Goal: Answer question/provide support: Share knowledge or assist other users

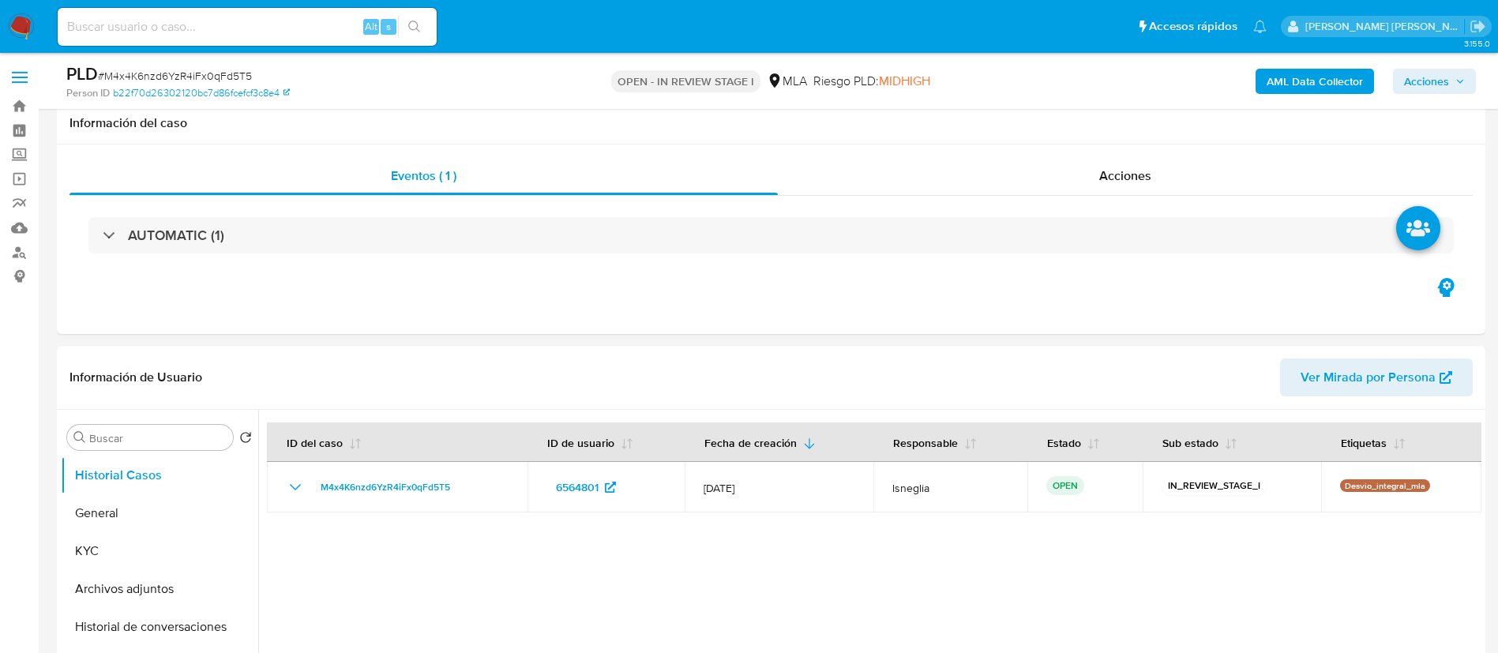
select select "10"
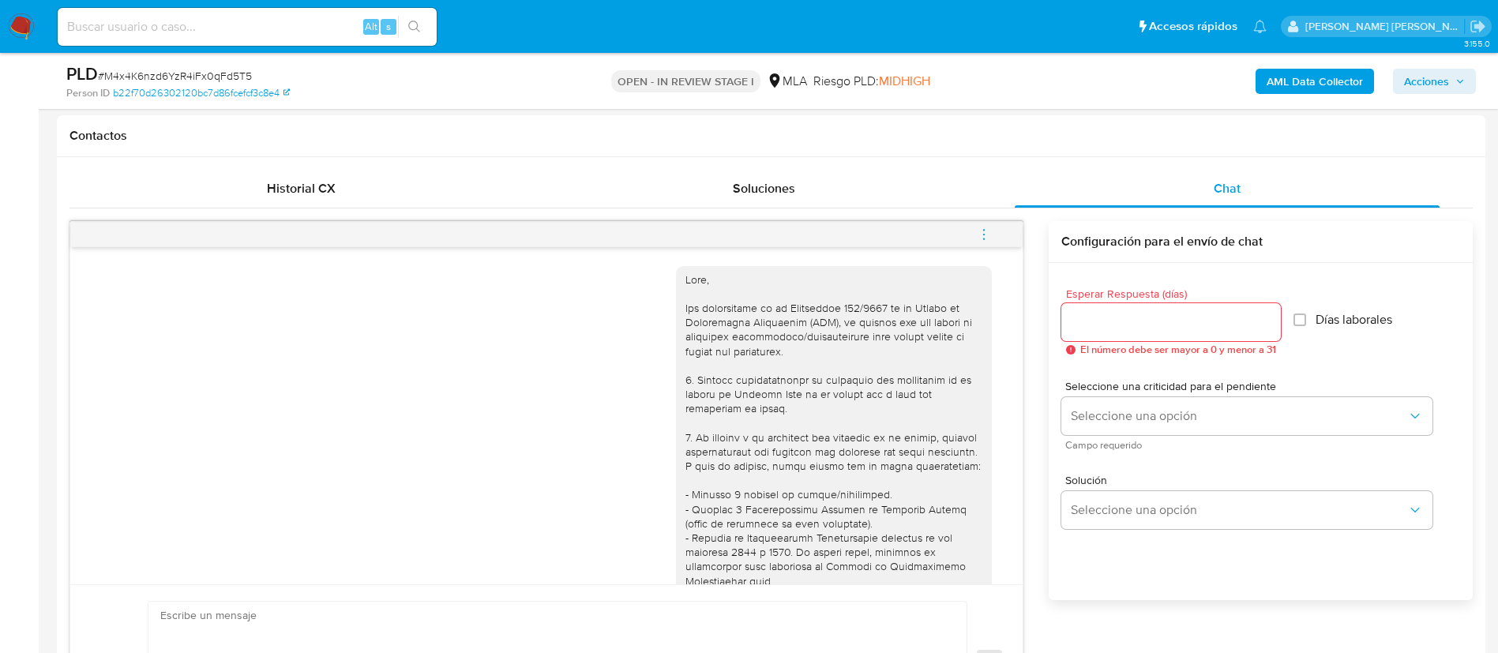
scroll to position [762, 0]
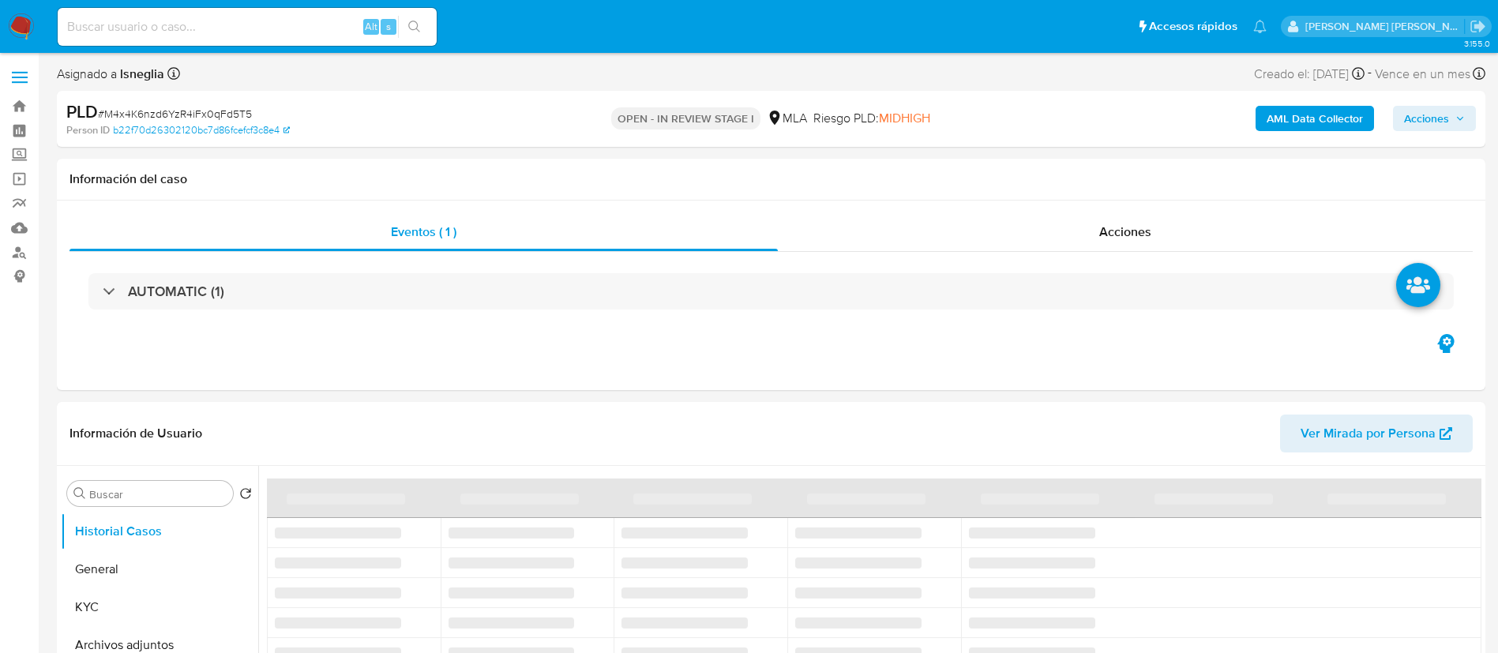
select select "10"
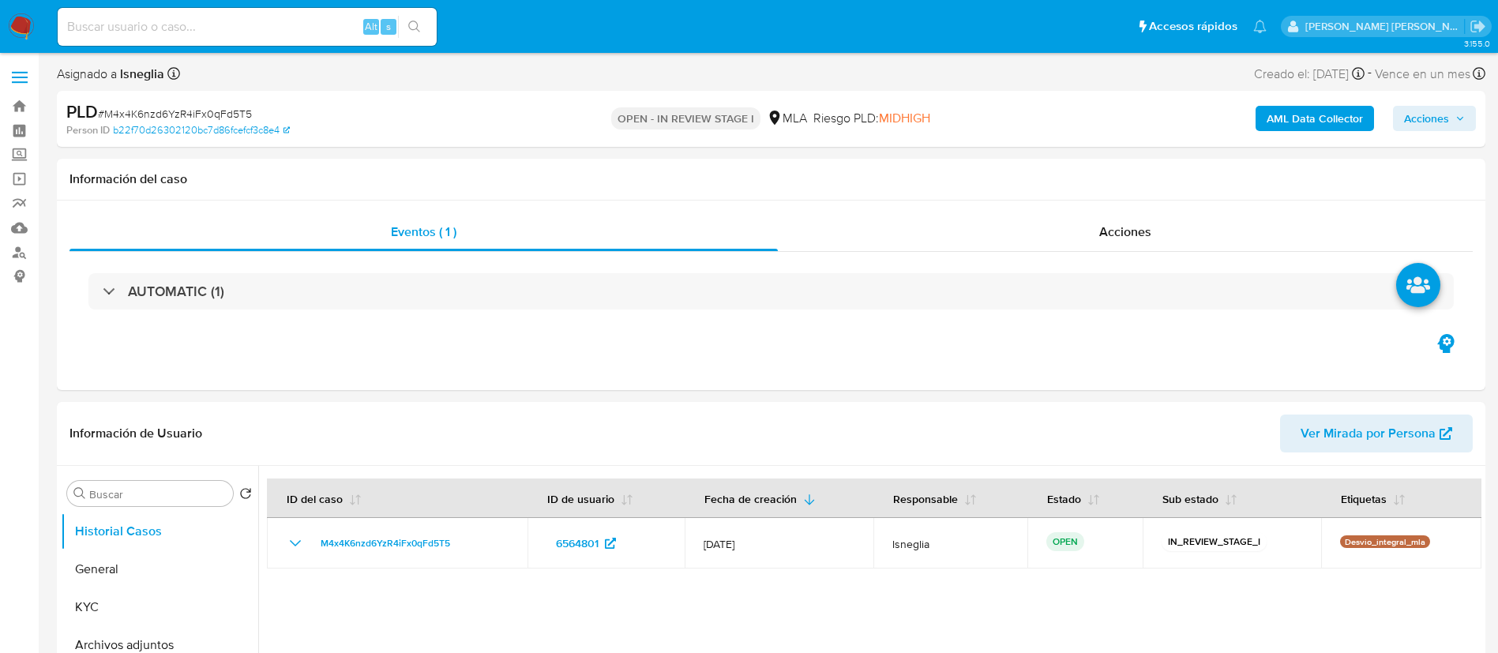
click at [186, 32] on input at bounding box center [247, 27] width 379 height 21
paste input "3ANV4OI358gOJZviIKrjdRaq"
type input "3ANV4OI358gOJZviIKrjdRaq"
click at [411, 22] on icon "search-icon" at bounding box center [414, 27] width 13 height 13
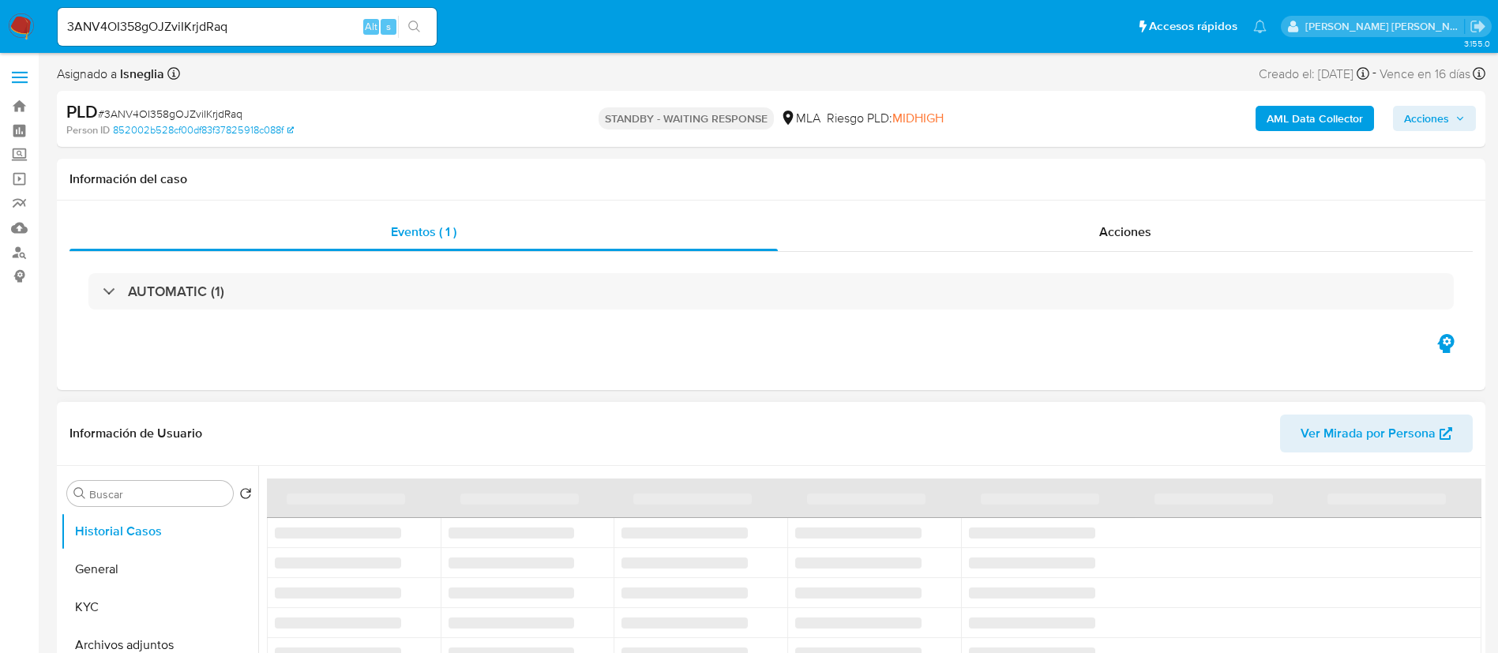
select select "10"
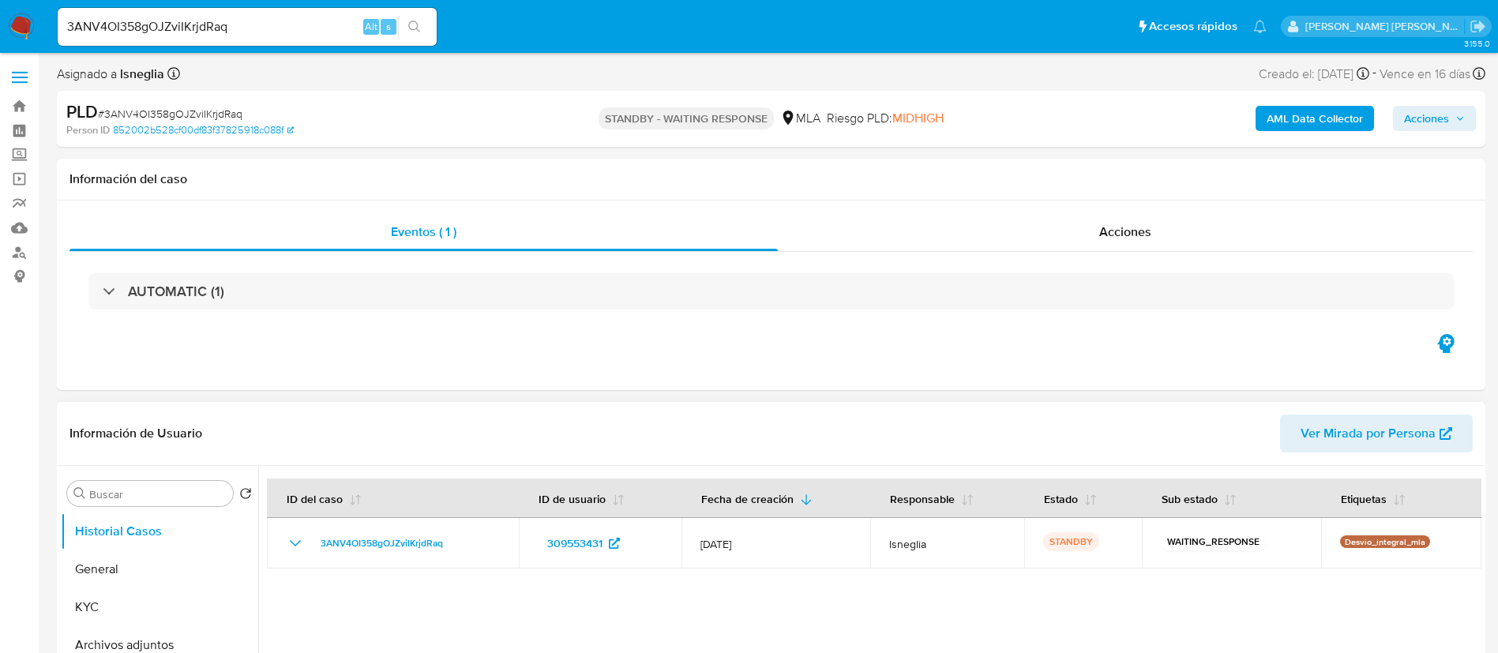
scroll to position [237, 0]
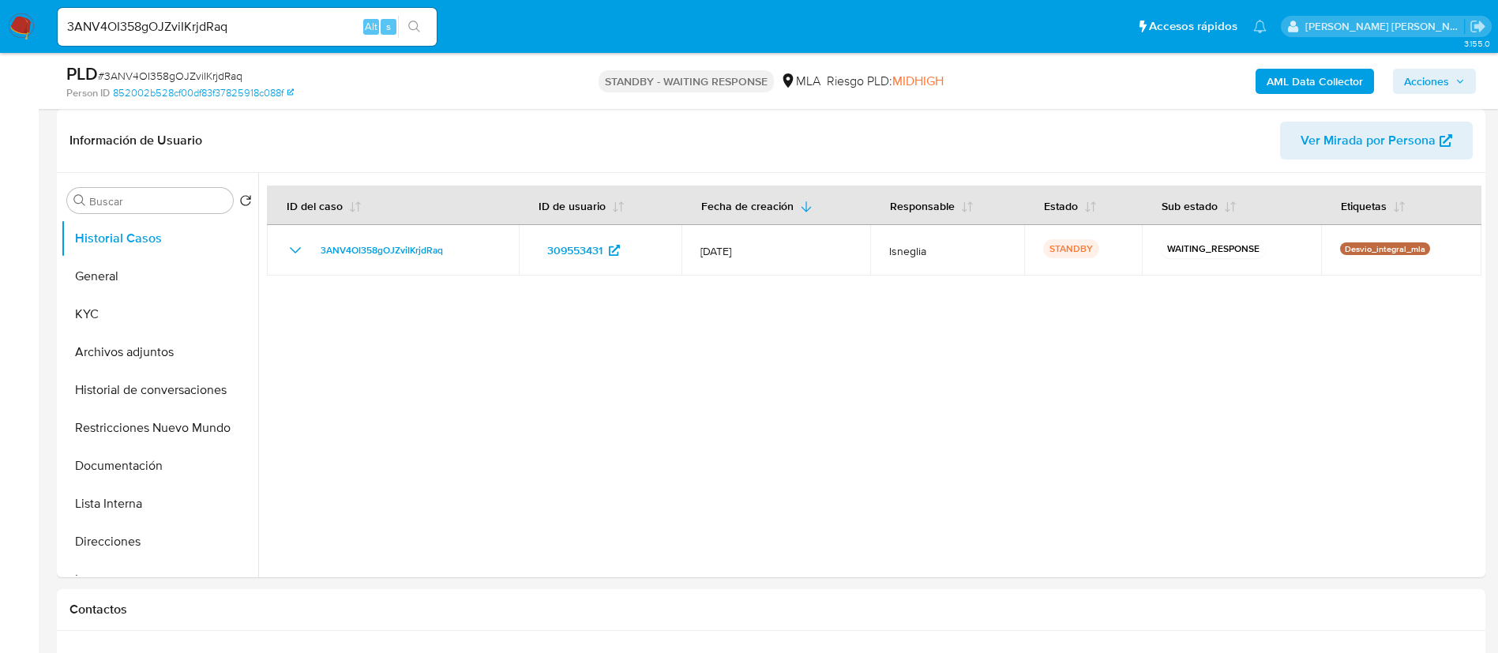
click at [309, 9] on div "3ANV4OI358gOJZviIKrjdRaq Alt s" at bounding box center [247, 27] width 379 height 38
click at [310, 19] on input "3ANV4OI358gOJZviIKrjdRaq" at bounding box center [247, 27] width 379 height 21
paste input "dLOiKLcTOPfueFRUQBxPu6ne"
type input "dLOiKLcTOPfueFRUQBxPu6ne"
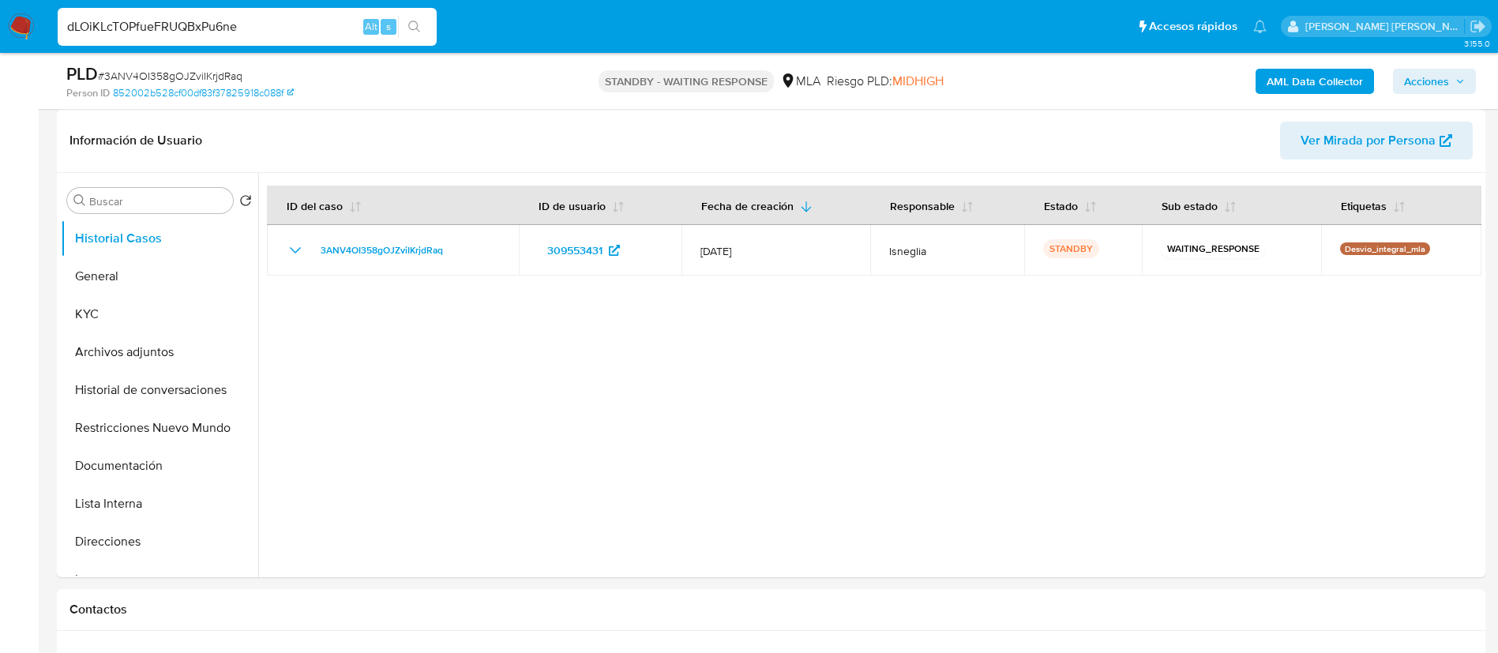
click at [411, 28] on icon "search-icon" at bounding box center [414, 27] width 13 height 13
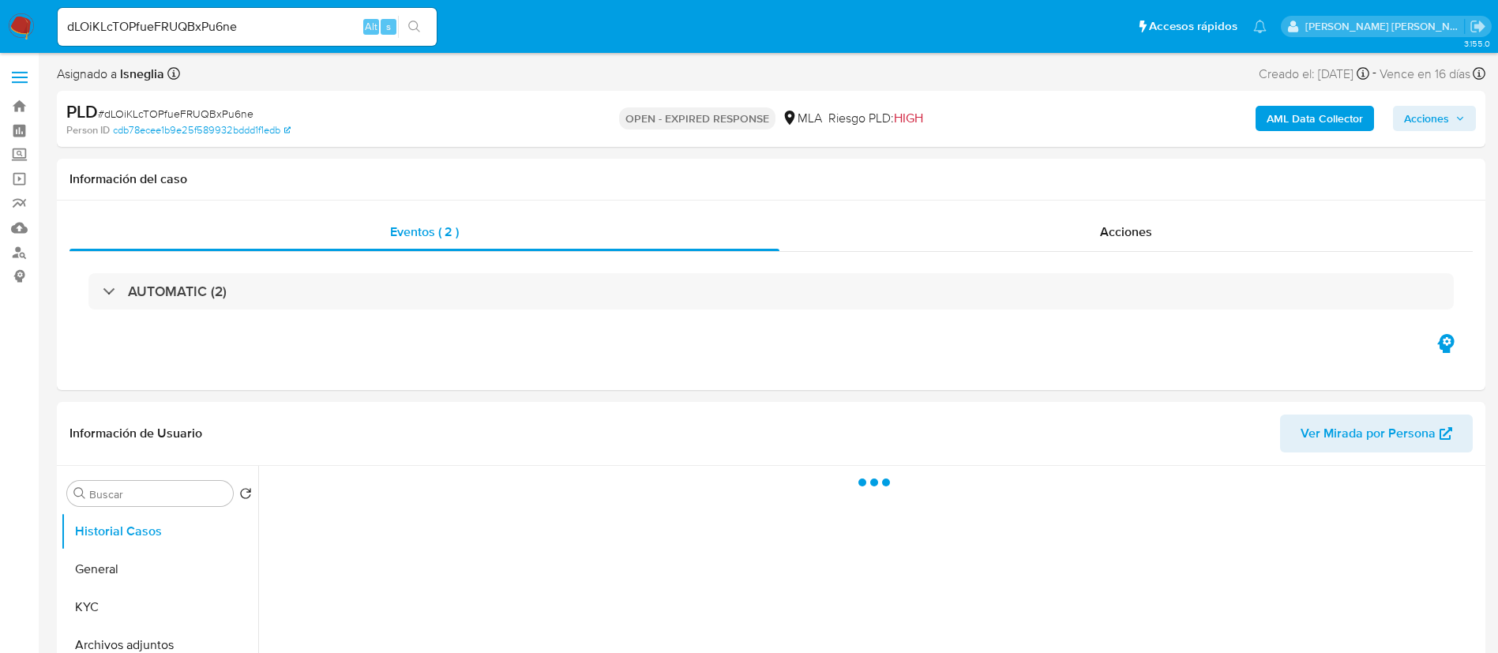
select select "10"
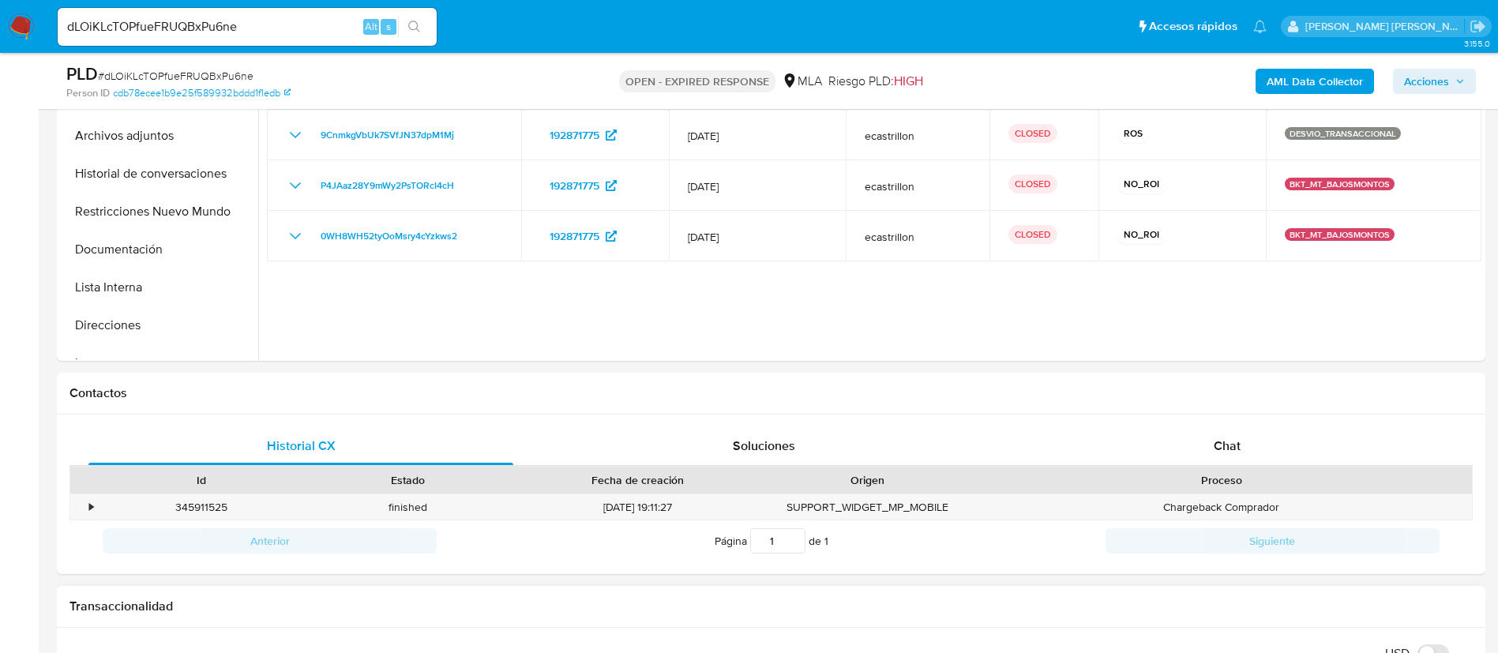
scroll to position [711, 0]
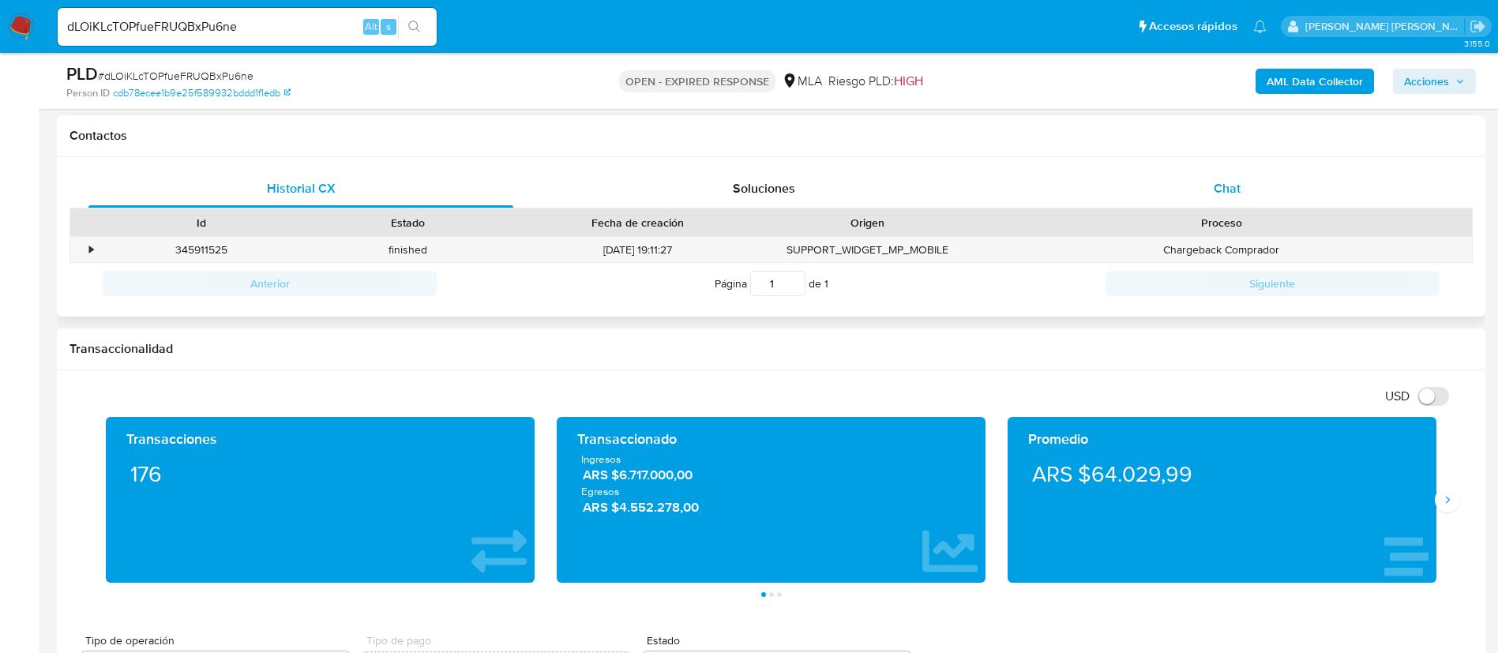
click at [1243, 189] on div "Chat" at bounding box center [1227, 189] width 425 height 38
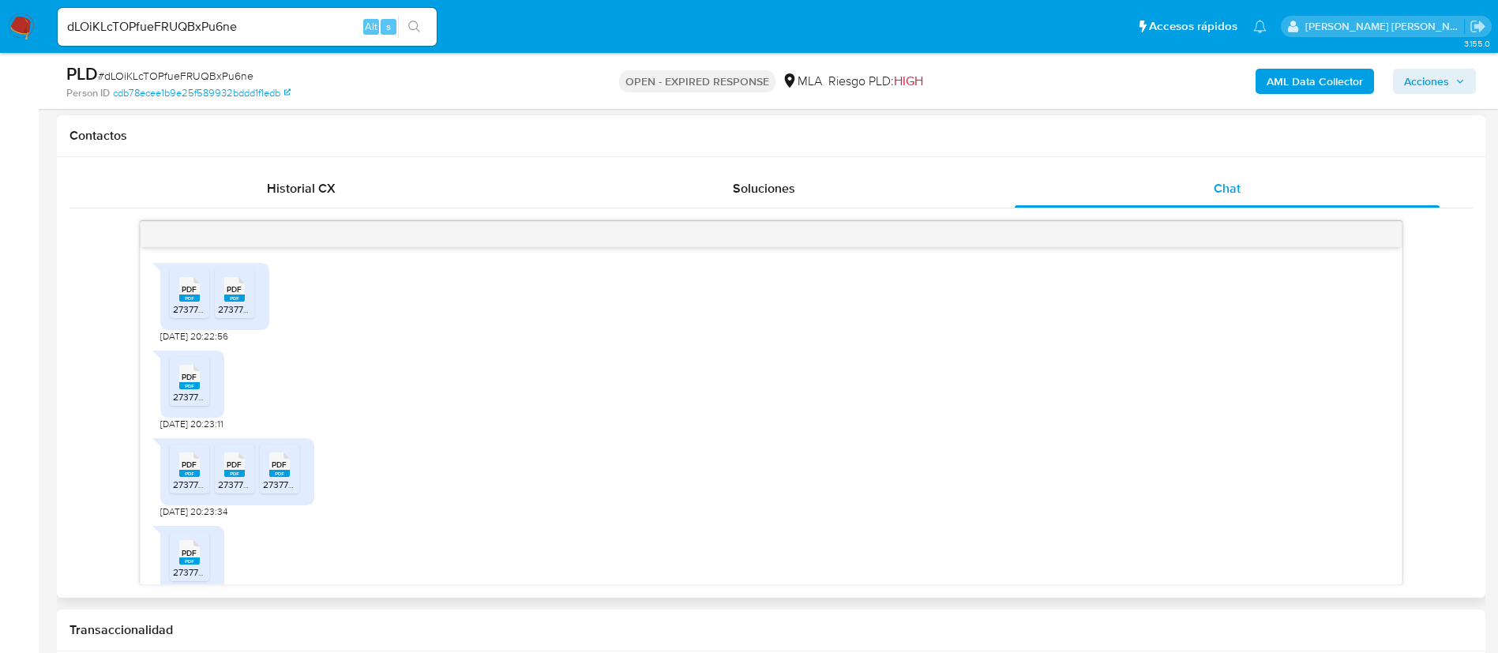
scroll to position [2717, 0]
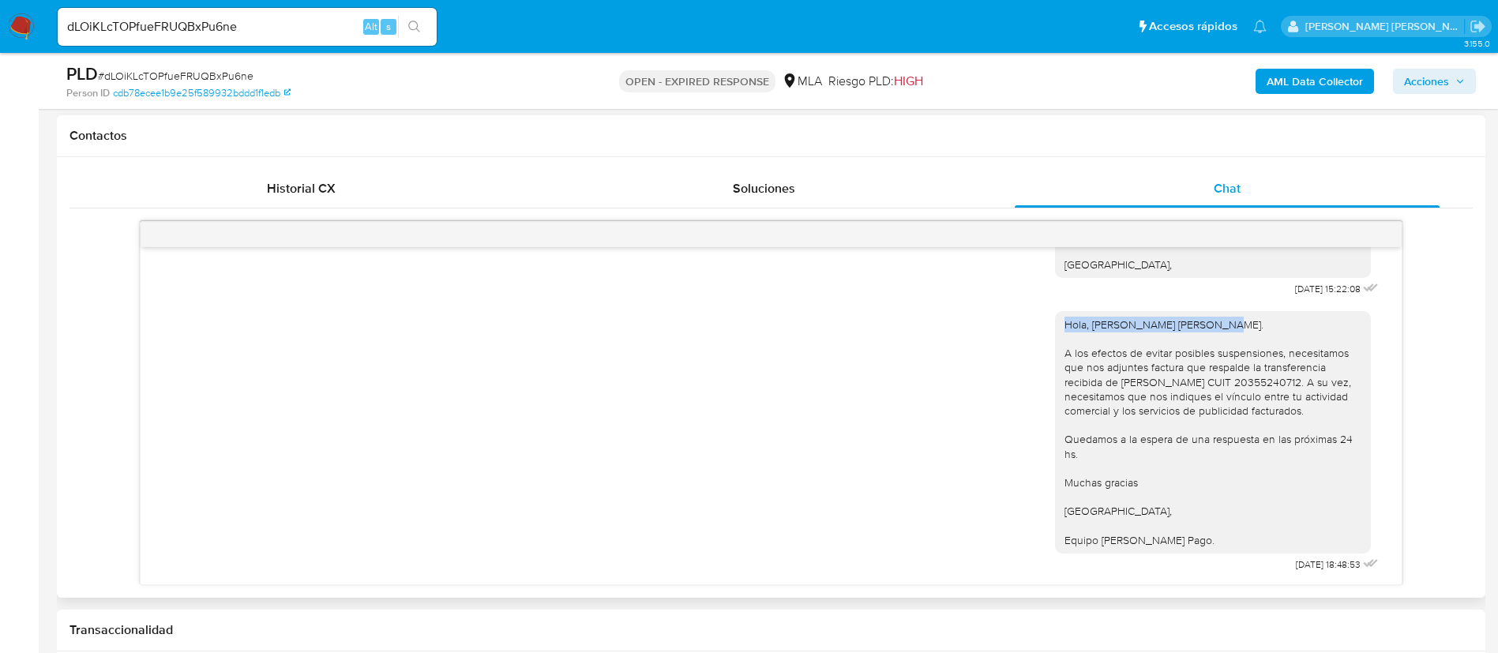
drag, startPoint x: 1046, startPoint y: 321, endPoint x: 1199, endPoint y: 322, distance: 153.2
click at [1199, 322] on div "Hola, Franco Ricardo Lombardo. A los efectos de evitar posibles suspensiones, n…" at bounding box center [1212, 432] width 297 height 230
copy div "Hola, Franco Ricardo Lombardo."
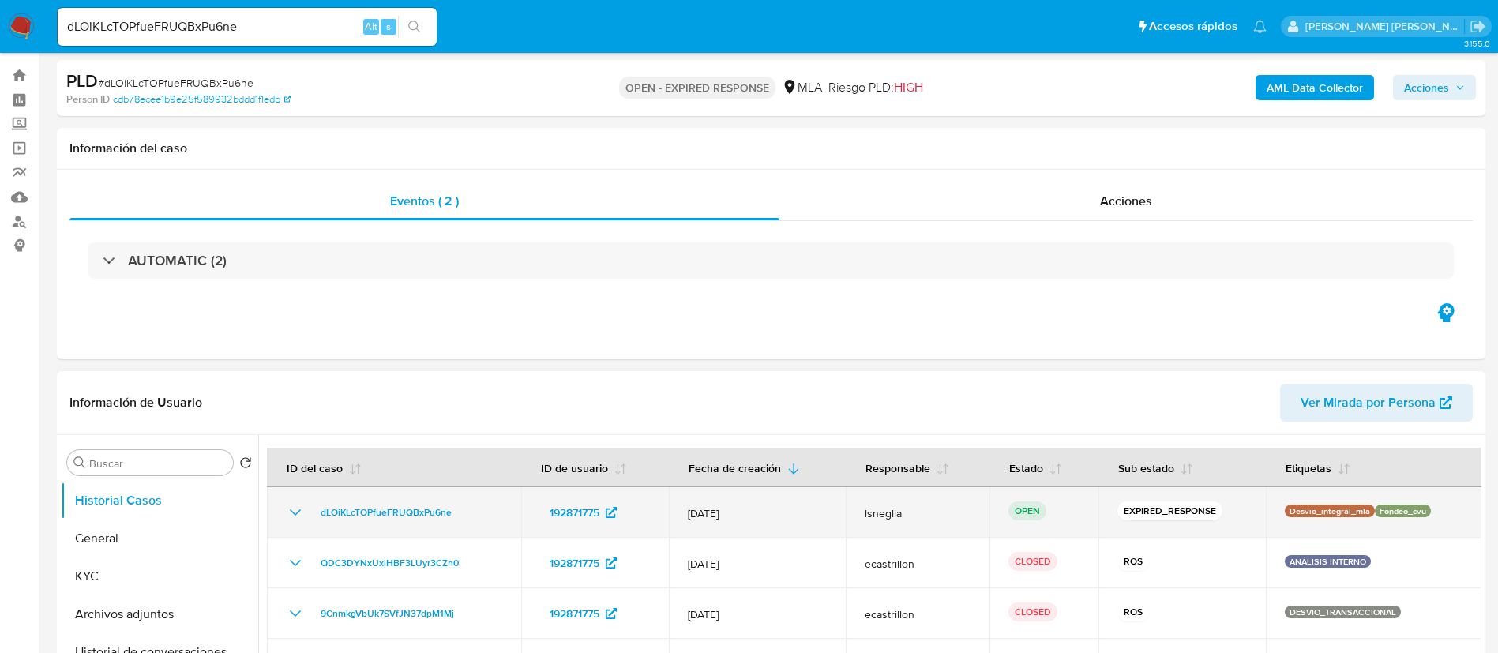
scroll to position [118, 0]
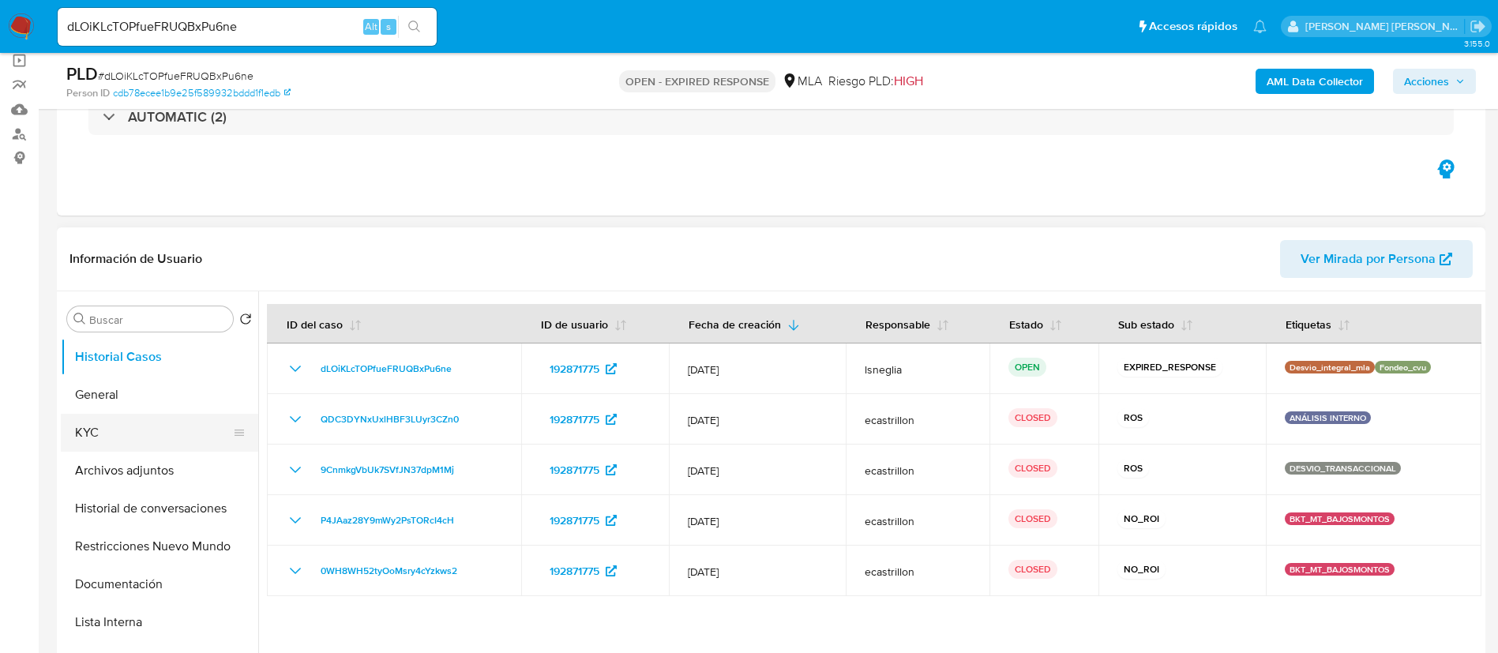
click at [136, 420] on button "KYC" at bounding box center [153, 433] width 185 height 38
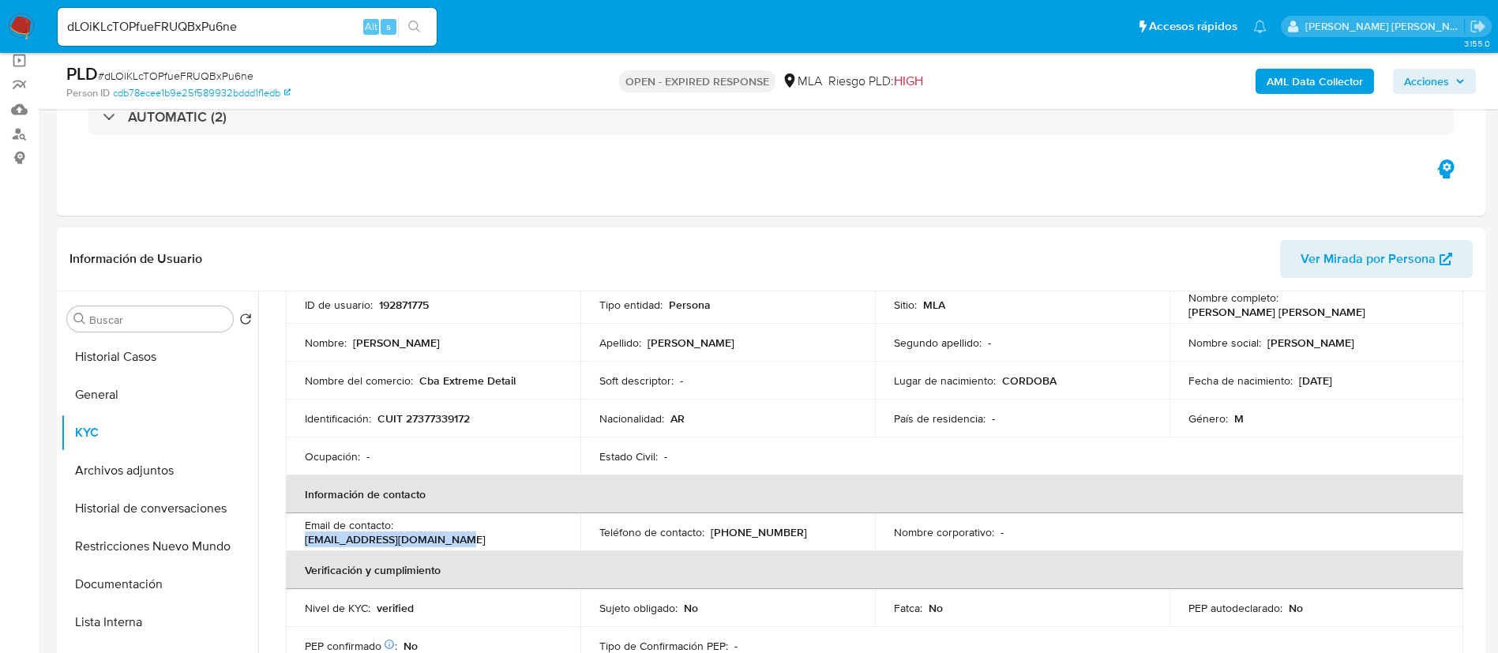
drag, startPoint x: 400, startPoint y: 533, endPoint x: 565, endPoint y: 531, distance: 165.0
click at [565, 531] on td "Email de contacto : f.lombardoventas@gmail.com" at bounding box center [433, 532] width 295 height 38
copy p "f.lombardoventas@gmail.com"
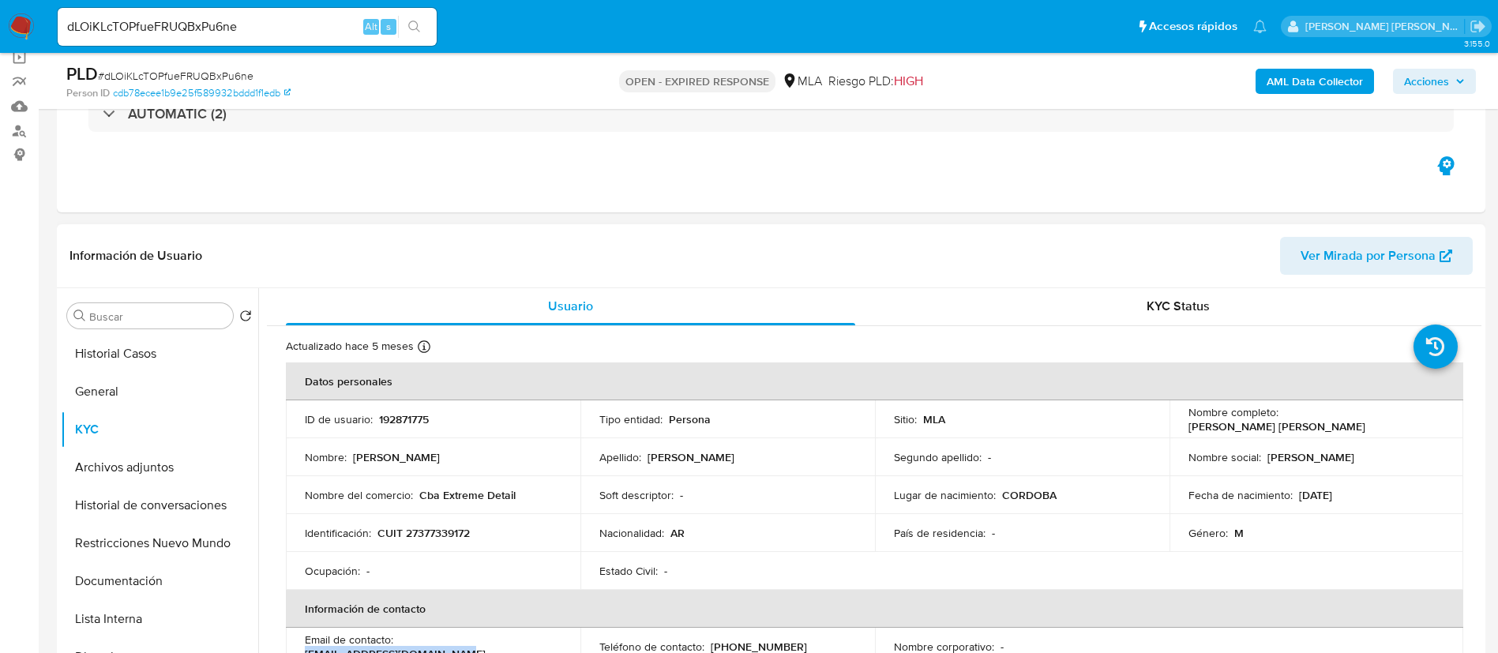
scroll to position [0, 0]
click at [154, 352] on button "Historial Casos" at bounding box center [153, 354] width 185 height 38
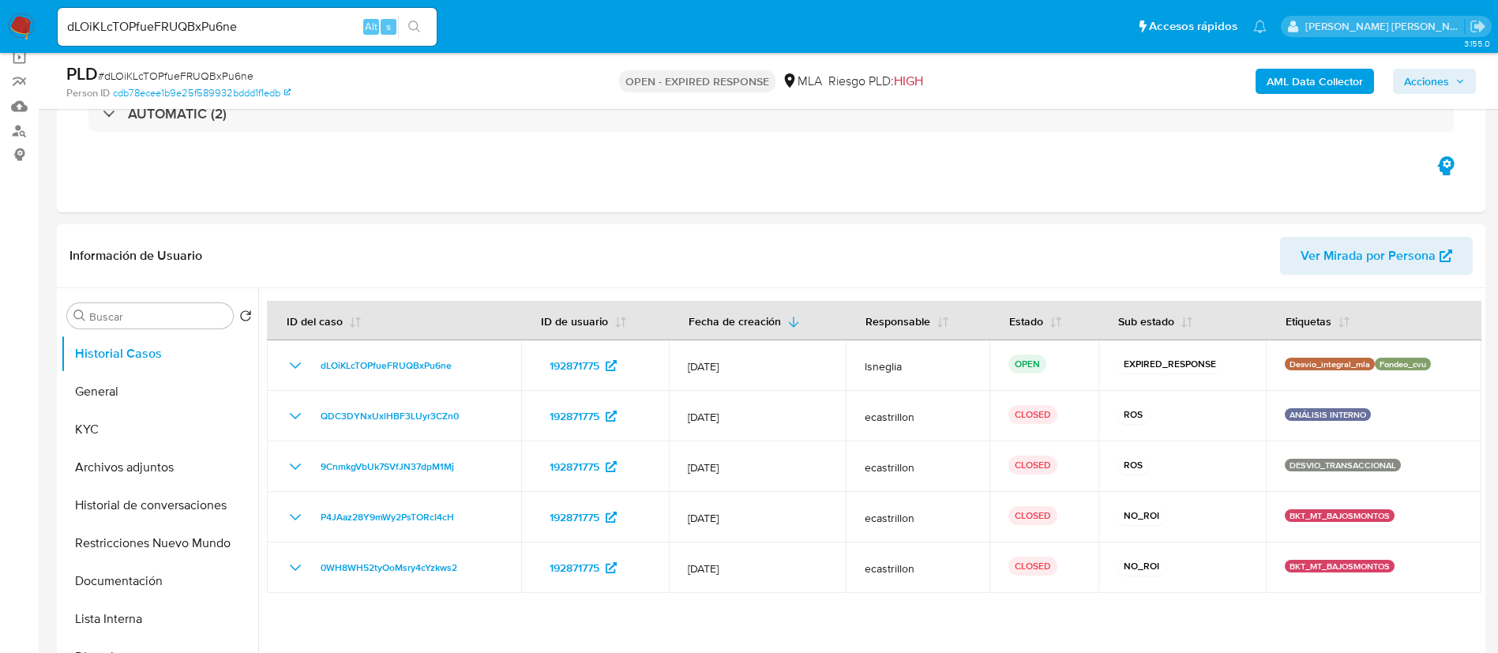
click at [233, 70] on span "# dLOiKLcTOPfueFRUQBxPu6ne" at bounding box center [176, 76] width 156 height 16
copy span "dLOiKLcTOPfueFRUQBxPu6ne"
click at [30, 23] on img at bounding box center [21, 26] width 27 height 27
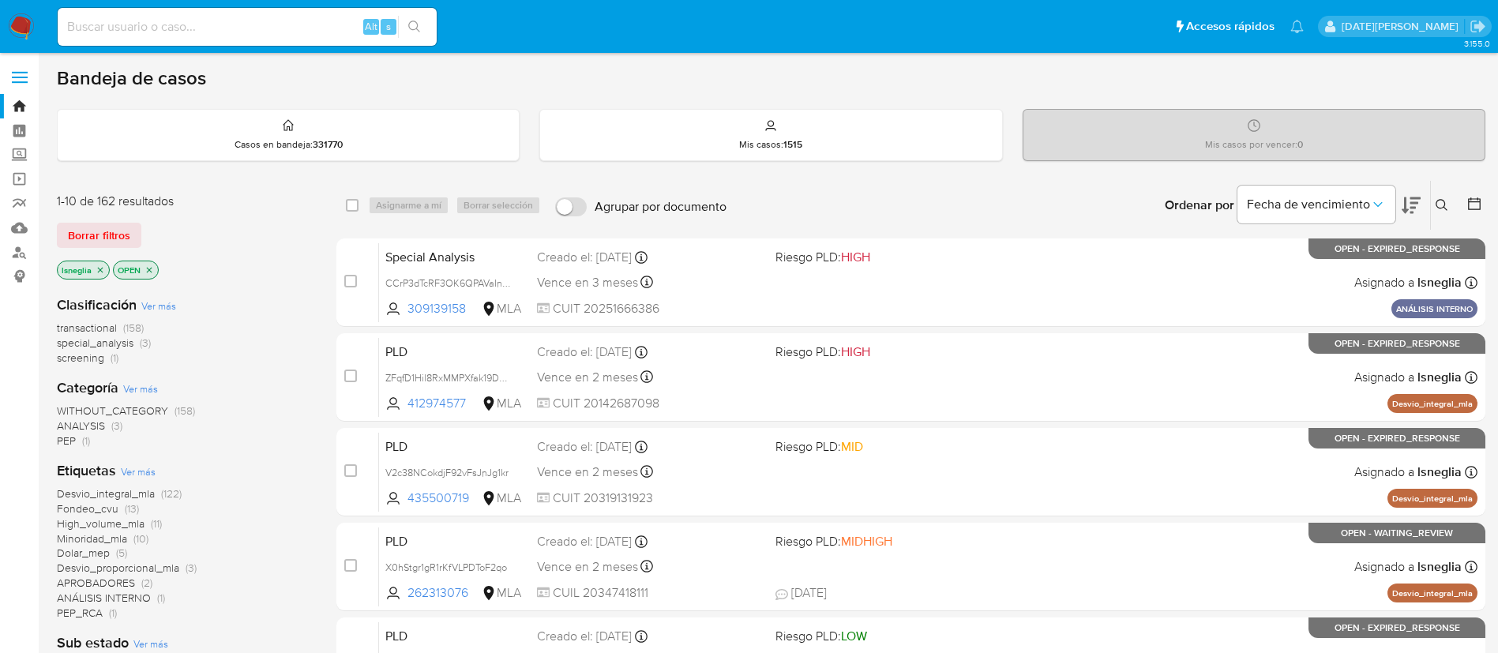
click at [1440, 208] on icon at bounding box center [1442, 205] width 12 height 12
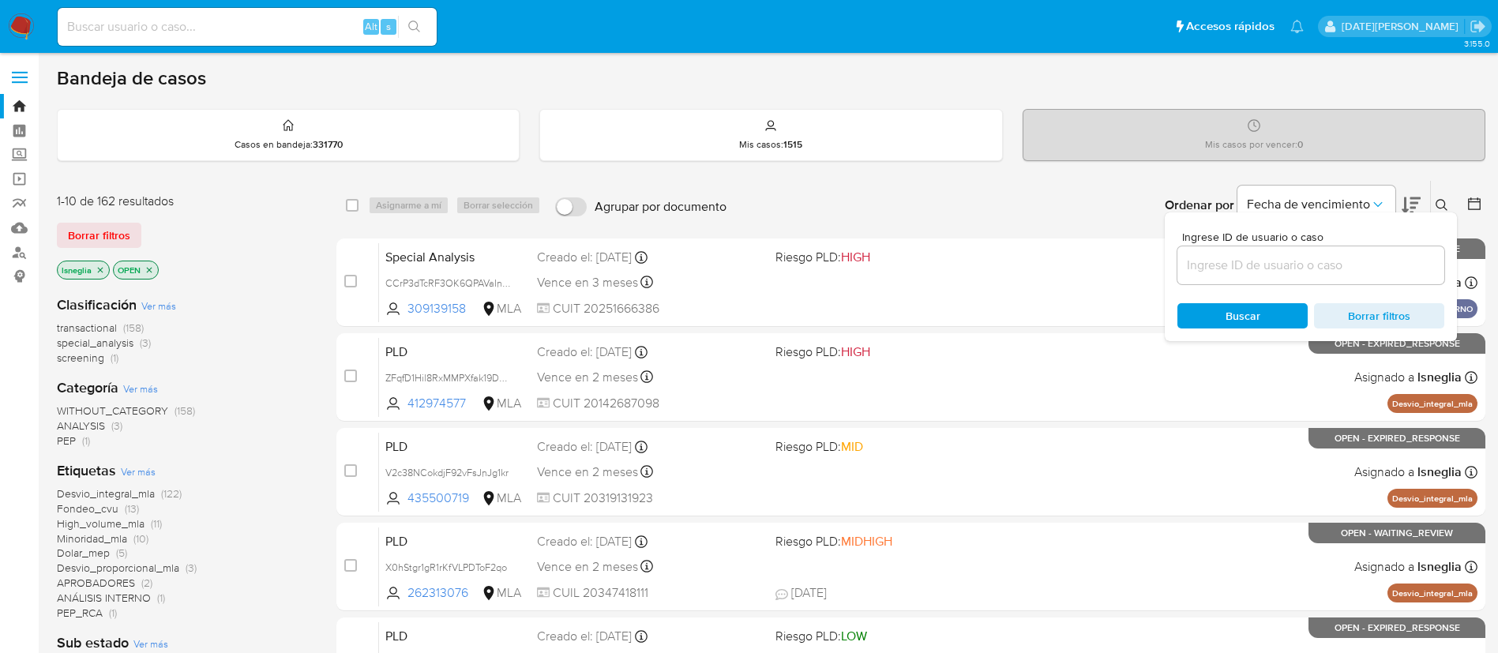
click at [1440, 202] on icon at bounding box center [1442, 205] width 13 height 13
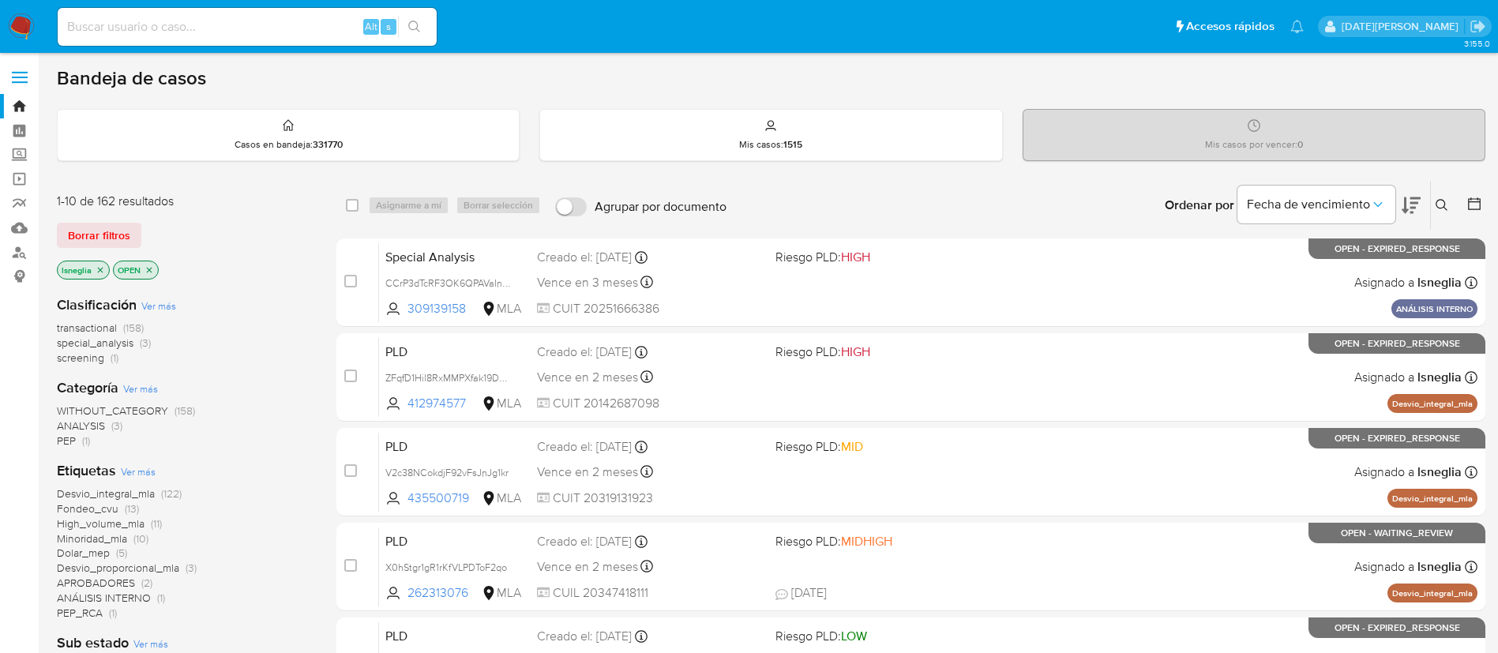
click at [1440, 202] on icon at bounding box center [1442, 205] width 13 height 13
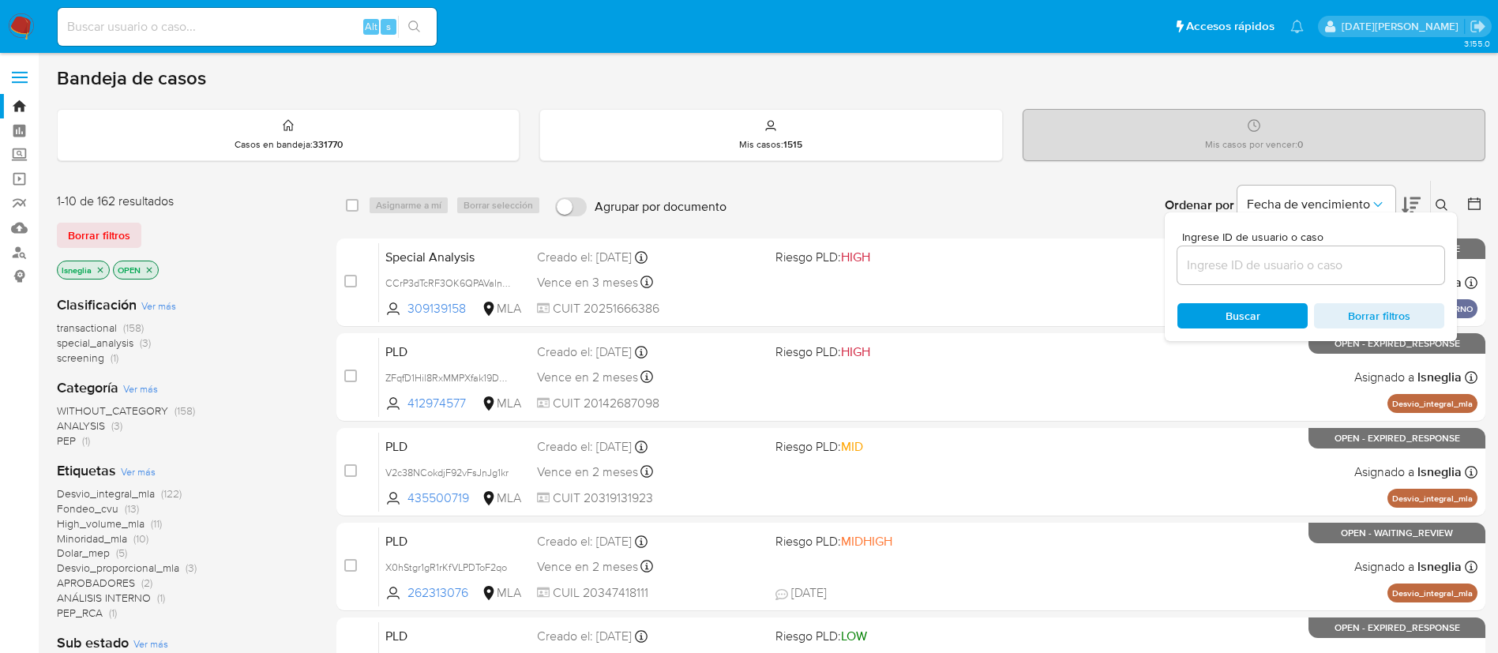
click at [1263, 261] on input at bounding box center [1310, 265] width 267 height 21
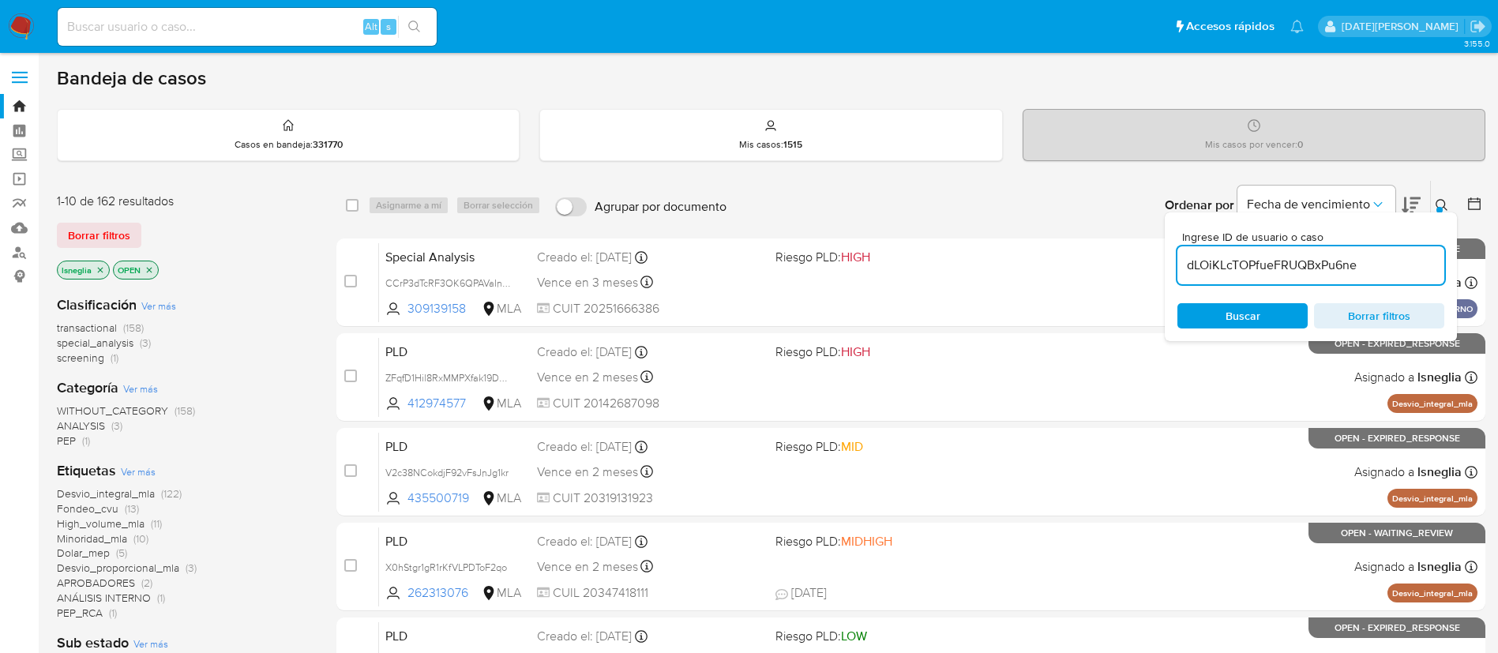
type input "dLOiKLcTOPfueFRUQBxPu6ne"
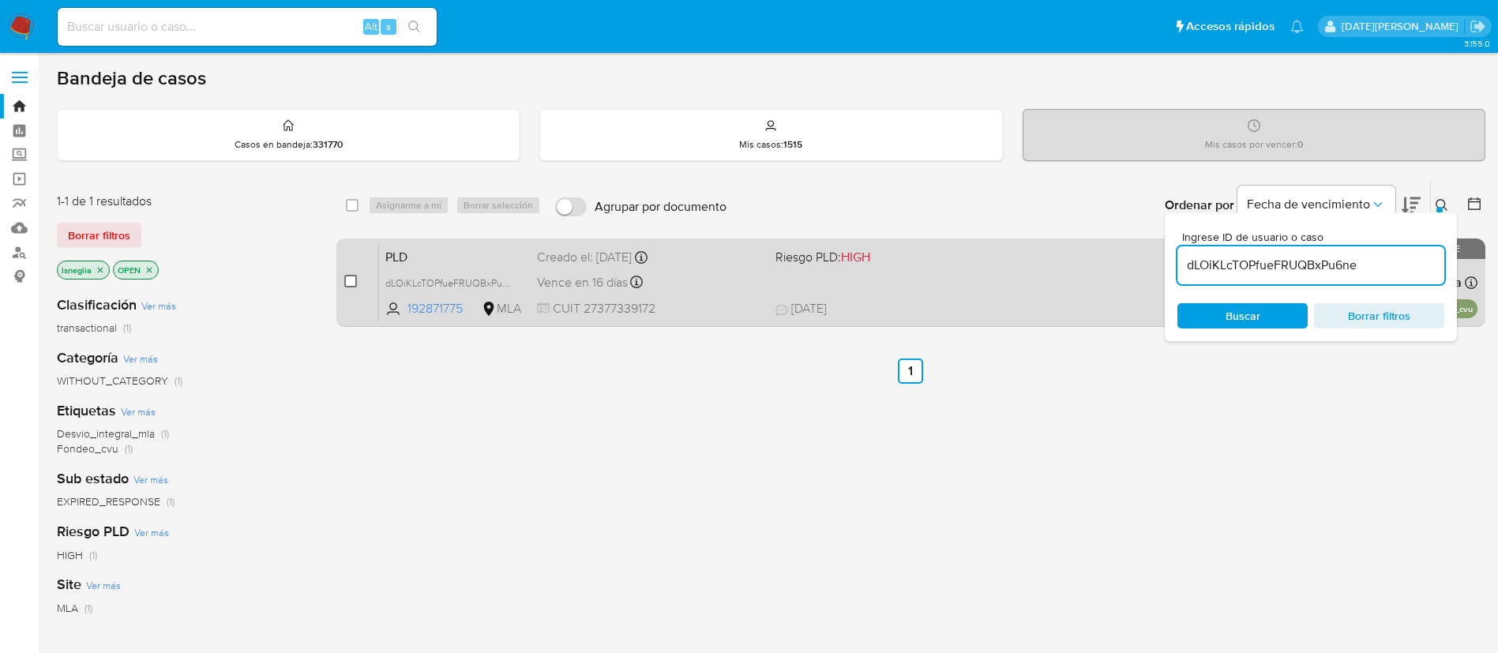
click at [346, 280] on input "checkbox" at bounding box center [350, 281] width 13 height 13
checkbox input "true"
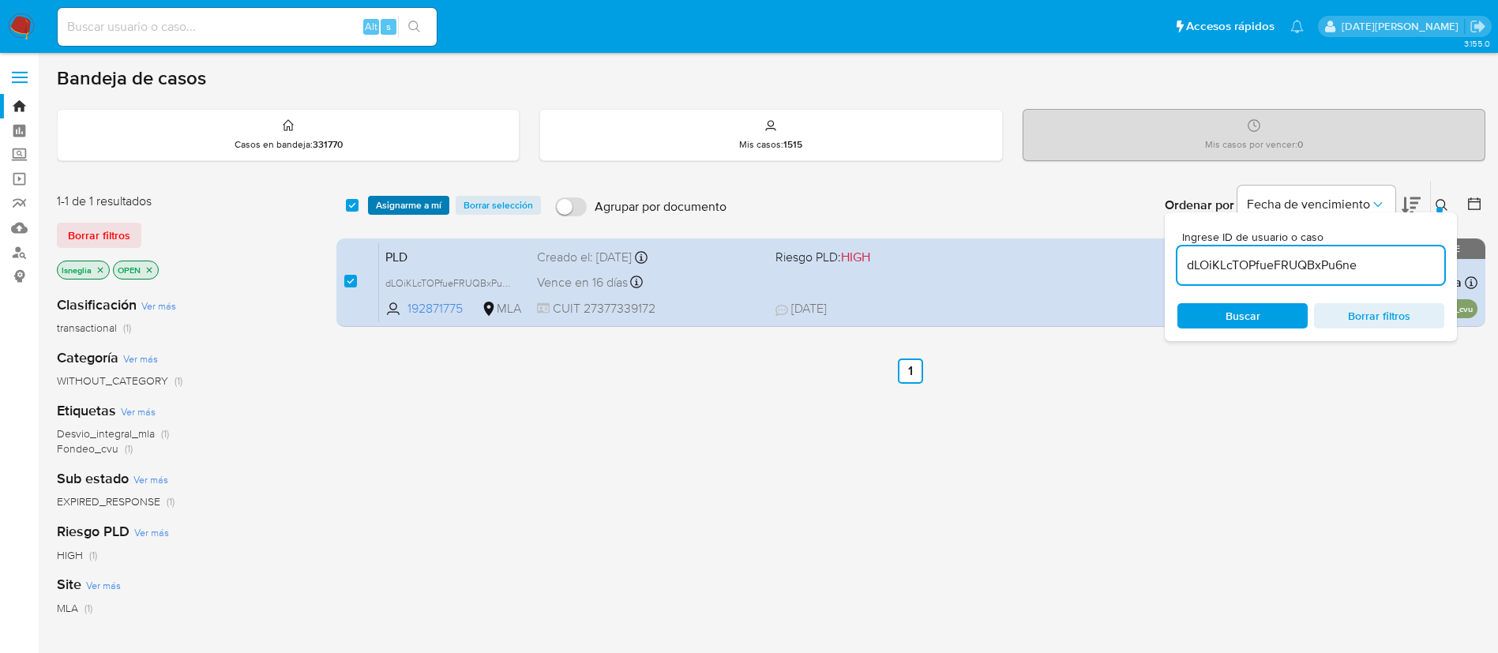
click at [434, 205] on span "Asignarme a mí" at bounding box center [409, 205] width 66 height 16
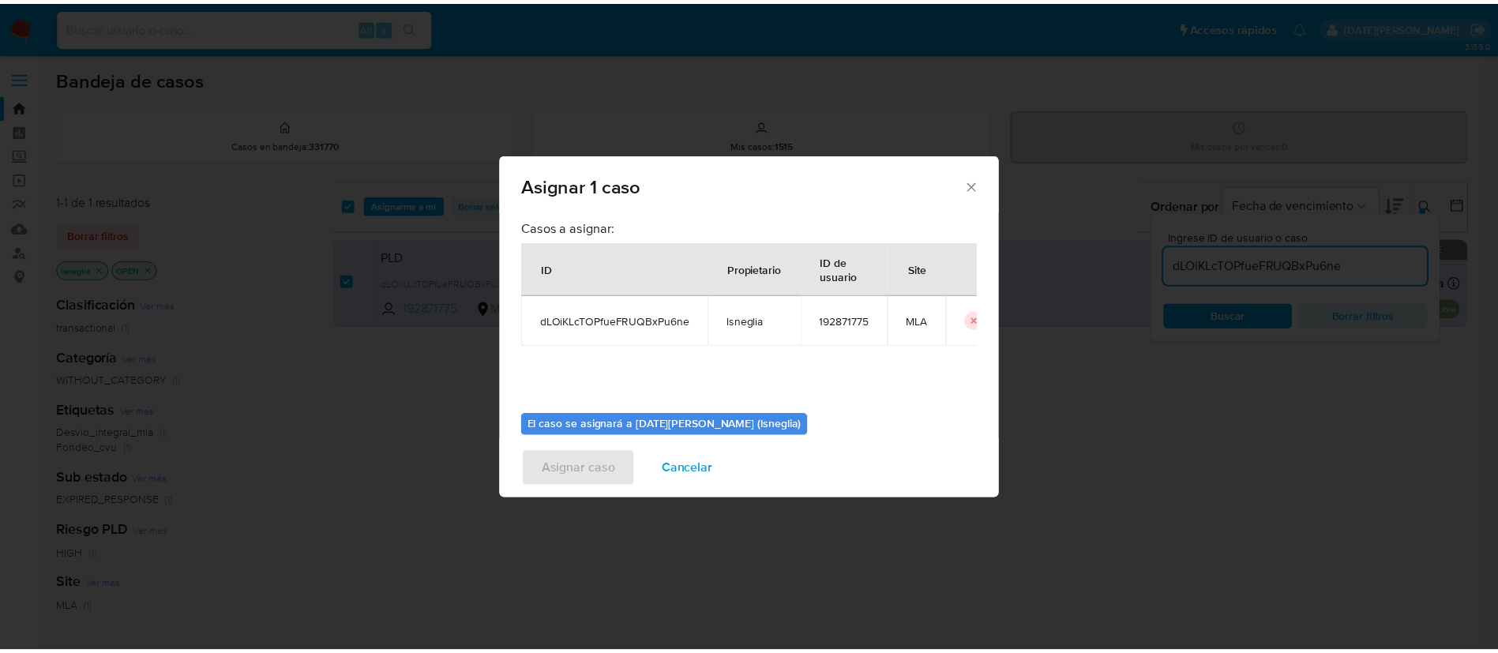
scroll to position [82, 0]
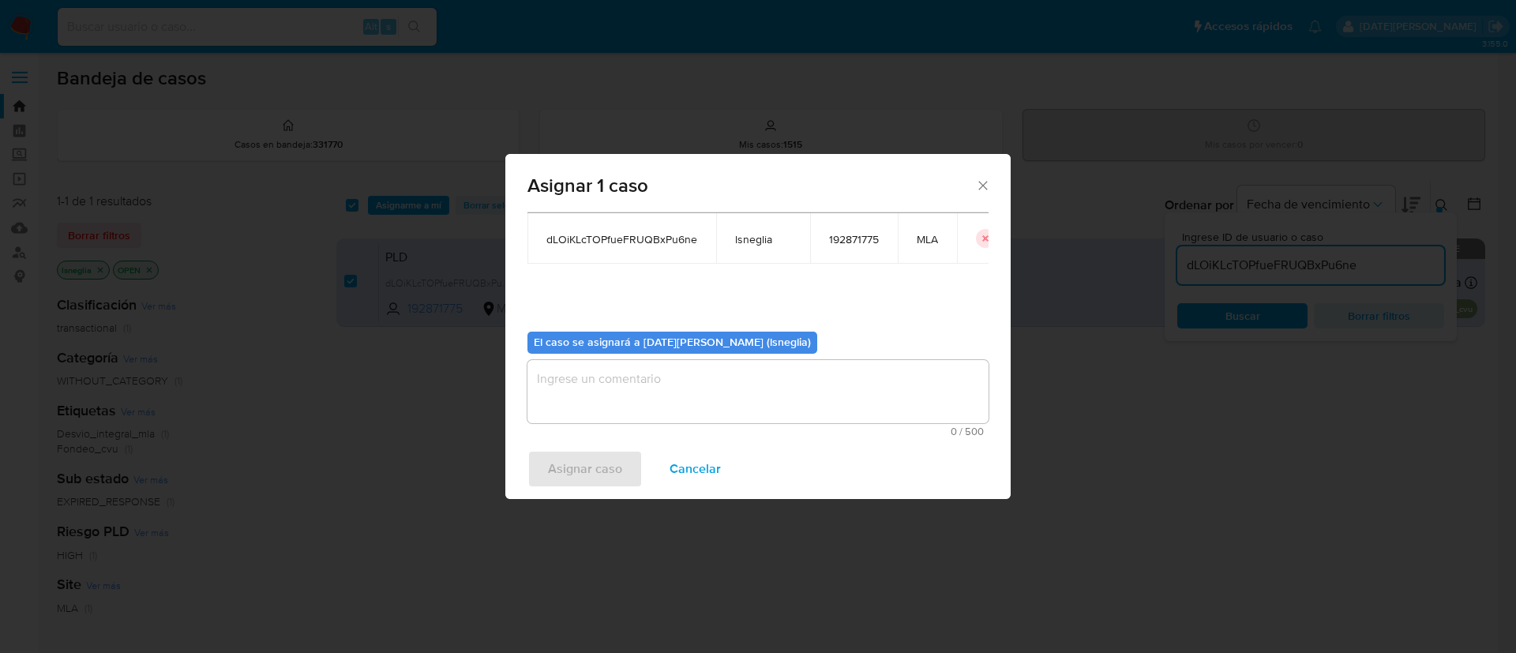
click at [694, 392] on textarea "assign-modal" at bounding box center [757, 391] width 461 height 63
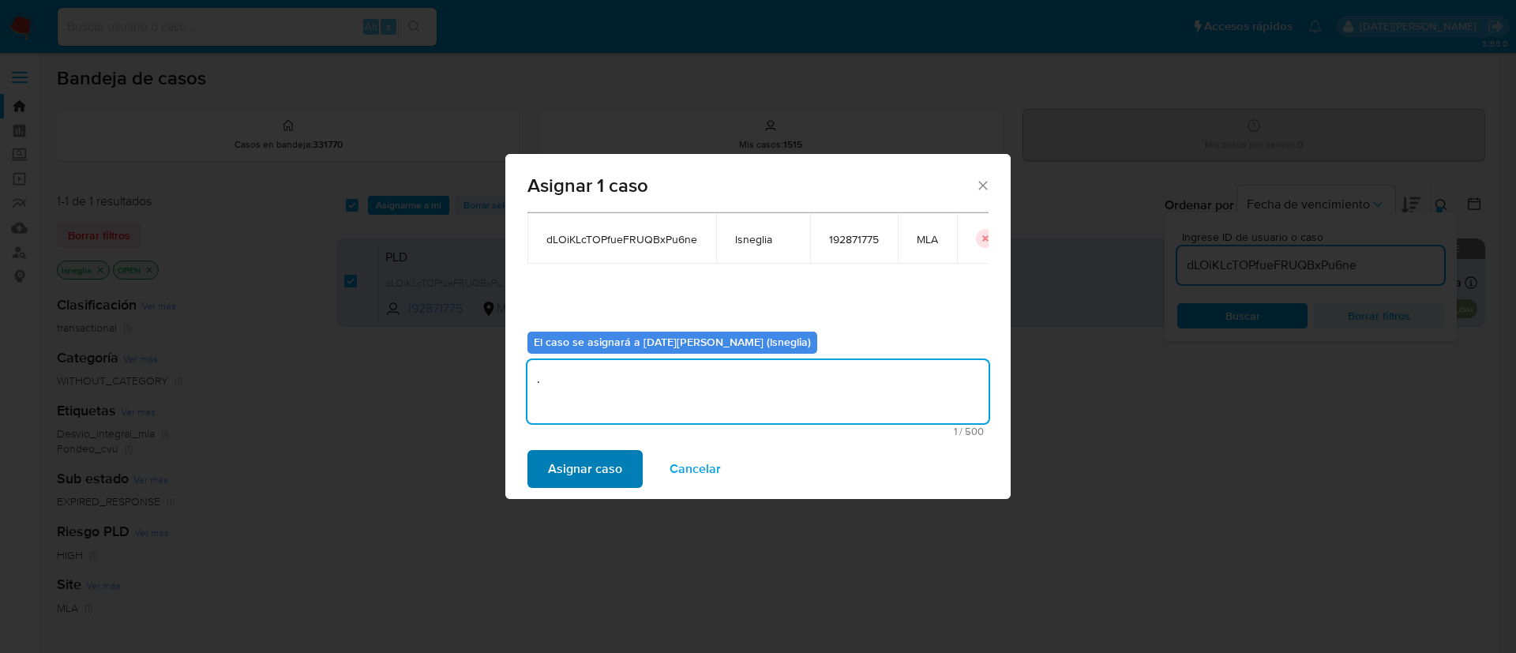
type textarea "."
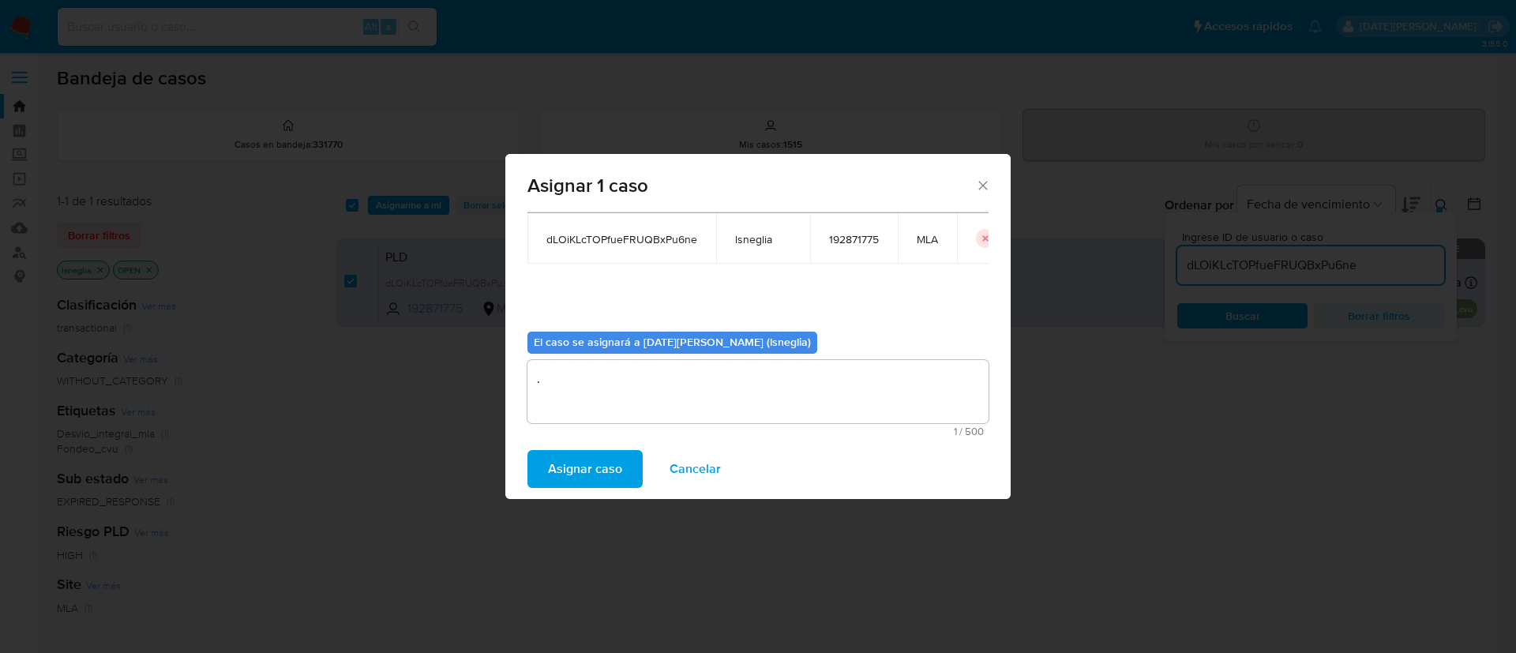
click at [585, 462] on span "Asignar caso" at bounding box center [585, 469] width 74 height 35
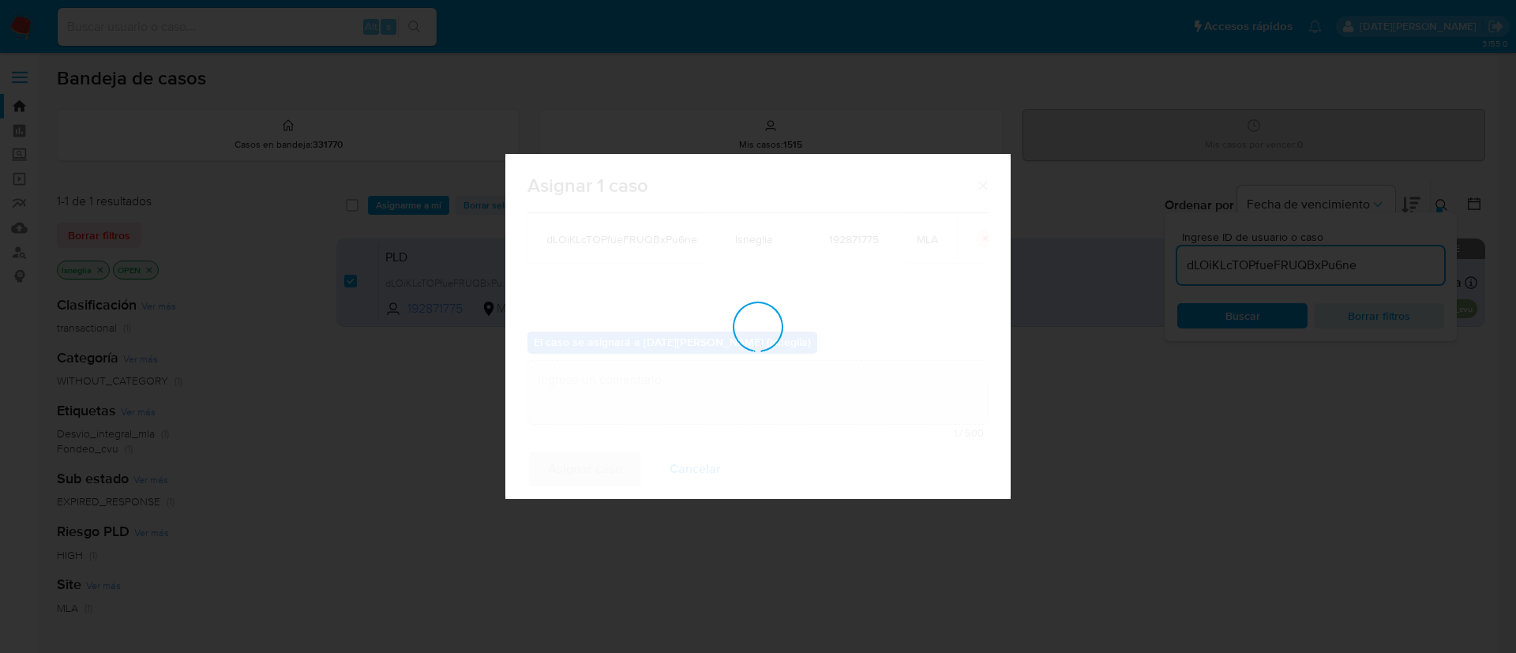
checkbox input "false"
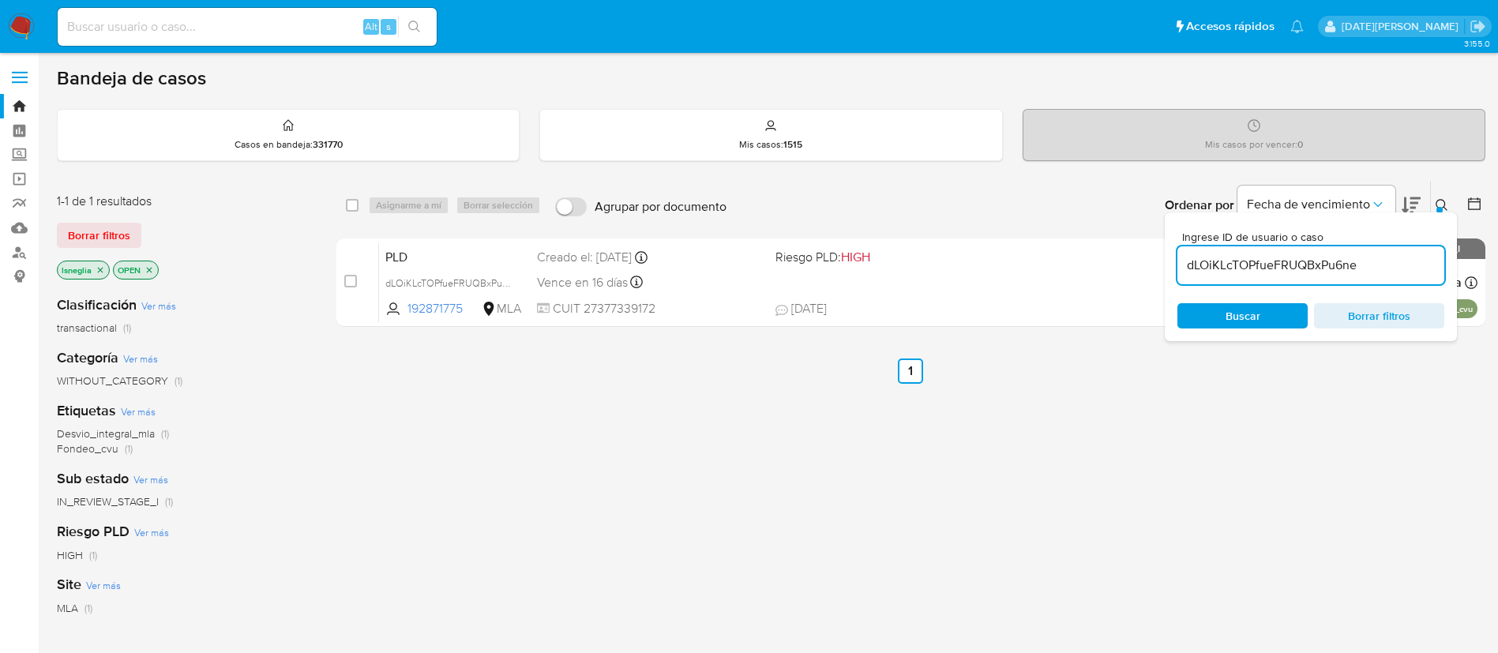
click at [1440, 204] on icon at bounding box center [1442, 205] width 13 height 13
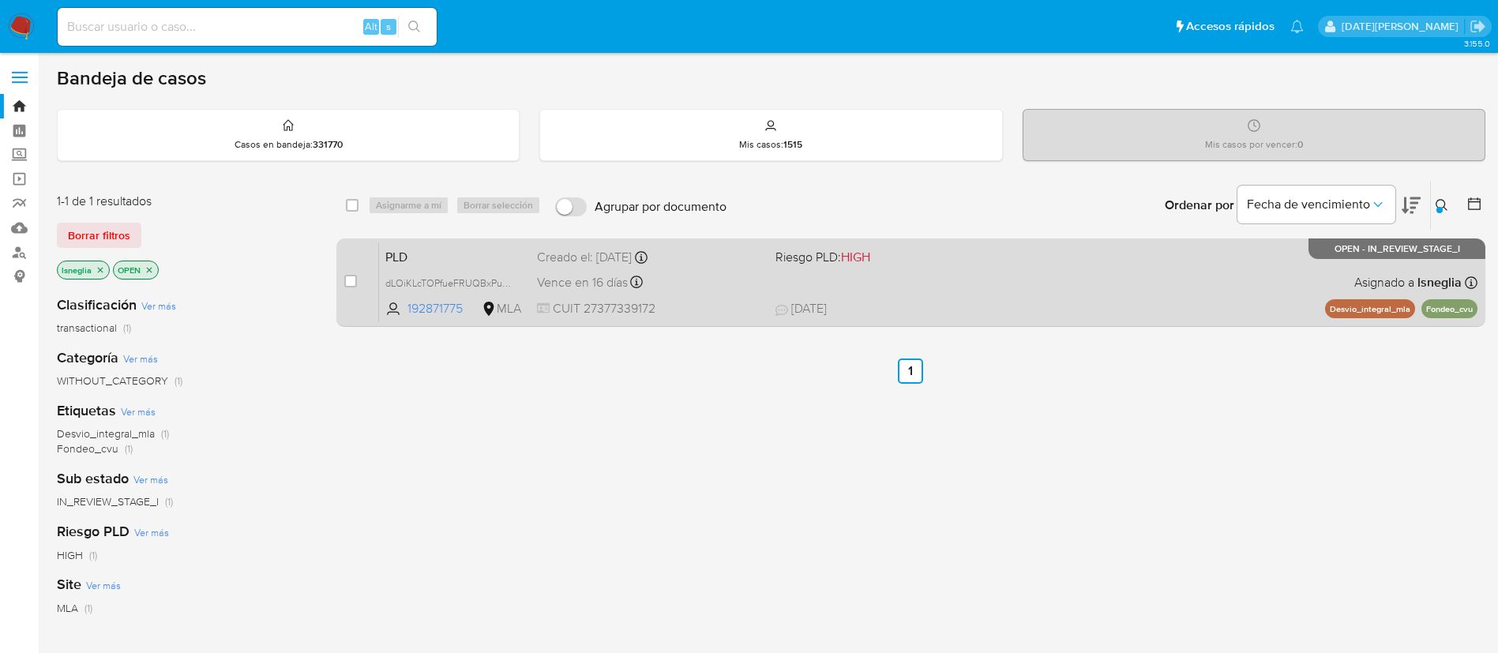
click at [458, 262] on span "PLD" at bounding box center [454, 256] width 139 height 21
click at [441, 249] on span "PLD" at bounding box center [454, 256] width 139 height 21
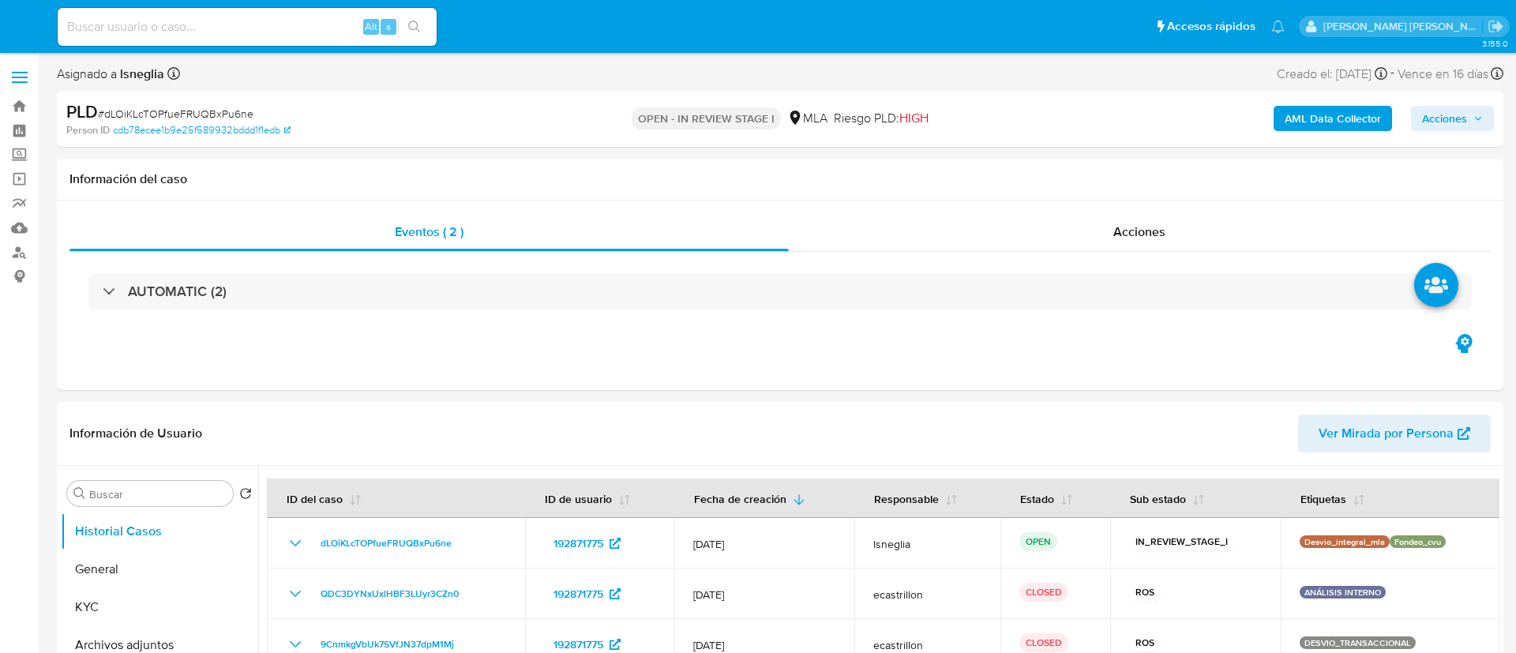
select select "10"
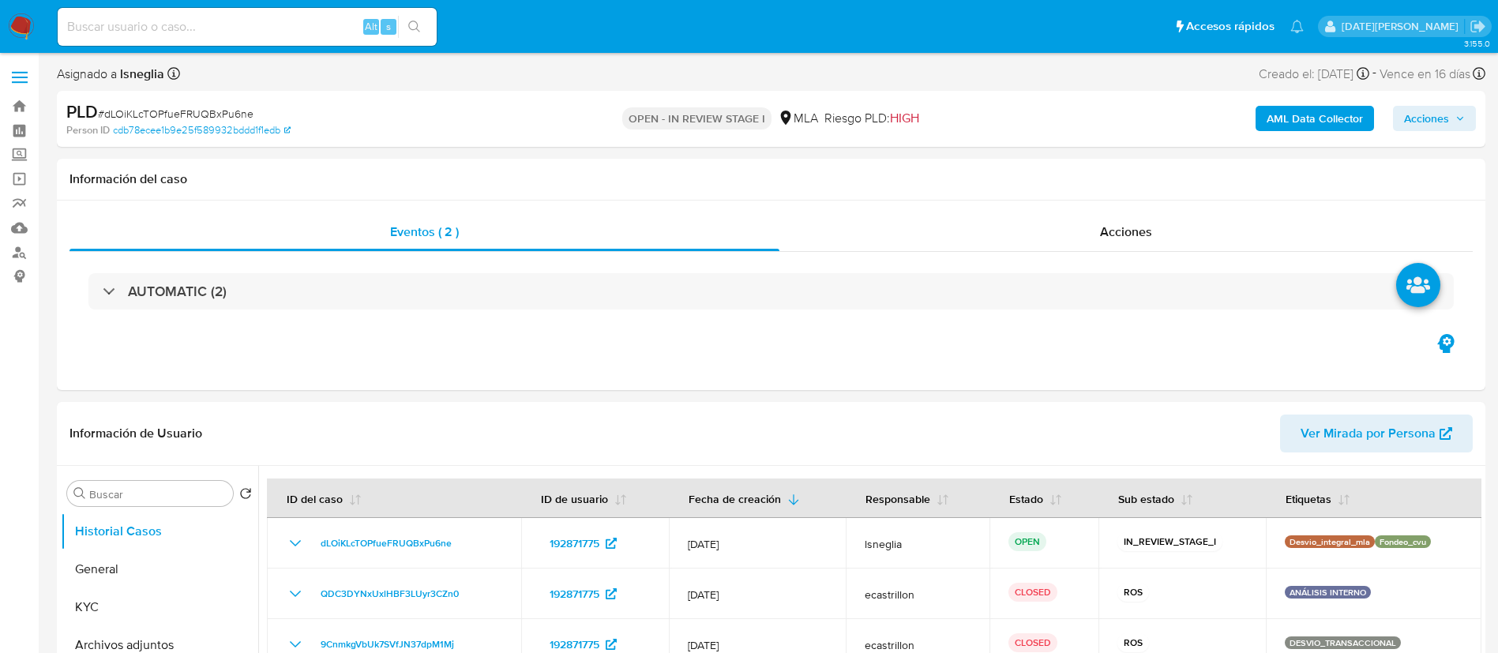
select select "10"
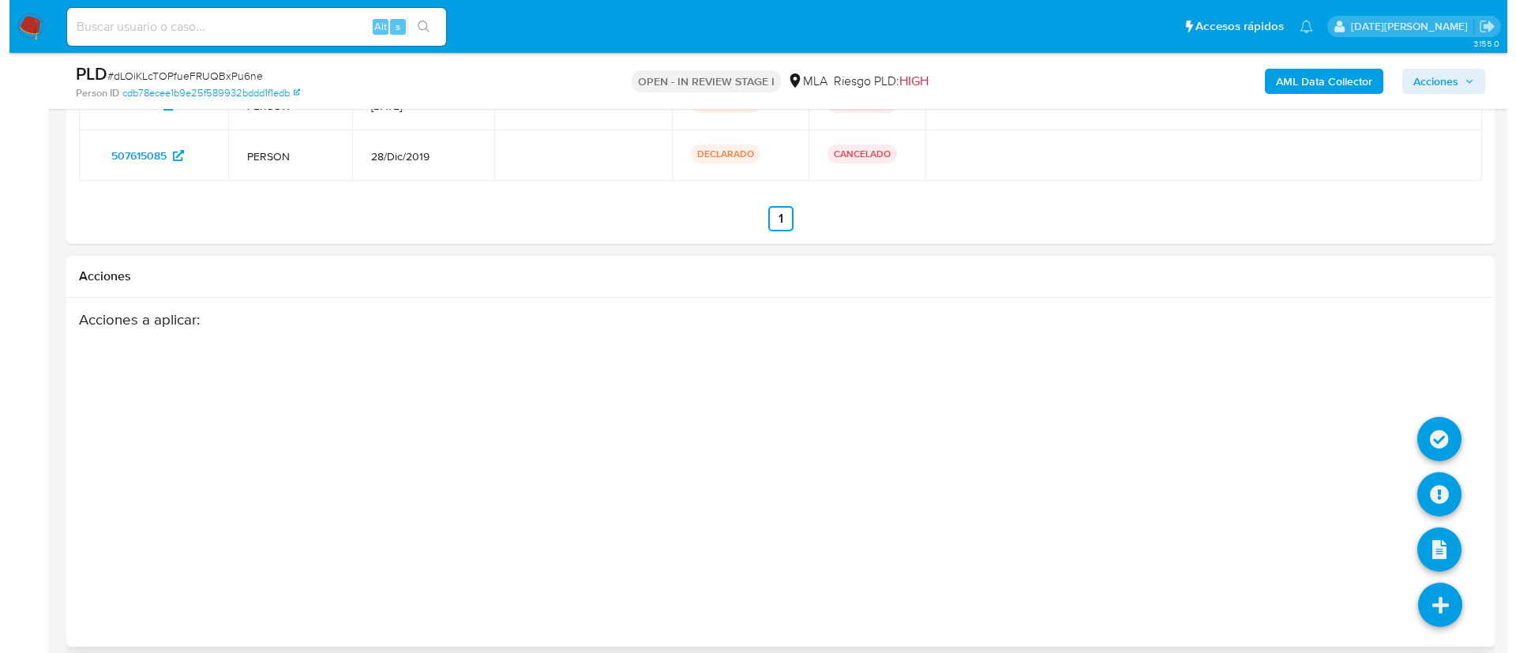
scroll to position [2532, 0]
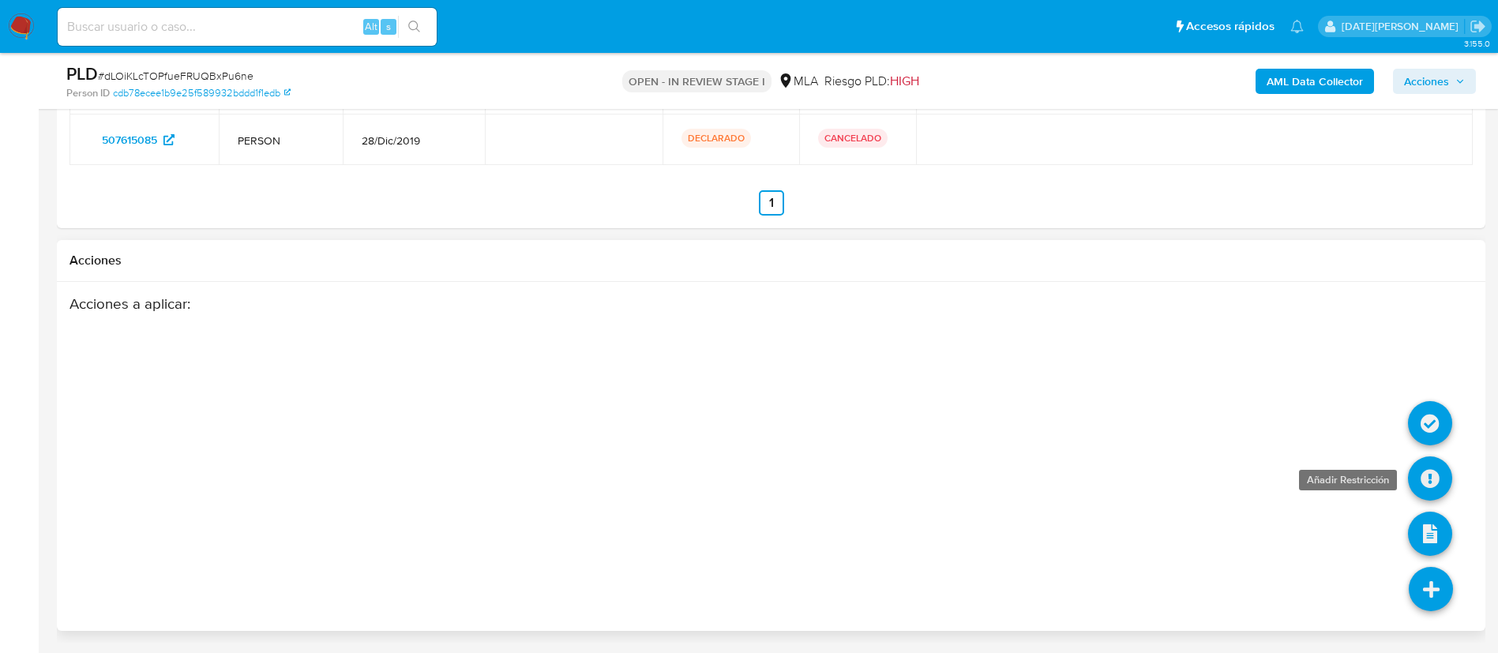
click at [1418, 471] on icon at bounding box center [1430, 478] width 44 height 44
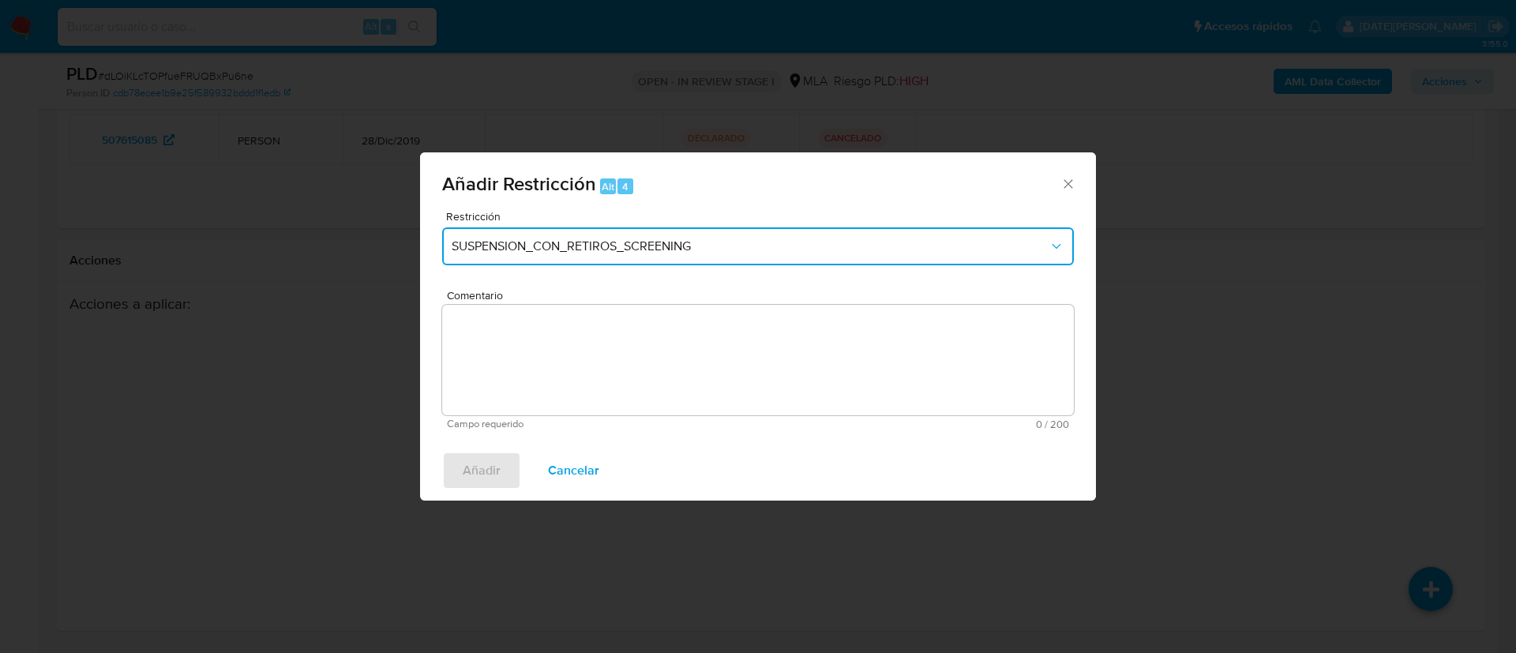
click at [657, 255] on button "SUSPENSION_CON_RETIROS_SCREENING" at bounding box center [758, 246] width 632 height 38
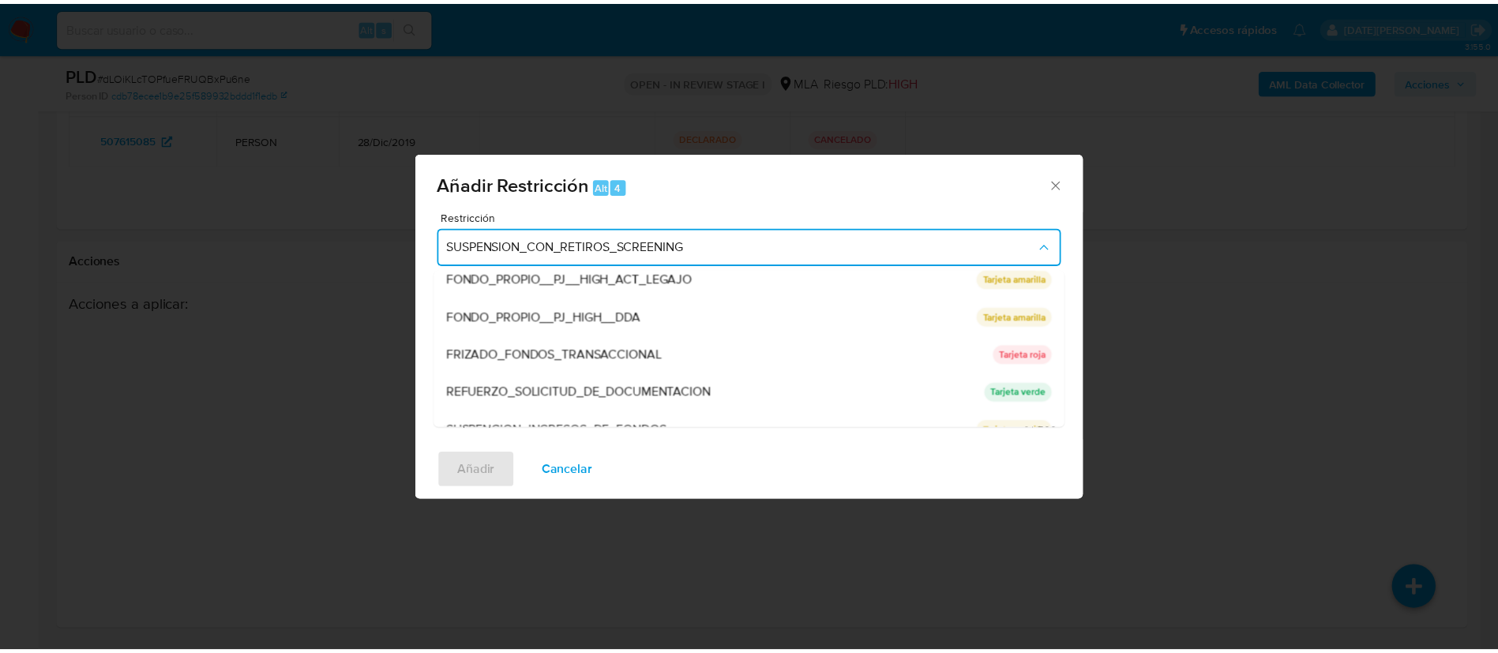
scroll to position [335, 0]
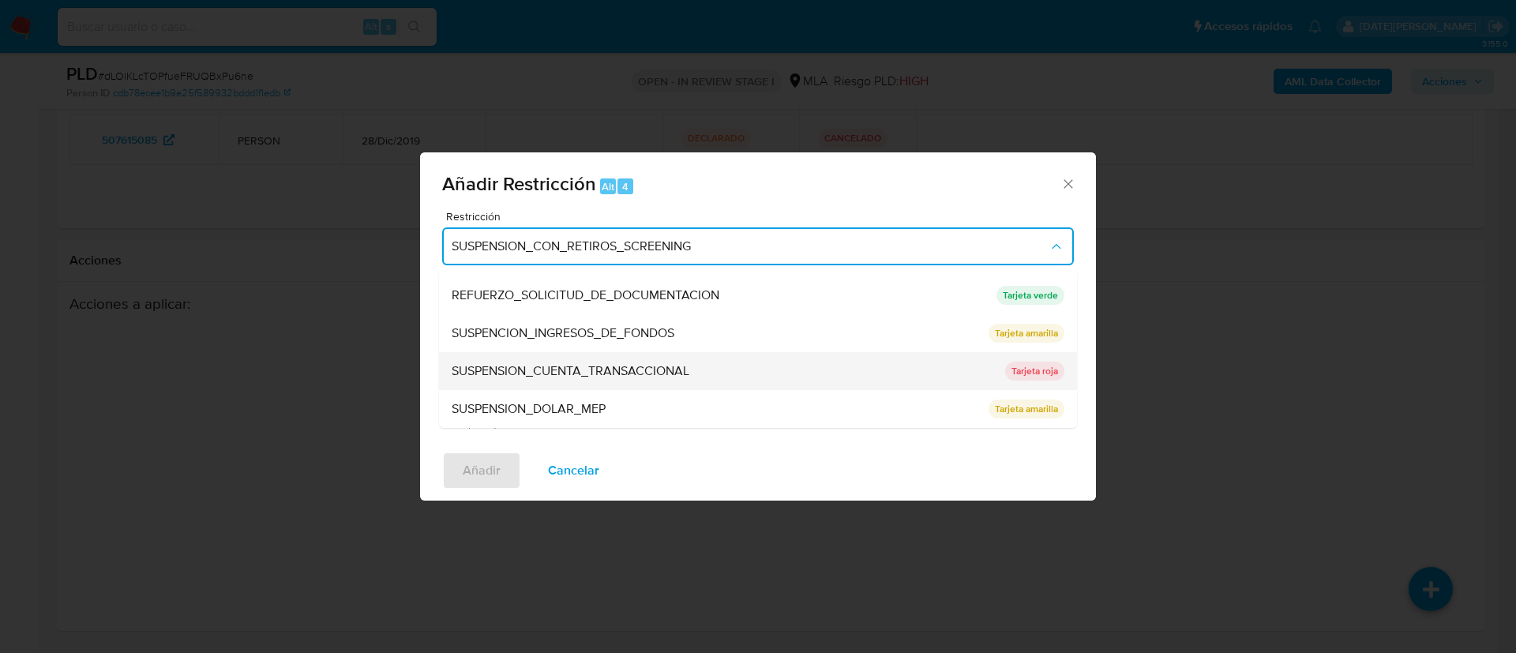
click at [688, 364] on span "SUSPENSION_CUENTA_TRANSACCIONAL" at bounding box center [571, 371] width 238 height 16
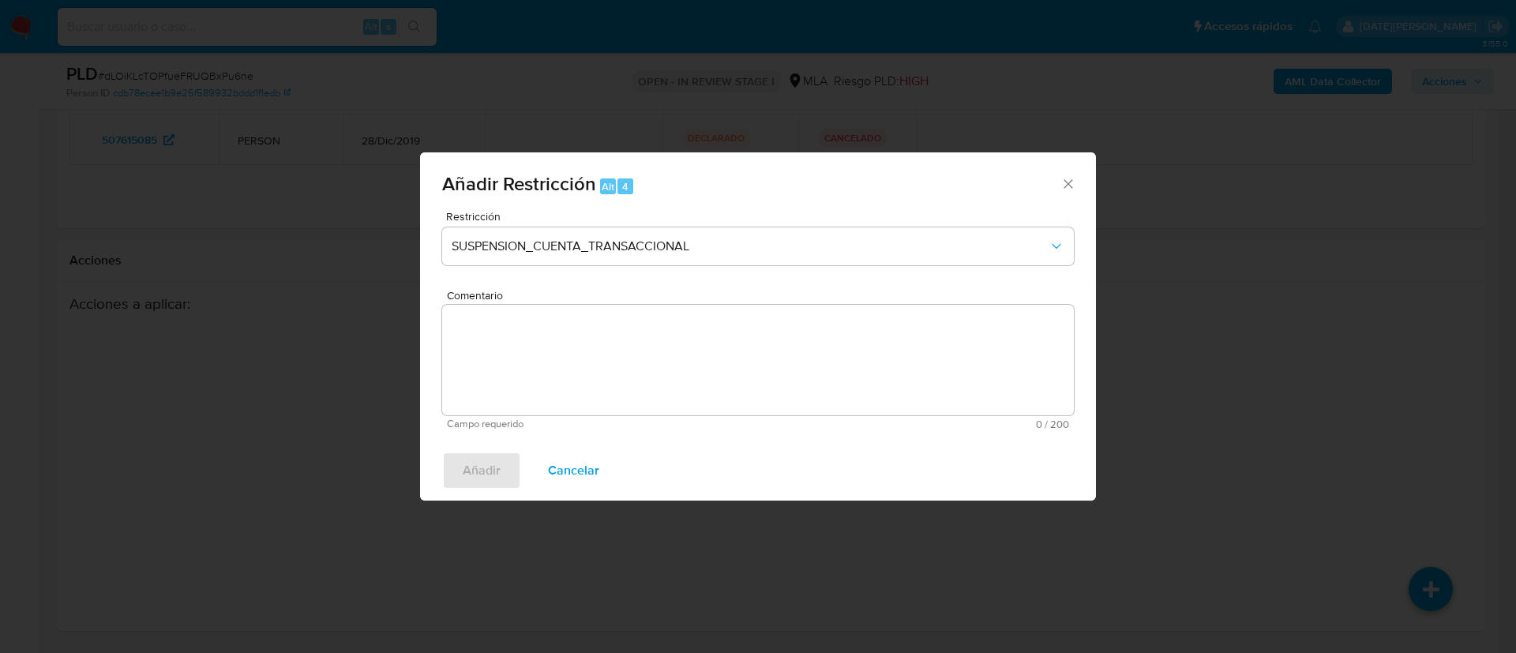
click at [648, 366] on textarea "Comentario" at bounding box center [758, 360] width 632 height 111
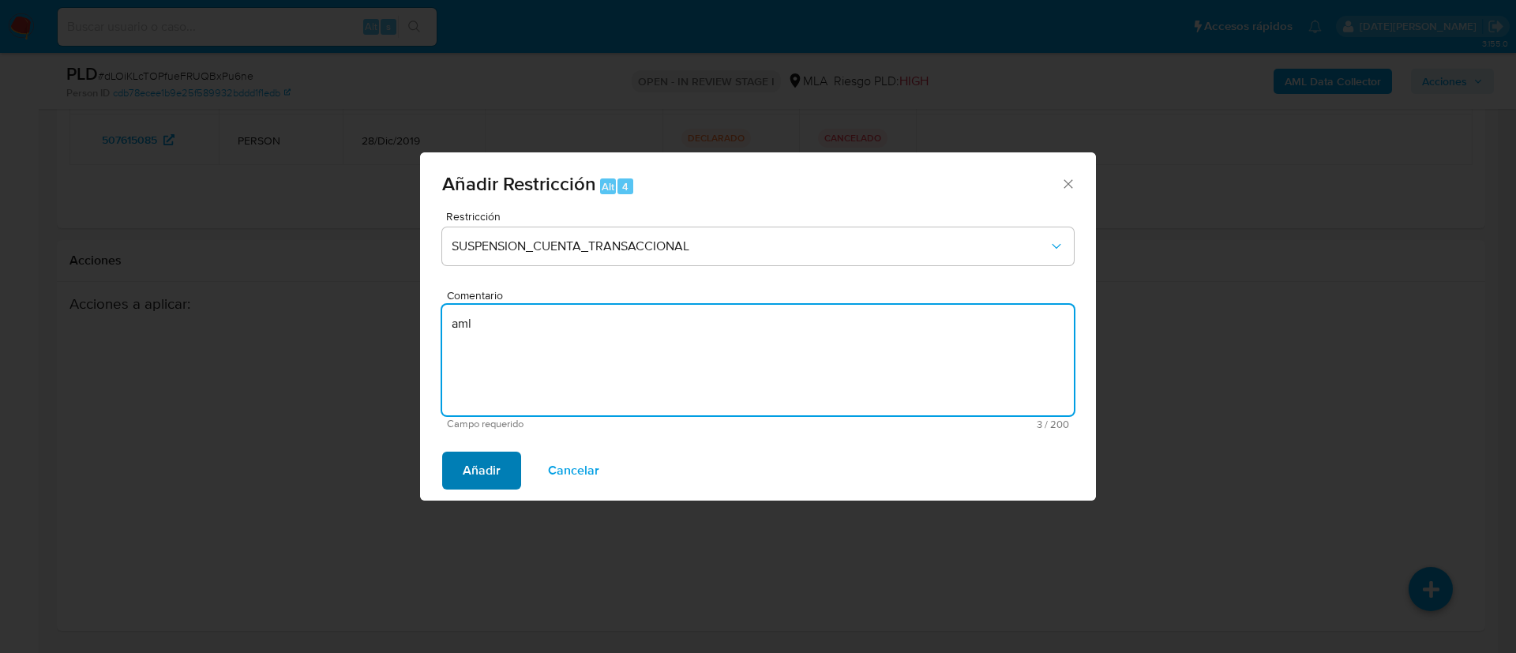
type textarea "aml"
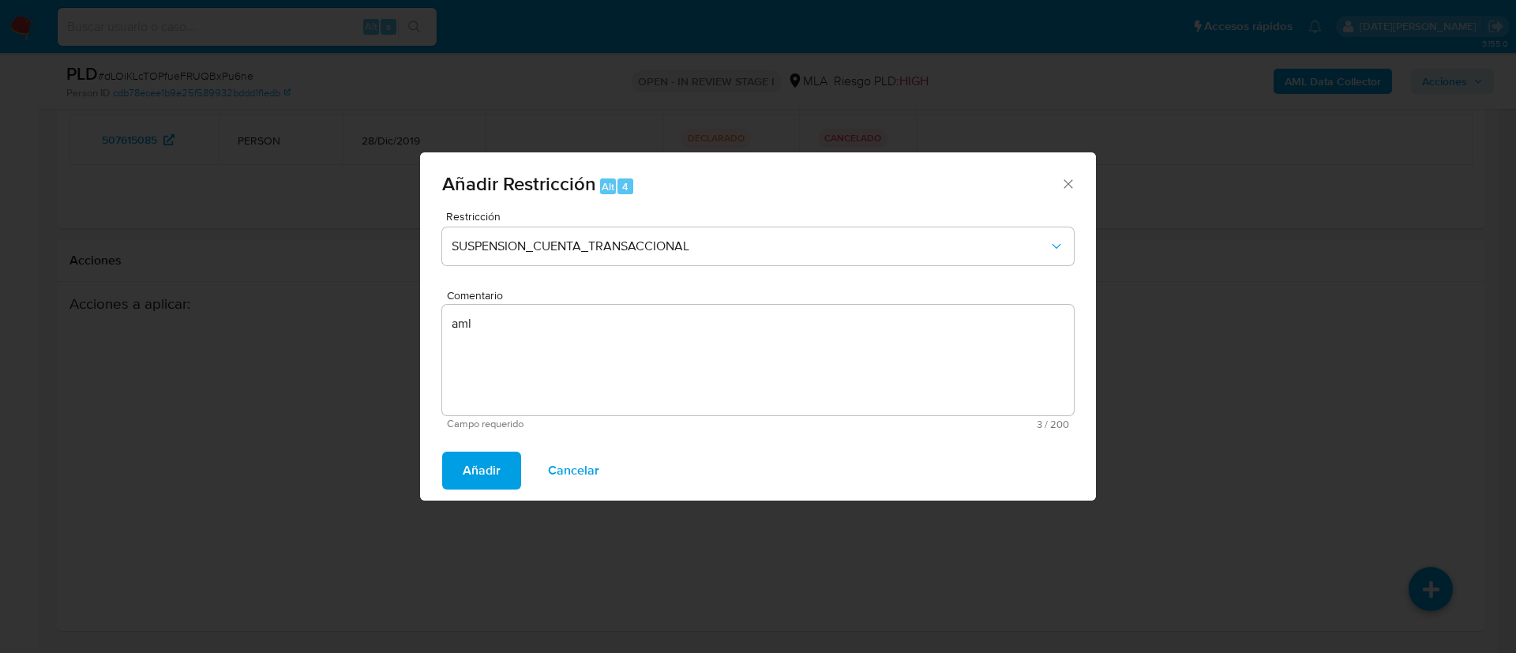
click at [495, 461] on span "Añadir" at bounding box center [482, 470] width 38 height 35
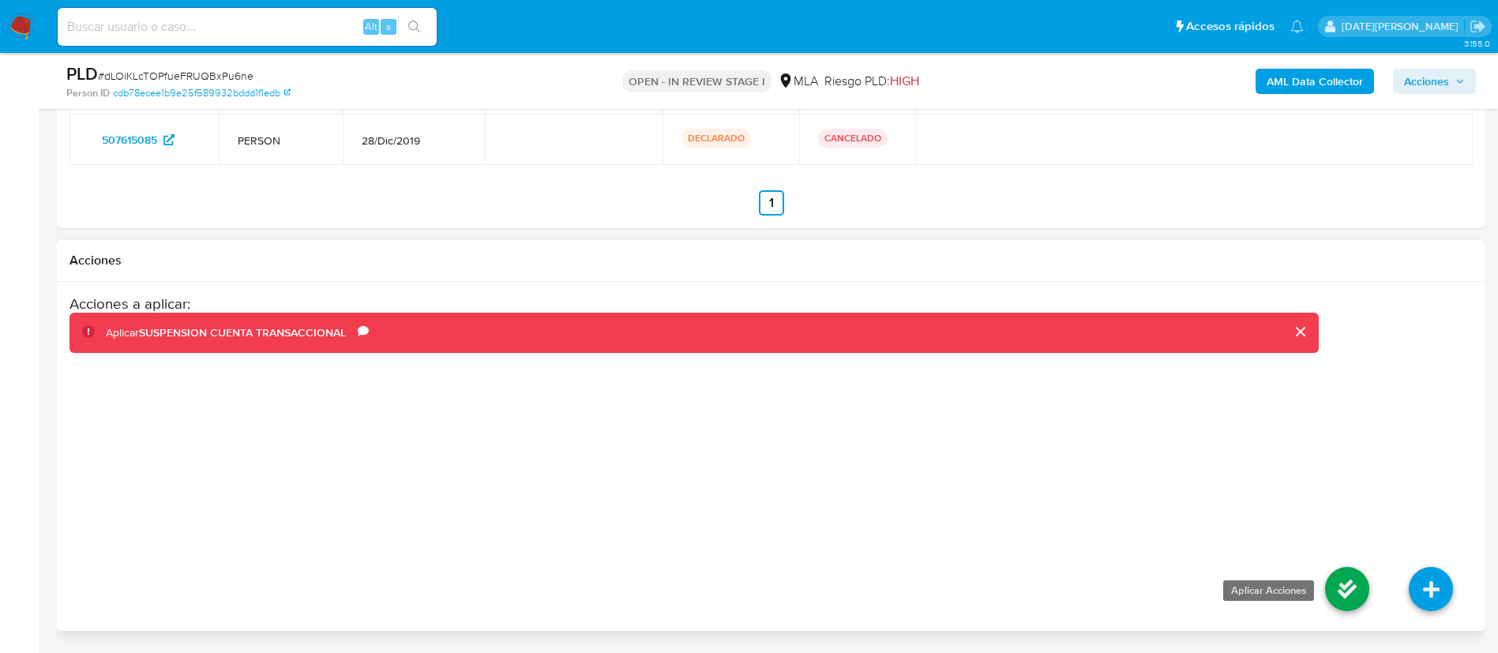
click at [1352, 584] on icon at bounding box center [1347, 589] width 44 height 44
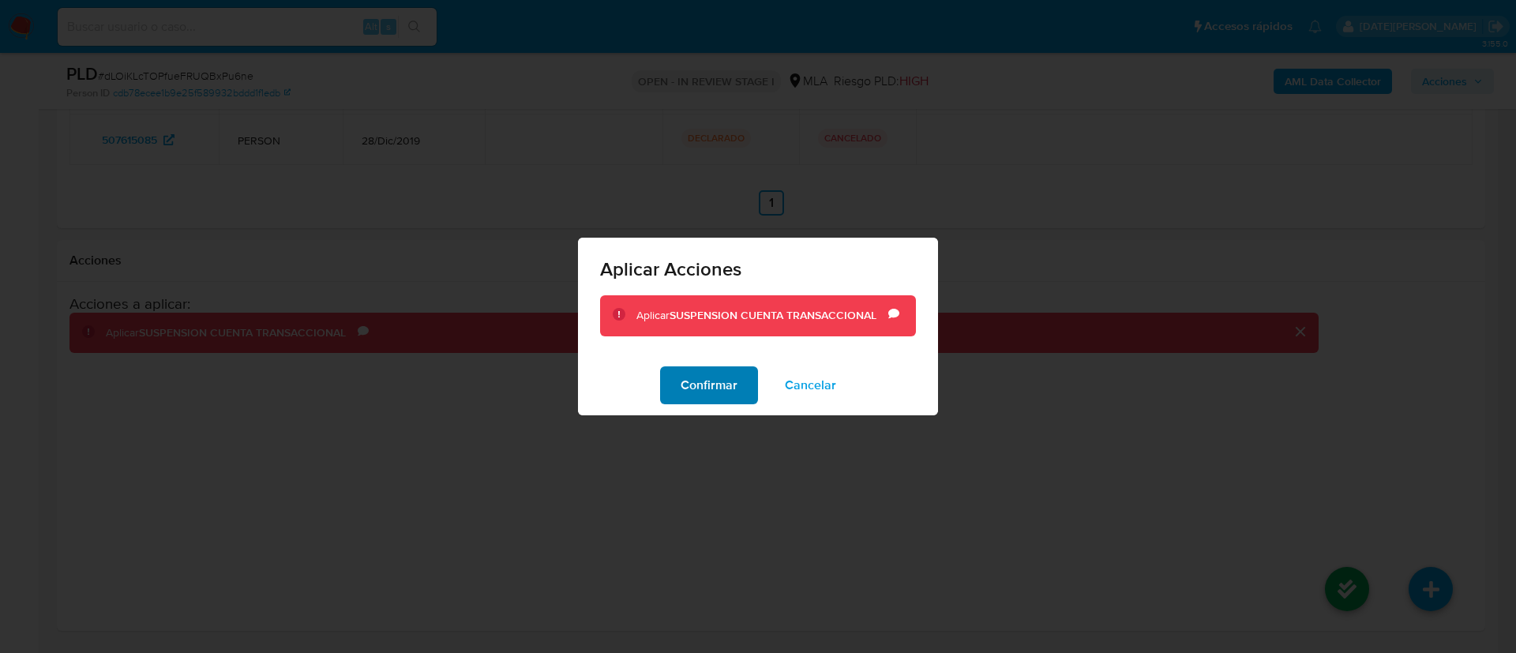
click at [681, 381] on span "Confirmar" at bounding box center [709, 385] width 57 height 35
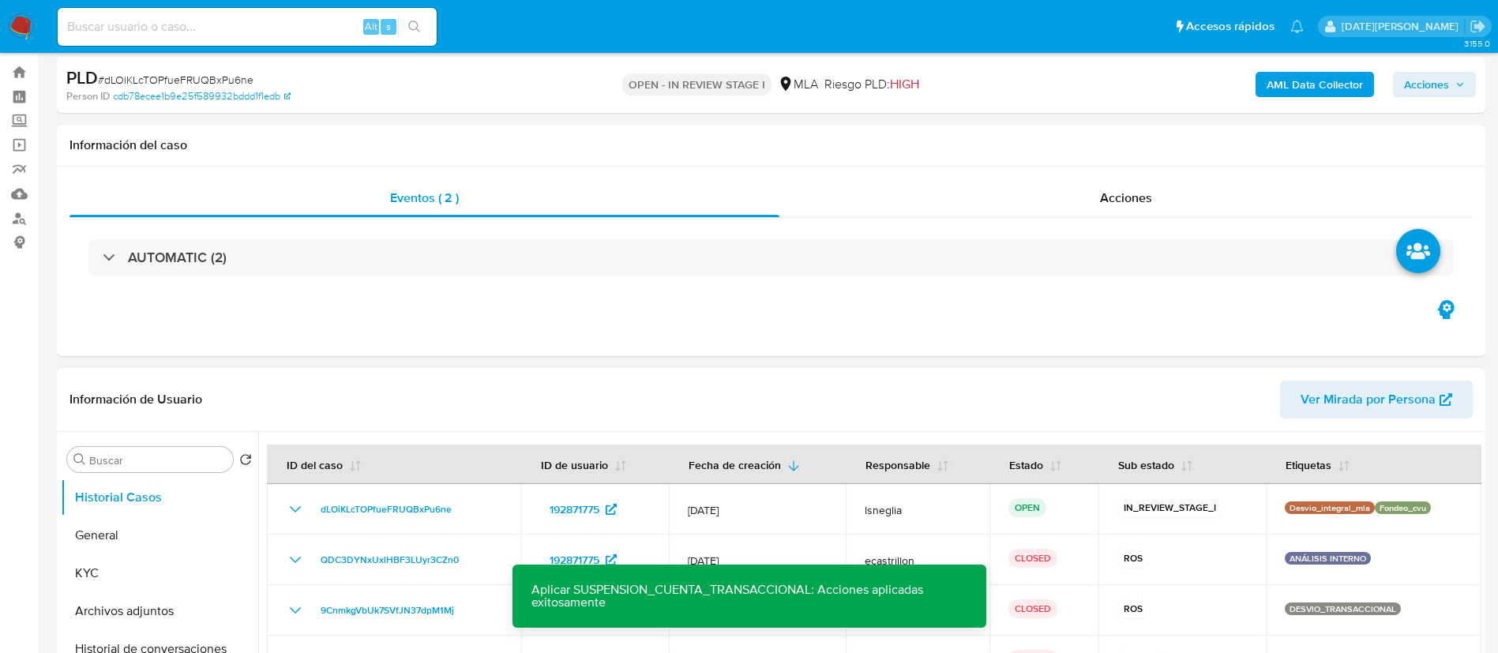
scroll to position [0, 0]
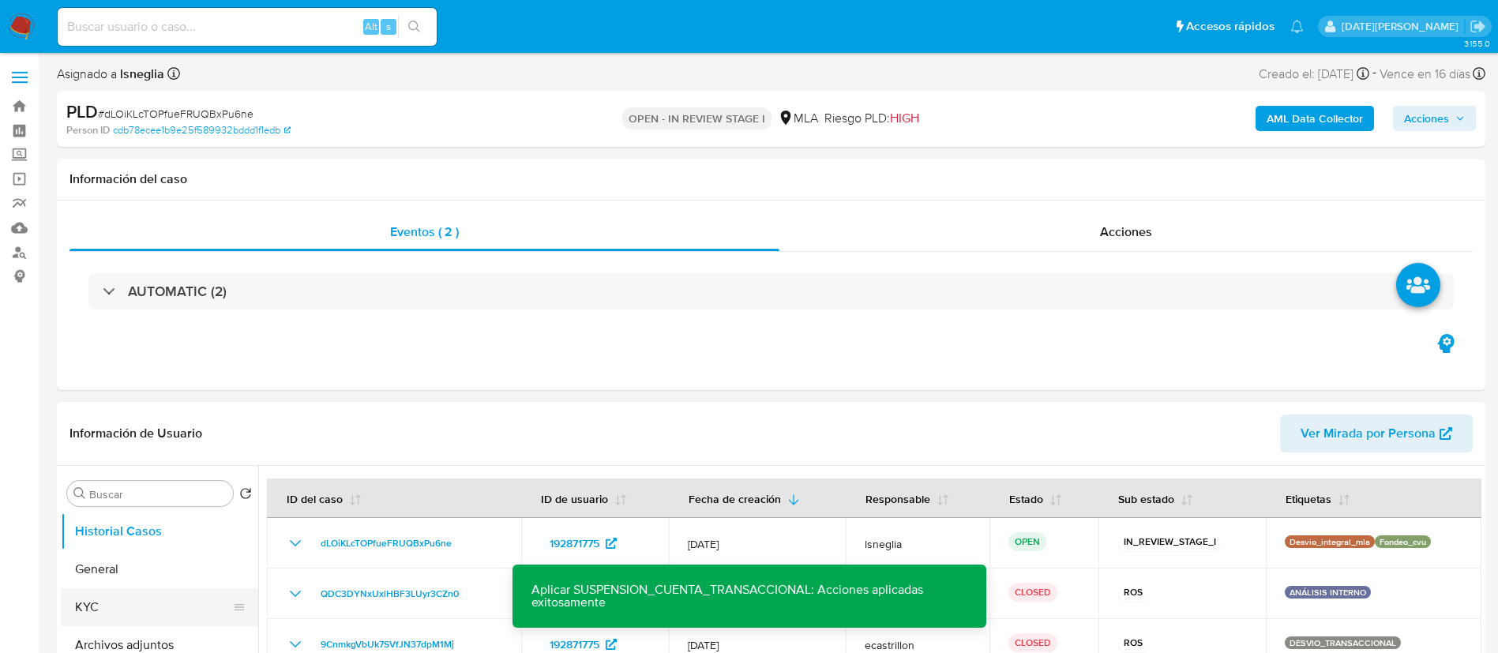
click at [114, 602] on button "KYC" at bounding box center [153, 607] width 185 height 38
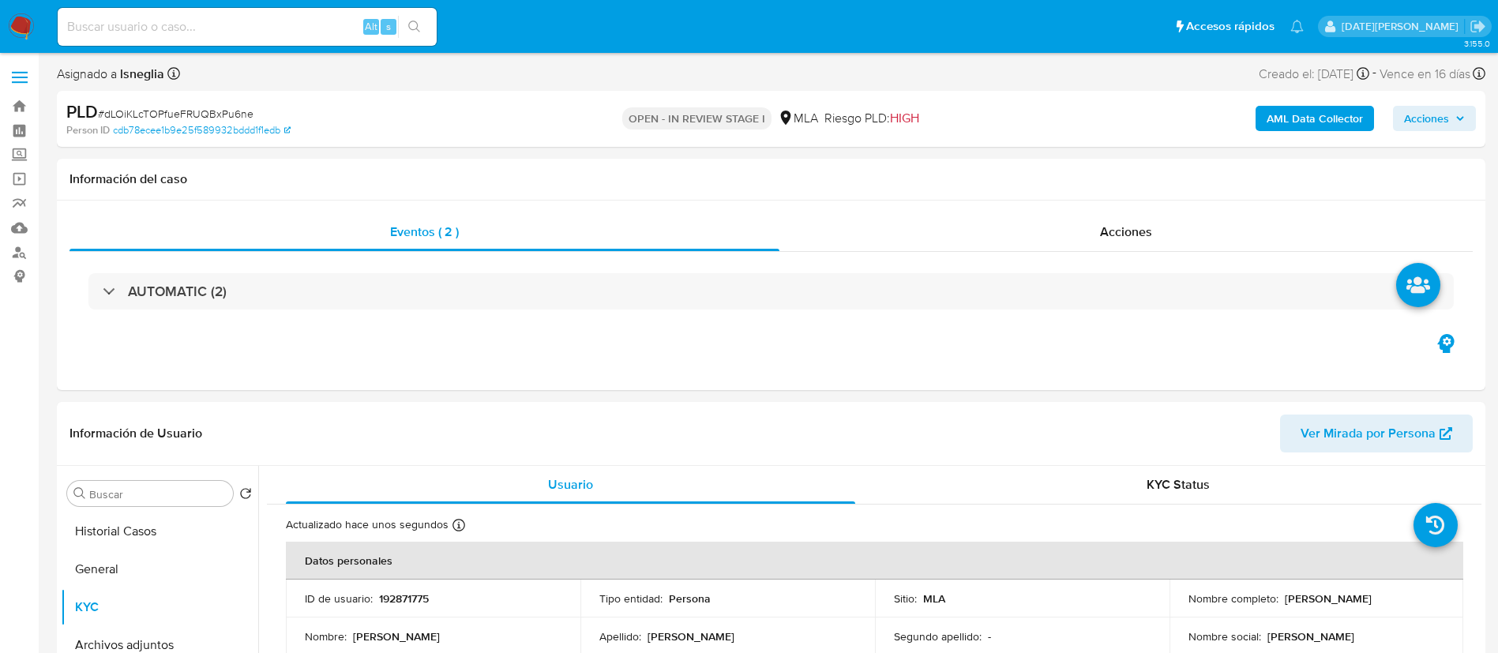
click at [196, 29] on input at bounding box center [247, 27] width 379 height 21
paste input "3tL4c9NqSiSNAqWUO8FlxqCM"
type input "3tL4c9NqSiSNAqWUO8FlxqCM"
click at [417, 28] on icon "search-icon" at bounding box center [414, 27] width 13 height 13
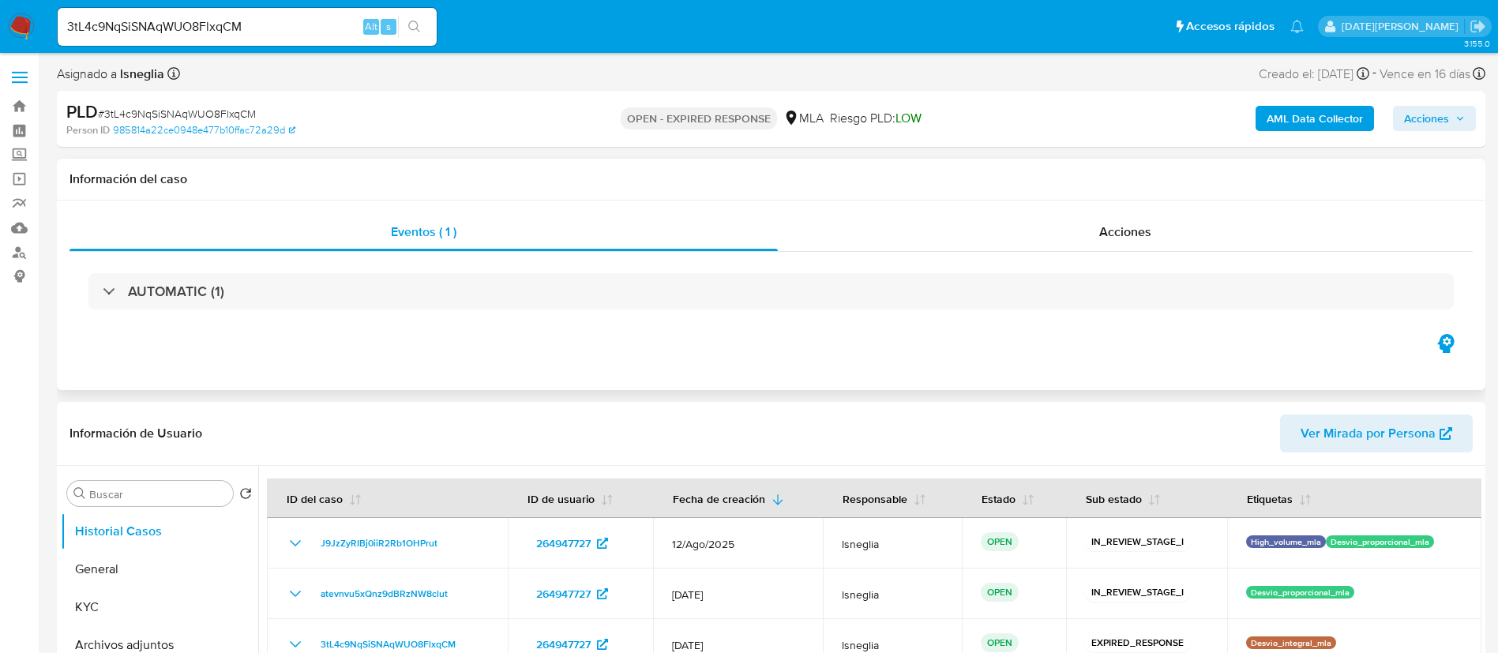
select select "10"
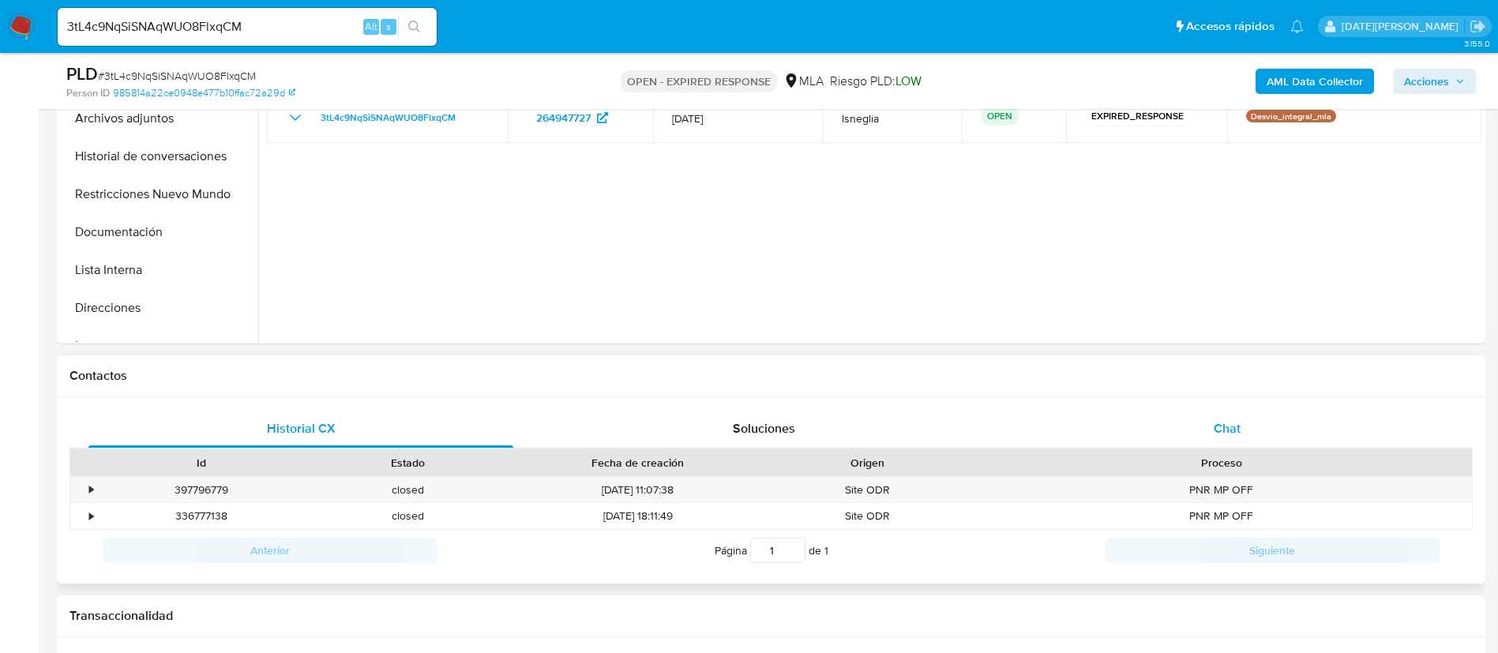
scroll to position [355, 0]
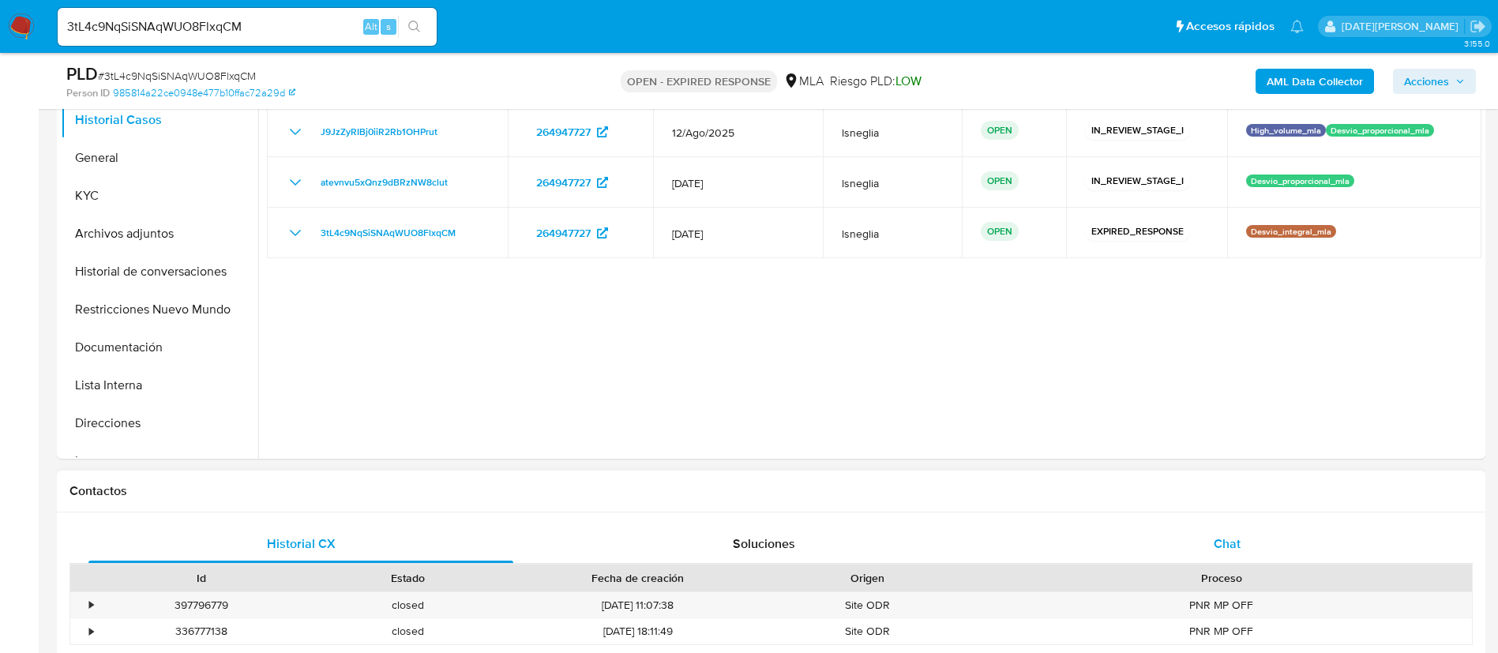
click at [1206, 556] on div "Chat" at bounding box center [1227, 544] width 425 height 38
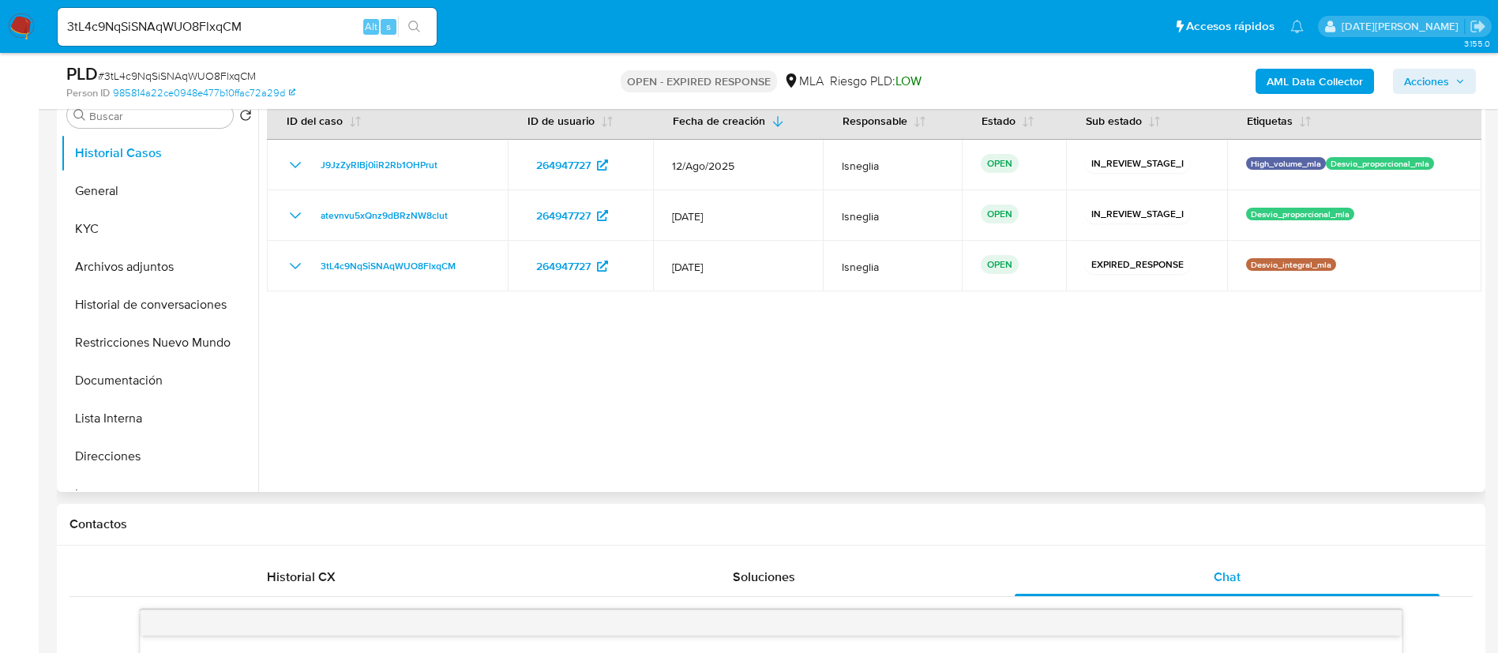
scroll to position [118, 0]
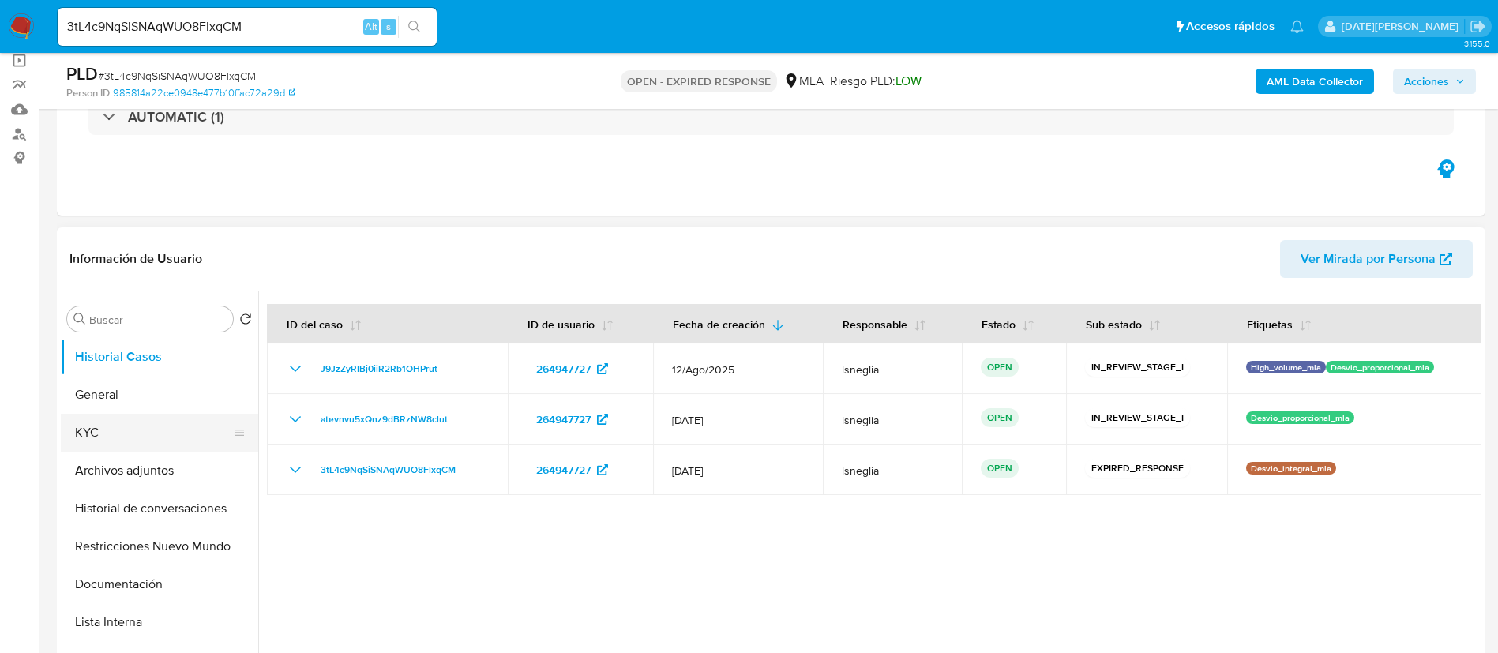
click at [100, 445] on button "KYC" at bounding box center [153, 433] width 185 height 38
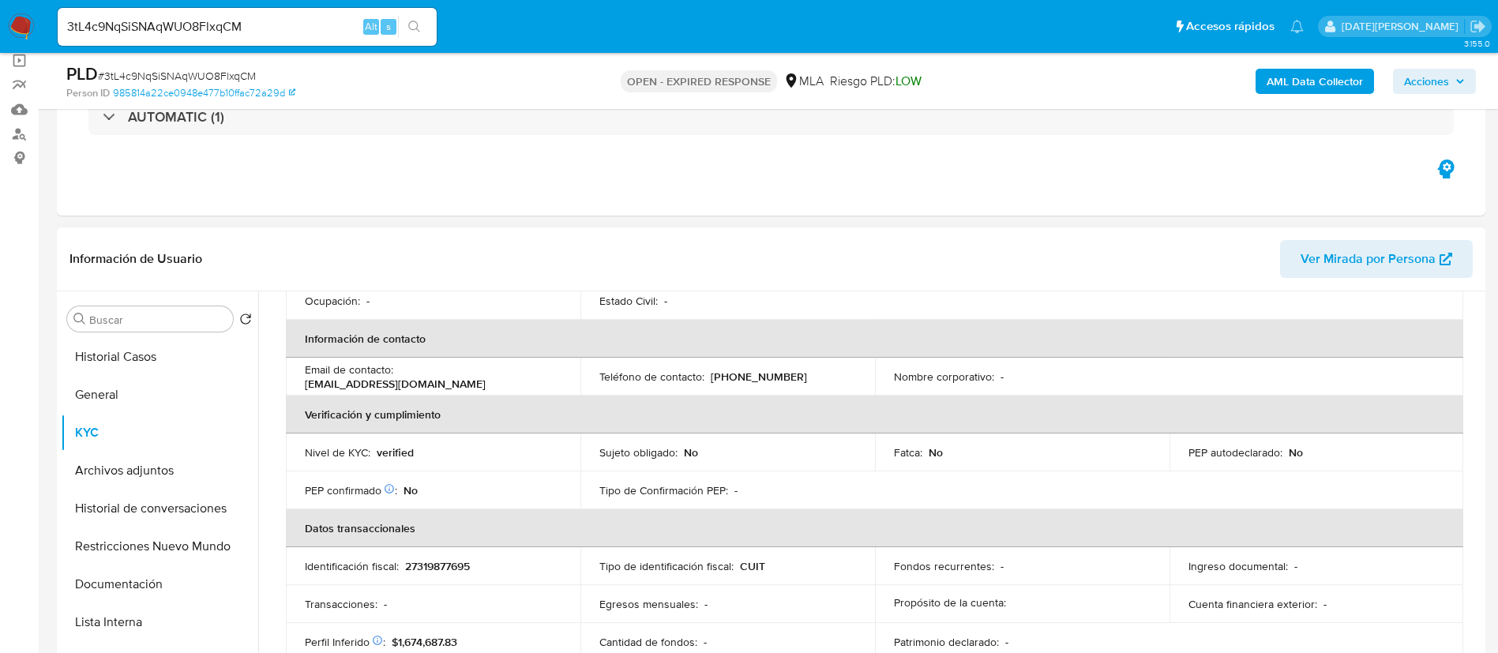
scroll to position [237, 0]
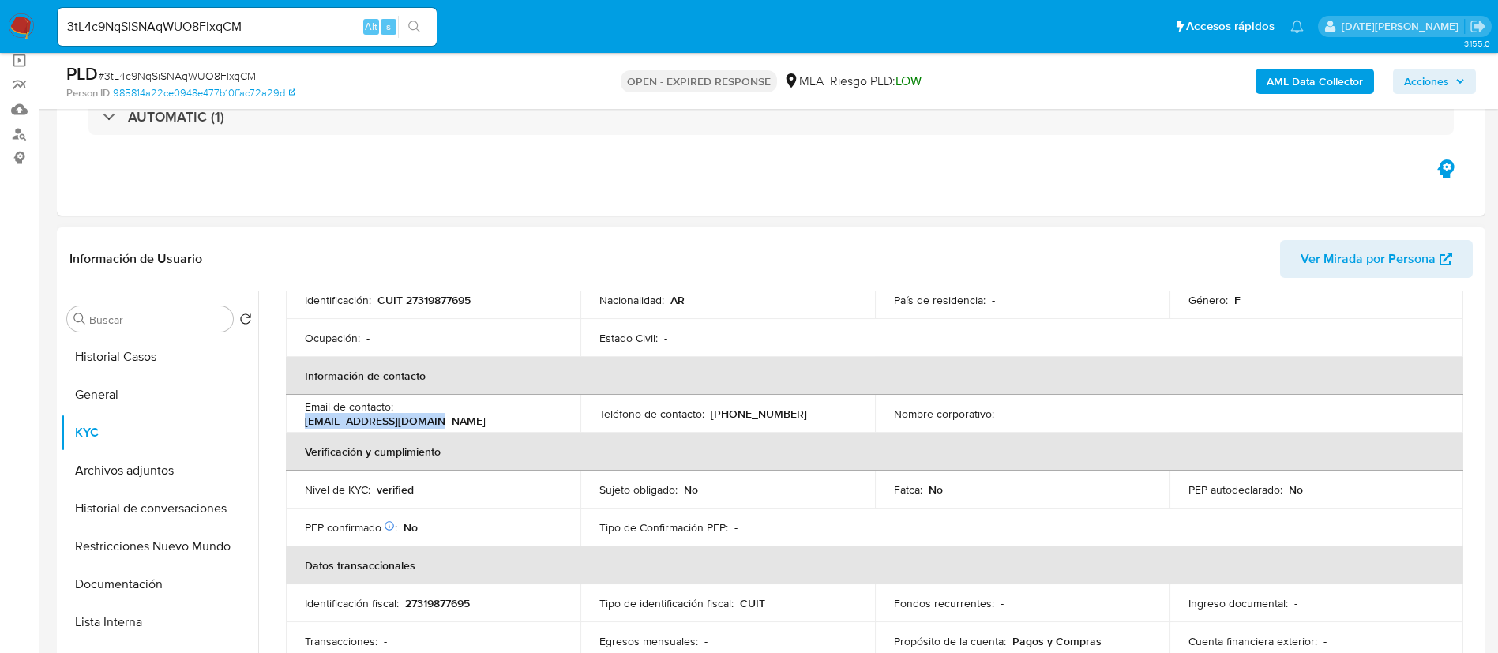
drag, startPoint x: 400, startPoint y: 416, endPoint x: 516, endPoint y: 412, distance: 116.1
click at [486, 414] on p "paulagdirico@gmail.com" at bounding box center [395, 421] width 181 height 14
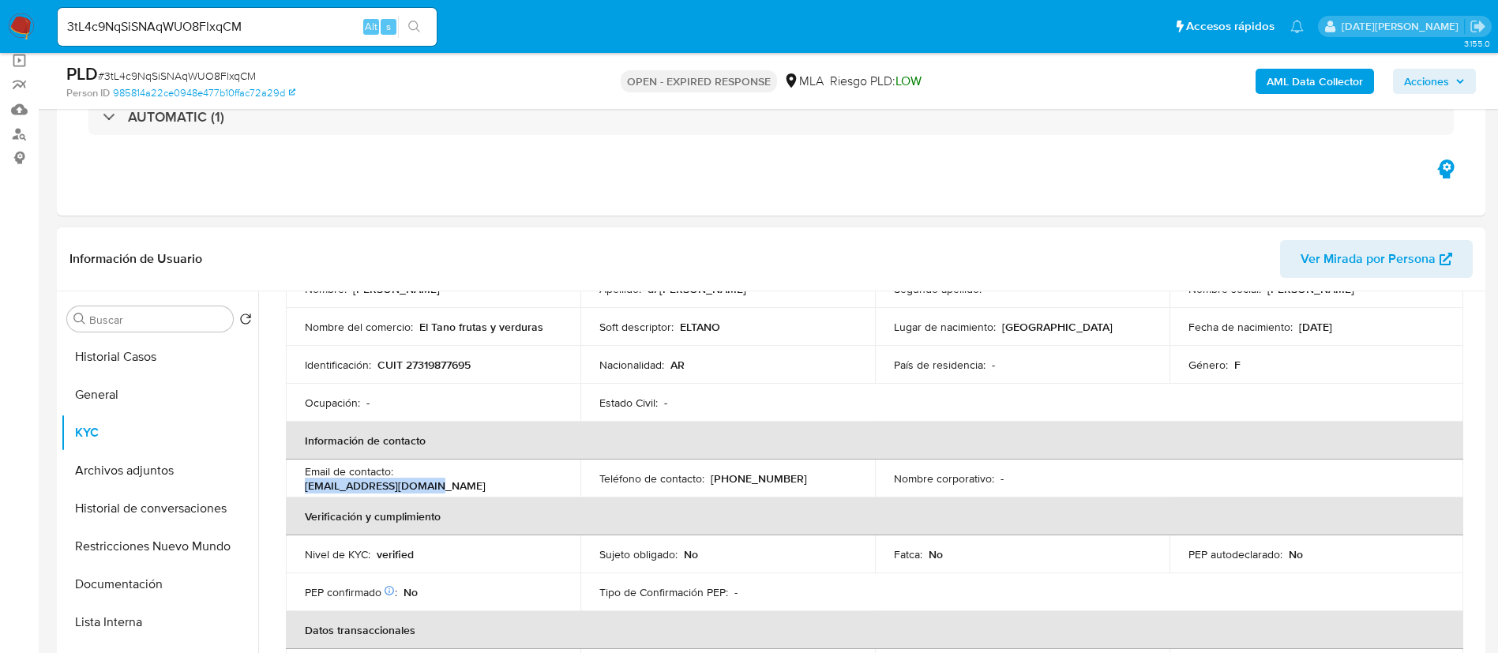
scroll to position [118, 0]
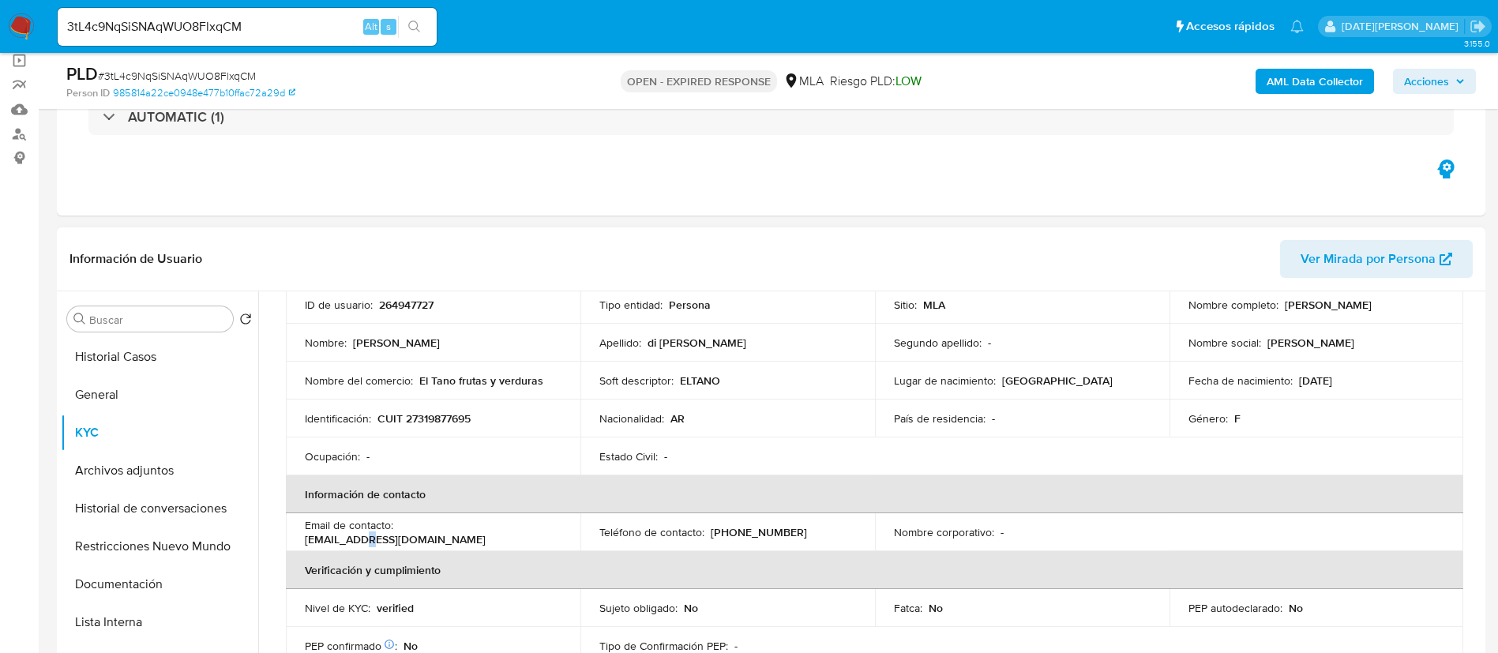
drag, startPoint x: 510, startPoint y: 411, endPoint x: 449, endPoint y: 527, distance: 131.0
click at [451, 532] on p "paulagdirico@gmail.com" at bounding box center [395, 539] width 181 height 14
drag, startPoint x: 402, startPoint y: 535, endPoint x: 521, endPoint y: 533, distance: 119.2
click at [521, 533] on div "Email de contacto : paulagdirico@gmail.com" at bounding box center [433, 532] width 257 height 28
copy p "paulagdirico@gmail.com"
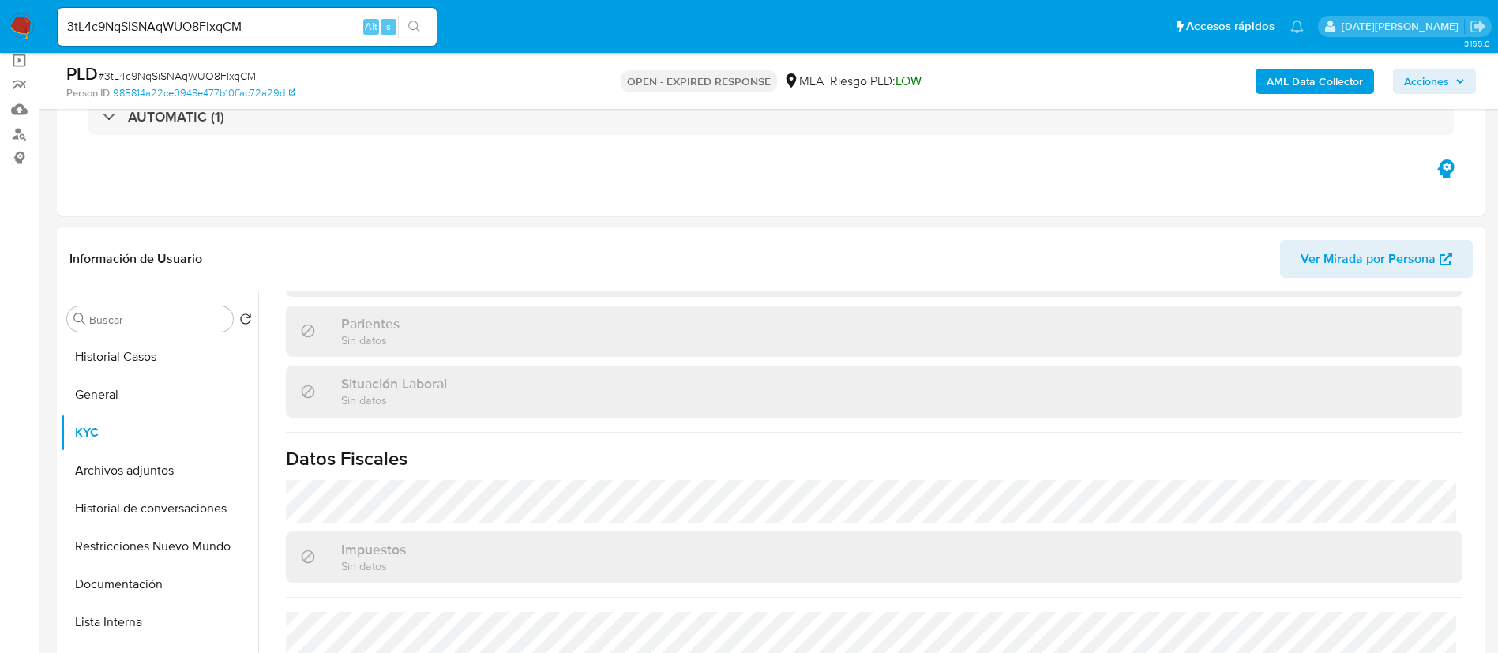
scroll to position [817, 0]
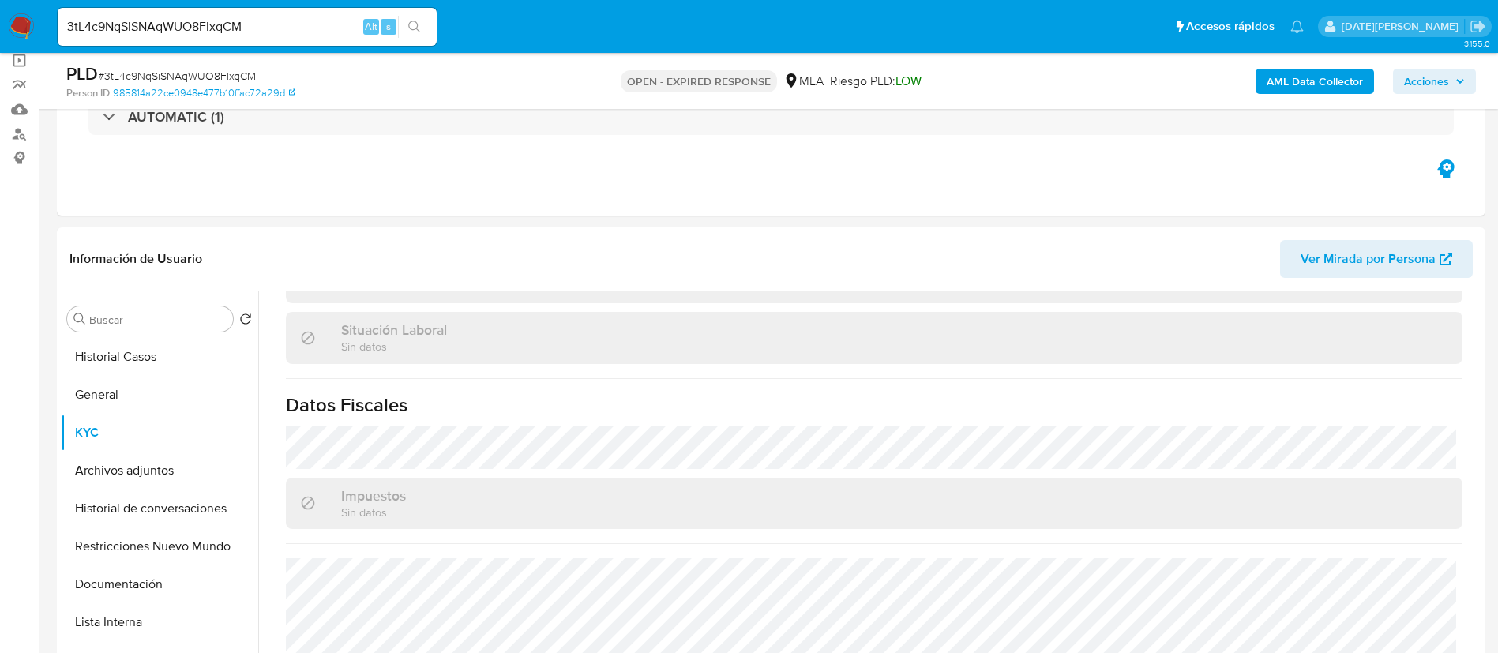
click at [208, 29] on input "3tL4c9NqSiSNAqWUO8FlxqCM" at bounding box center [247, 27] width 379 height 21
paste input "v0xu3aylQY8bgx48W0ckcOMQ"
type input "v0xu3aylQY8bgx48W0ckcOMQ"
click at [429, 18] on button "search-icon" at bounding box center [414, 27] width 32 height 22
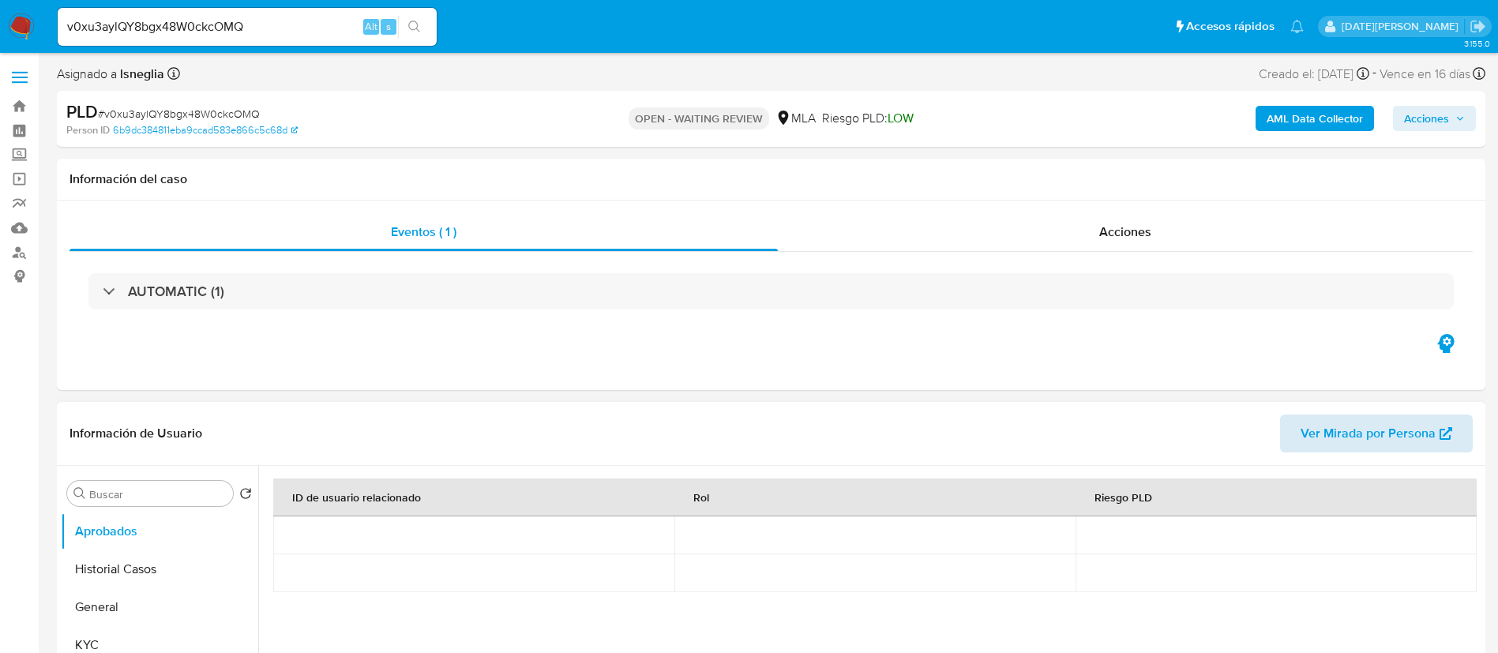
select select "10"
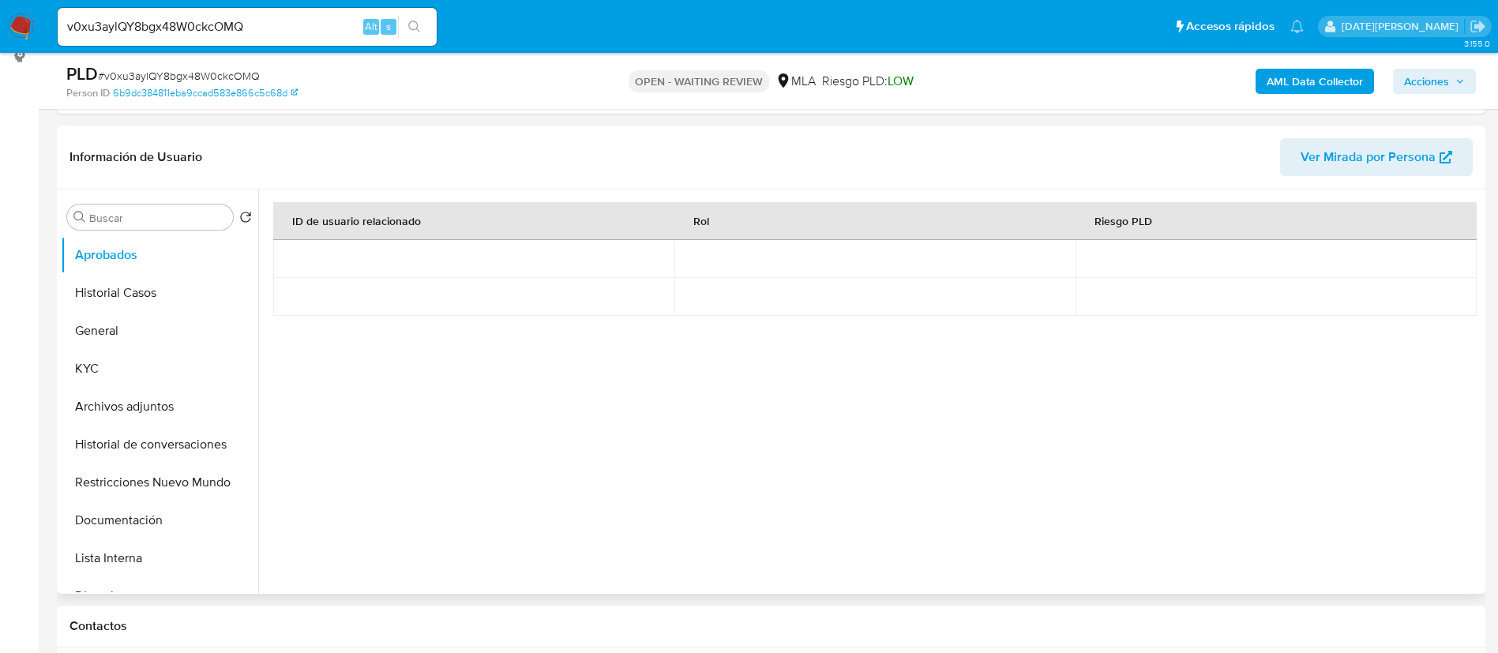
scroll to position [118, 0]
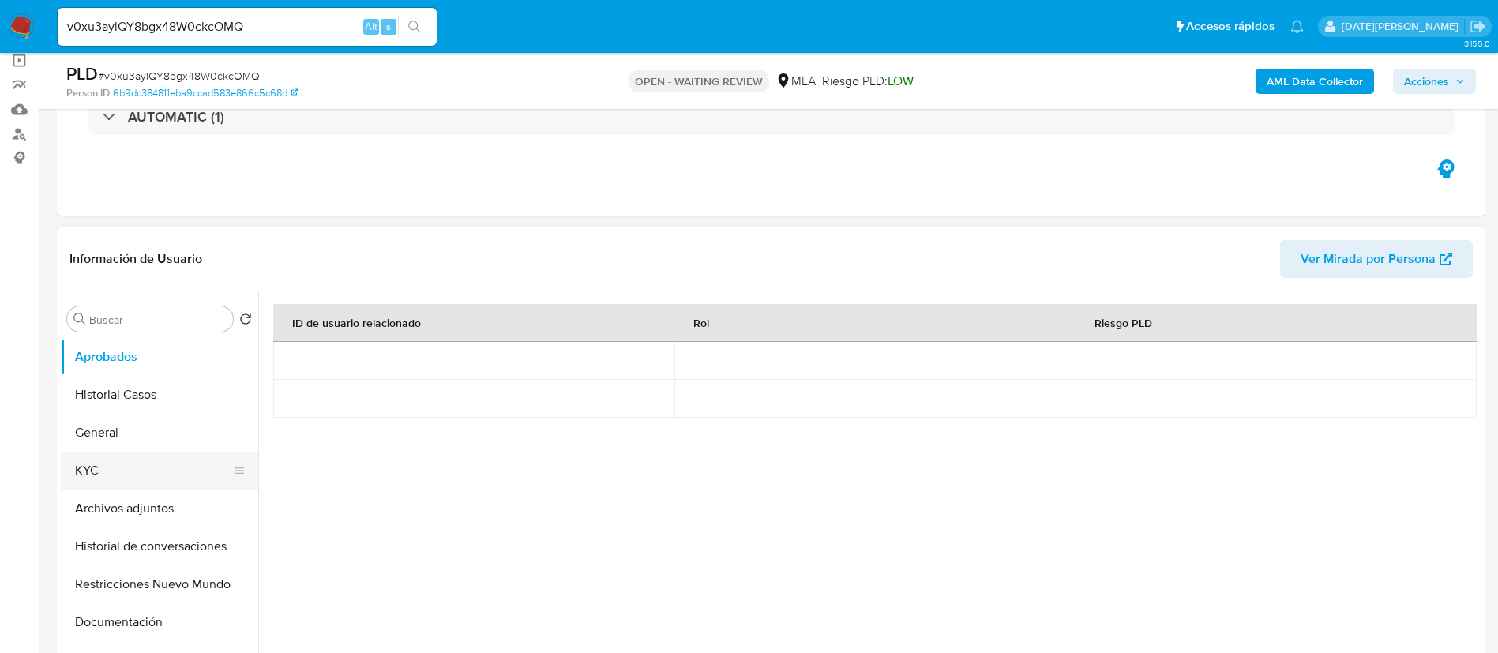
click at [113, 459] on button "KYC" at bounding box center [153, 471] width 185 height 38
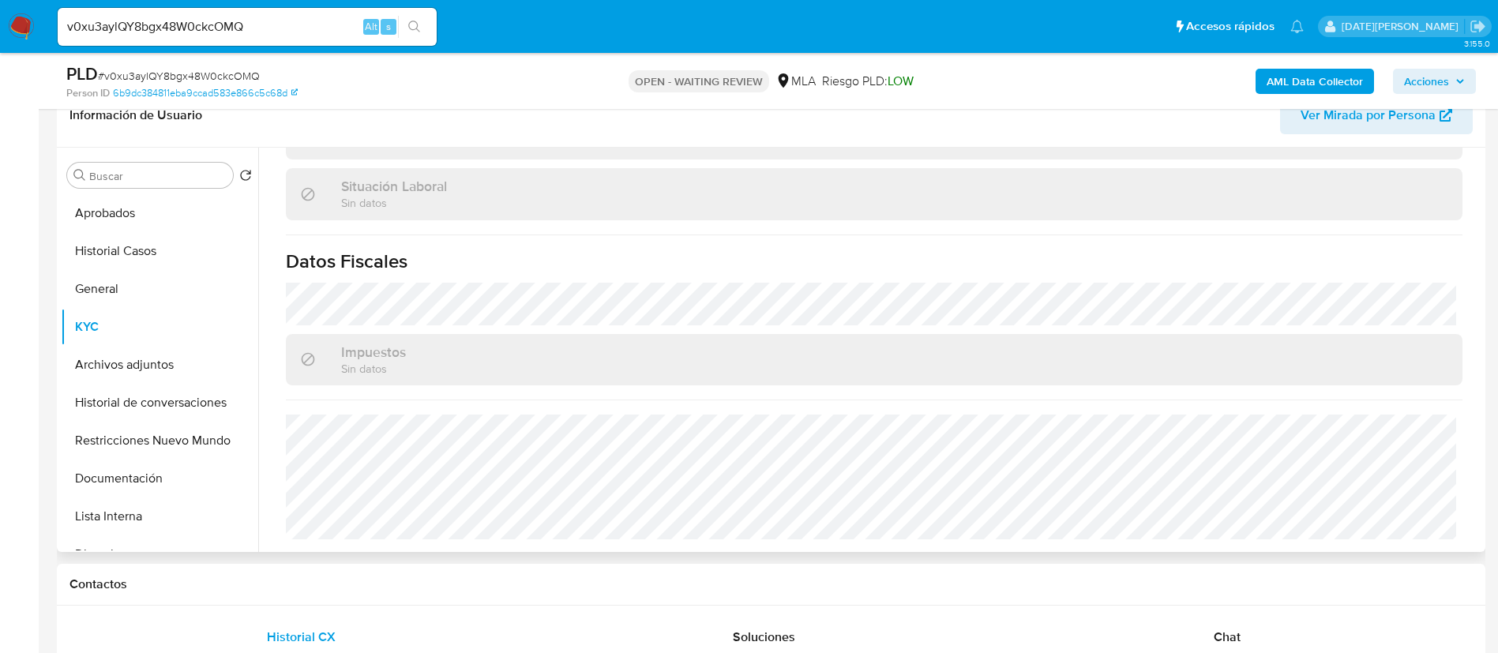
scroll to position [592, 0]
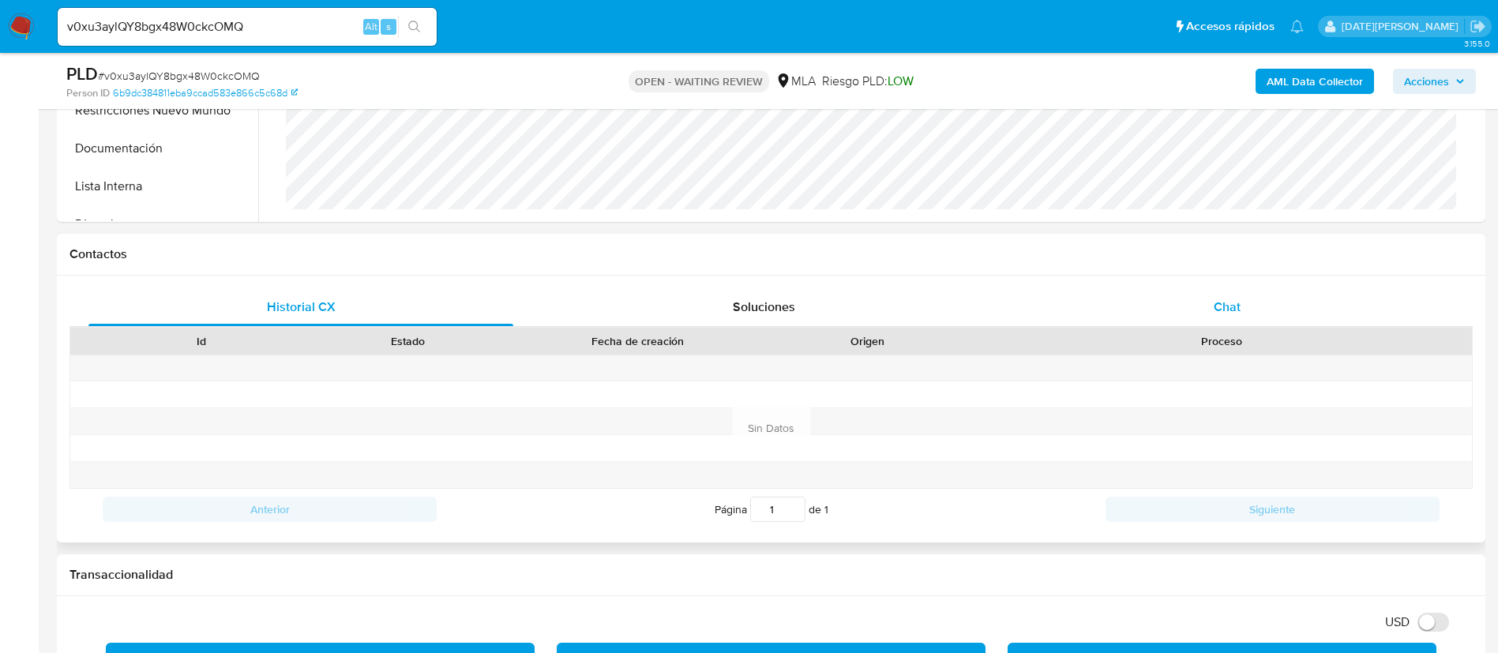
click at [1230, 295] on div "Chat" at bounding box center [1227, 307] width 425 height 38
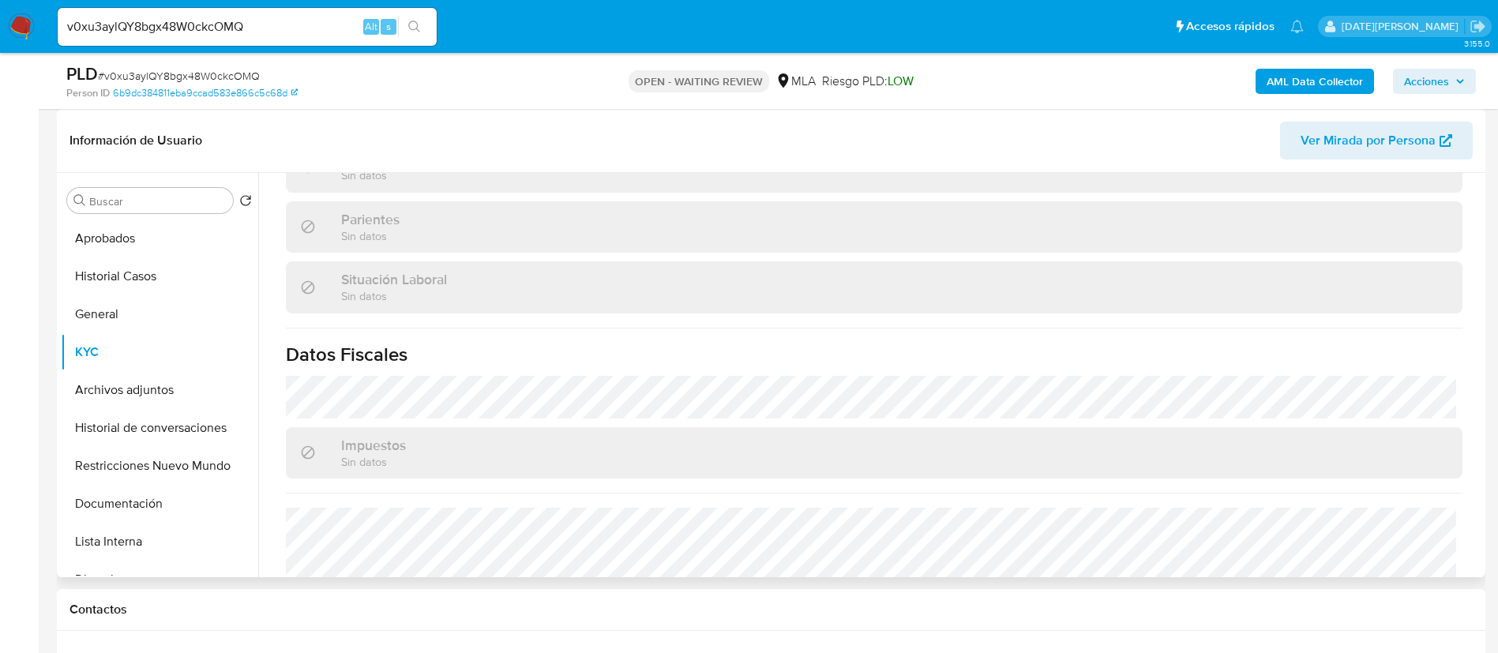
scroll to position [580, 0]
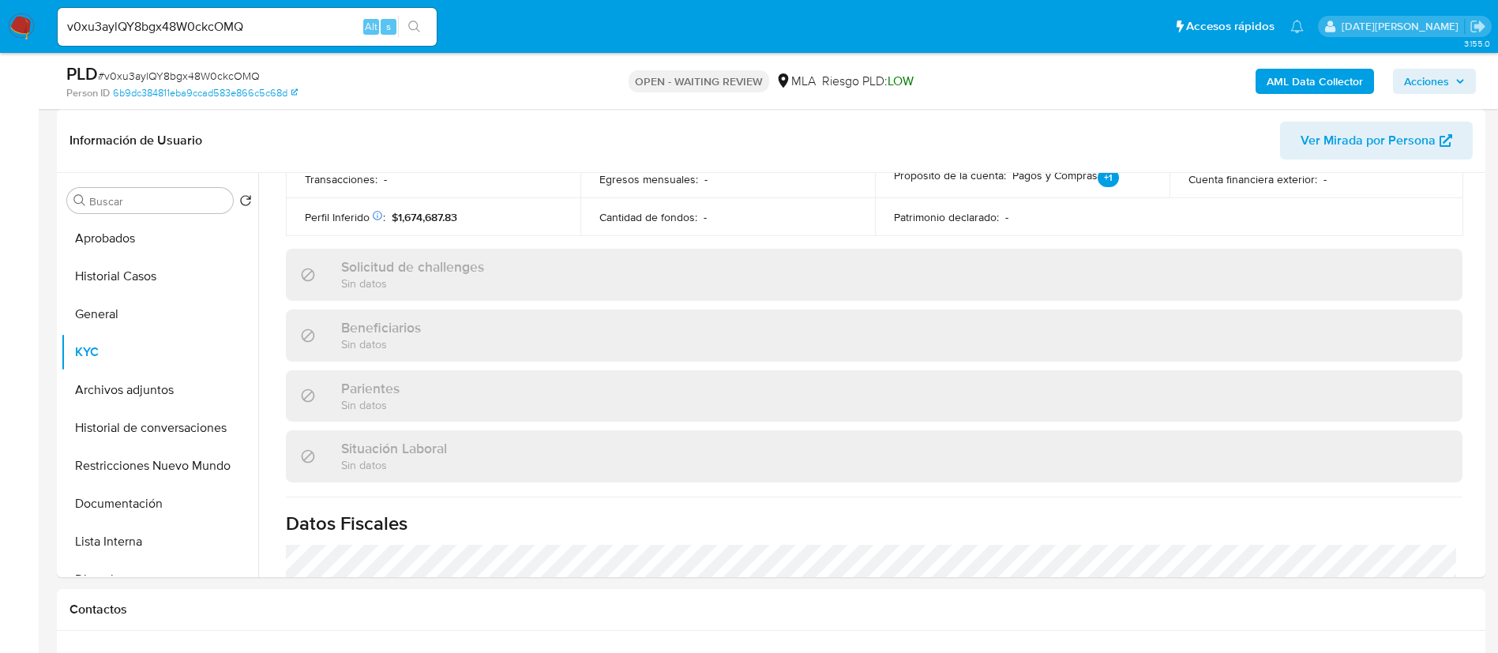
click at [196, 73] on span "# v0xu3aylQY8bgx48W0ckcOMQ" at bounding box center [179, 76] width 162 height 16
copy span "v0xu3aylQY8bgx48W0ckcOMQ"
click at [28, 19] on img at bounding box center [21, 26] width 27 height 27
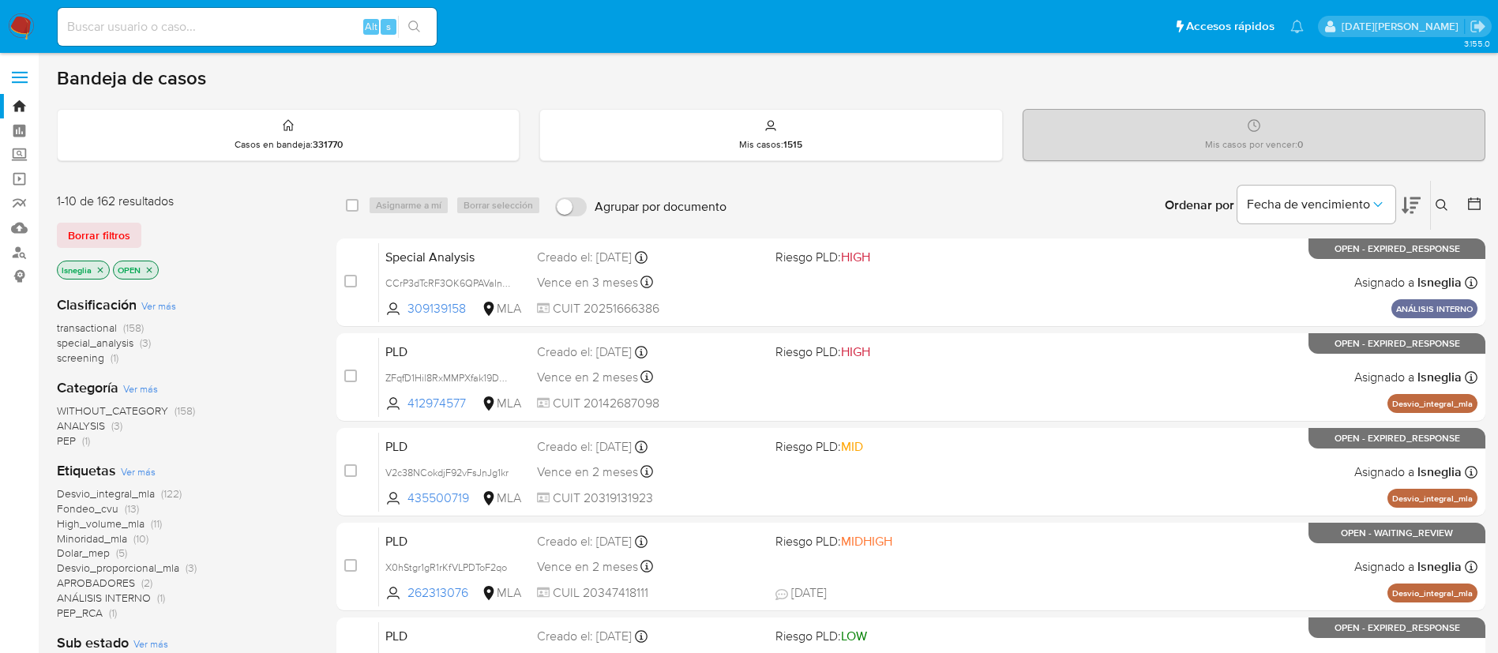
click at [1445, 200] on icon at bounding box center [1442, 205] width 13 height 13
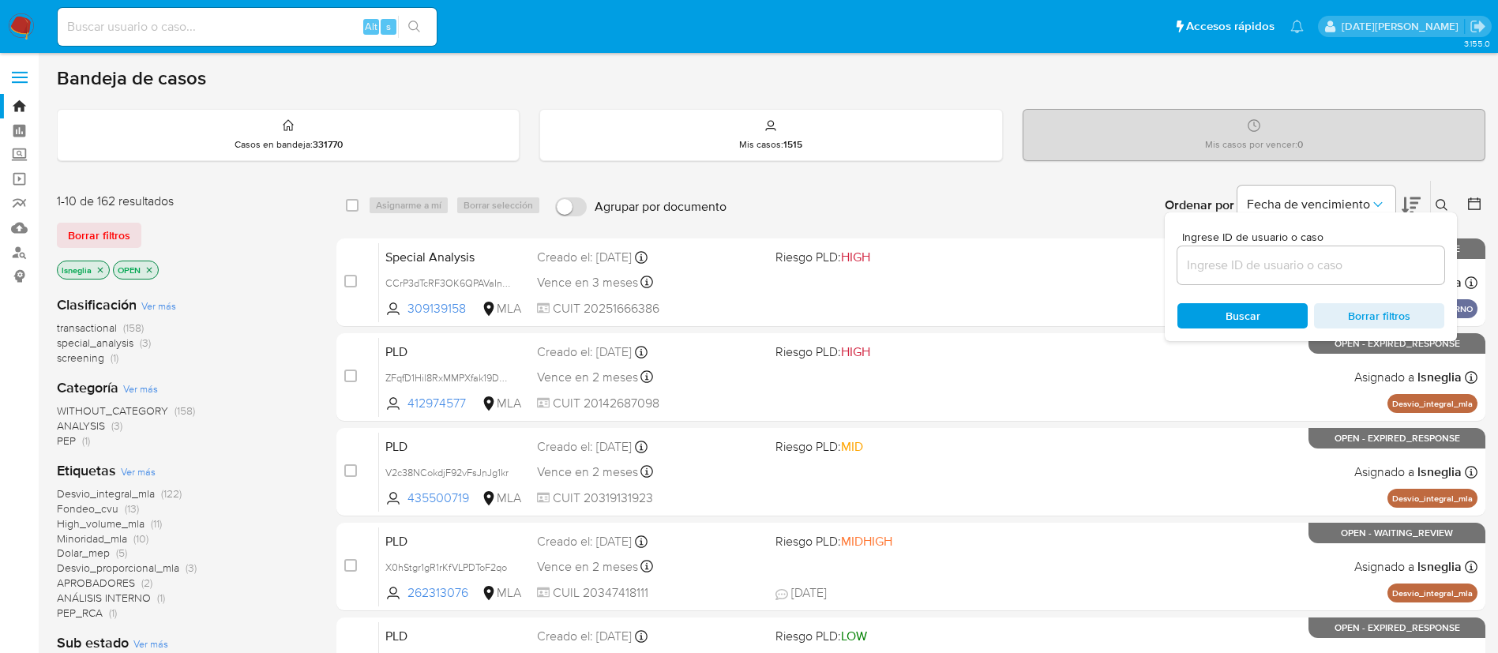
click at [1201, 266] on input at bounding box center [1310, 265] width 267 height 21
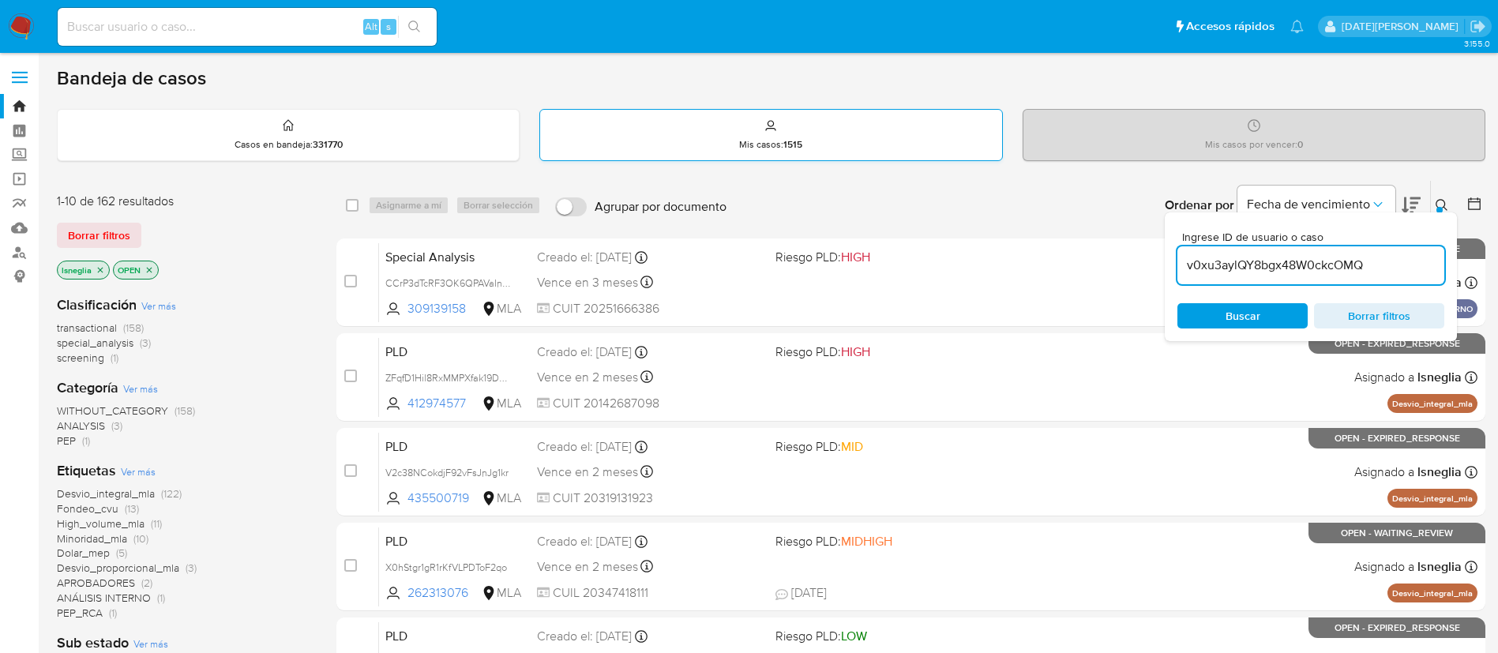
type input "v0xu3aylQY8bgx48W0ckcOMQ"
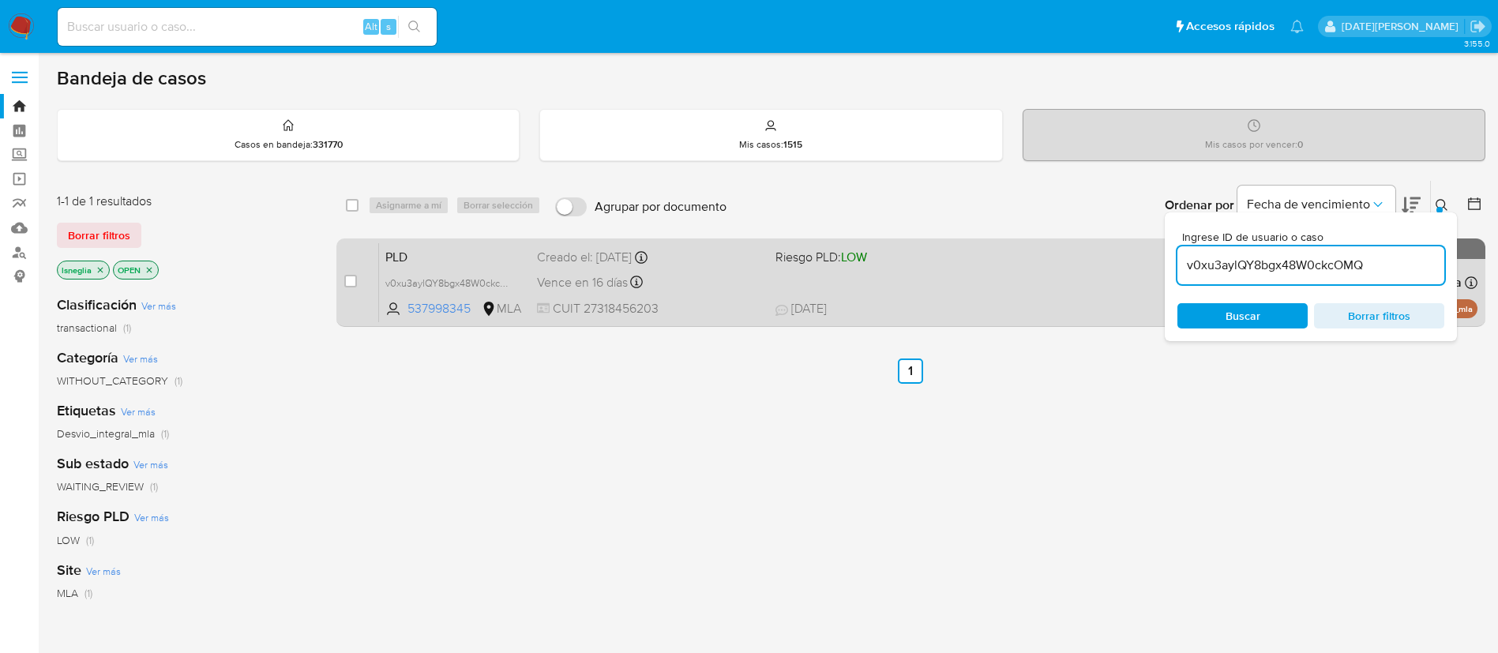
click at [347, 275] on input "checkbox" at bounding box center [350, 281] width 13 height 13
checkbox input "true"
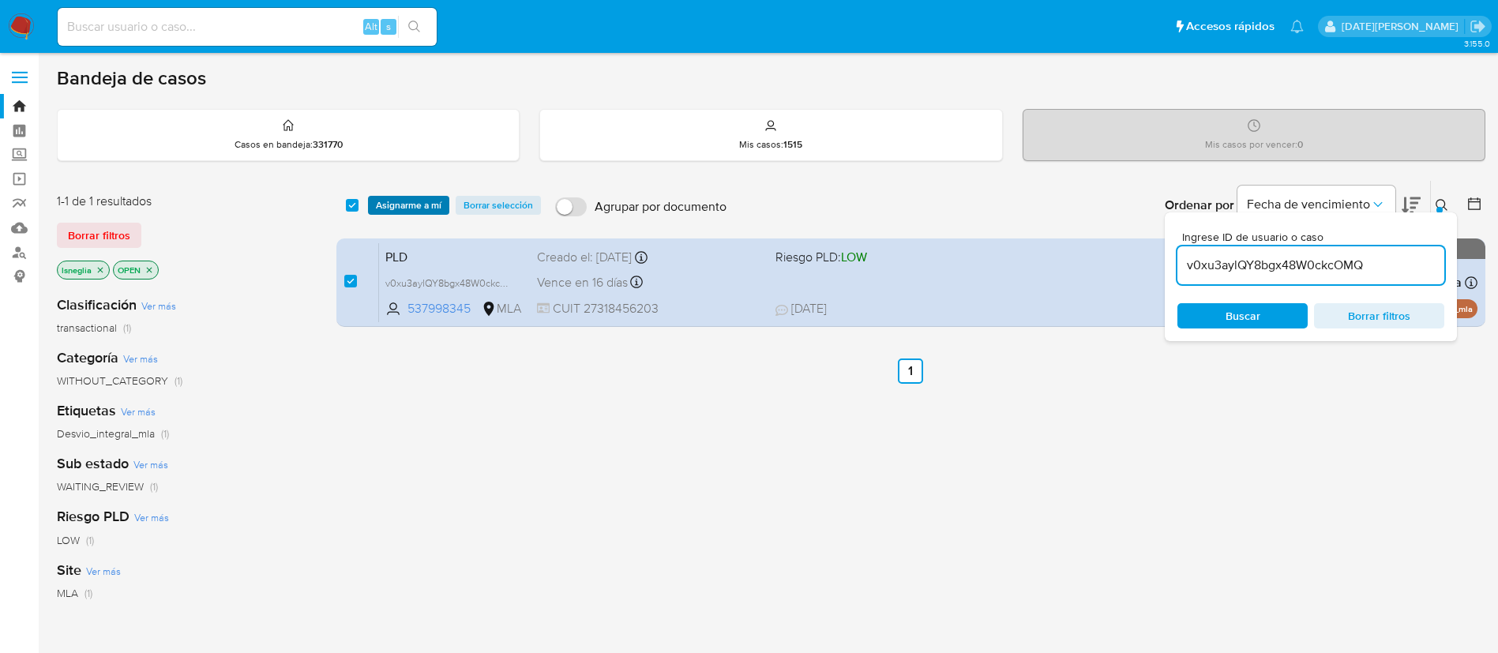
click at [418, 201] on span "Asignarme a mí" at bounding box center [409, 205] width 66 height 16
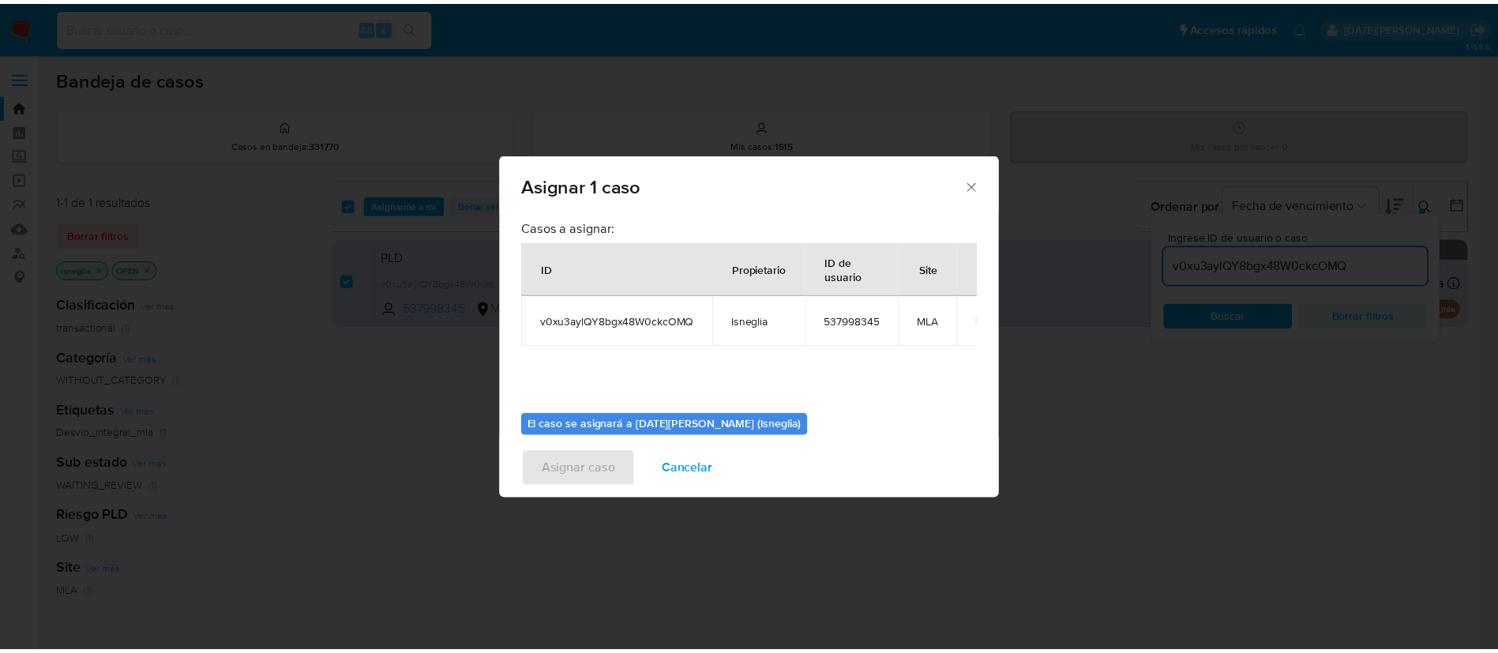
scroll to position [82, 0]
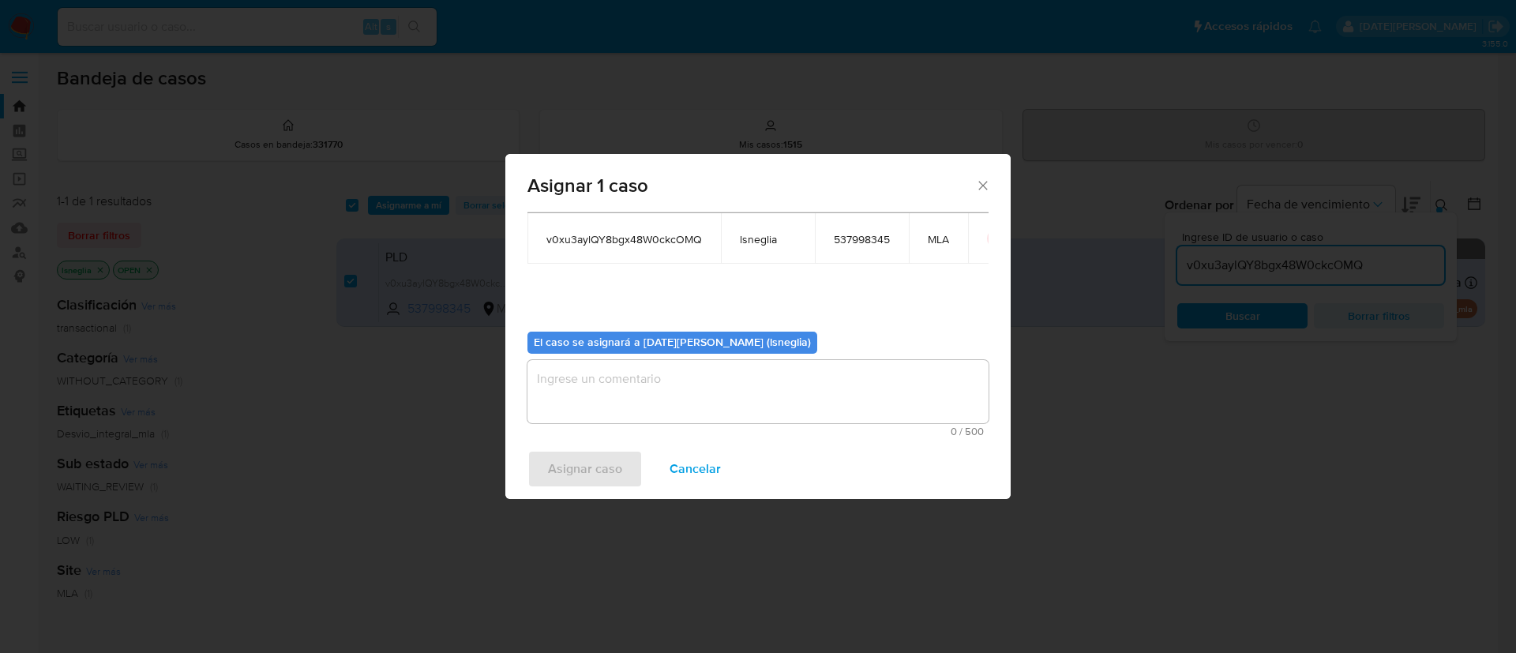
click at [640, 375] on textarea "assign-modal" at bounding box center [757, 391] width 461 height 63
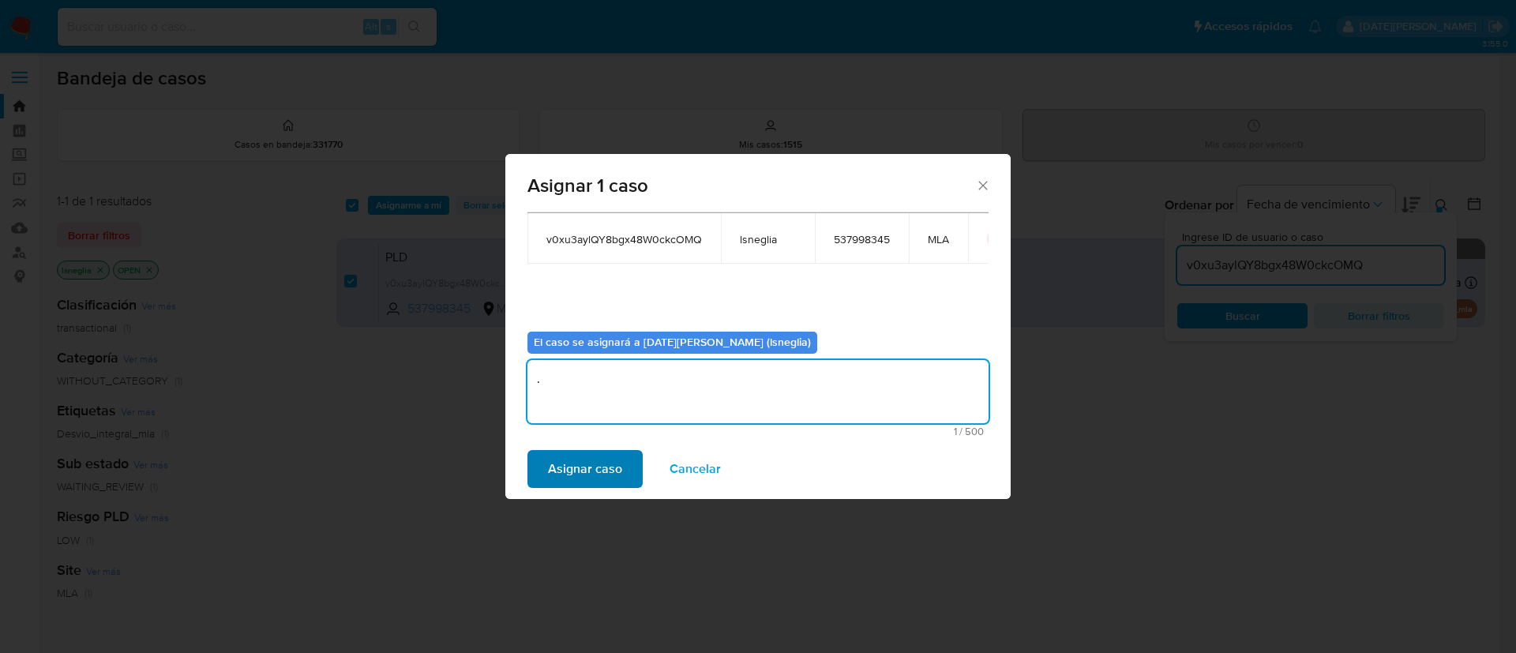
type textarea "."
click at [578, 467] on span "Asignar caso" at bounding box center [585, 469] width 74 height 35
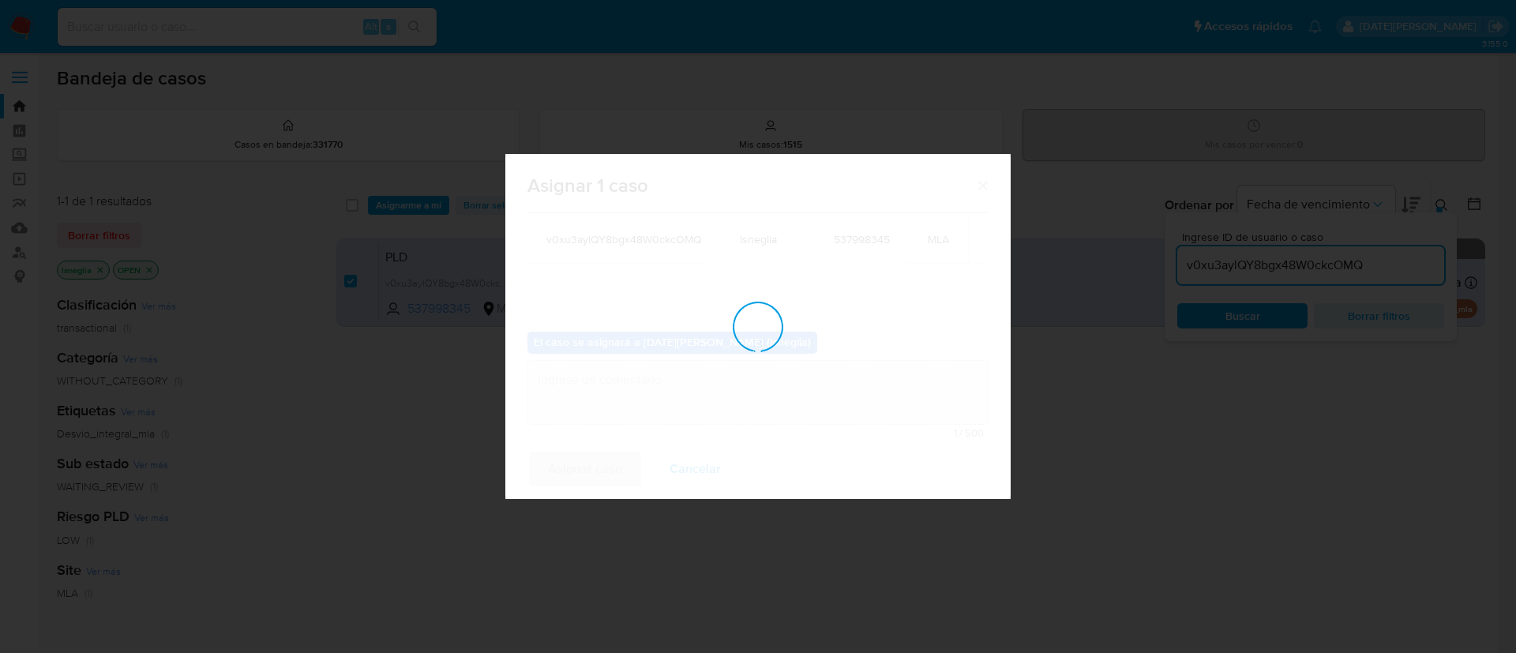
checkbox input "false"
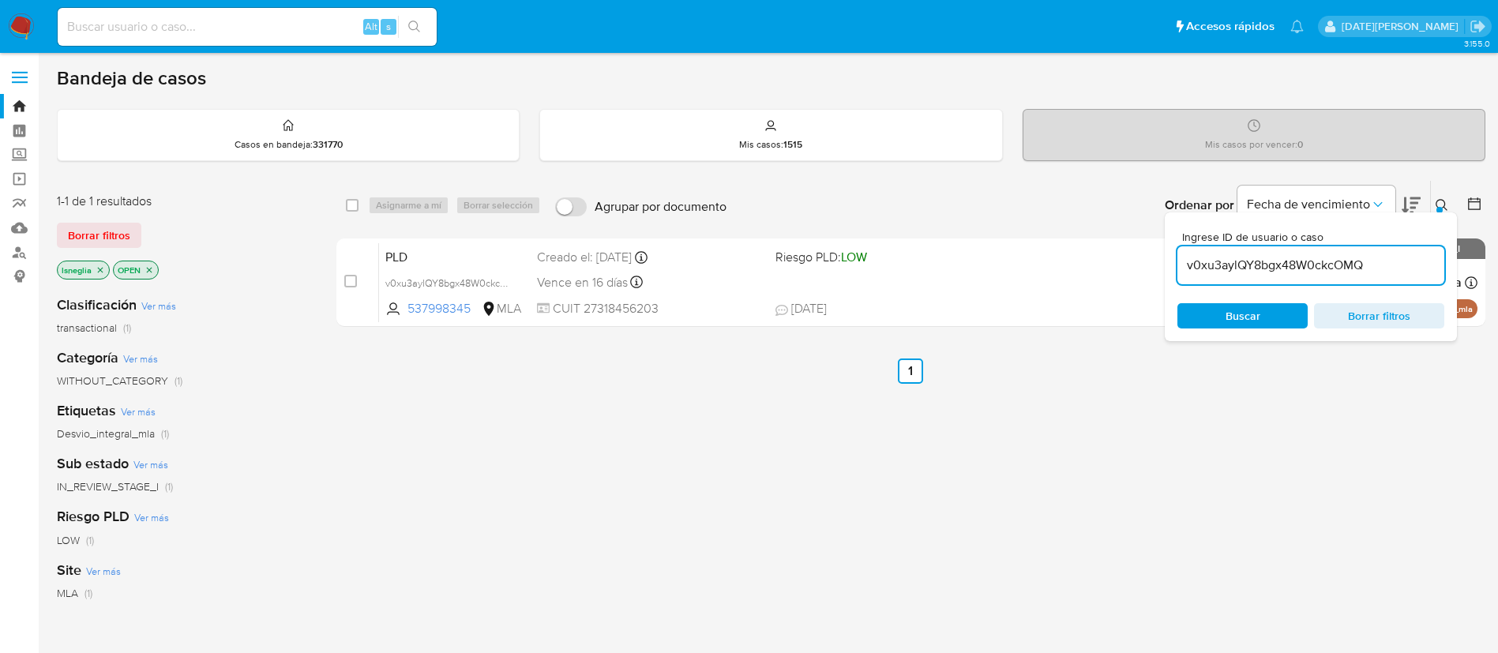
click at [1450, 201] on button at bounding box center [1444, 205] width 26 height 19
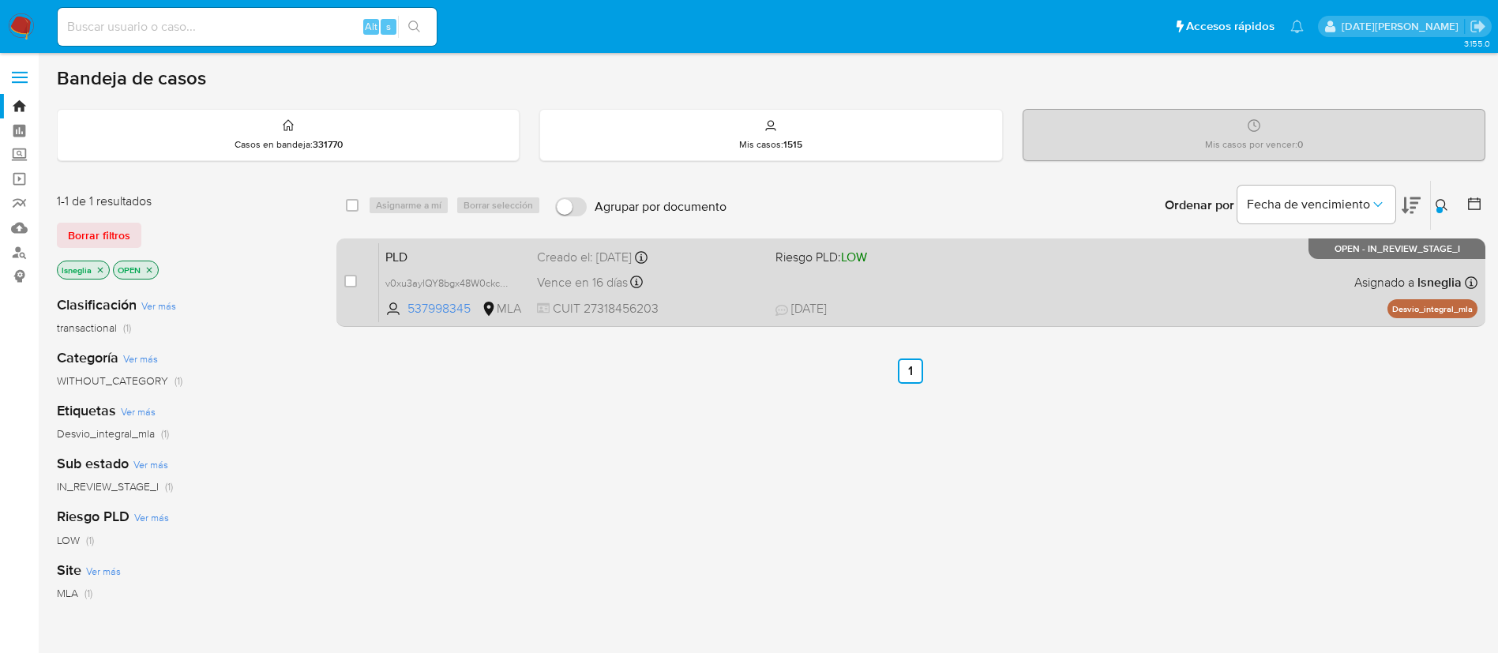
click at [443, 253] on span "PLD" at bounding box center [454, 256] width 139 height 21
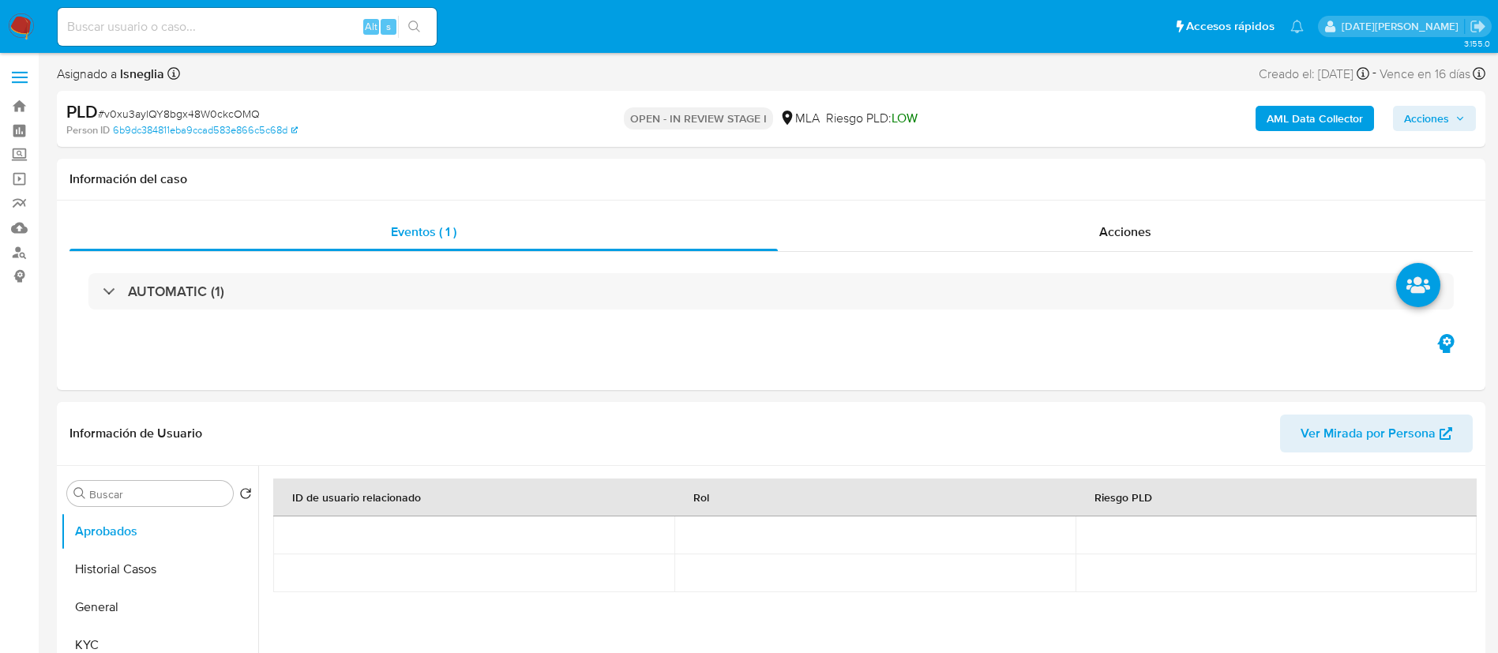
select select "10"
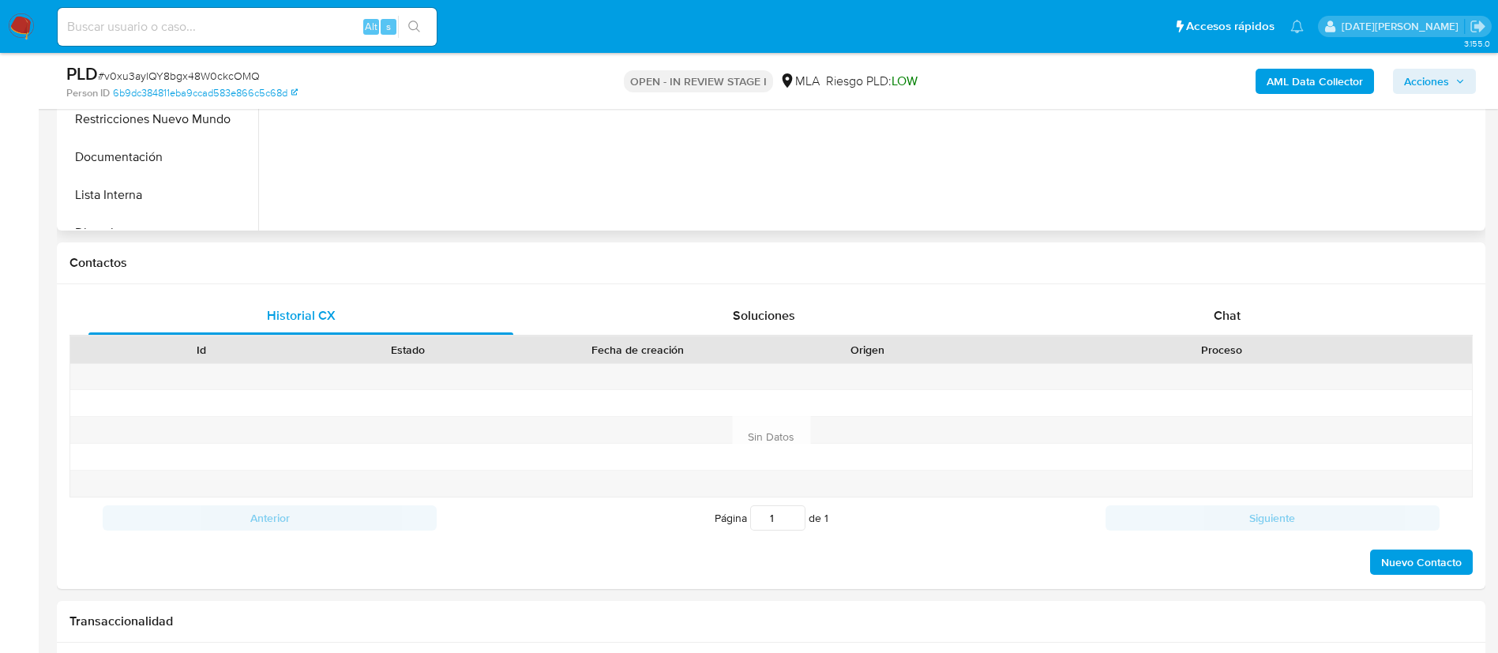
scroll to position [592, 0]
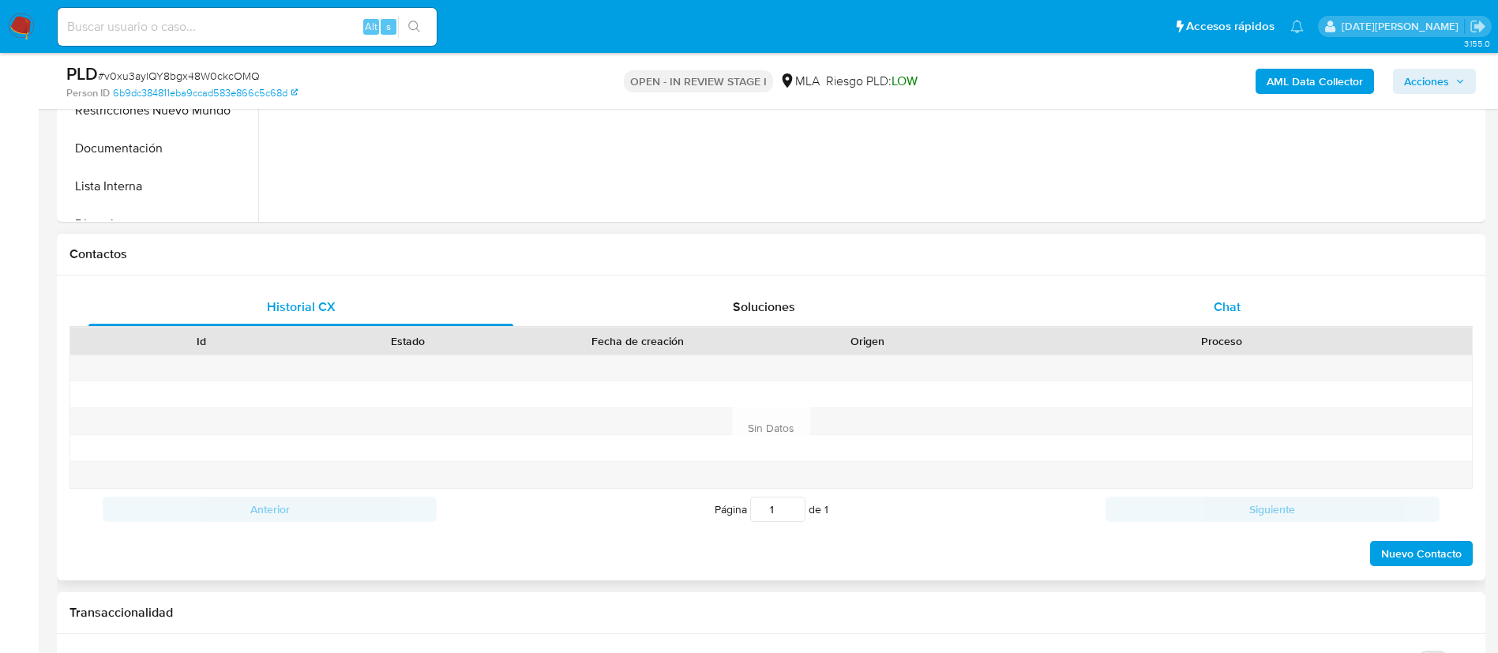
click at [1230, 303] on span "Chat" at bounding box center [1227, 307] width 27 height 18
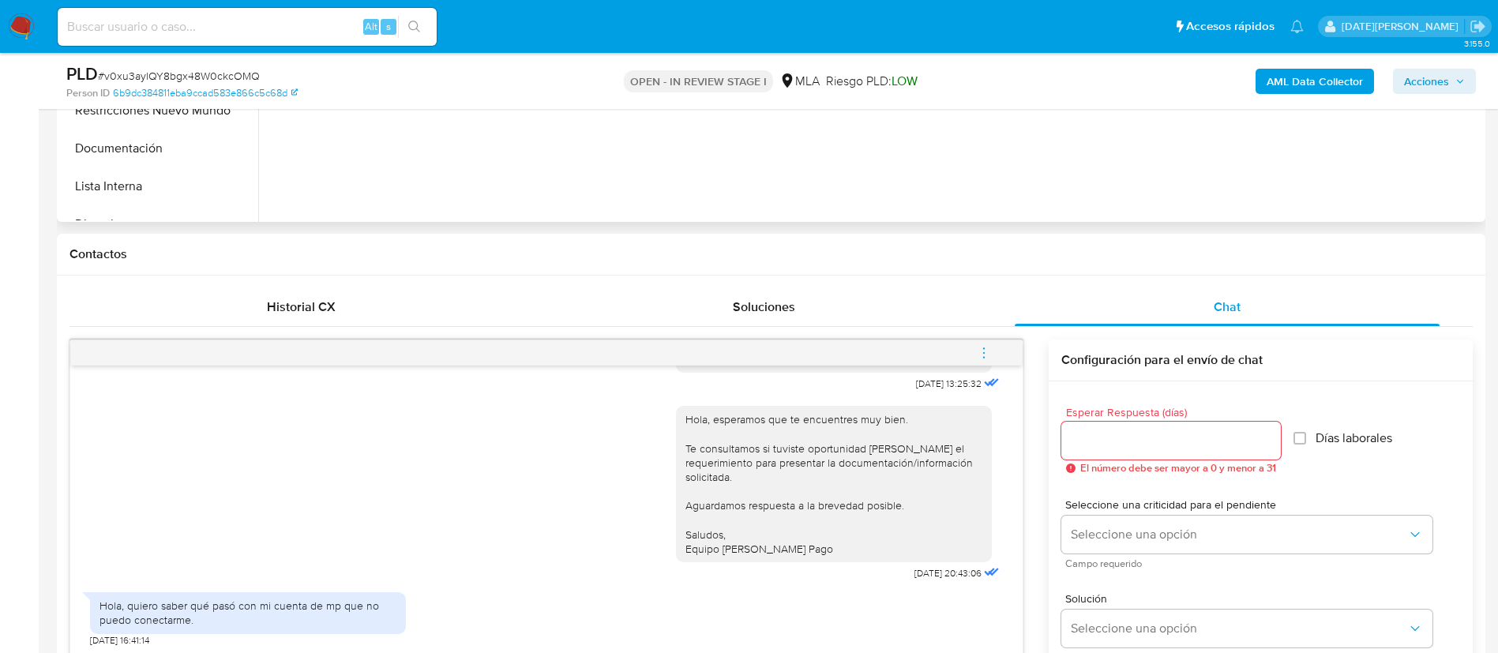
scroll to position [711, 0]
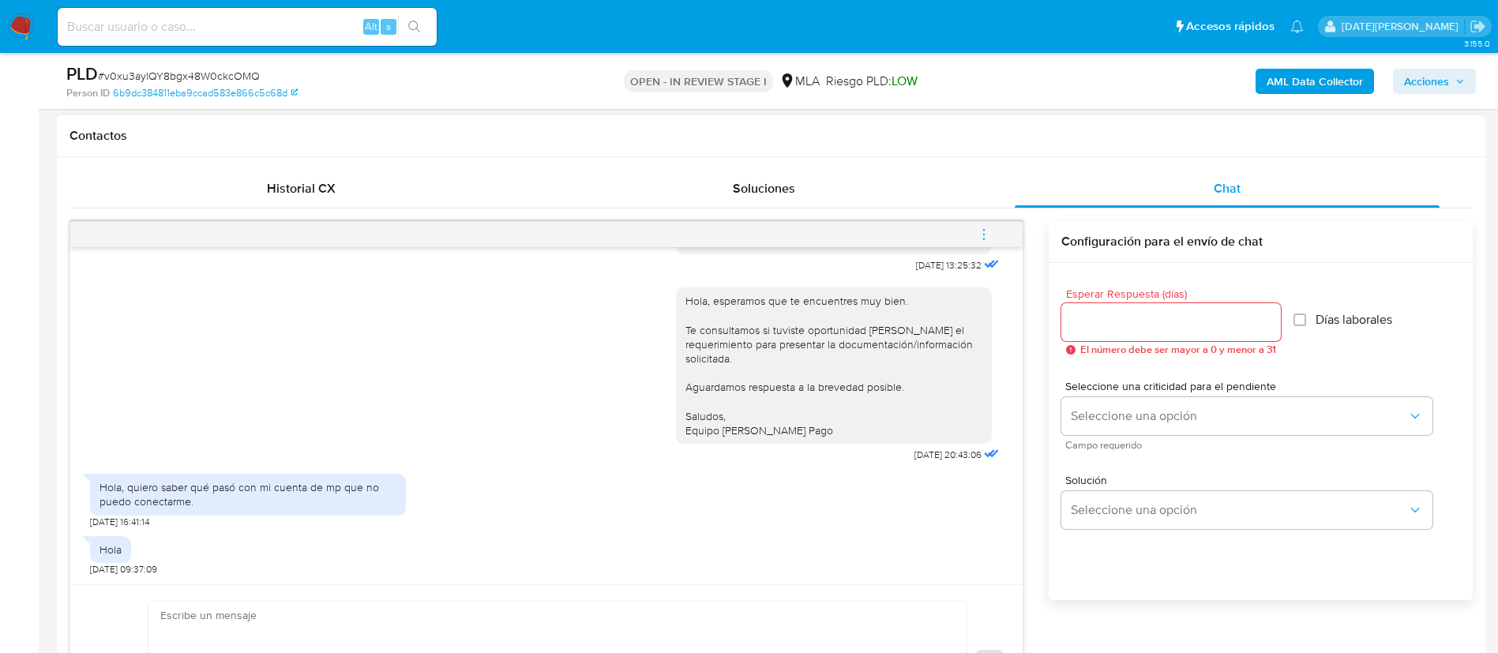
click at [917, 496] on div "Hola, quiero saber qué pasó con mi cuenta de mp que no puedo conectarme. [DATE]…" at bounding box center [546, 497] width 913 height 62
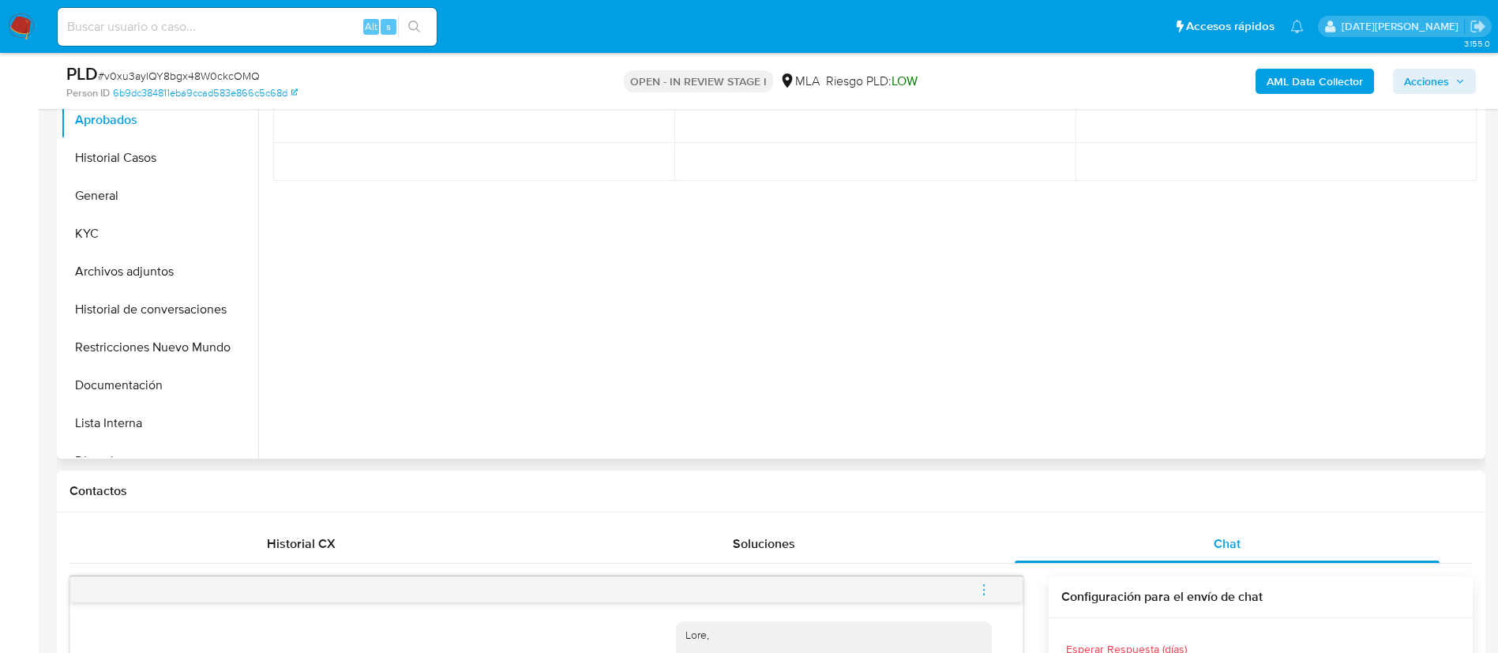
scroll to position [0, 0]
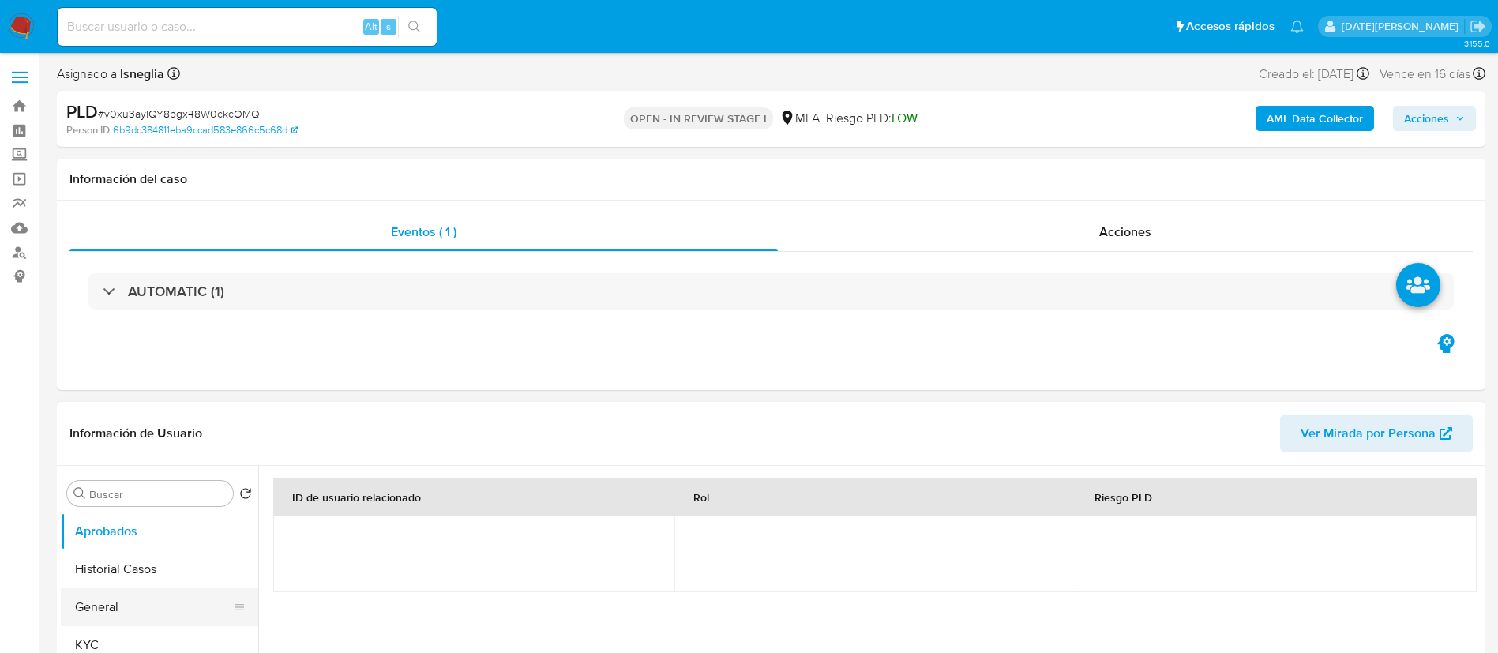
click at [148, 606] on button "General" at bounding box center [153, 607] width 185 height 38
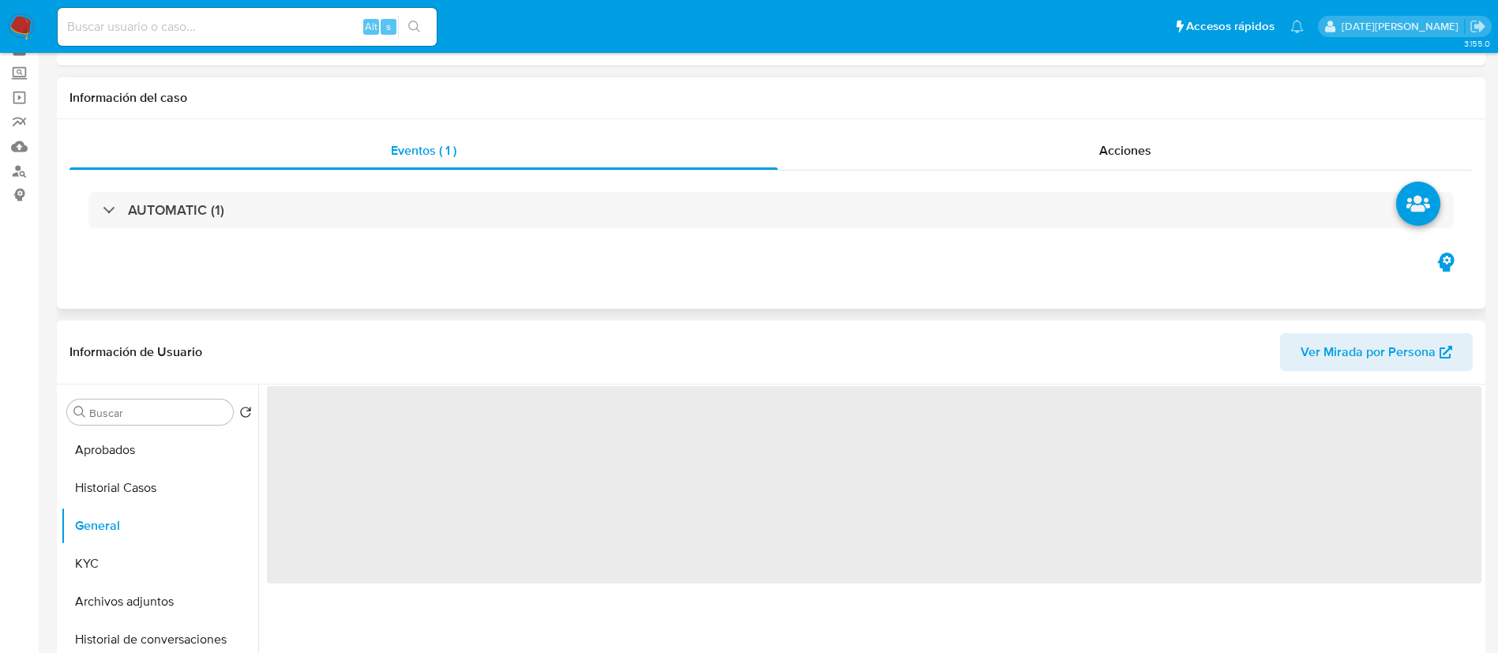
scroll to position [118, 0]
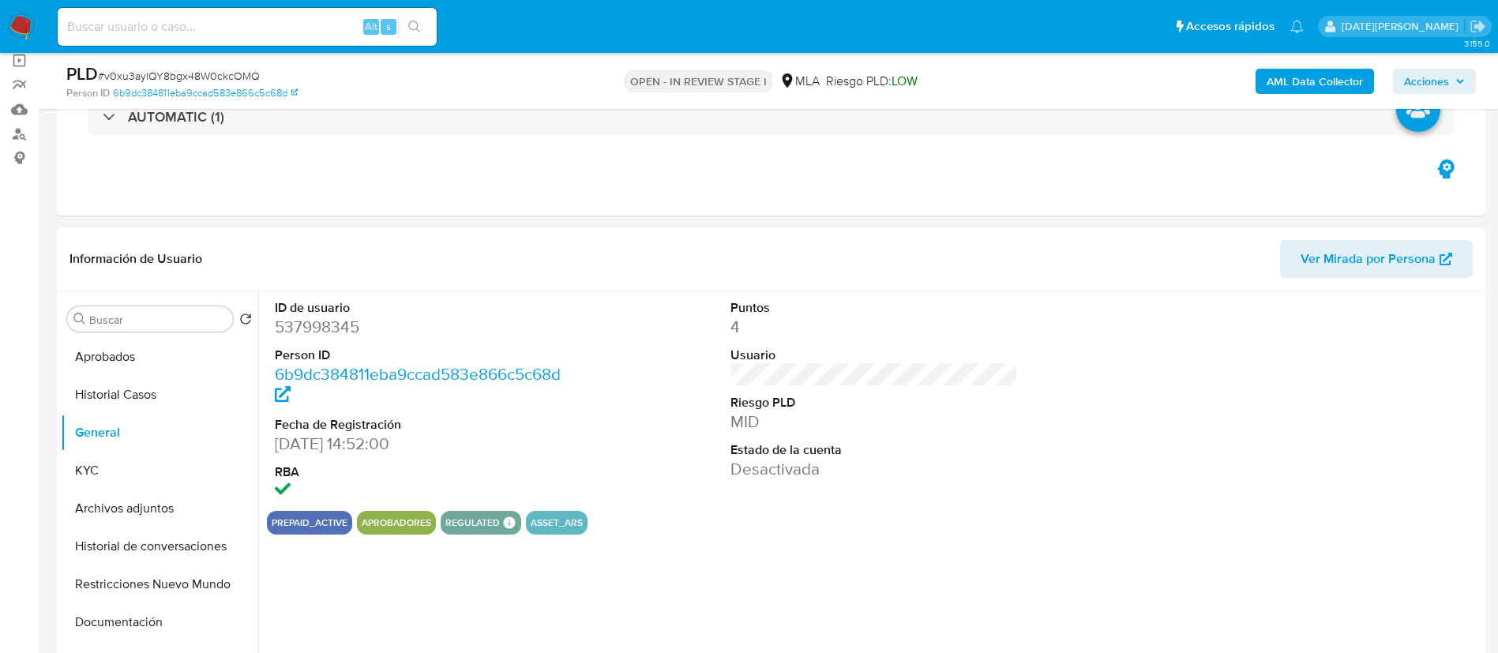
click at [341, 321] on dd "537998345" at bounding box center [419, 327] width 288 height 22
copy dd "537998345"
click at [332, 324] on dd "537998345" at bounding box center [419, 327] width 288 height 22
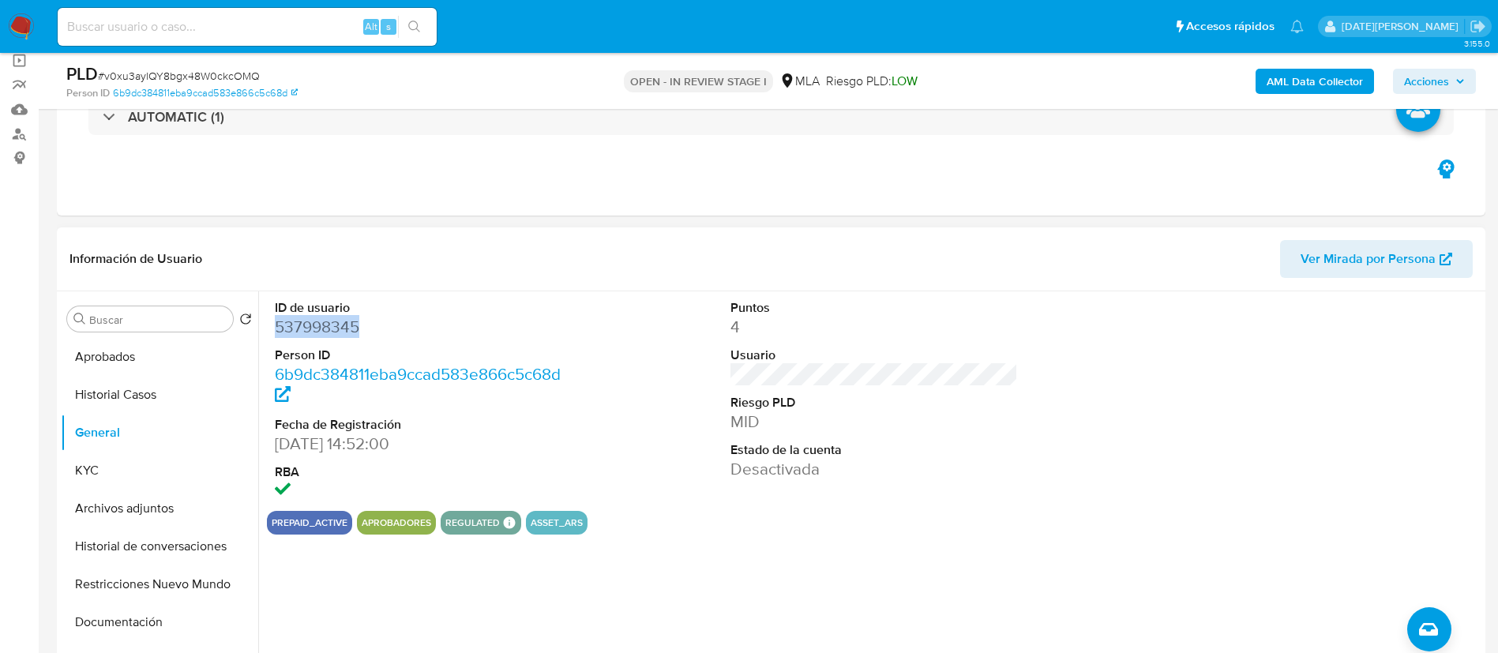
copy dd "537998345"
click at [171, 394] on button "Historial Casos" at bounding box center [153, 395] width 185 height 38
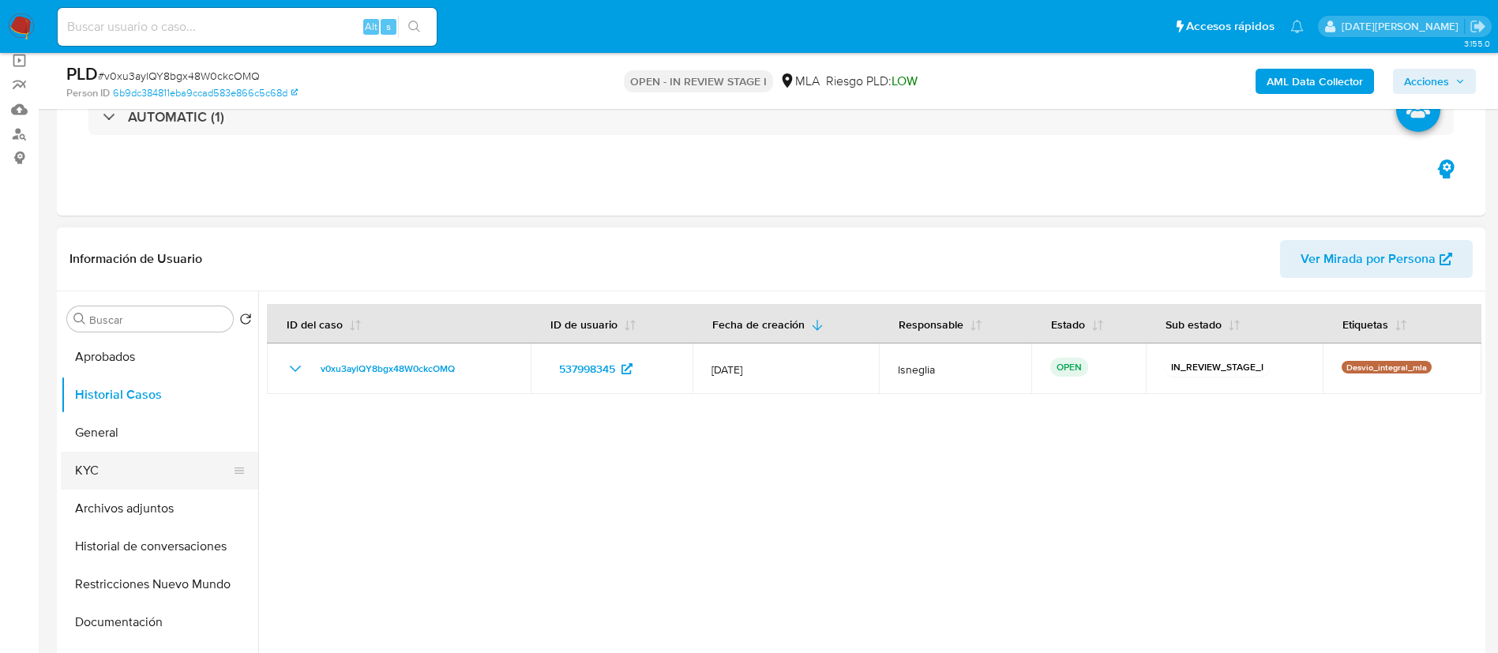
click at [137, 458] on button "KYC" at bounding box center [153, 471] width 185 height 38
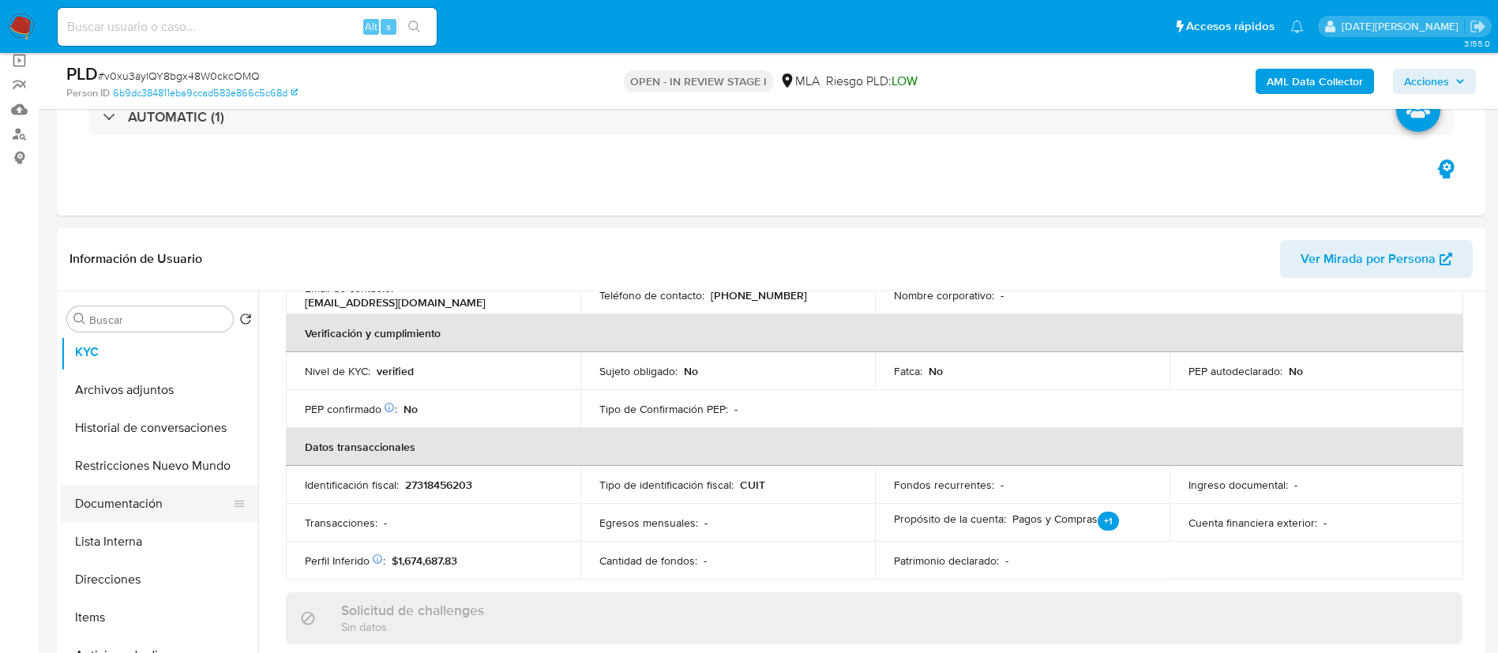
click at [175, 503] on button "Documentación" at bounding box center [153, 504] width 185 height 38
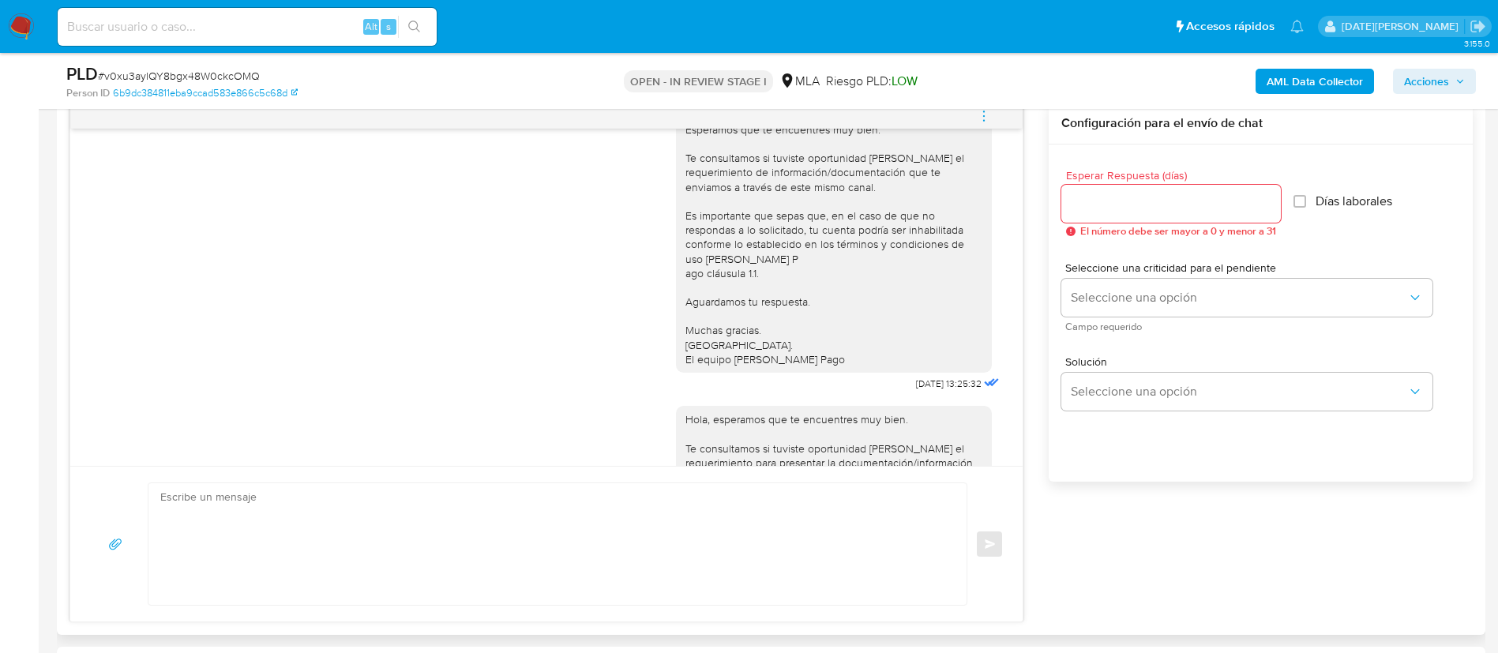
scroll to position [1204, 0]
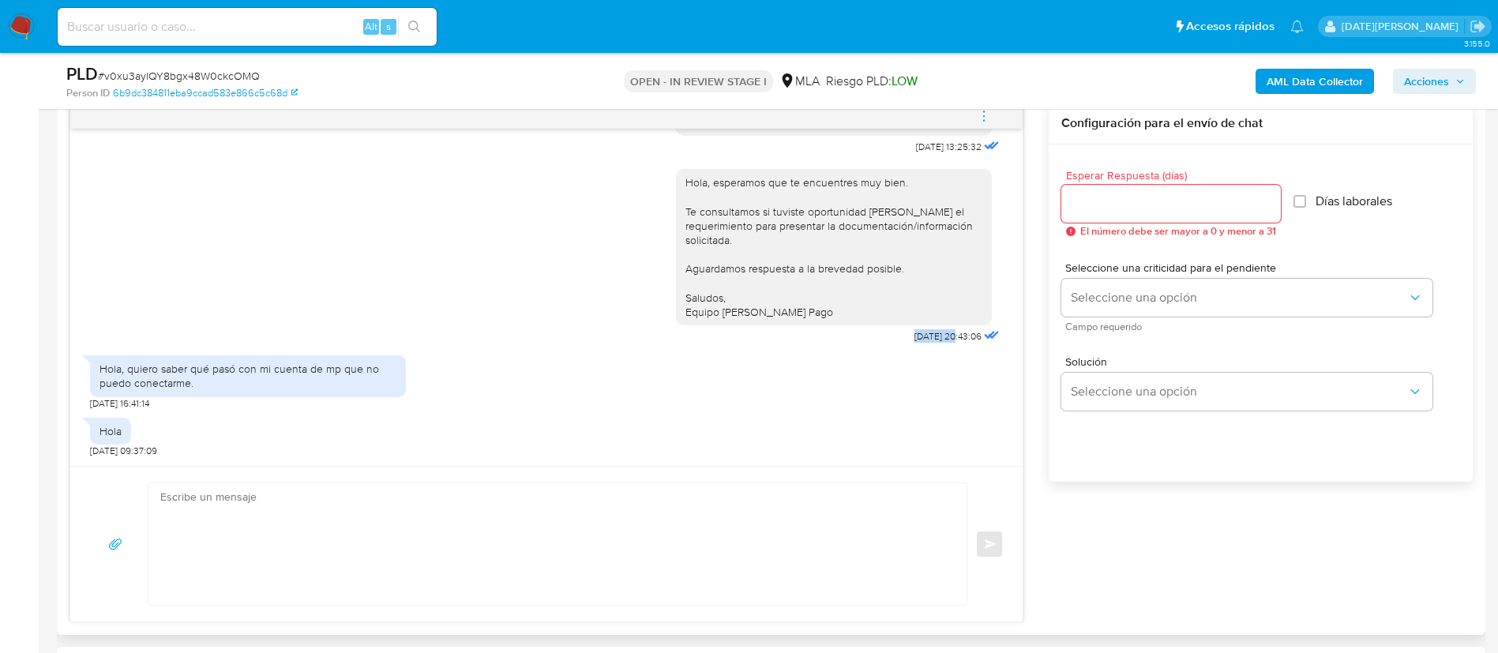
drag, startPoint x: 874, startPoint y: 338, endPoint x: 921, endPoint y: 340, distance: 46.6
click at [921, 340] on div "Hola, esperamos que te encuentres muy bien. Te consultamos si tuviste oportunid…" at bounding box center [839, 253] width 327 height 190
click at [921, 340] on span "24/07/2025 20:43:06" at bounding box center [947, 336] width 67 height 13
drag, startPoint x: 922, startPoint y: 338, endPoint x: 873, endPoint y: 336, distance: 49.8
click at [873, 336] on div "Hola, esperamos que te encuentres muy bien. Te consultamos si tuviste oportunid…" at bounding box center [839, 253] width 327 height 190
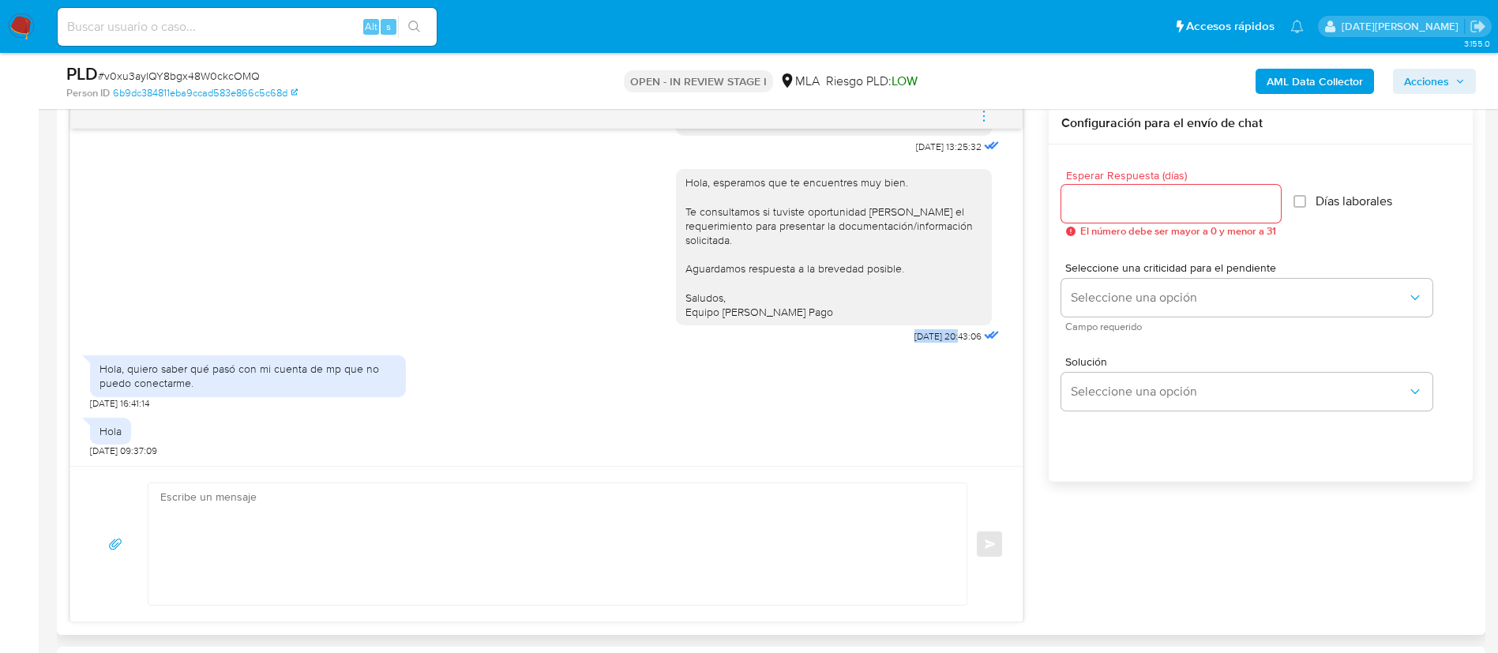
copy span "24/07/2025"
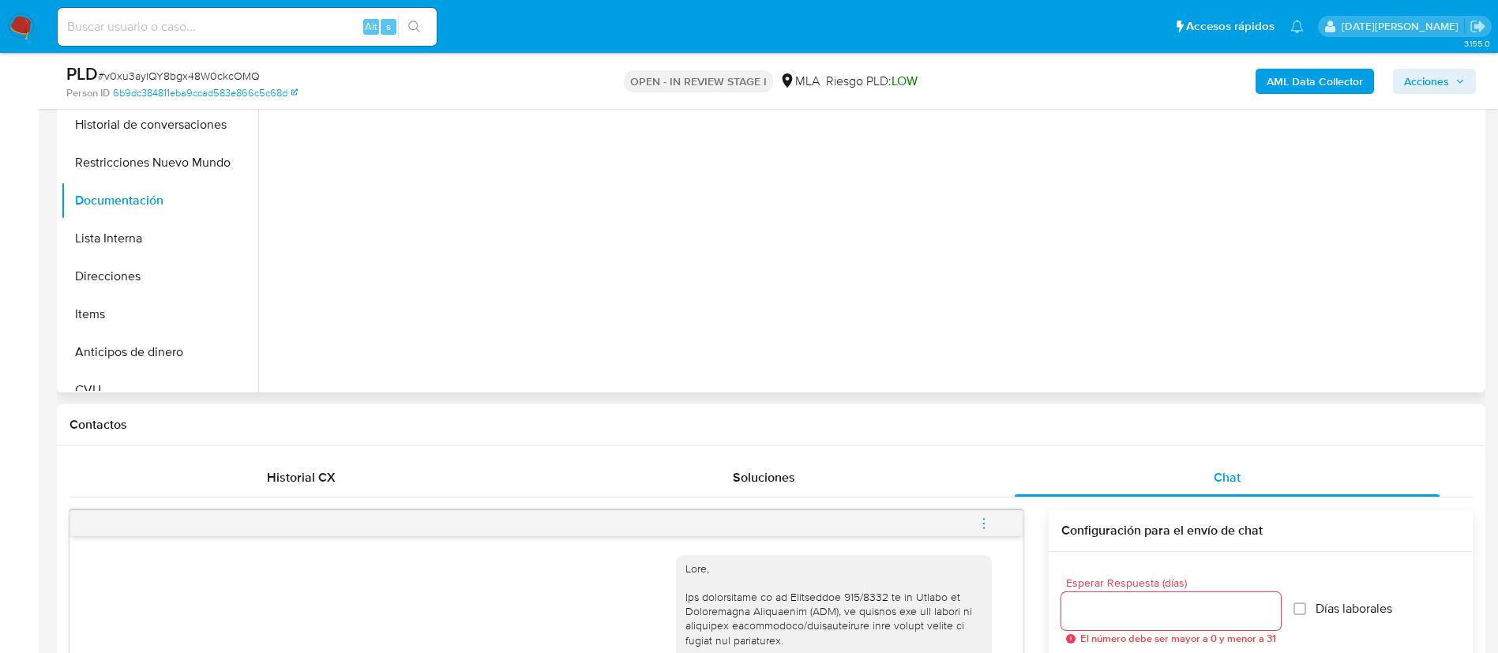
scroll to position [355, 0]
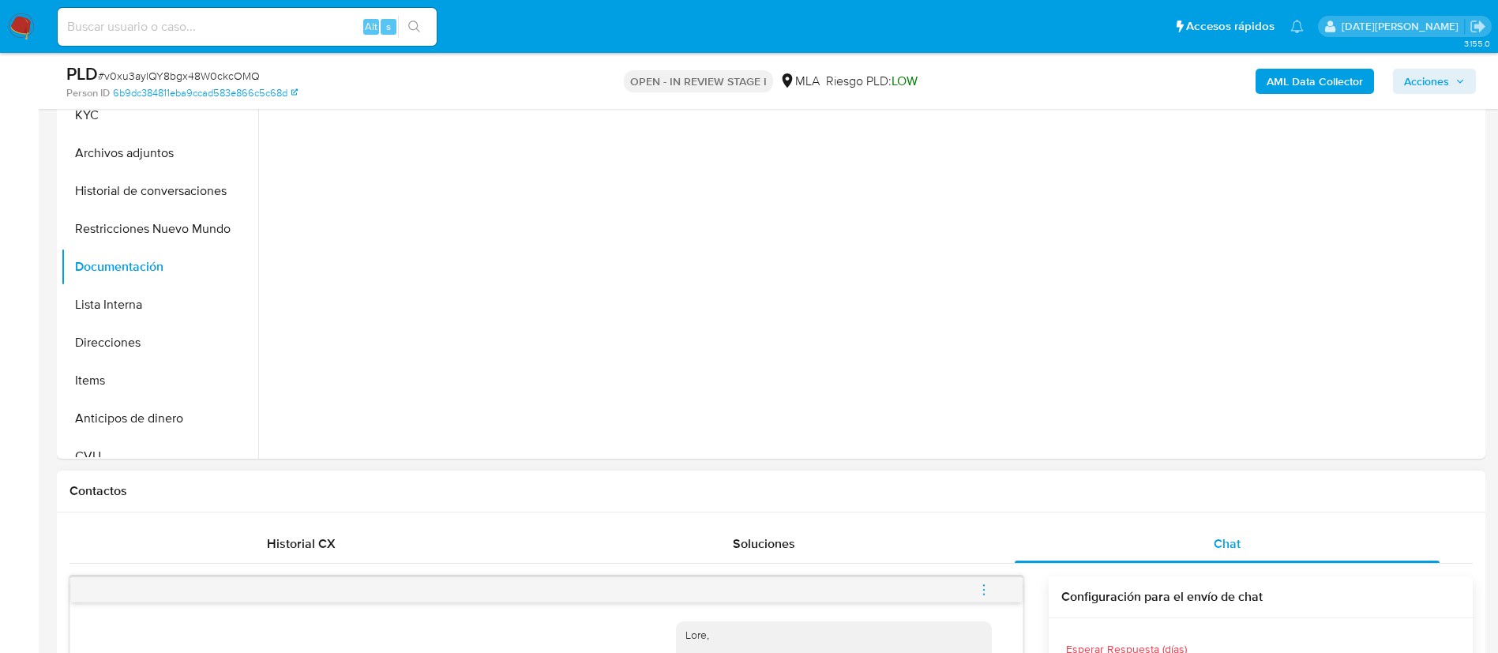
click at [322, 538] on span "Historial CX" at bounding box center [301, 544] width 69 height 18
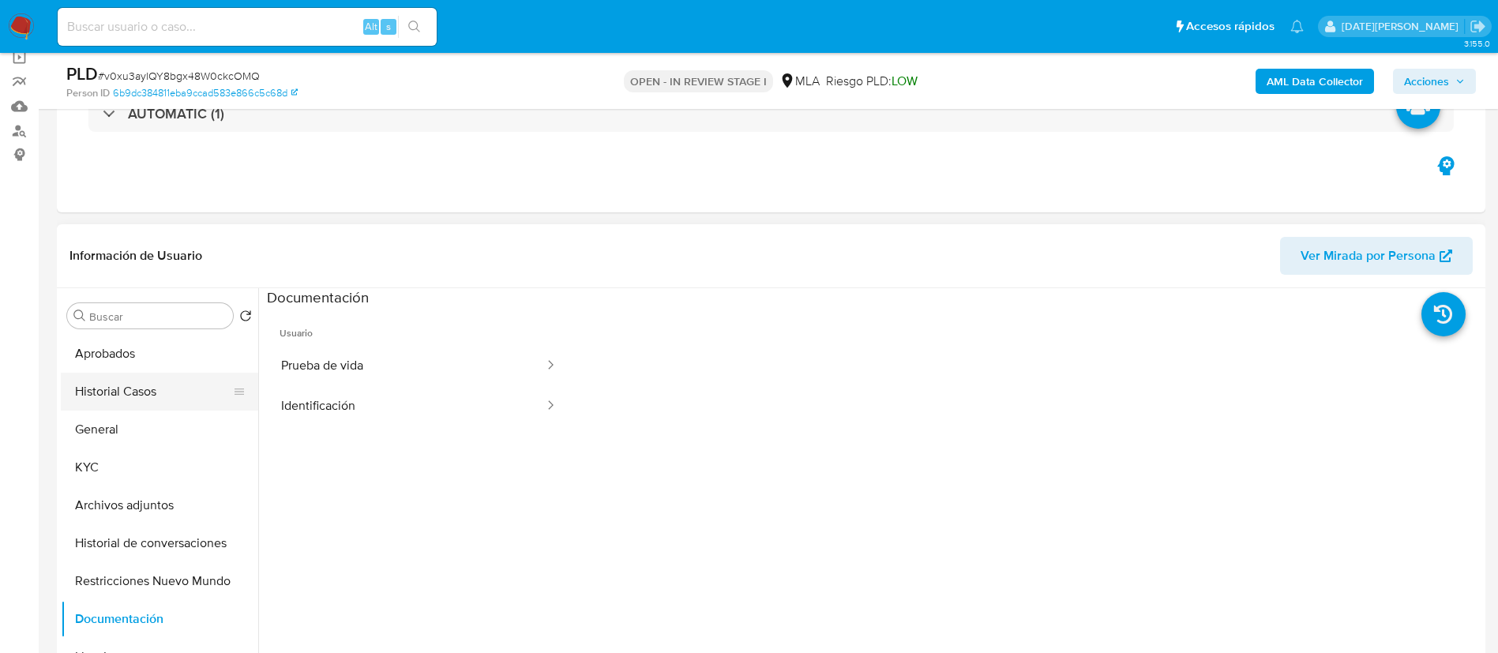
scroll to position [118, 0]
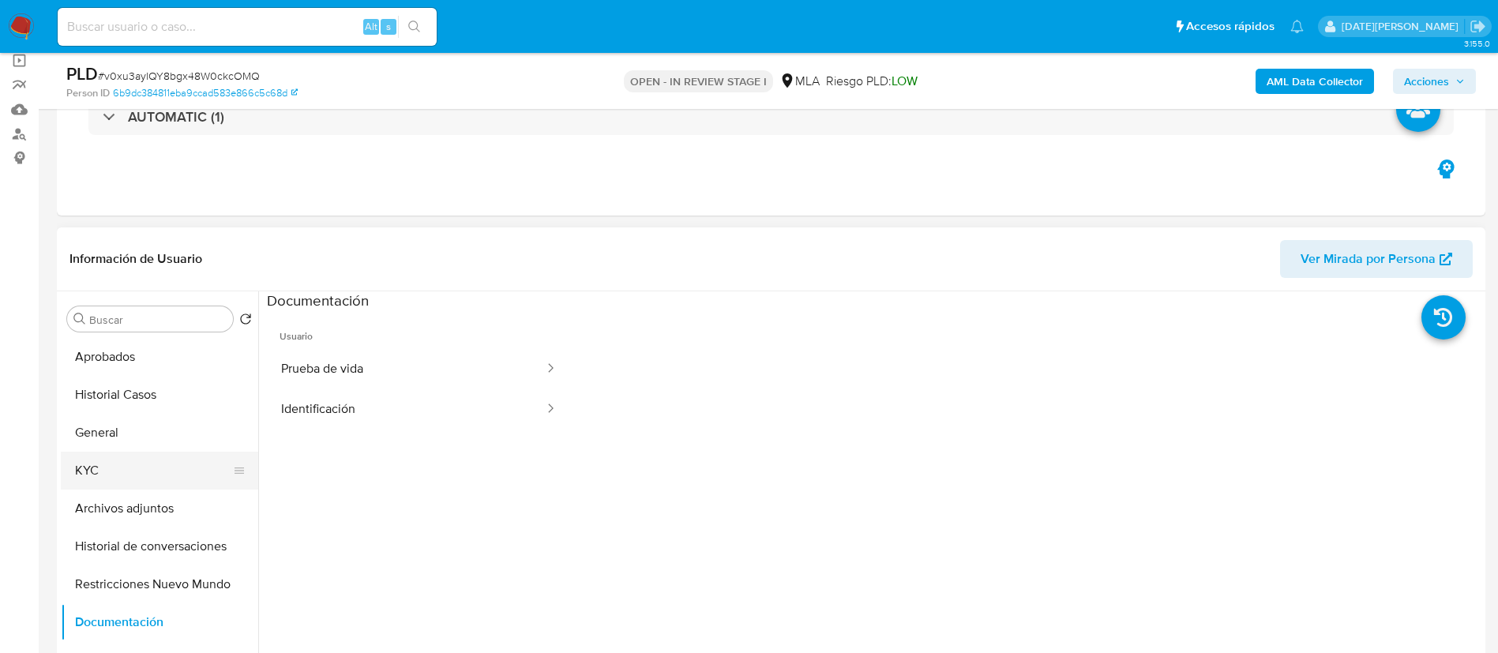
click at [123, 463] on button "KYC" at bounding box center [153, 471] width 185 height 38
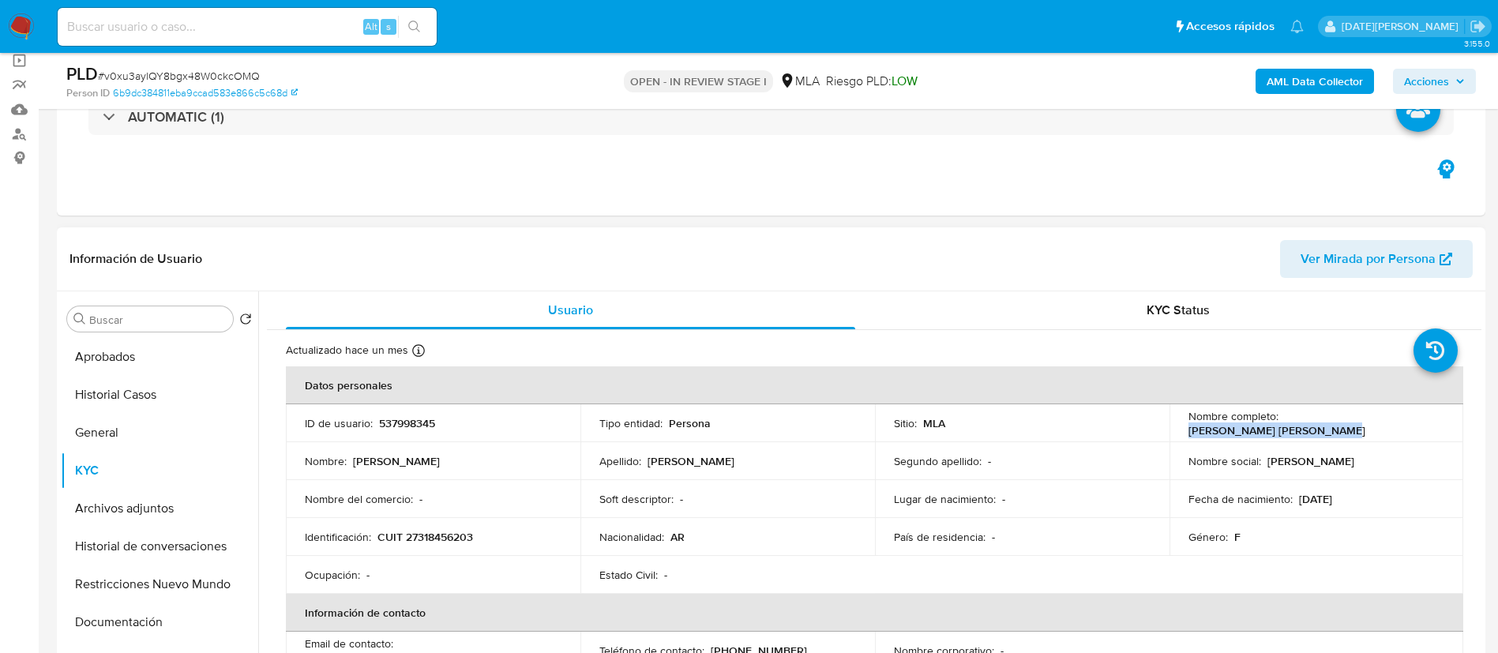
drag, startPoint x: 1281, startPoint y: 419, endPoint x: 1428, endPoint y: 421, distance: 146.9
click at [1428, 421] on div "Nombre completo : Yamile Nair Bunino Alcaraz" at bounding box center [1316, 423] width 257 height 28
copy p "[PERSON_NAME] Bunino [PERSON_NAME]"
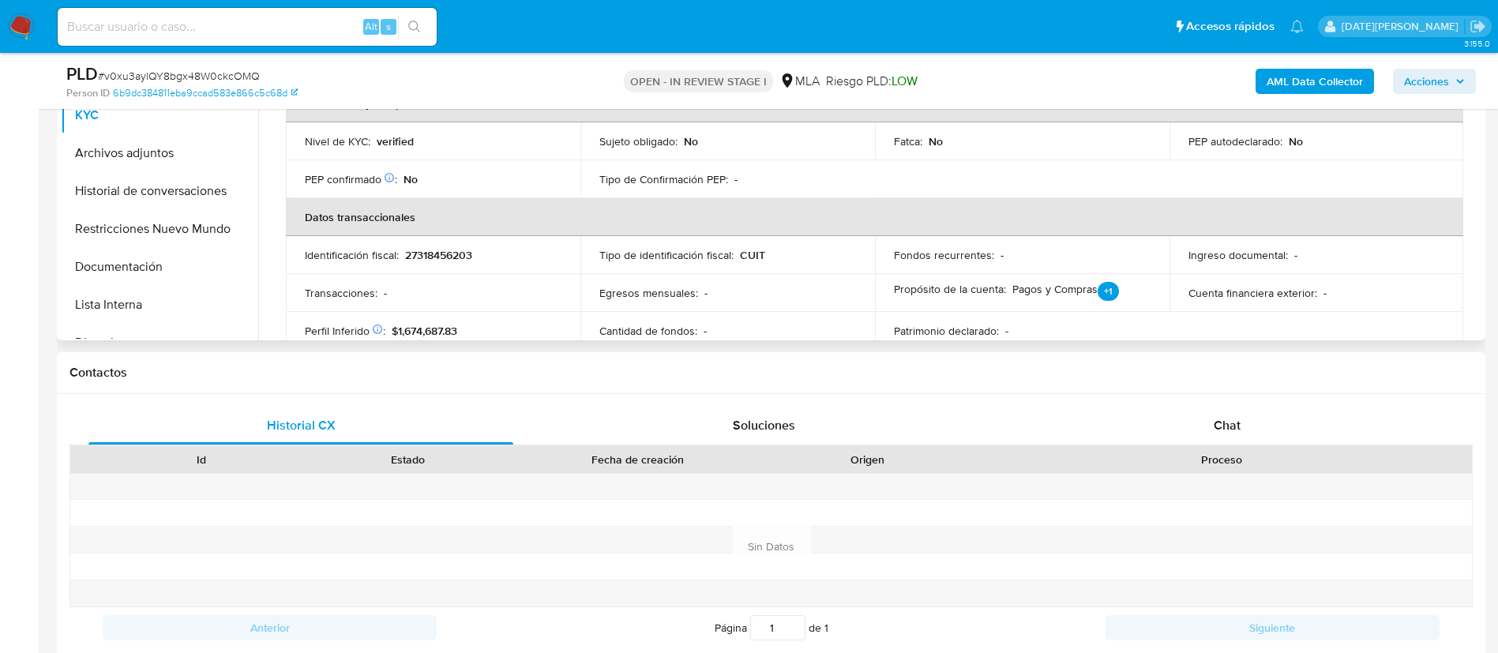
scroll to position [237, 0]
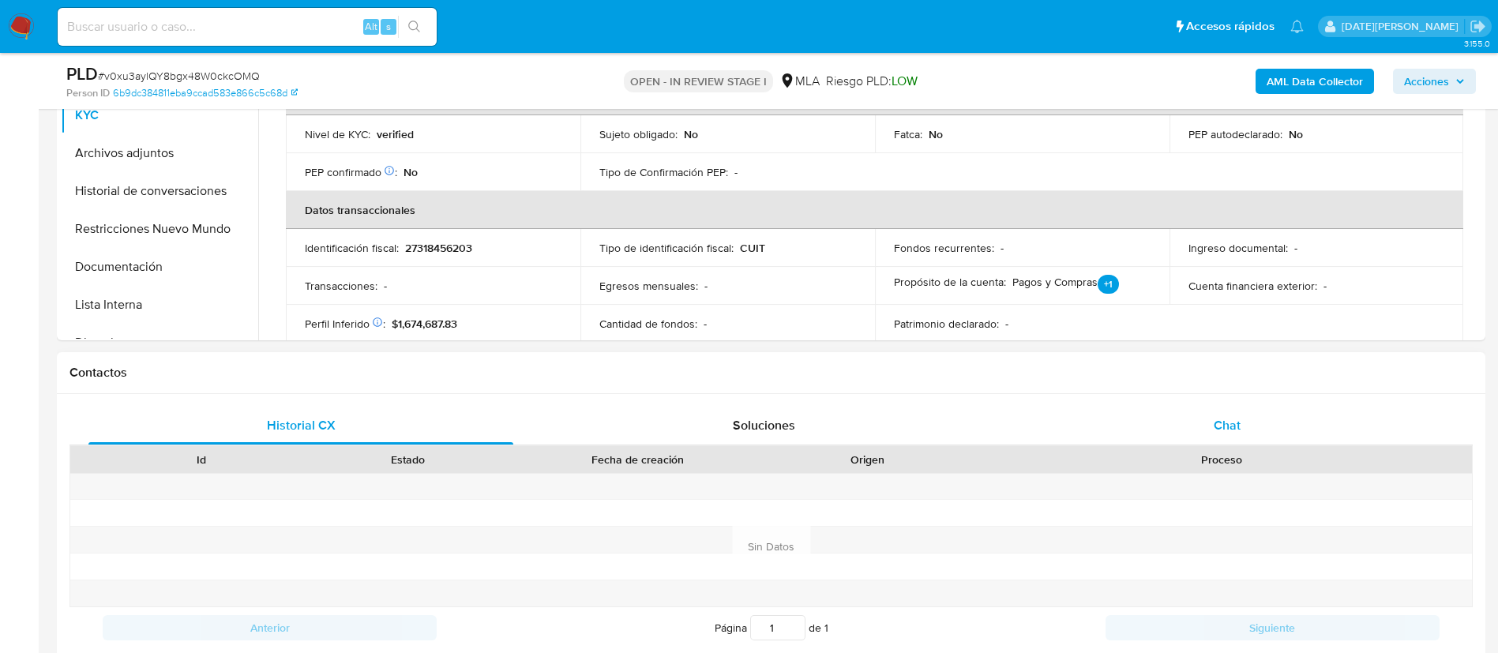
click at [1235, 426] on span "Chat" at bounding box center [1227, 425] width 27 height 18
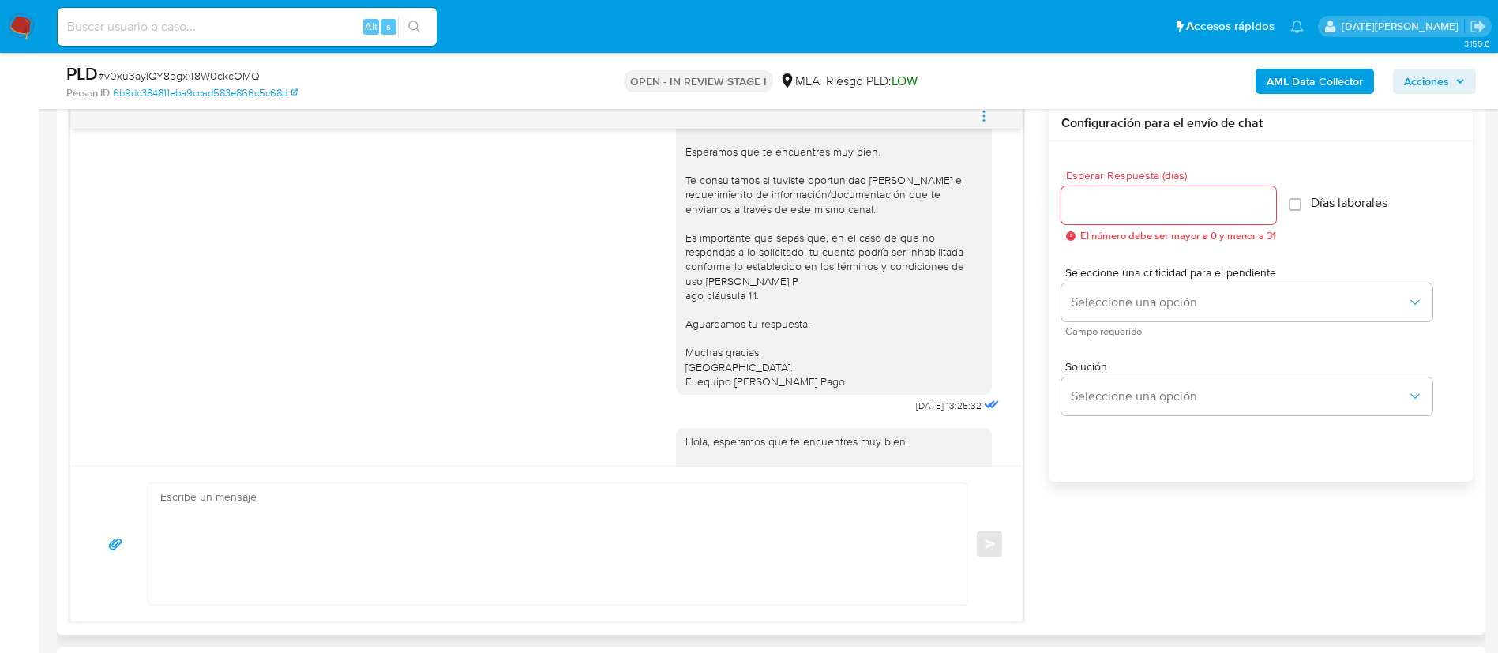
scroll to position [927, 0]
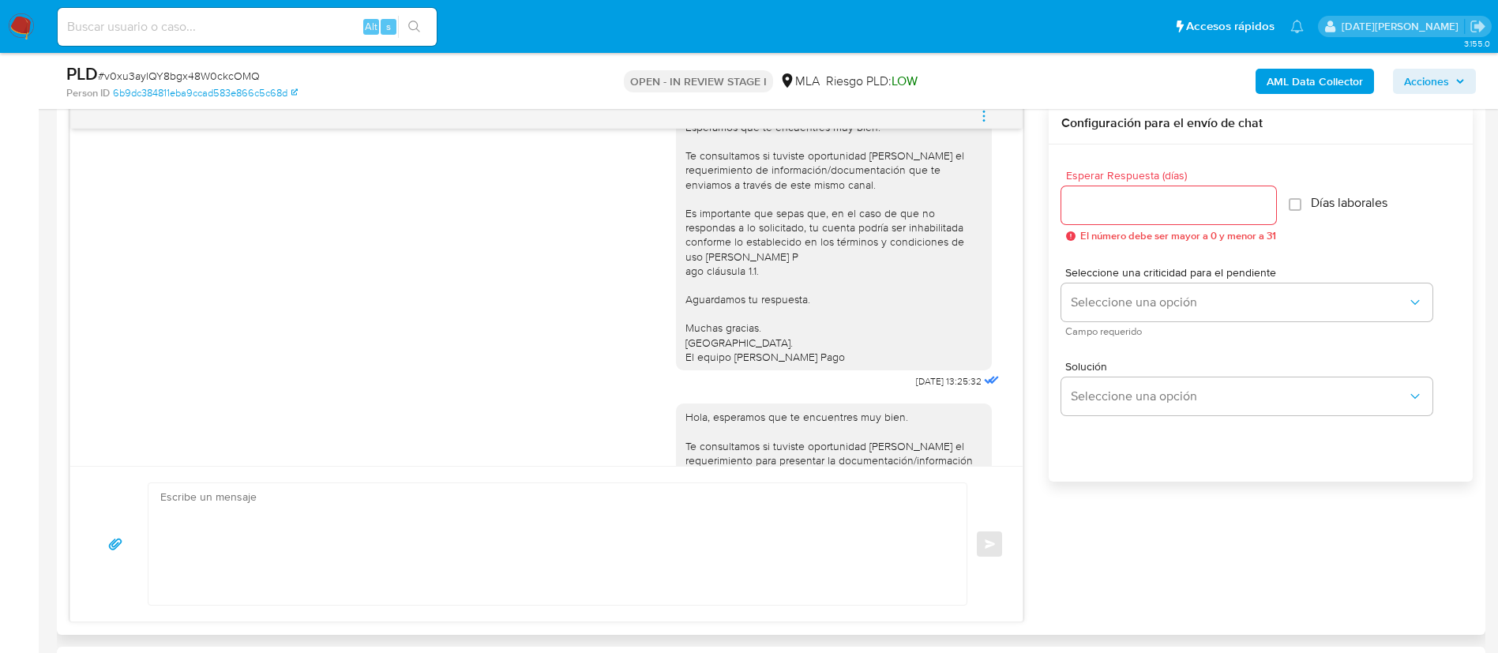
click at [982, 115] on icon "menu-action" at bounding box center [984, 116] width 14 height 14
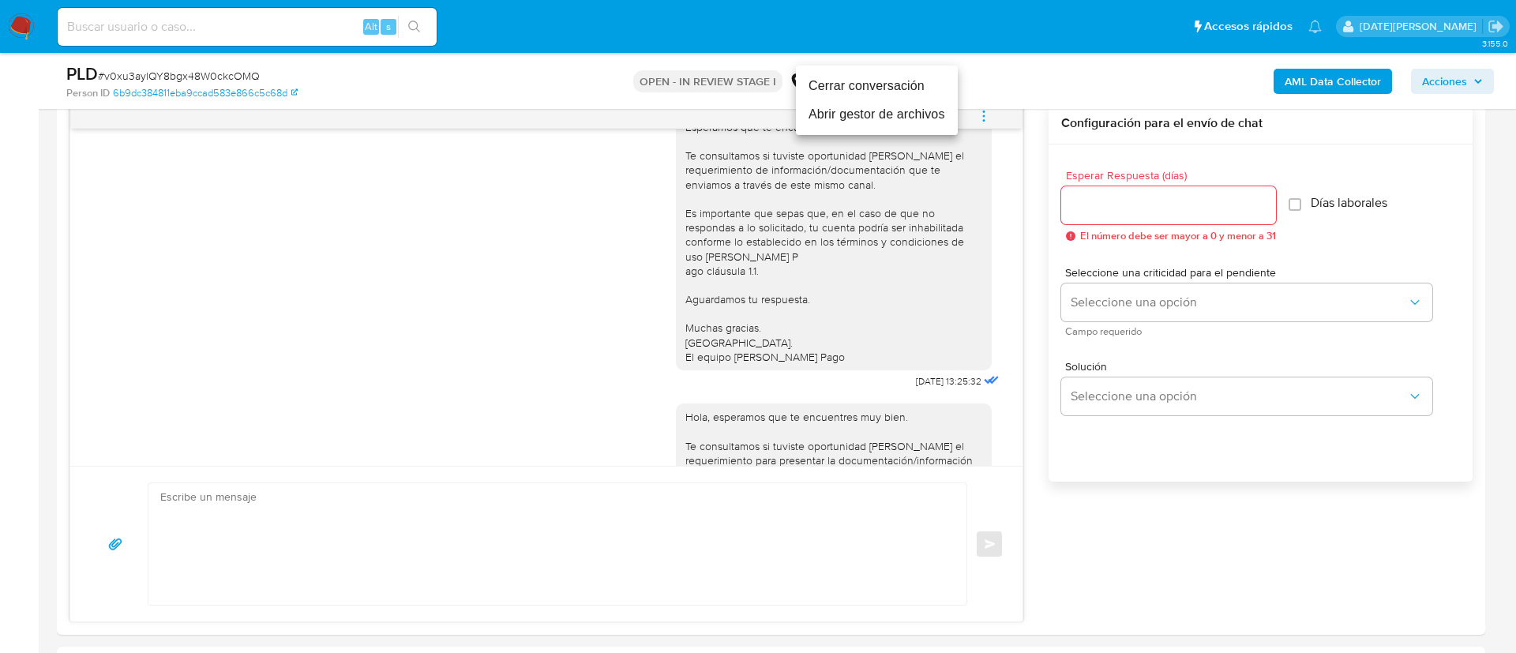
click at [884, 89] on li "Cerrar conversación" at bounding box center [877, 86] width 162 height 28
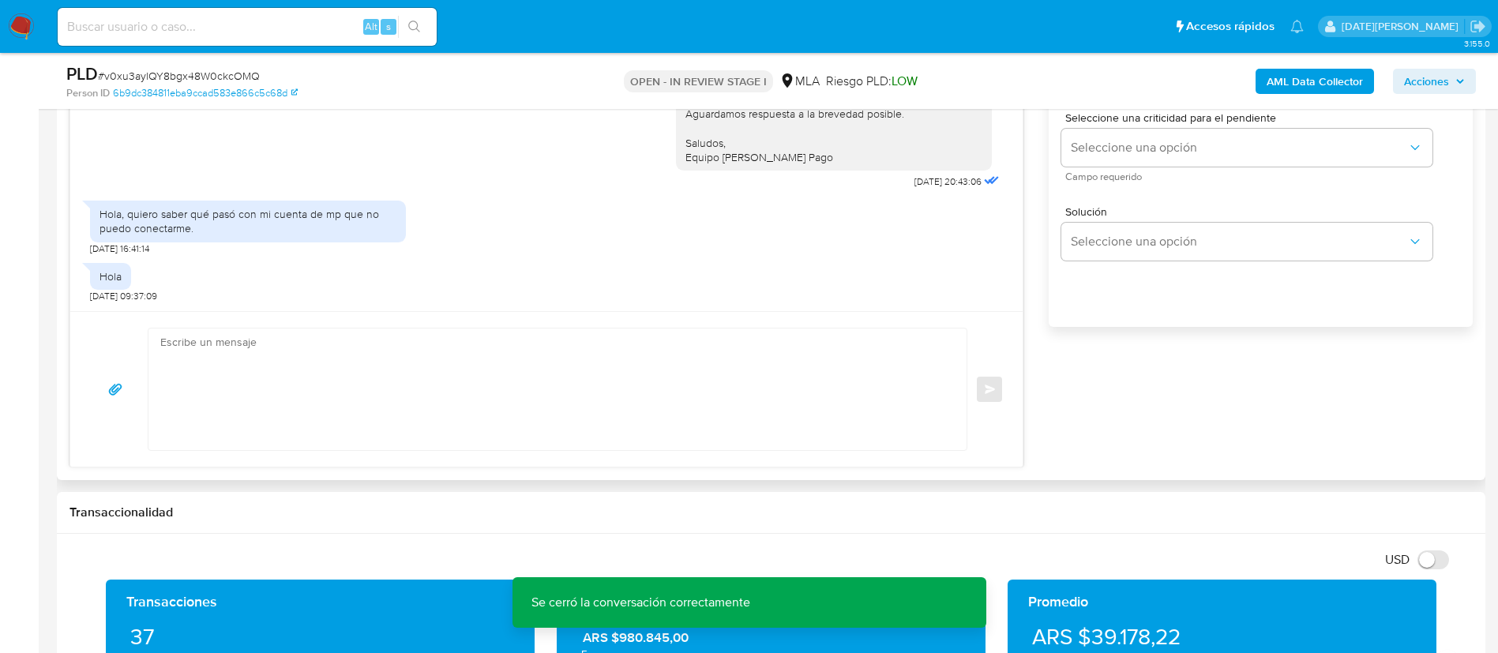
scroll to position [948, 0]
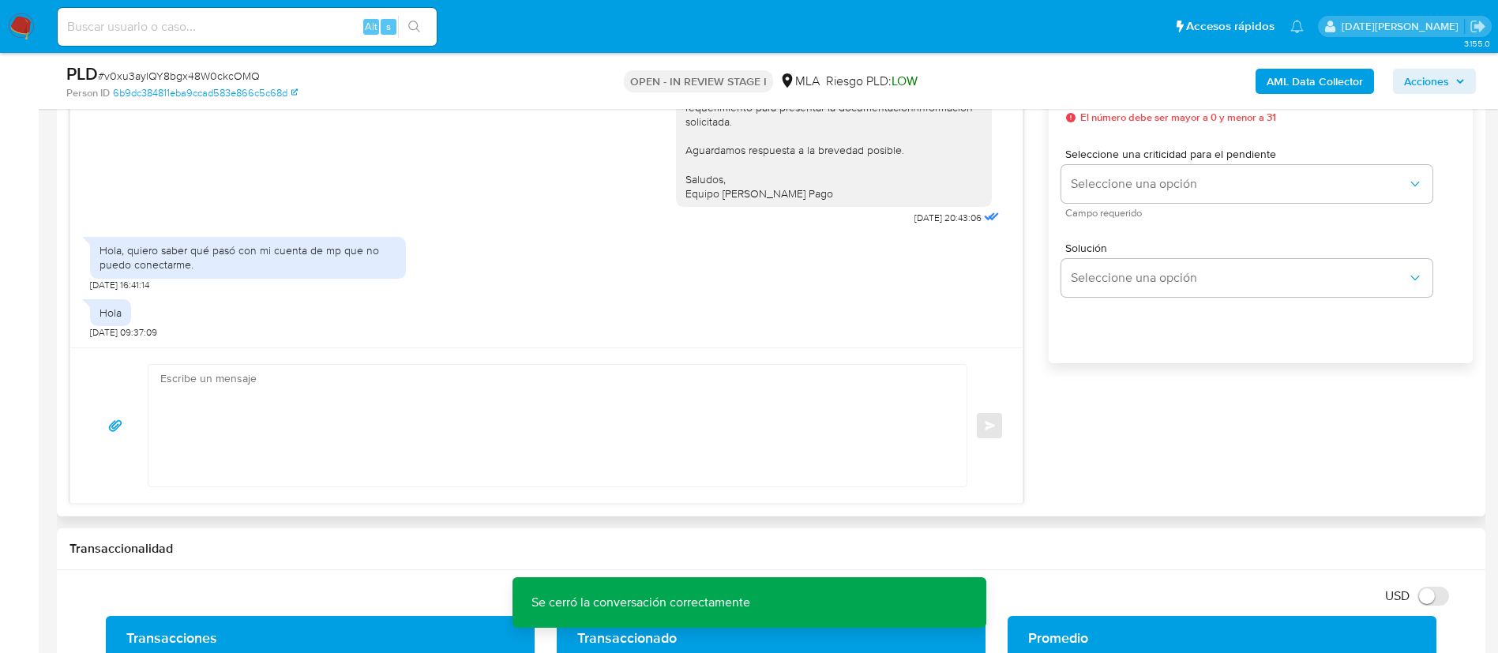
click at [741, 404] on textarea at bounding box center [553, 426] width 786 height 122
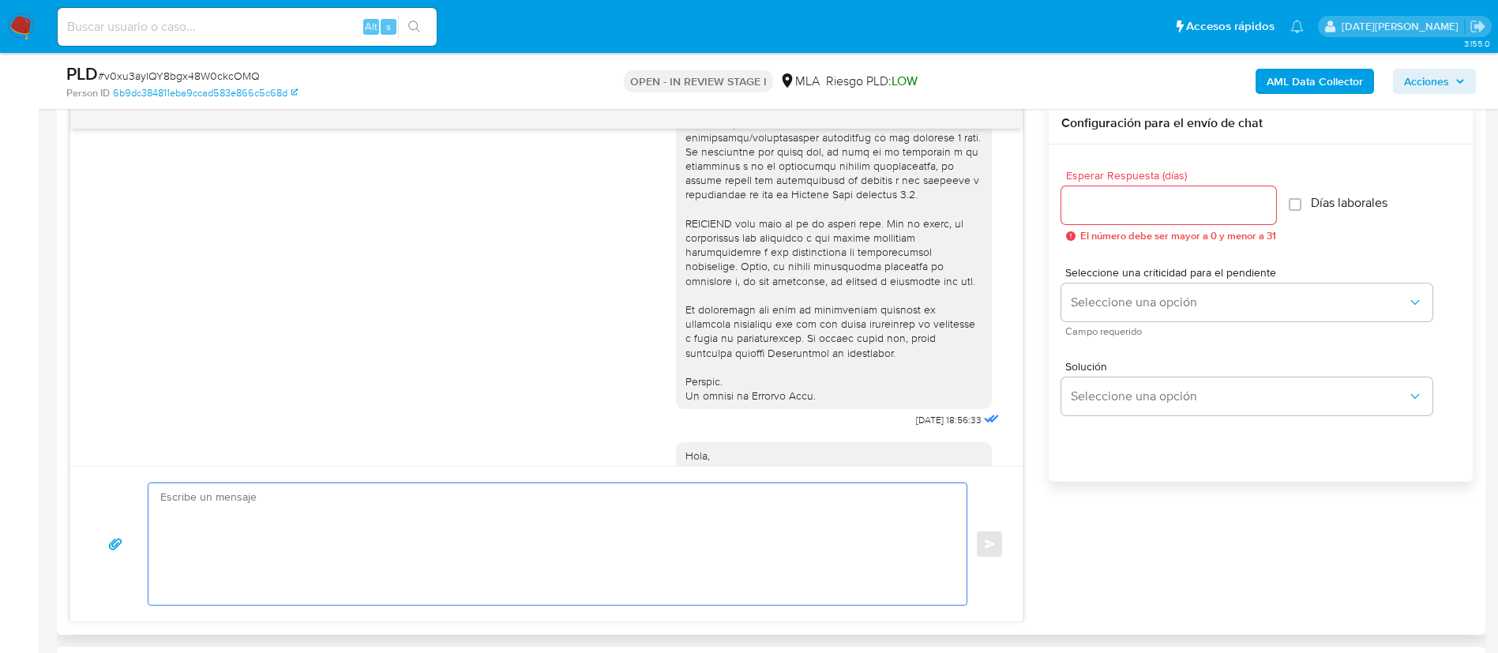
scroll to position [730, 0]
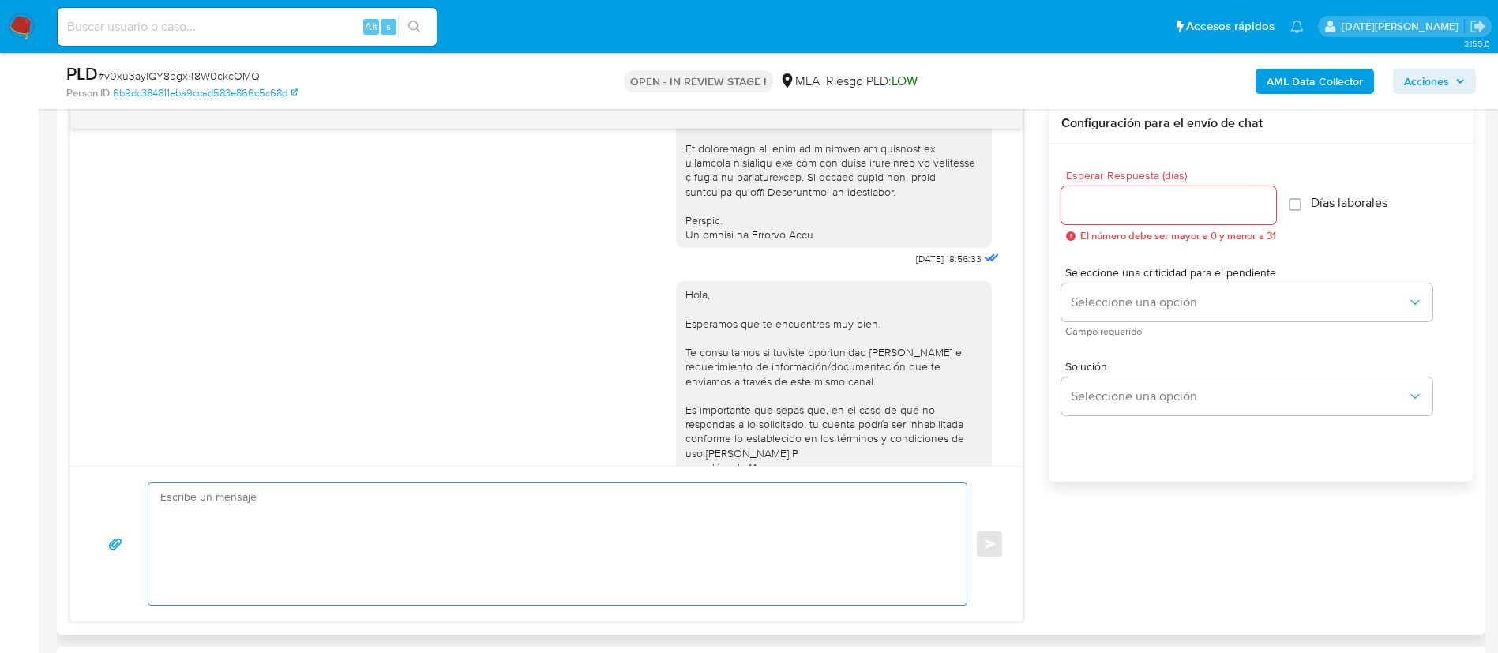
click at [533, 537] on textarea at bounding box center [553, 544] width 786 height 122
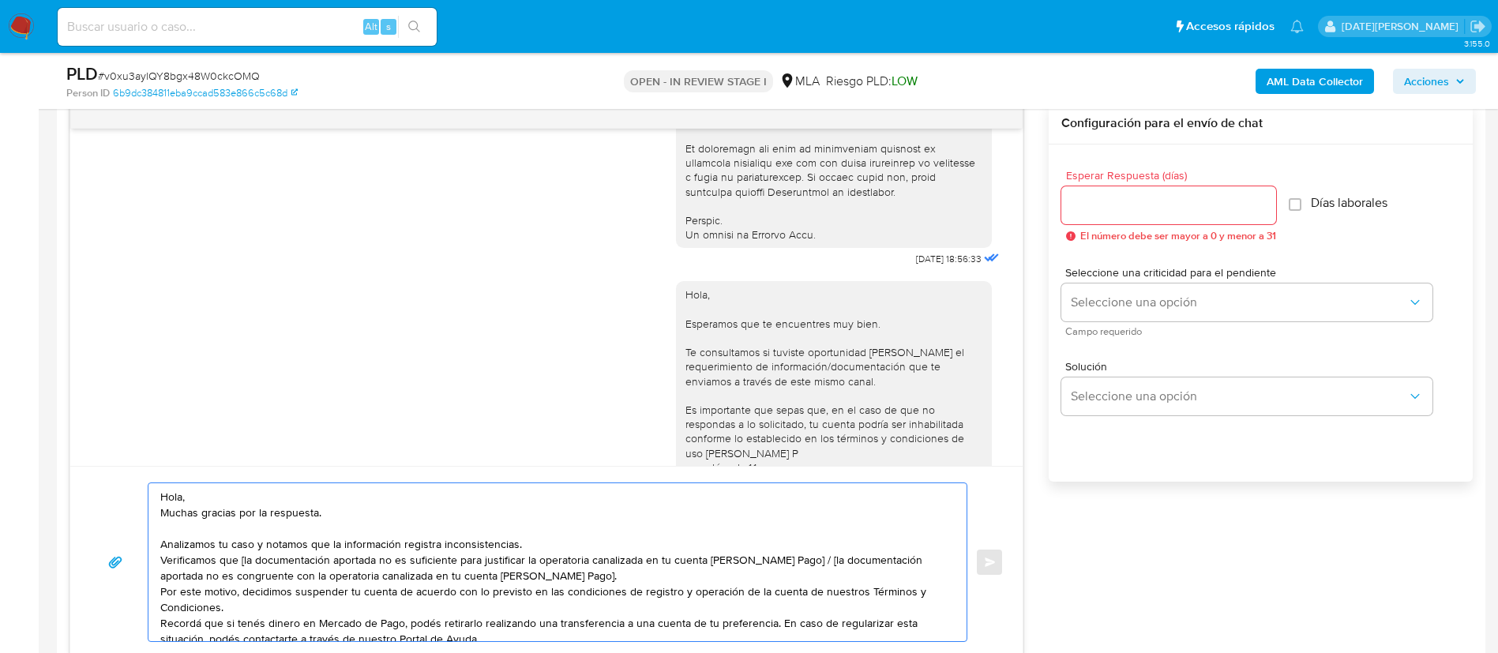
click at [313, 502] on textarea "Hola, Muchas gracias por la respuesta. Analizamos tu caso y notamos que la info…" at bounding box center [553, 562] width 786 height 158
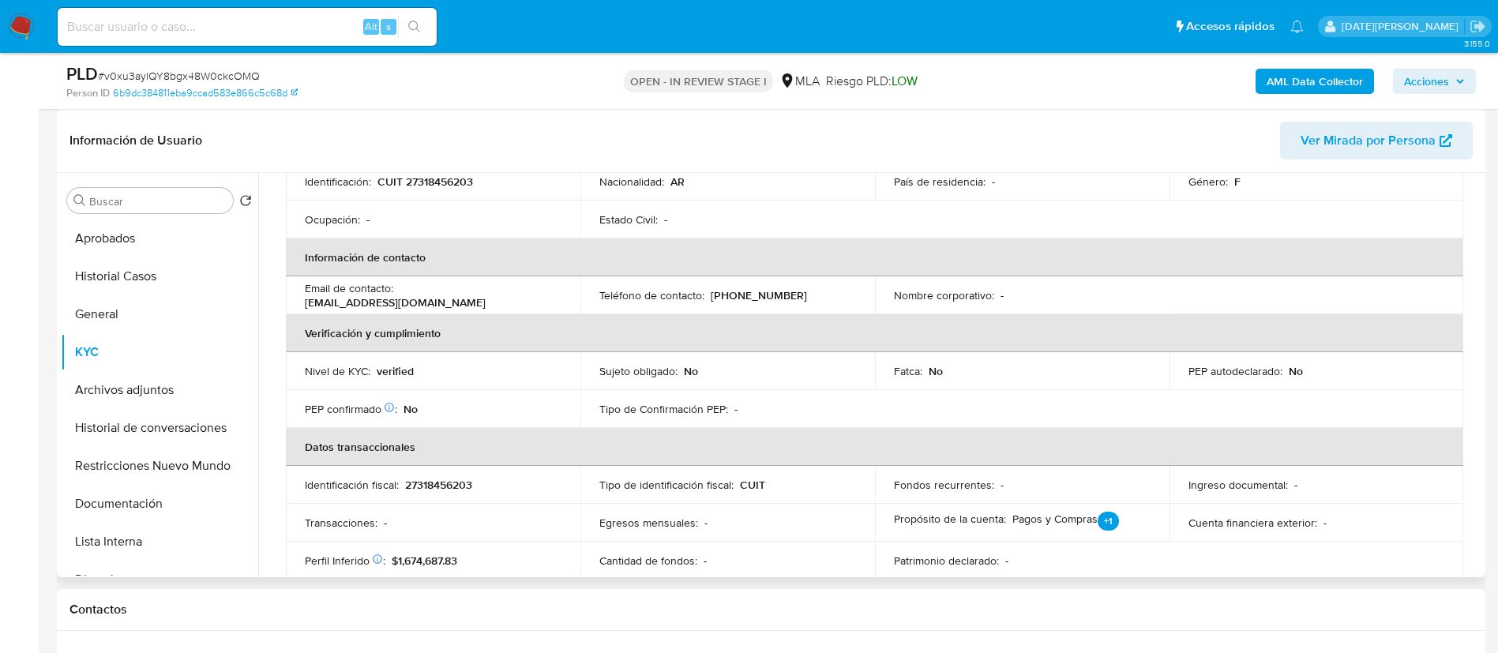
scroll to position [0, 0]
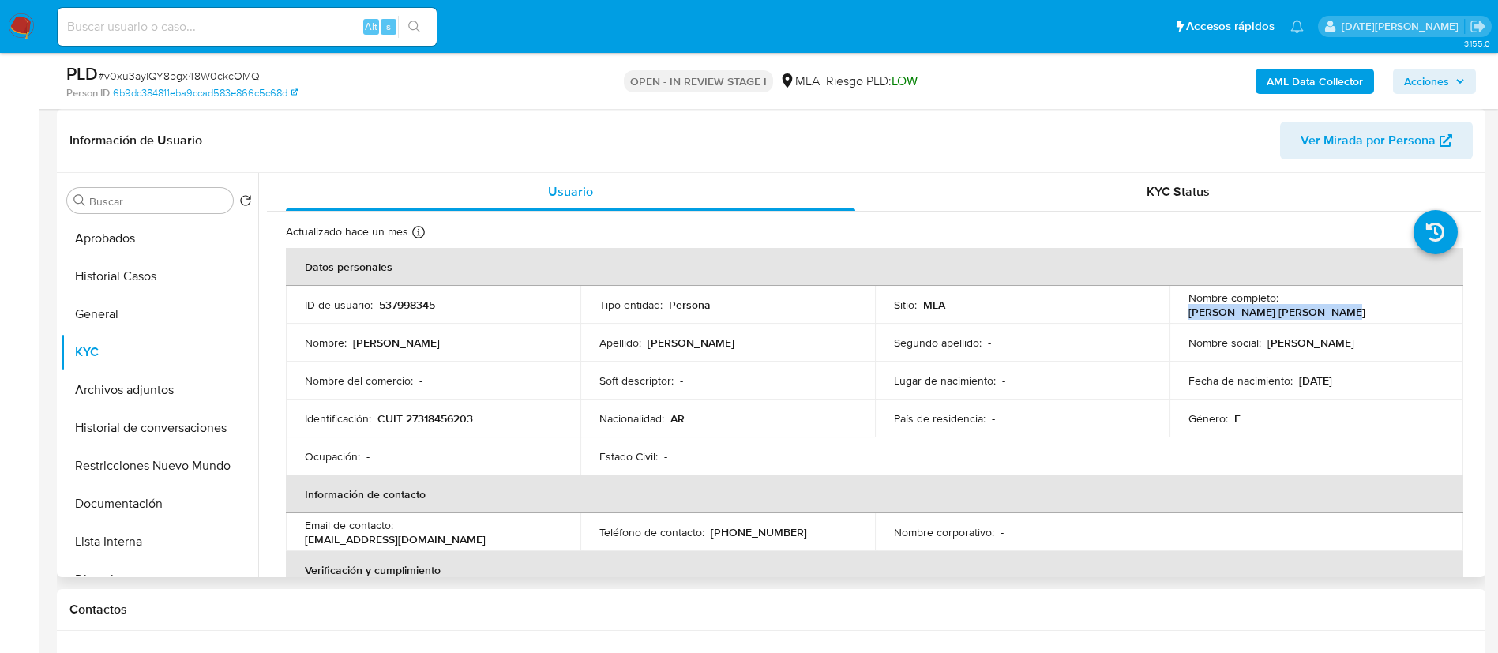
drag, startPoint x: 1278, startPoint y: 306, endPoint x: 1359, endPoint y: 310, distance: 80.6
click at [1420, 298] on div "Nombre completo : Yamile Nair Bunino Alcaraz" at bounding box center [1316, 305] width 257 height 28
copy p "[PERSON_NAME] Bunino [PERSON_NAME]"
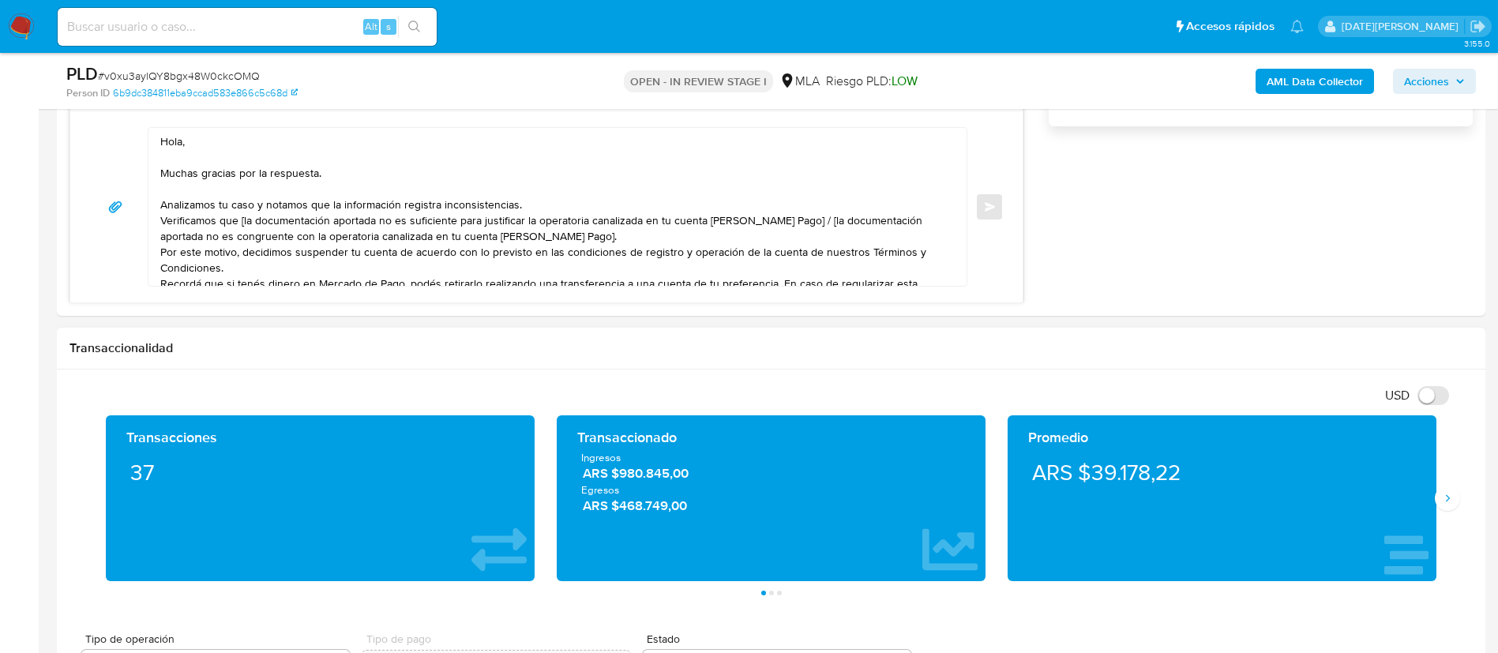
scroll to position [1066, 0]
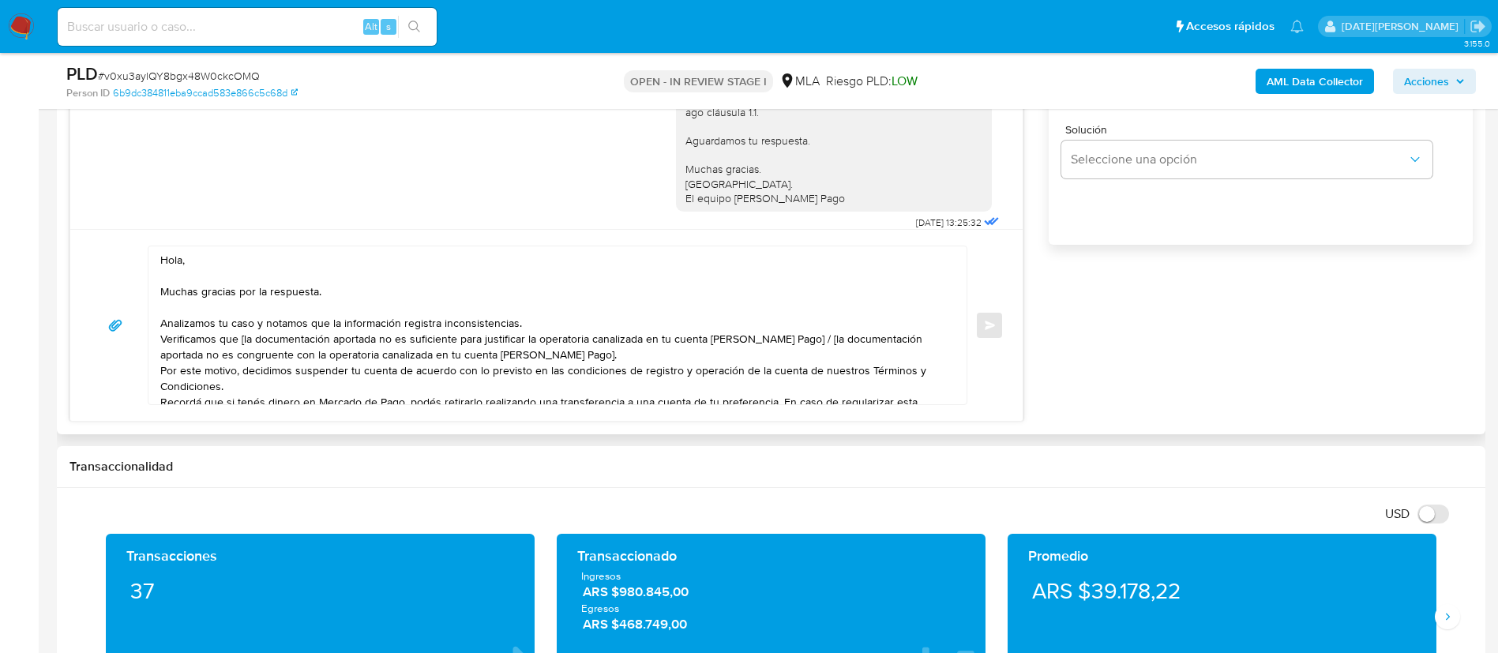
click at [300, 267] on textarea "Hola, Muchas gracias por la respuesta. Analizamos tu caso y notamos que la info…" at bounding box center [553, 325] width 786 height 158
paste textarea "[PERSON_NAME] Bunino [PERSON_NAME]"
click at [318, 297] on textarea "Hola, Yamile Nair Bunino Alcaraz. Muchas gracias por la respuesta. Analizamos t…" at bounding box center [553, 325] width 786 height 158
drag, startPoint x: 259, startPoint y: 289, endPoint x: 330, endPoint y: 290, distance: 71.1
click at [330, 290] on textarea "Hola, Yamile Nair Bunino Alcaraz. Muchas gracias por la respuesta. Analizamos t…" at bounding box center [553, 325] width 786 height 158
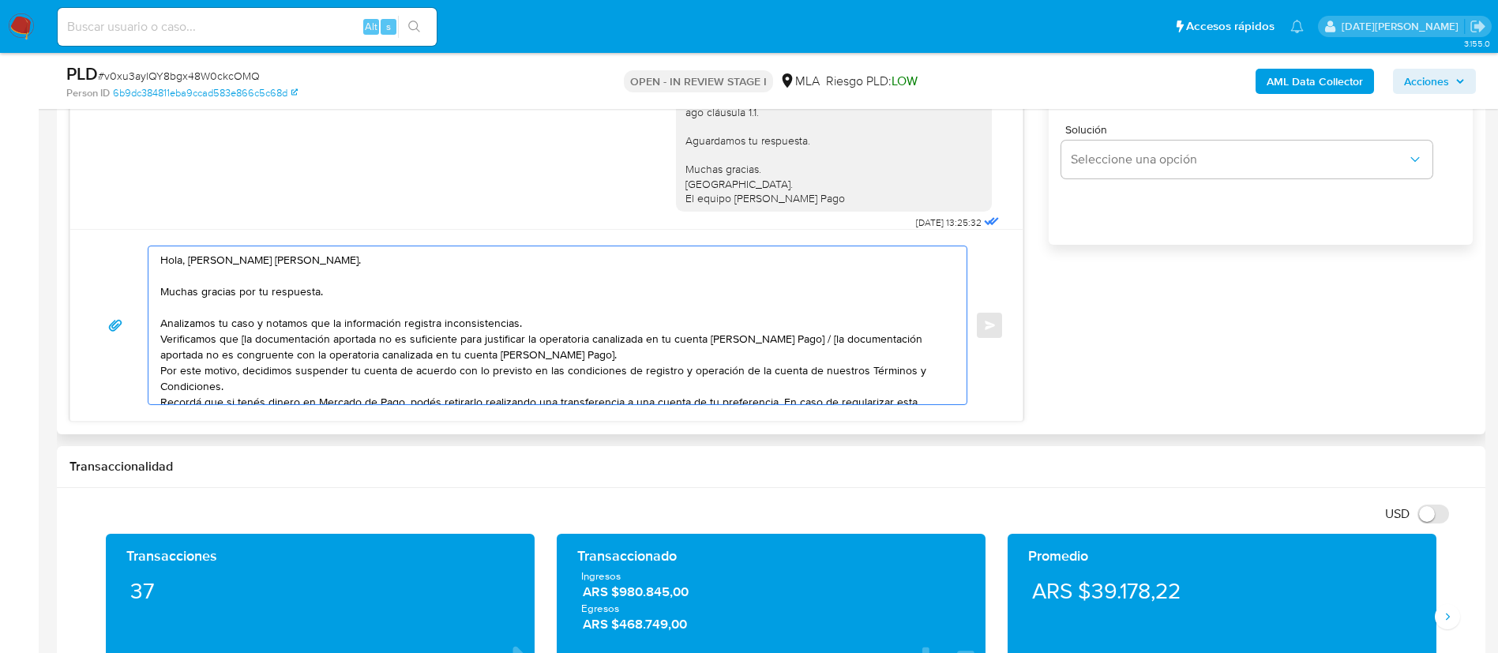
click at [590, 328] on textarea "Hola, Yamile Nair Bunino Alcaraz. Muchas gracias por tu respuesta. Analizamos t…" at bounding box center [553, 325] width 786 height 158
drag, startPoint x: 592, startPoint y: 353, endPoint x: 157, endPoint y: 325, distance: 436.0
click at [157, 325] on div "Hola, Yamile Nair Bunino Alcaraz. Muchas gracias por tu respuesta. Analizamos t…" at bounding box center [553, 325] width 810 height 158
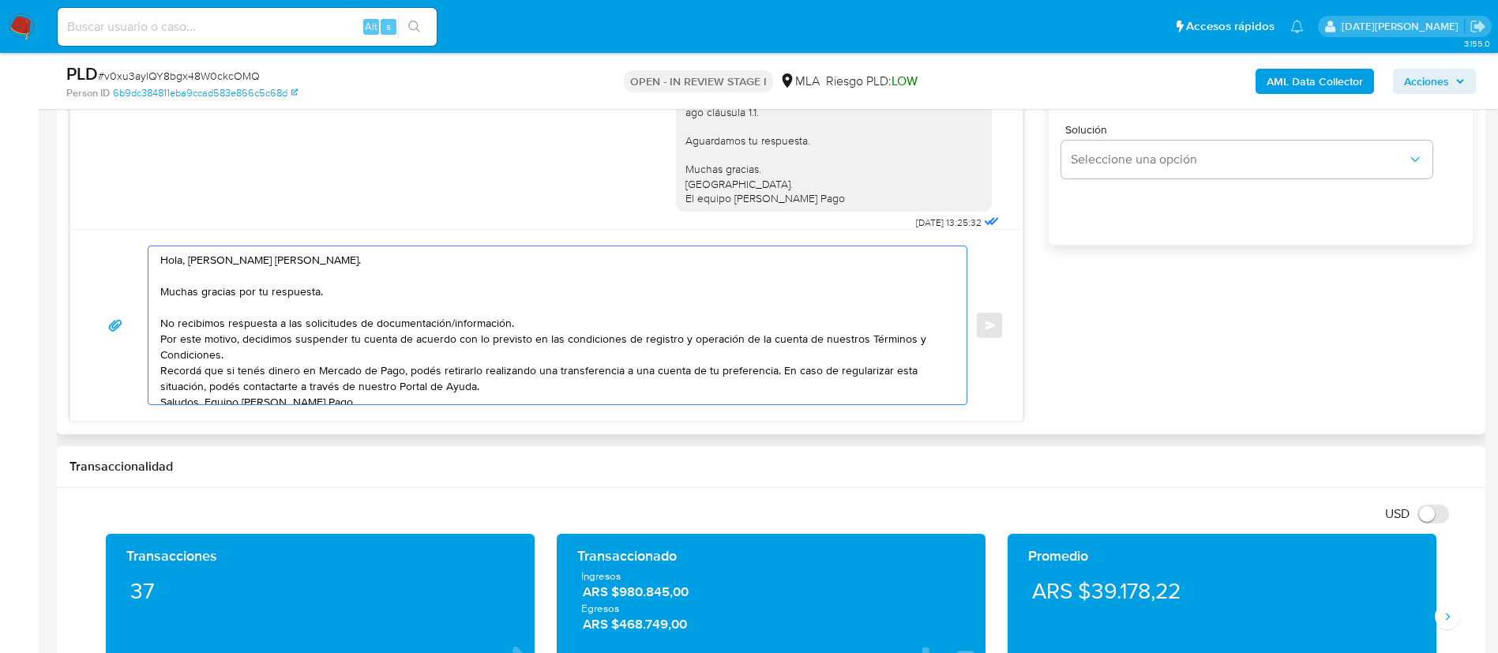
drag, startPoint x: 246, startPoint y: 358, endPoint x: 264, endPoint y: 353, distance: 19.0
click at [246, 357] on textarea "Hola, Yamile Nair Bunino Alcaraz. Muchas gracias por tu respuesta. No recibimos…" at bounding box center [553, 325] width 786 height 158
click at [161, 340] on textarea "Hola, Yamile Nair Bunino Alcaraz. Muchas gracias por tu respuesta. No recibimos…" at bounding box center [553, 325] width 786 height 158
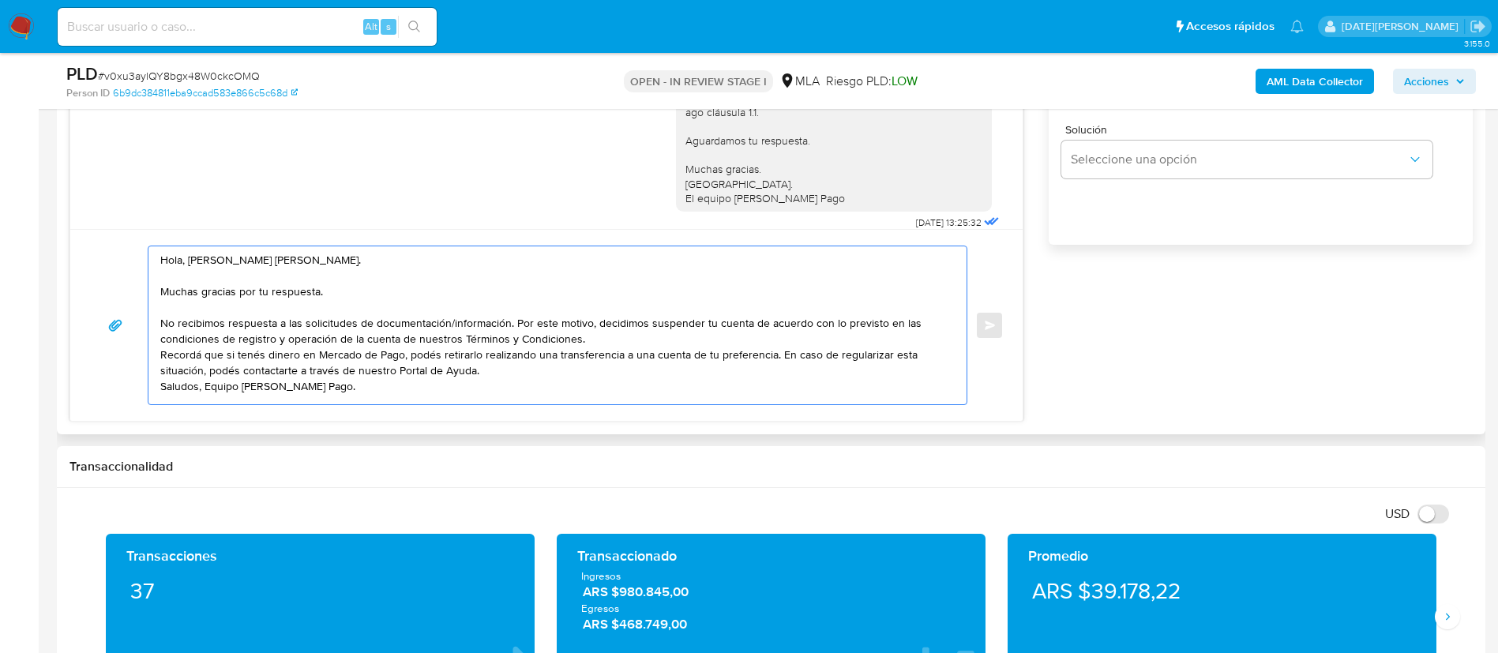
click at [629, 331] on textarea "Hola, Yamile Nair Bunino Alcaraz. Muchas gracias por tu respuesta. No recibimos…" at bounding box center [553, 325] width 786 height 158
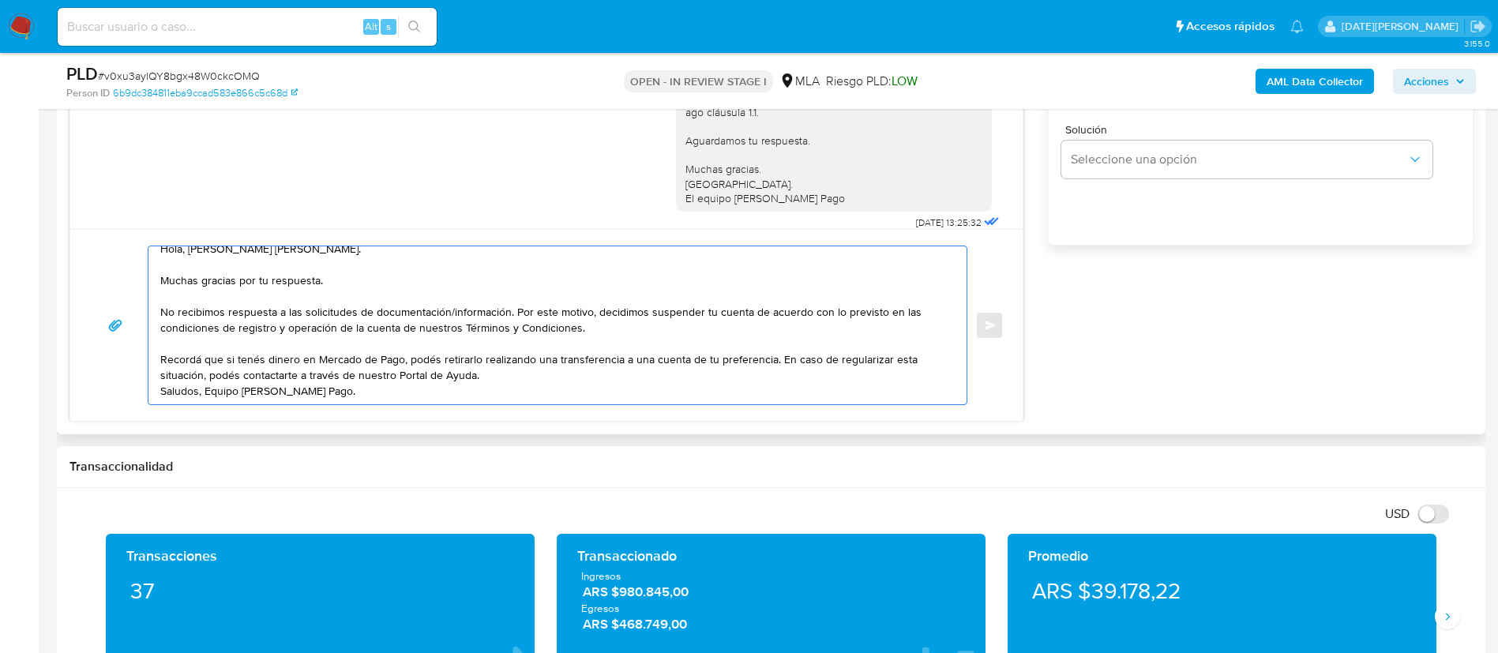
scroll to position [58, 0]
click at [497, 321] on textarea "Hola, Yamile Nair Bunino Alcaraz. Muchas gracias por tu respuesta. No recibimos…" at bounding box center [553, 325] width 786 height 158
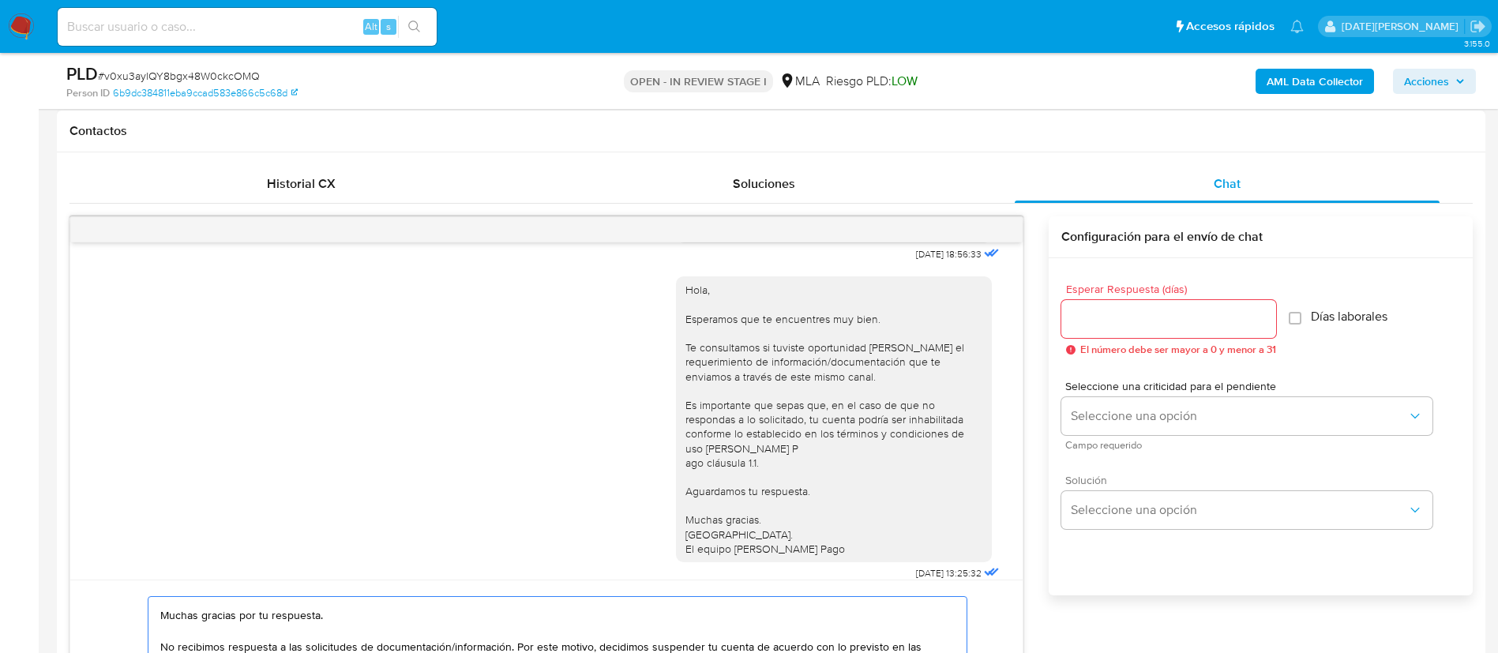
scroll to position [711, 0]
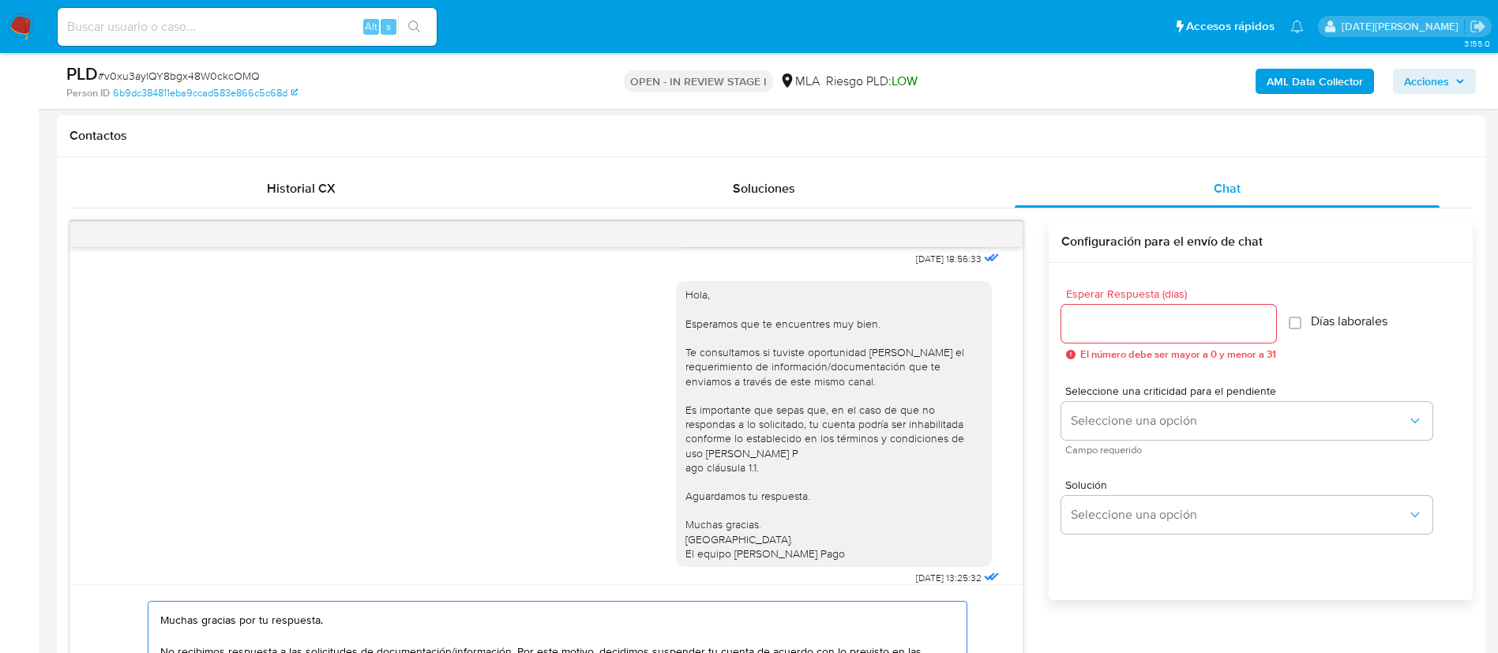
type textarea "Hola, Yamile Nair Bunino Alcaraz. Muchas gracias por tu respuesta. No recibimos…"
click at [1136, 317] on input "Esperar Respuesta (días)" at bounding box center [1168, 323] width 215 height 21
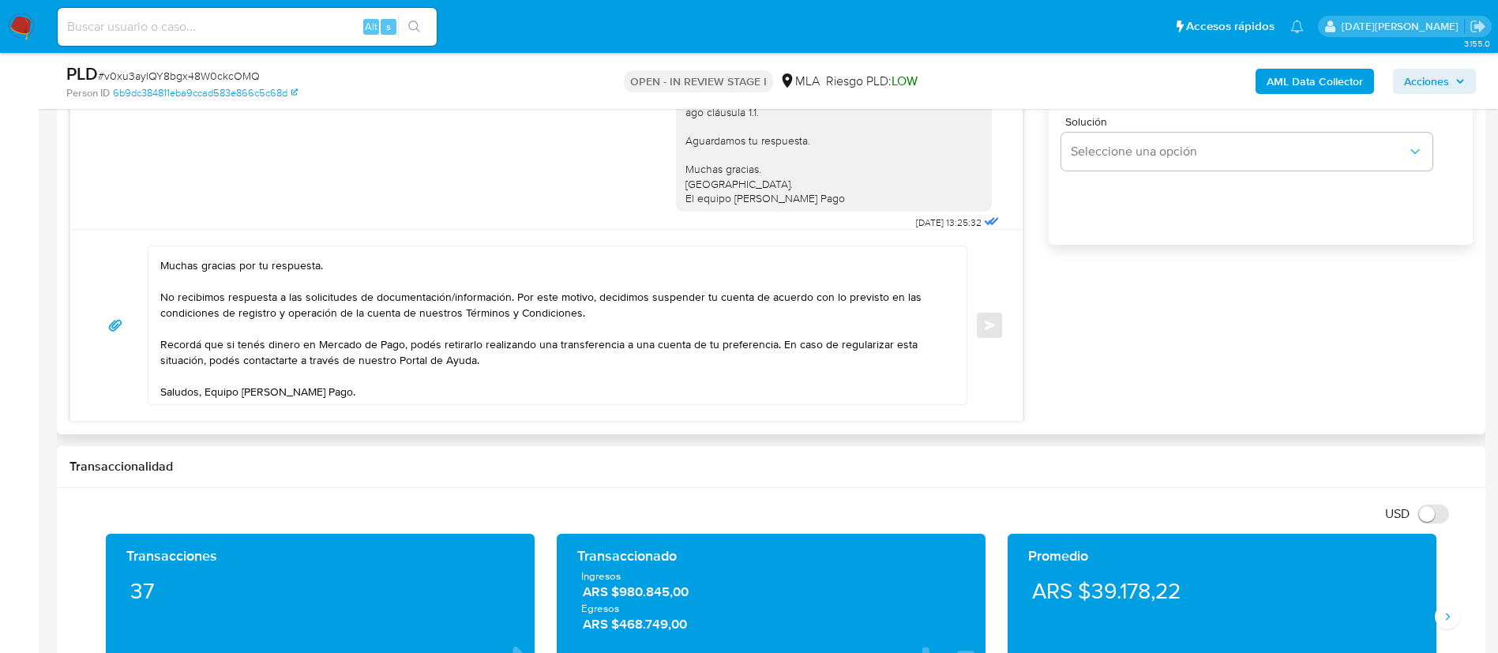
scroll to position [0, 0]
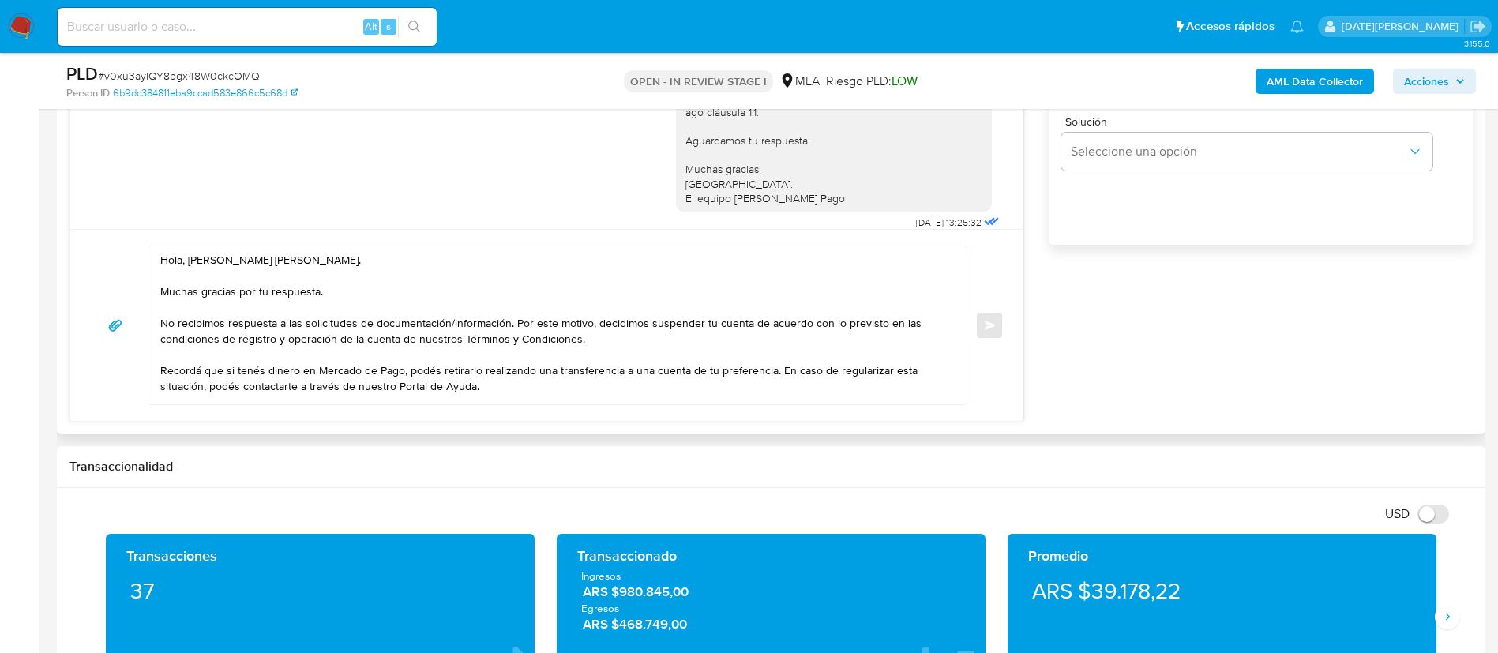
type input "0"
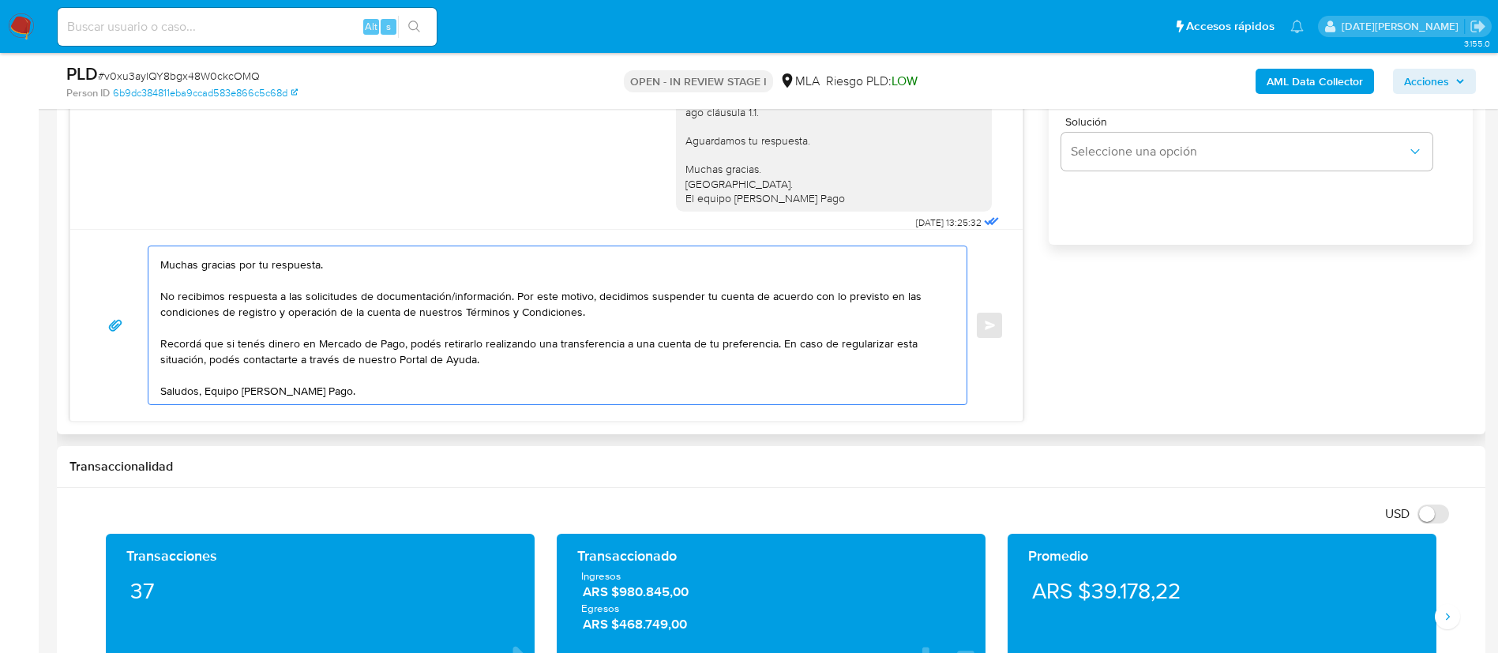
scroll to position [74, 0]
drag, startPoint x: 160, startPoint y: 259, endPoint x: 465, endPoint y: 348, distance: 317.6
click at [465, 348] on textarea "Hola, Yamile Nair Bunino Alcaraz. Muchas gracias por tu respuesta. No recibimos…" at bounding box center [553, 325] width 786 height 158
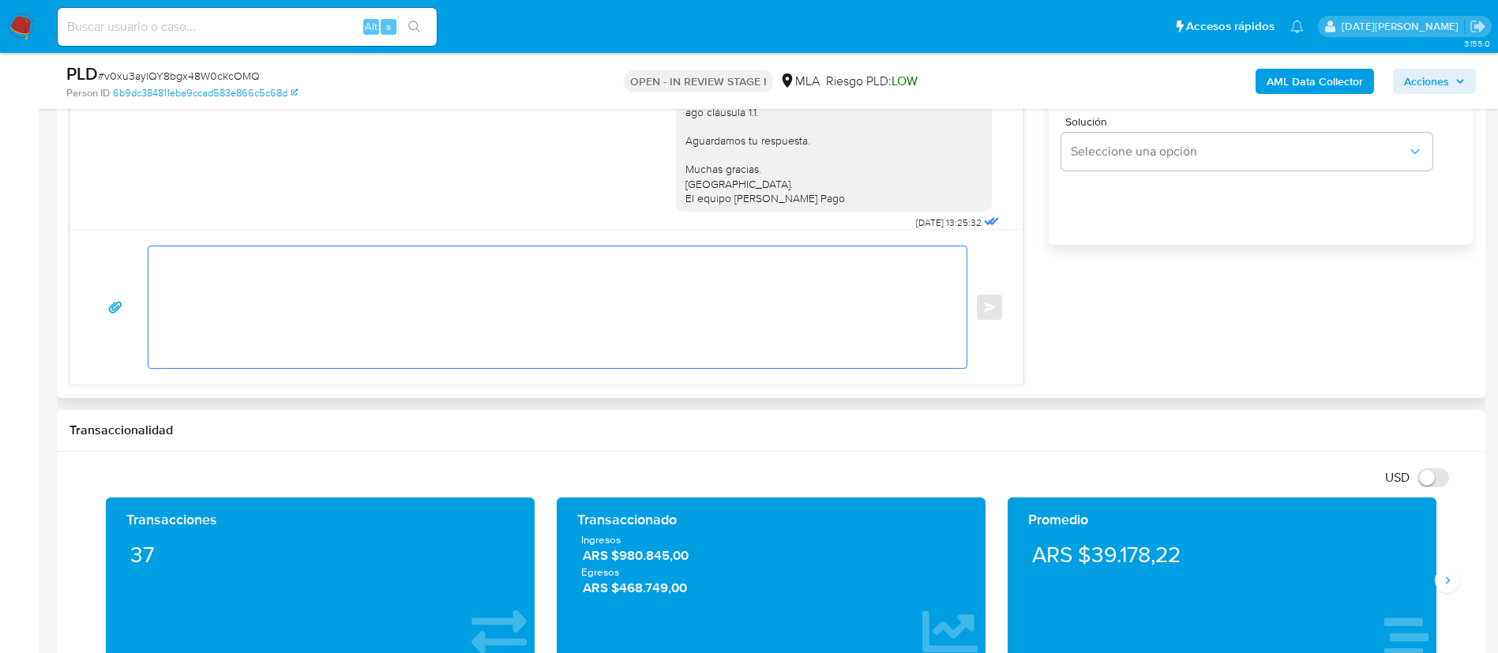
scroll to position [0, 0]
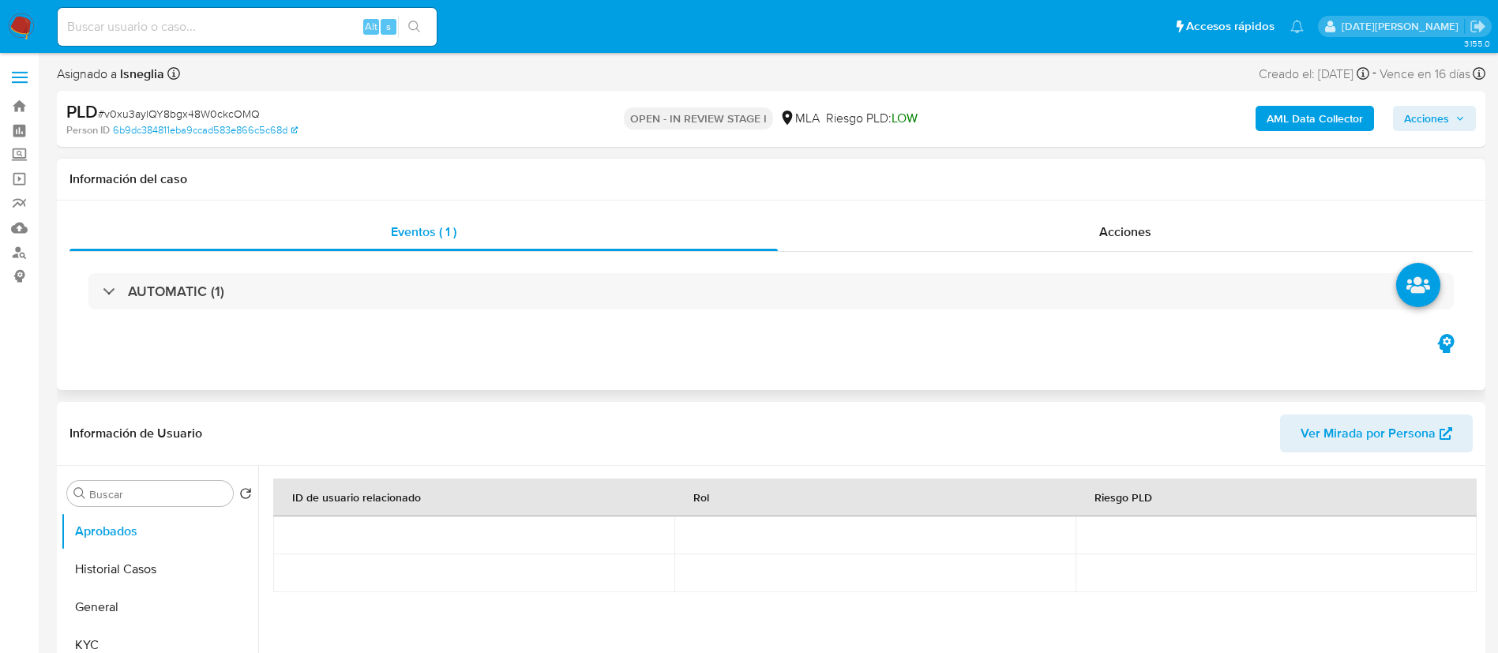
select select "10"
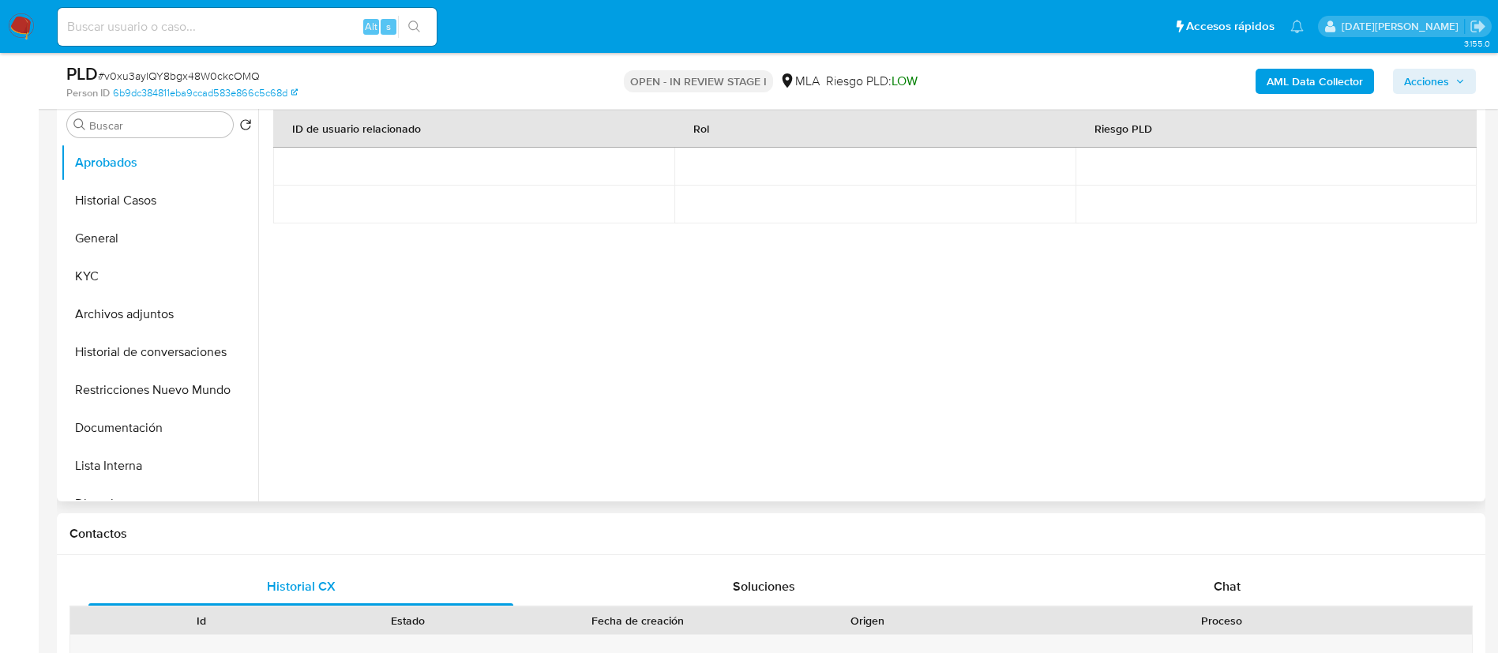
scroll to position [474, 0]
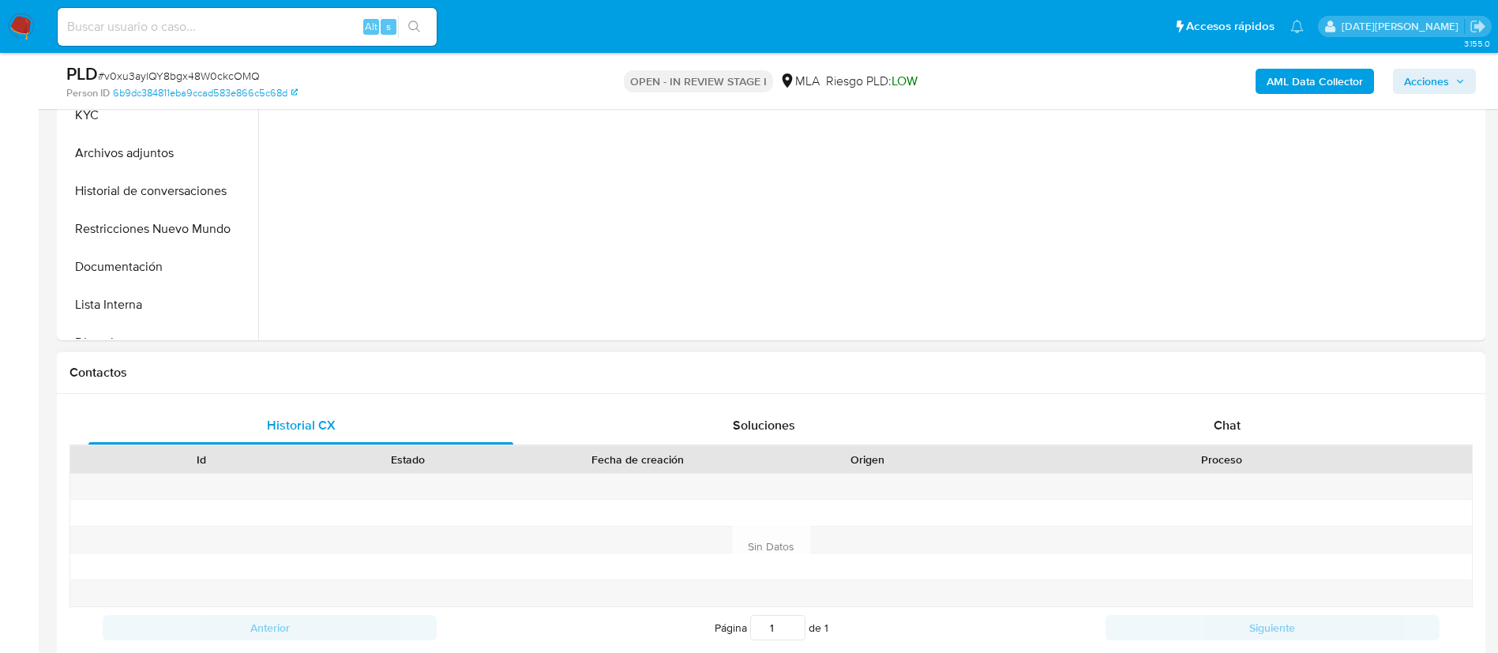
click at [1214, 405] on div "Historial CX Soluciones Chat Id Estado Fecha de creación Origen Proceso Anterio…" at bounding box center [771, 546] width 1428 height 305
drag, startPoint x: 1218, startPoint y: 427, endPoint x: 1209, endPoint y: 421, distance: 10.7
click at [1217, 427] on span "Chat" at bounding box center [1227, 425] width 27 height 18
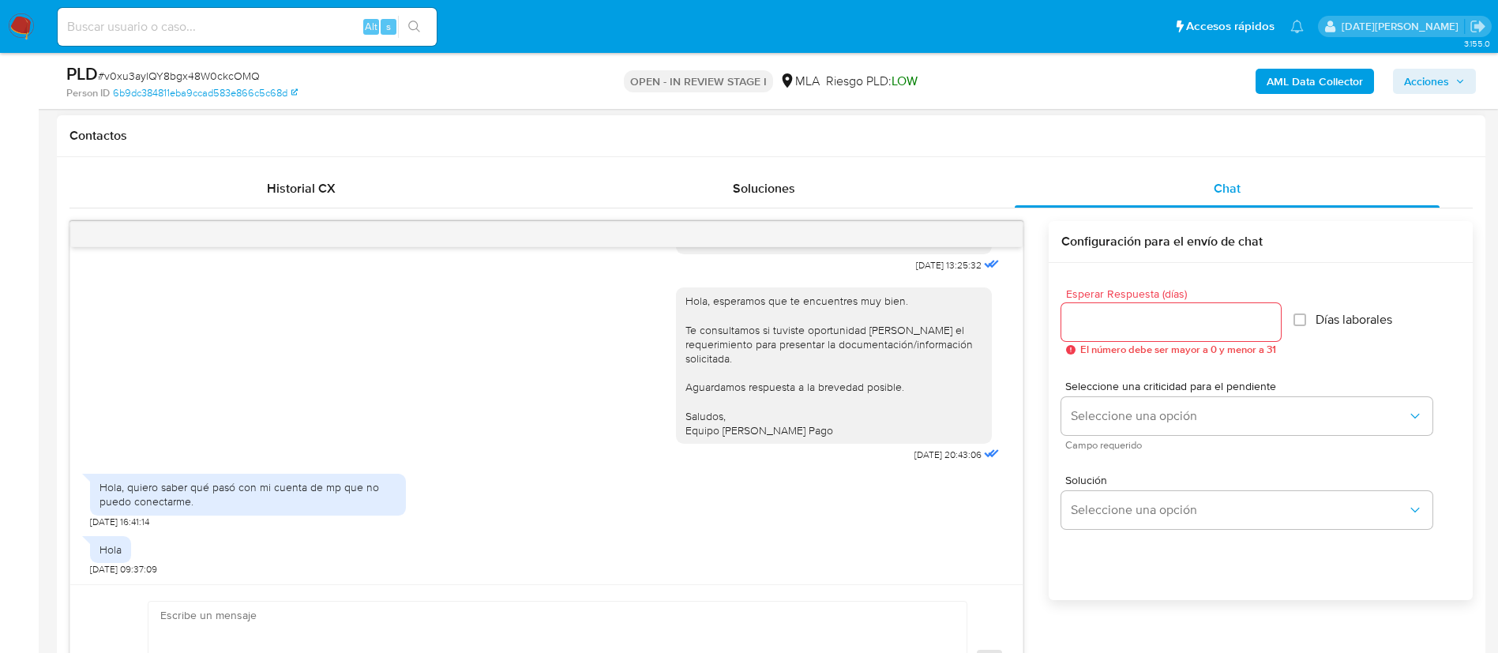
scroll to position [829, 0]
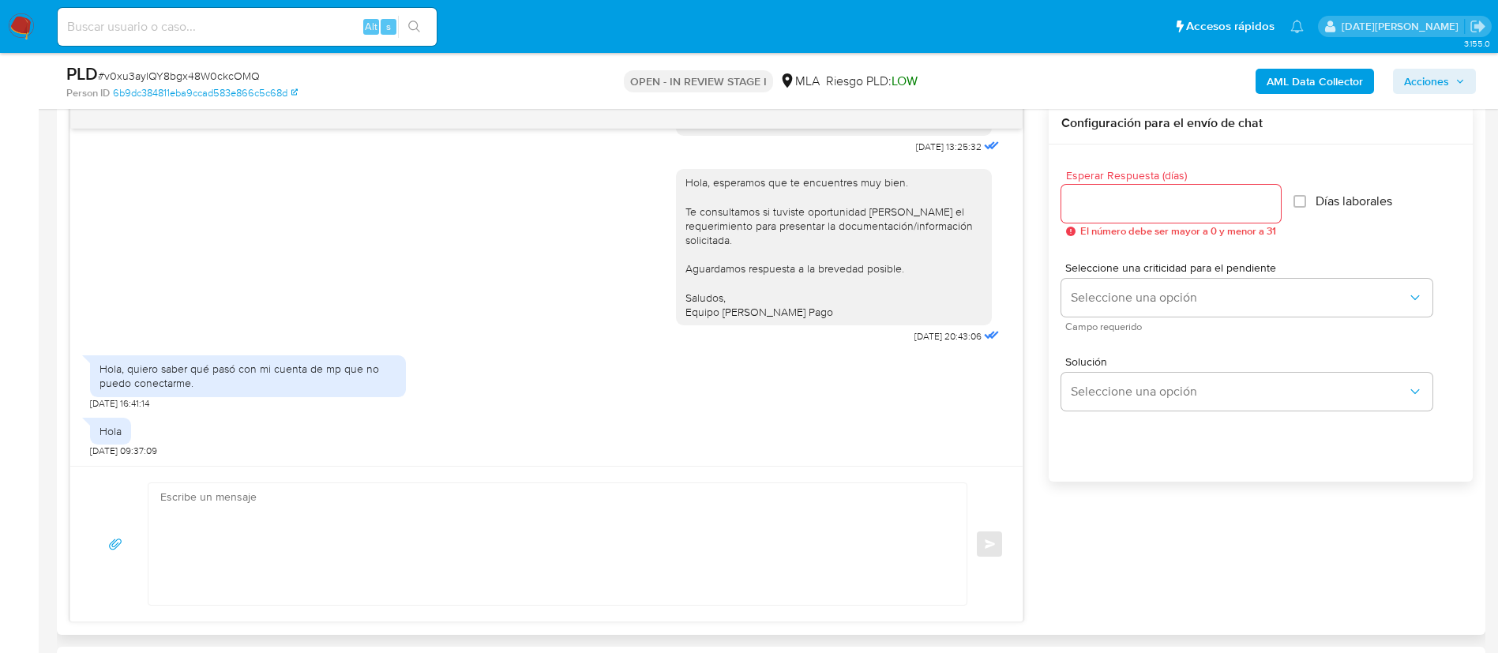
click at [407, 497] on textarea at bounding box center [553, 544] width 786 height 122
paste textarea "Hola, [PERSON_NAME] [PERSON_NAME]. Muchas gracias por tu respuesta. No recibimo…"
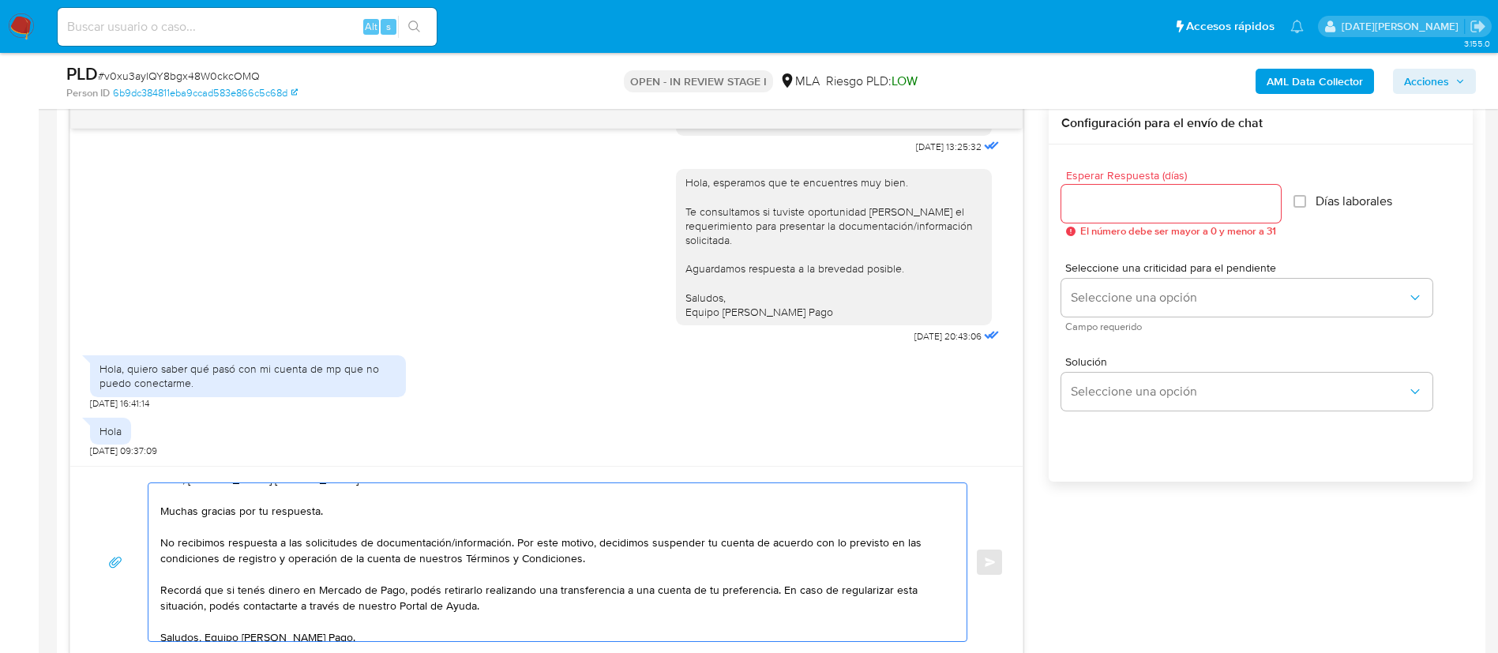
scroll to position [27, 0]
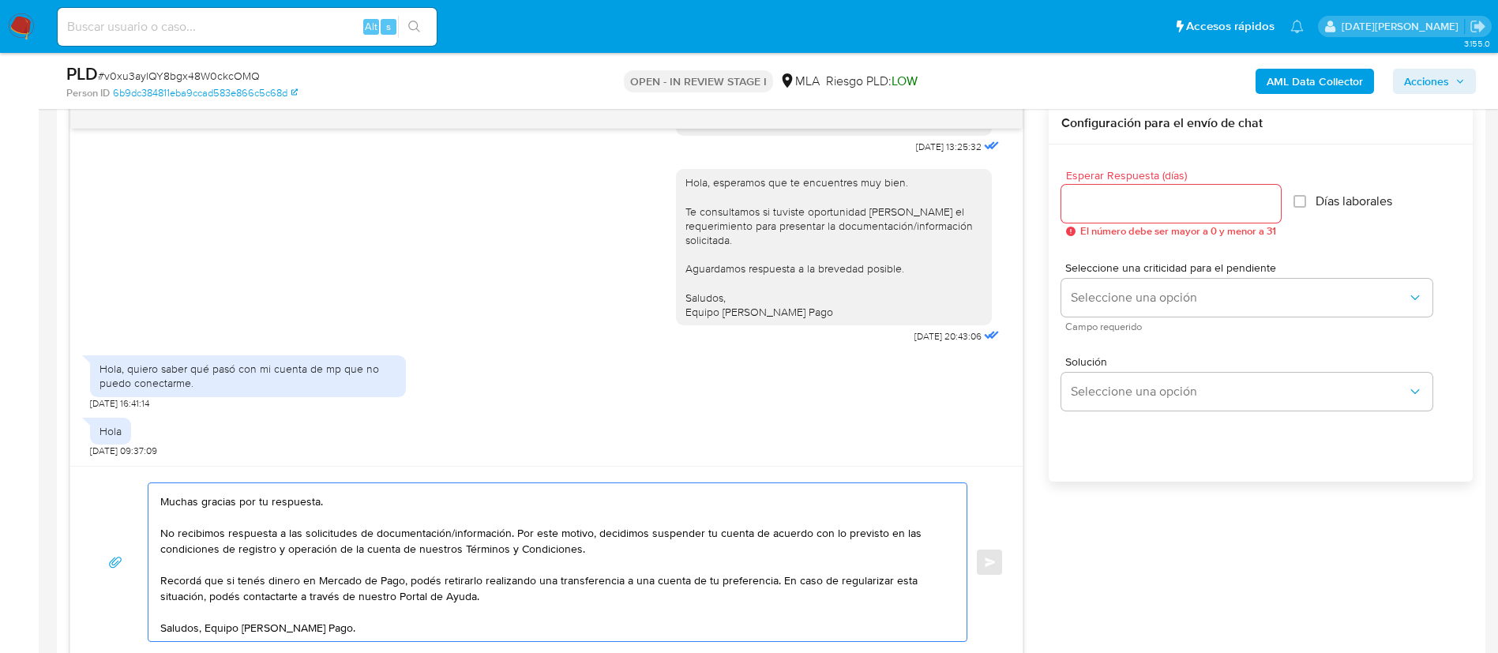
type textarea "Hola, [PERSON_NAME] [PERSON_NAME]. Muchas gracias por tu respuesta. No recibimo…"
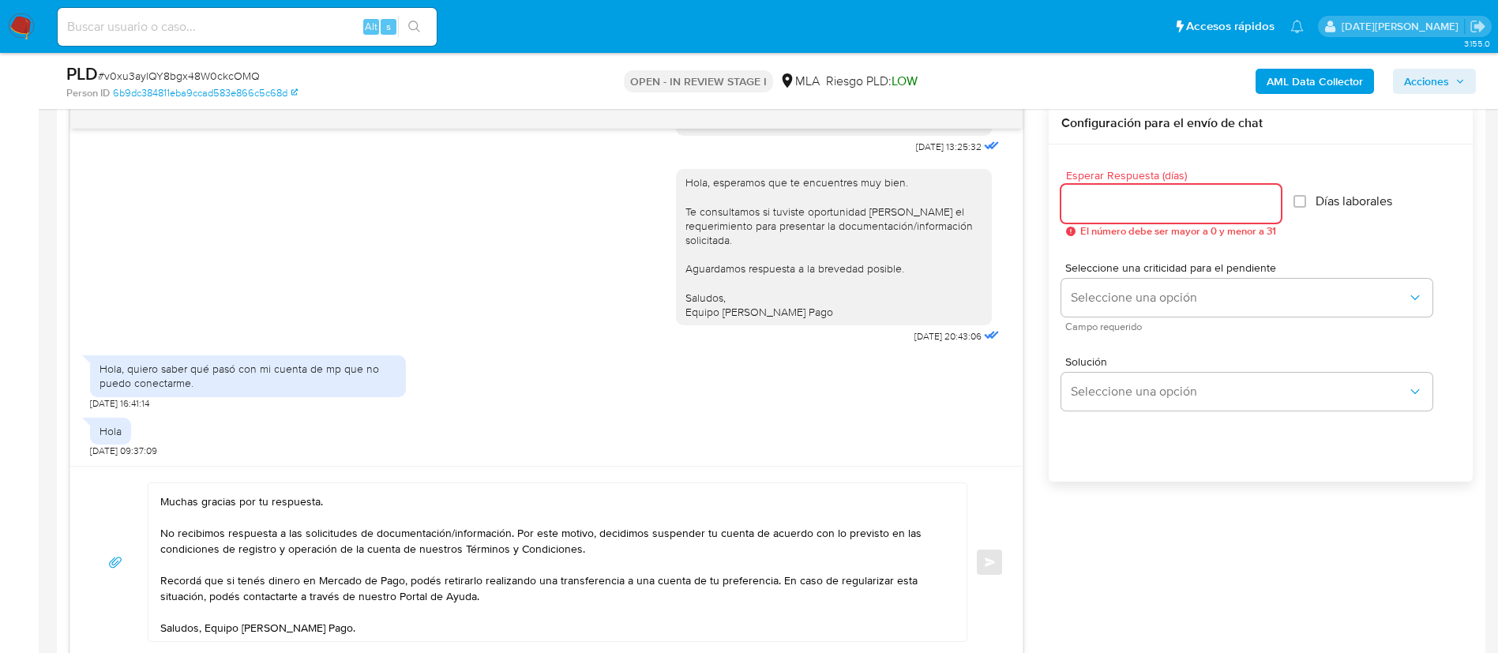
click at [1094, 212] on input "Esperar Respuesta (días)" at bounding box center [1171, 203] width 220 height 21
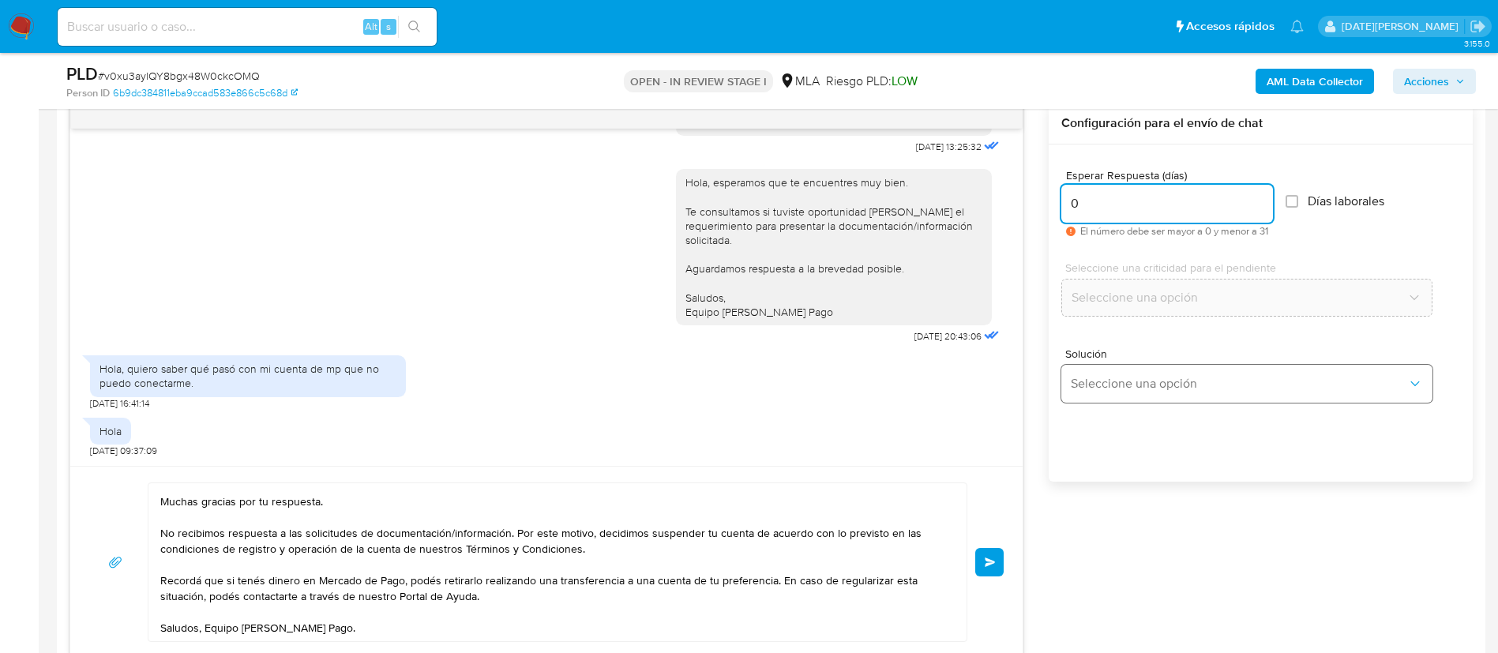
type input "0"
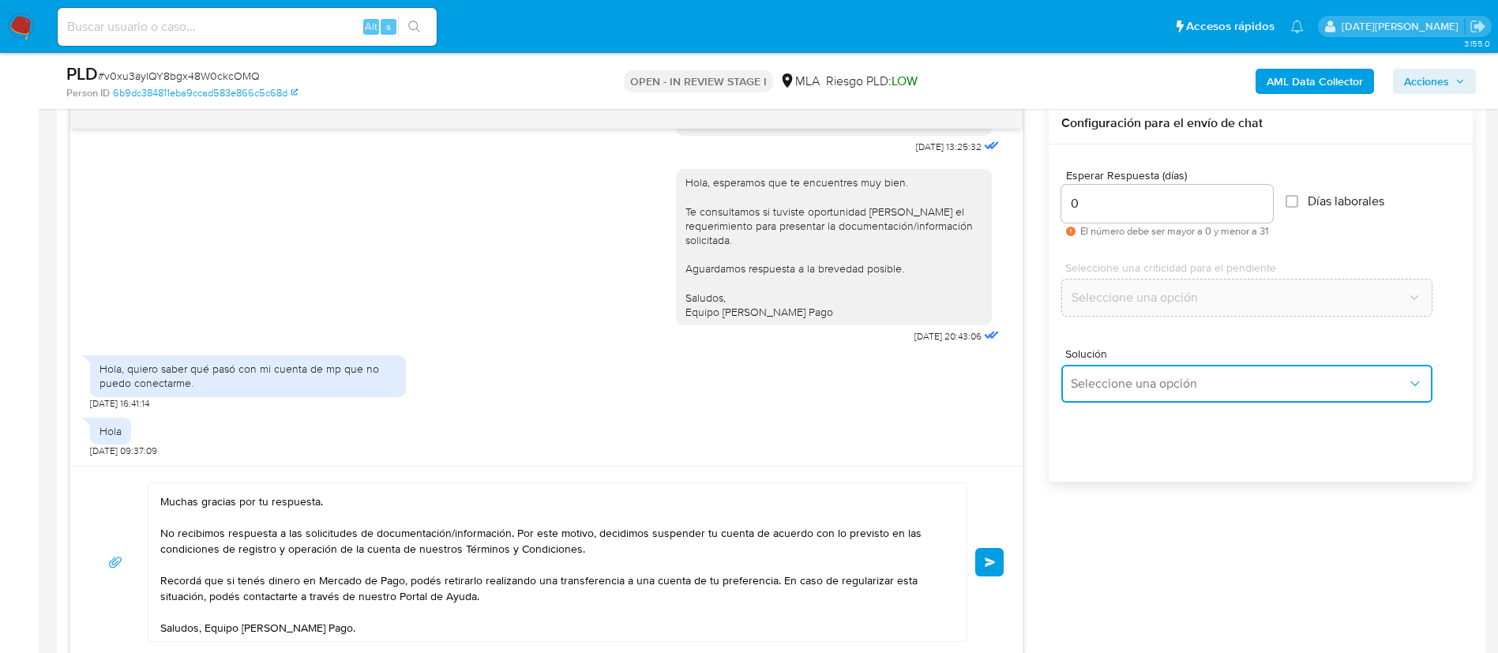
click at [1124, 387] on span "Seleccione una opción" at bounding box center [1239, 384] width 336 height 16
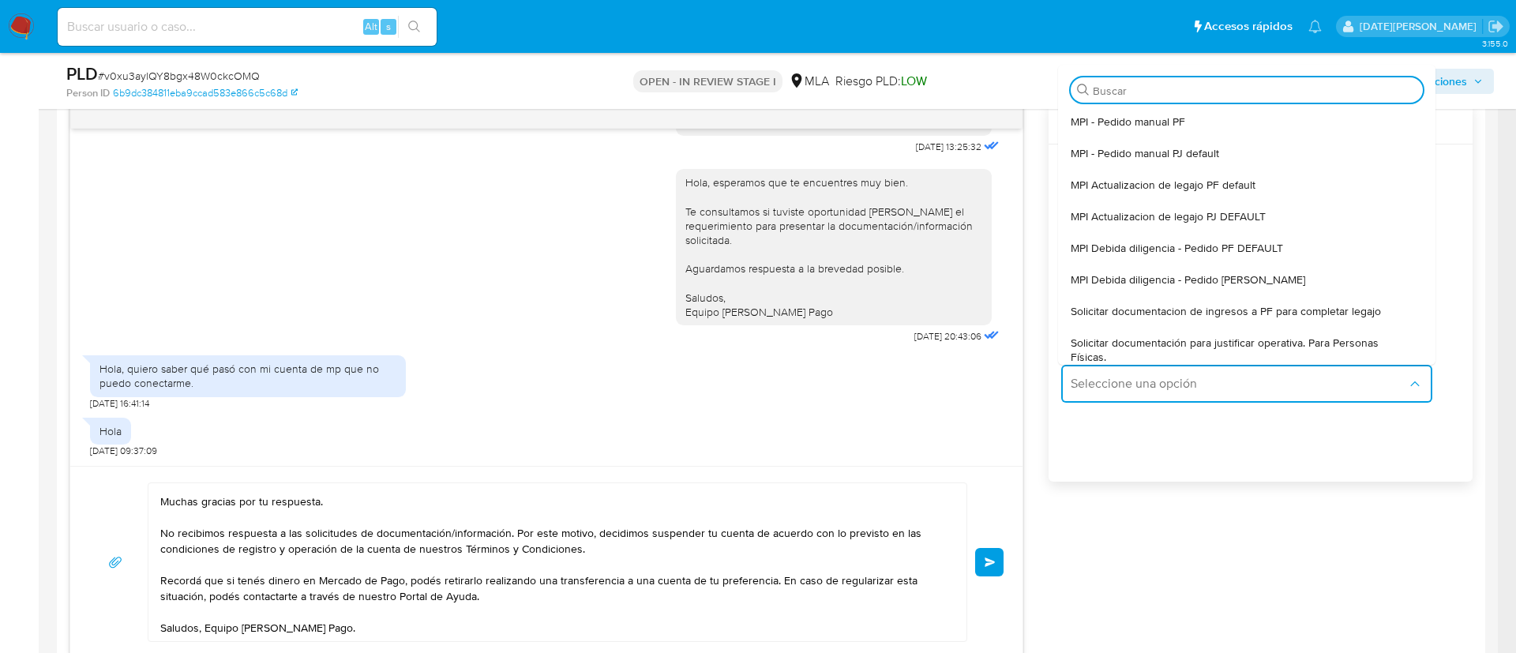
drag, startPoint x: 852, startPoint y: 388, endPoint x: 886, endPoint y: 375, distance: 36.5
click at [850, 388] on div "Hola, quiero saber qué pasó con mi cuenta de mp que no puedo conectarme. 05/08/…" at bounding box center [546, 378] width 913 height 62
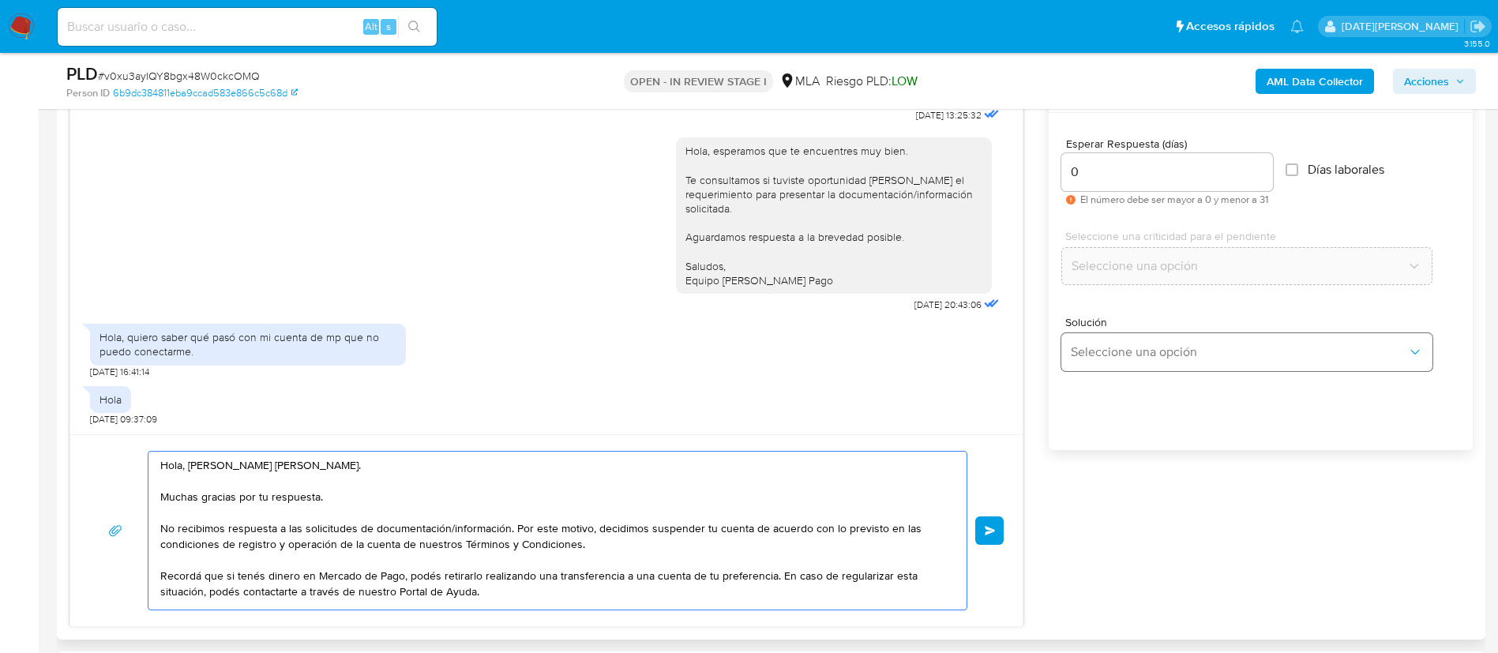
scroll to position [948, 0]
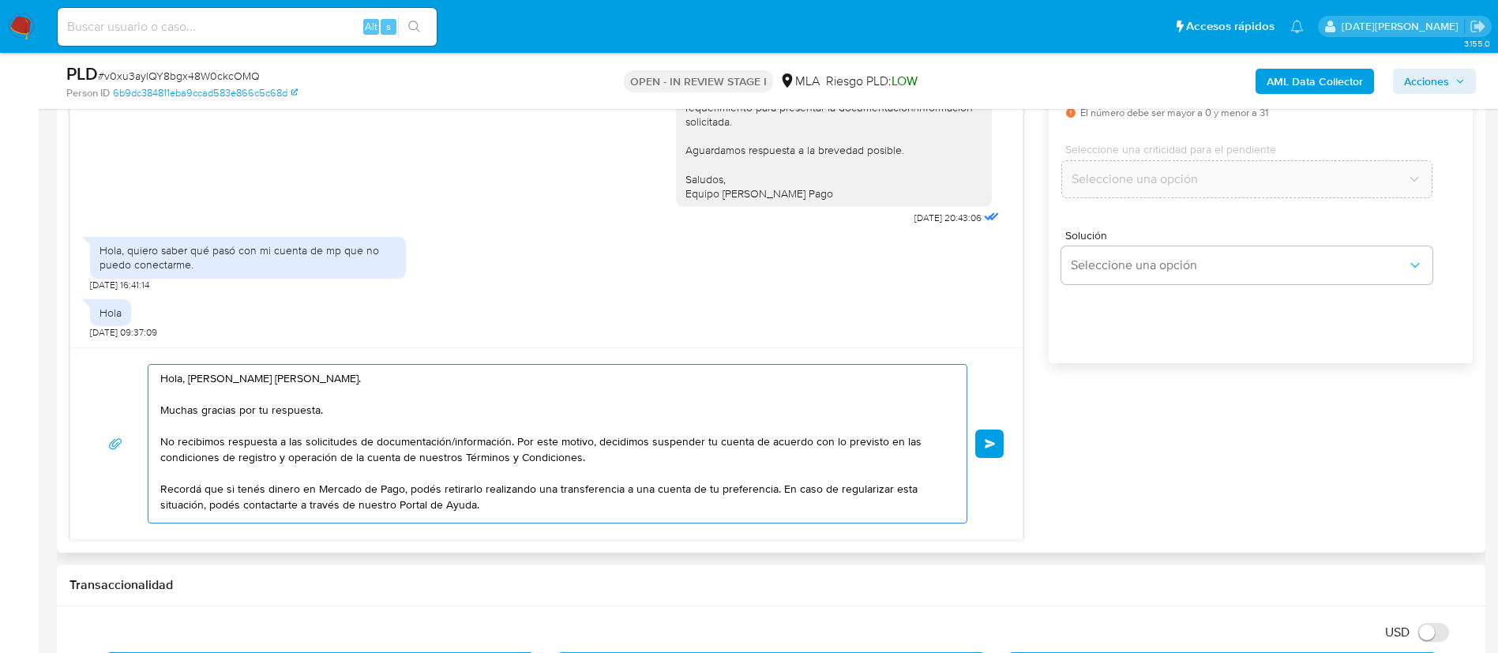
click at [989, 441] on span "Enviar" at bounding box center [990, 443] width 11 height 9
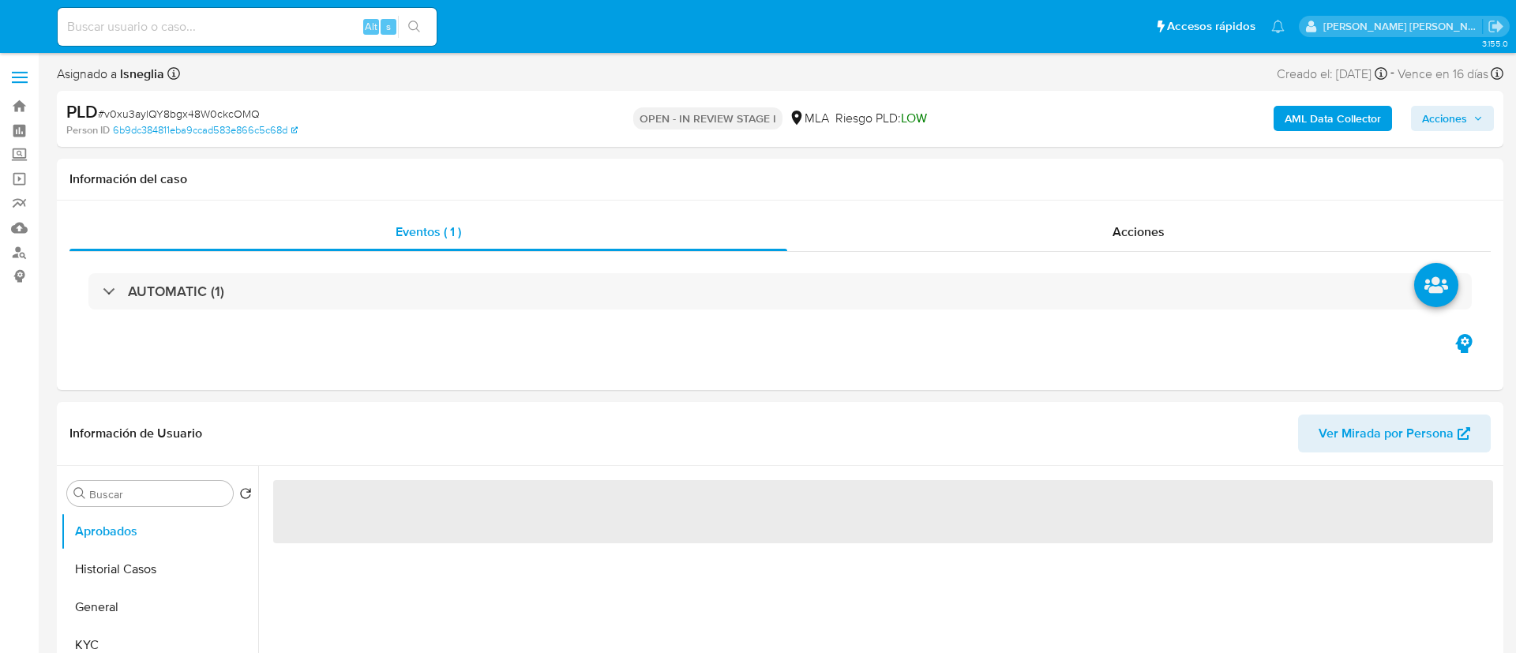
select select "10"
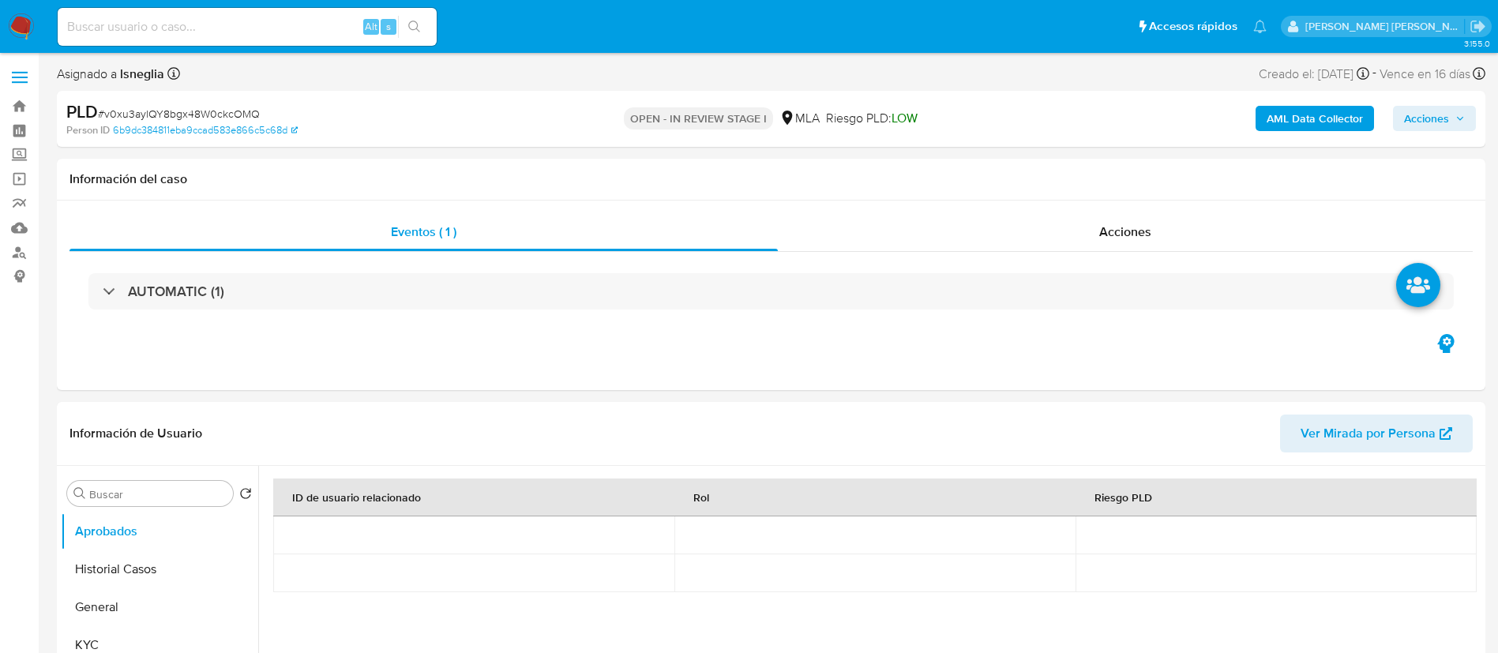
click at [198, 108] on span "# v0xu3aylQY8bgx48W0ckcOMQ" at bounding box center [179, 114] width 162 height 16
copy span "v0xu3aylQY8bgx48W0ckcOMQ"
click at [27, 27] on img at bounding box center [21, 26] width 27 height 27
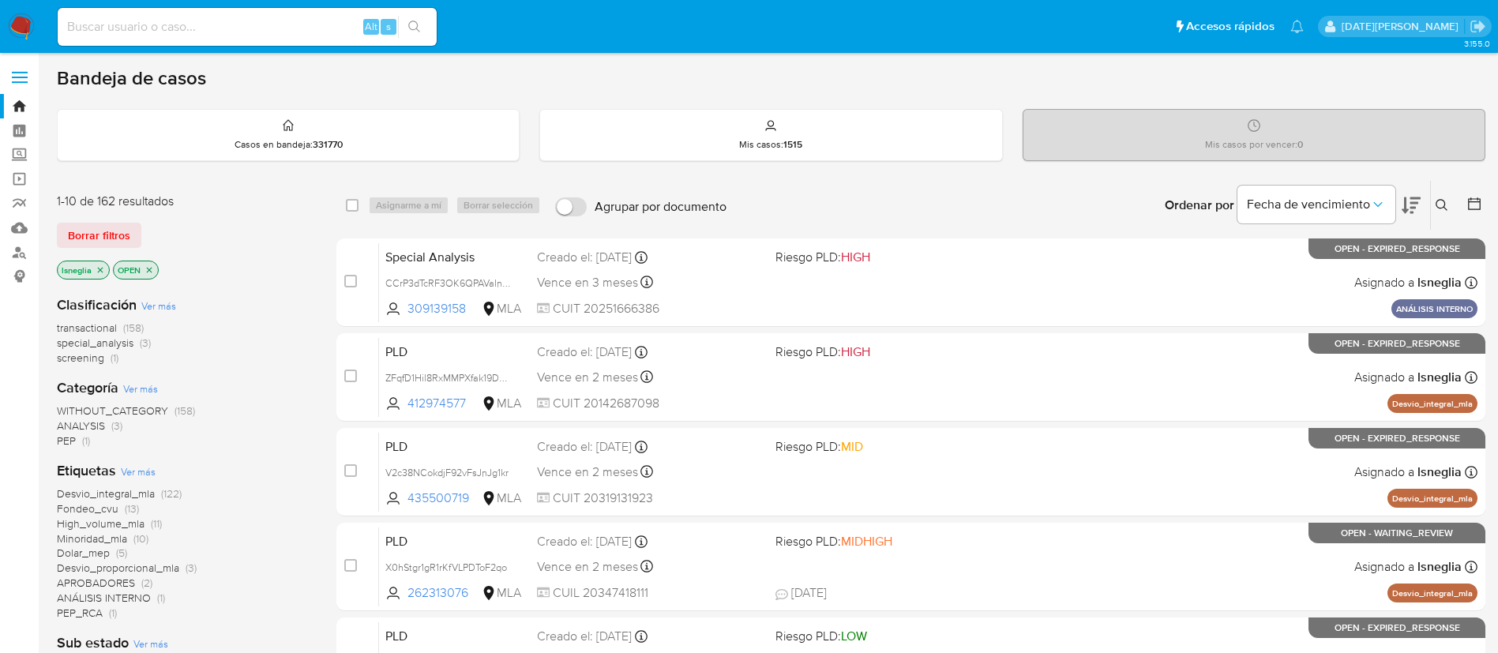
click at [1442, 209] on icon at bounding box center [1442, 205] width 13 height 13
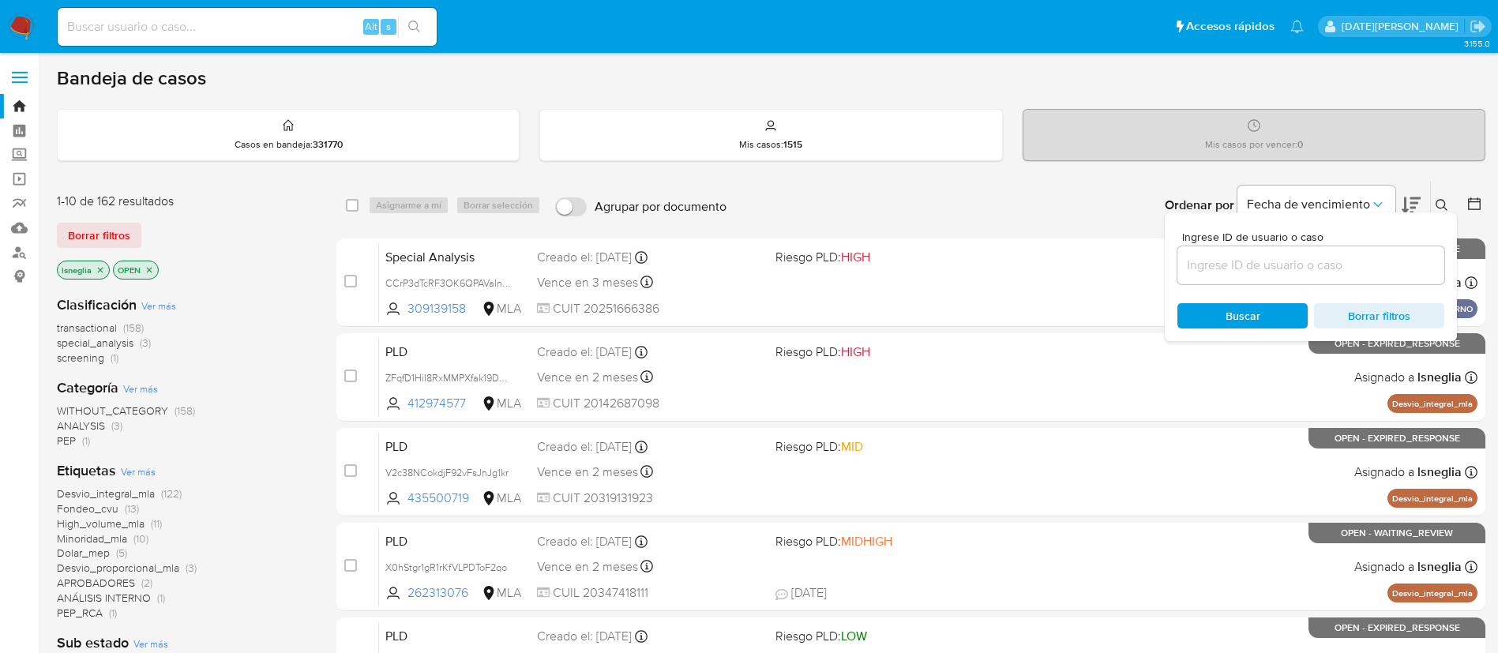
click at [1317, 266] on input at bounding box center [1310, 265] width 267 height 21
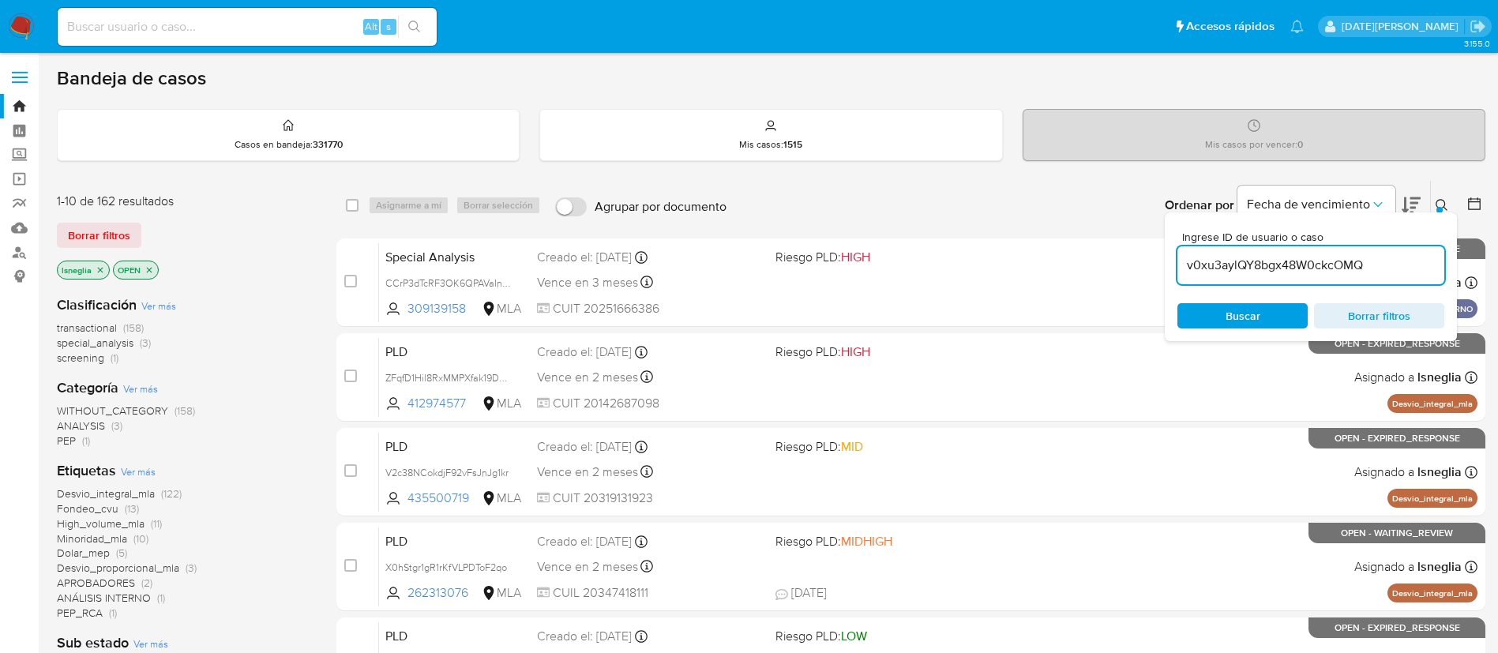
type input "v0xu3aylQY8bgx48W0ckcOMQ"
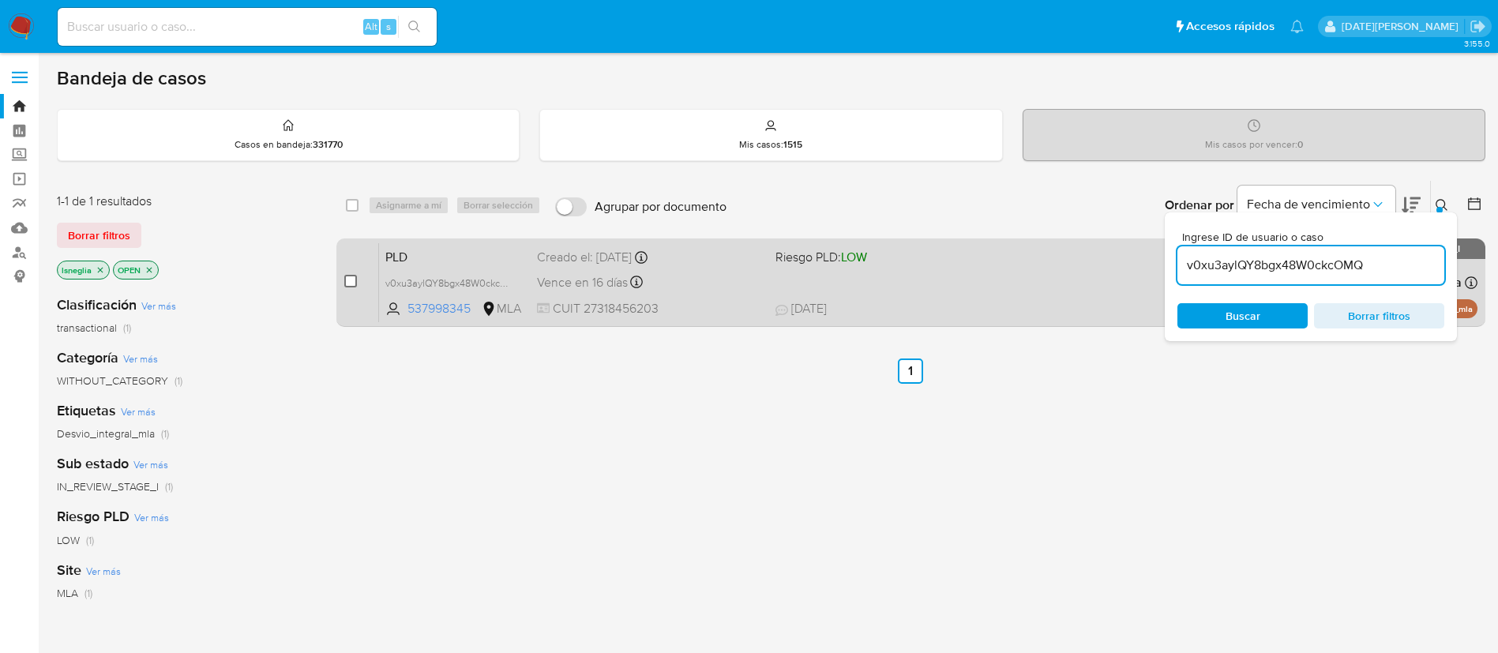
click at [350, 280] on input "checkbox" at bounding box center [350, 281] width 13 height 13
checkbox input "true"
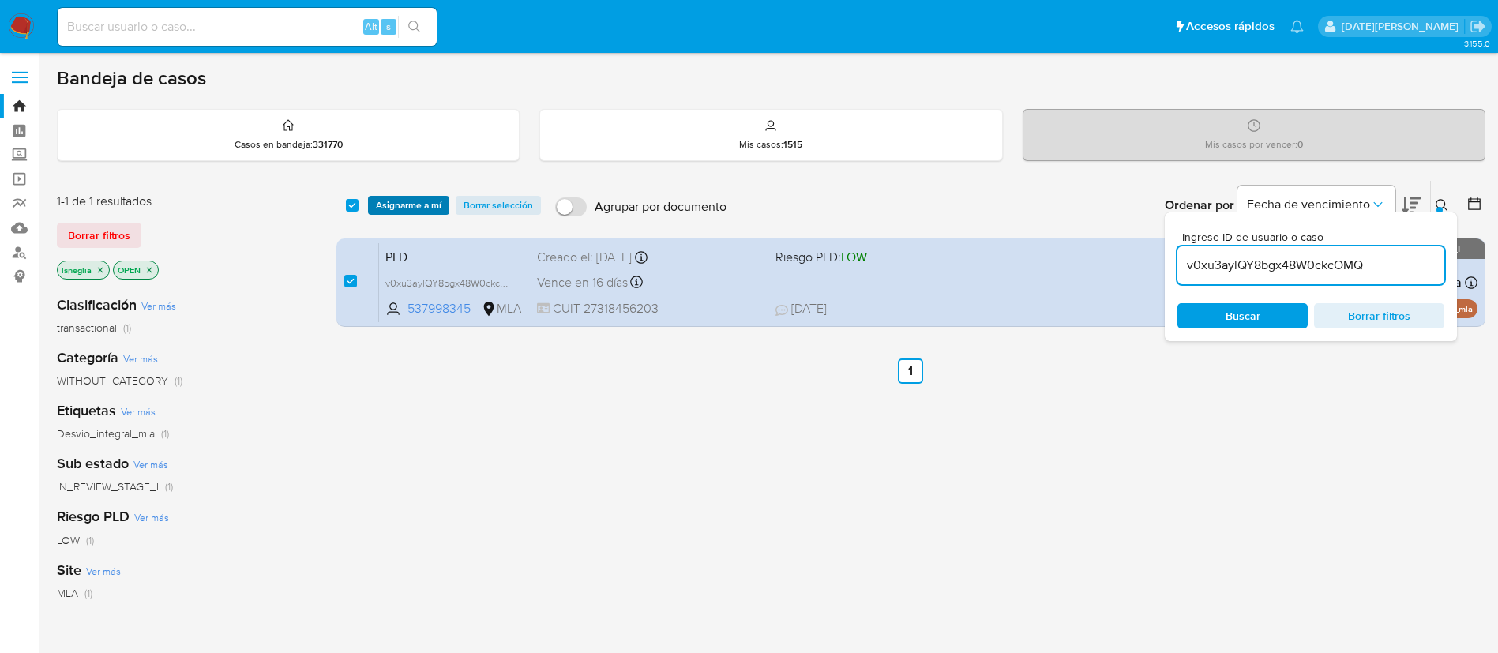
click at [417, 203] on span "Asignarme a mí" at bounding box center [409, 205] width 66 height 16
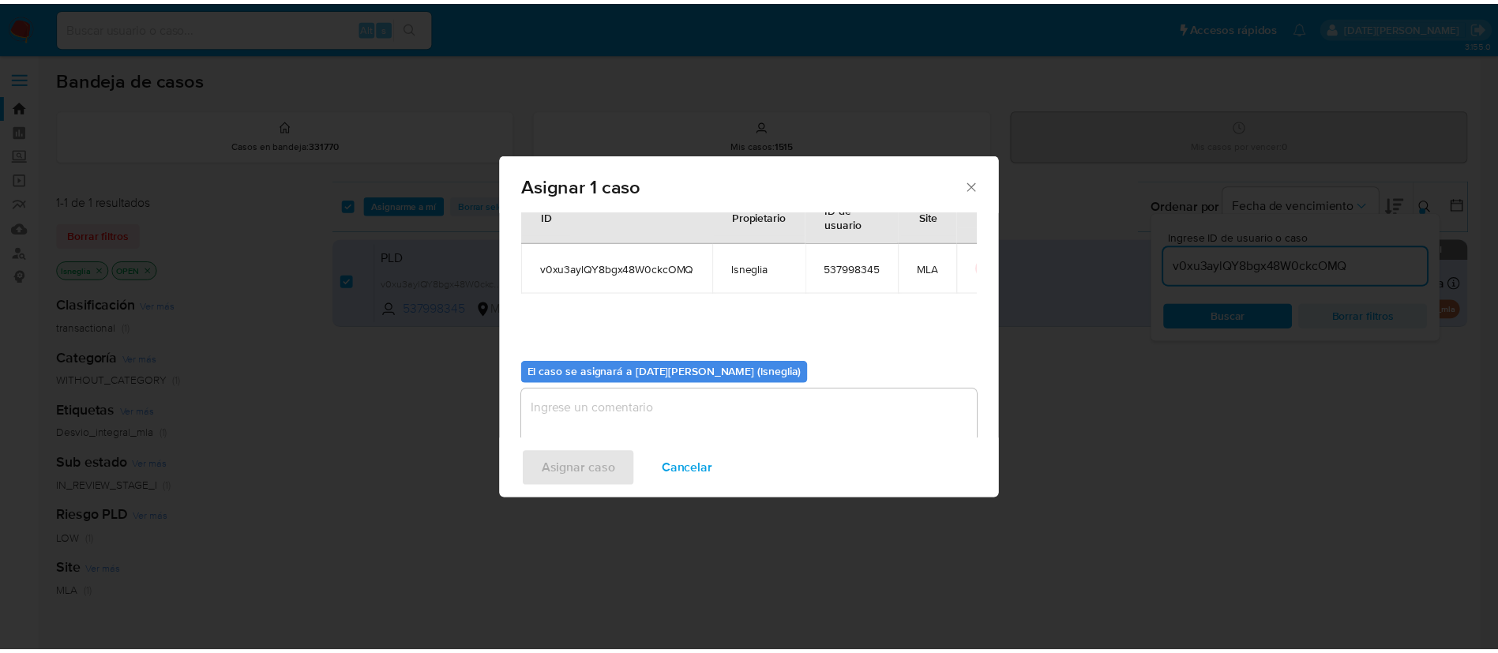
scroll to position [82, 0]
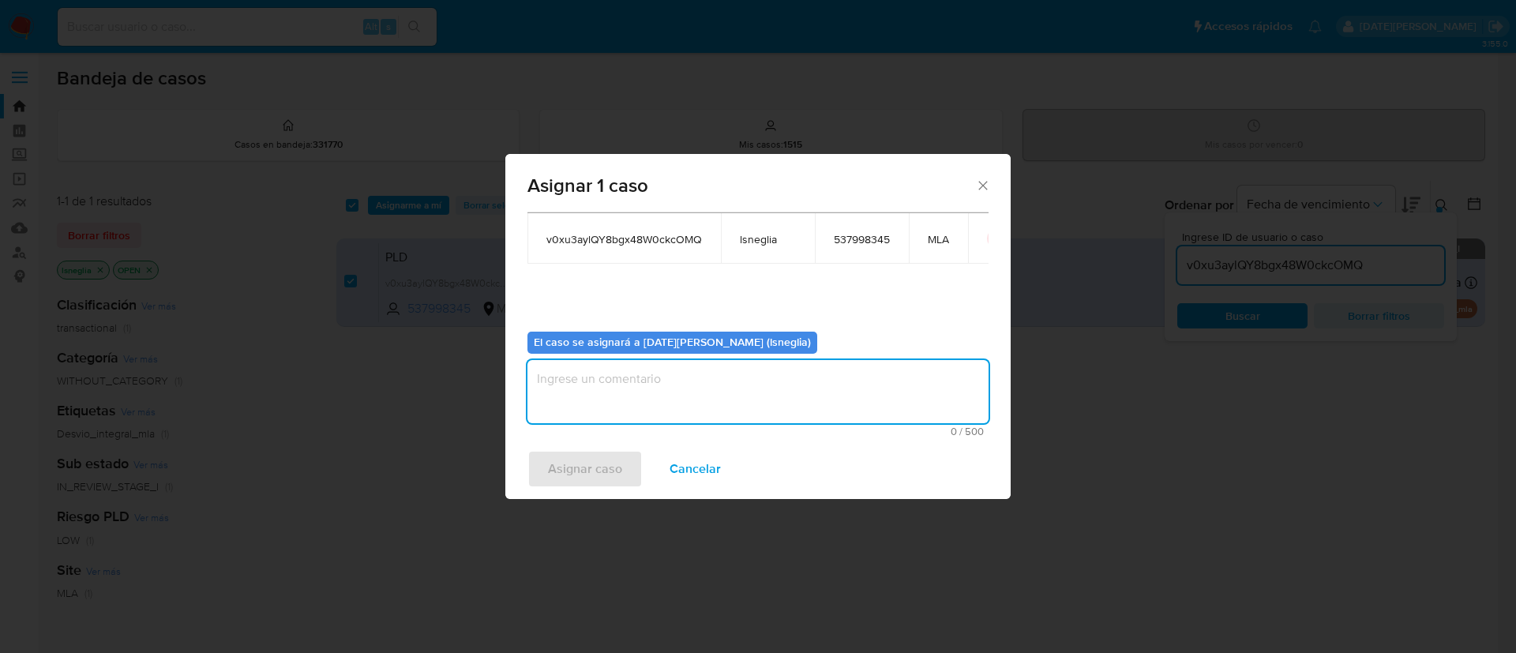
click at [669, 392] on textarea "assign-modal" at bounding box center [757, 391] width 461 height 63
type textarea "."
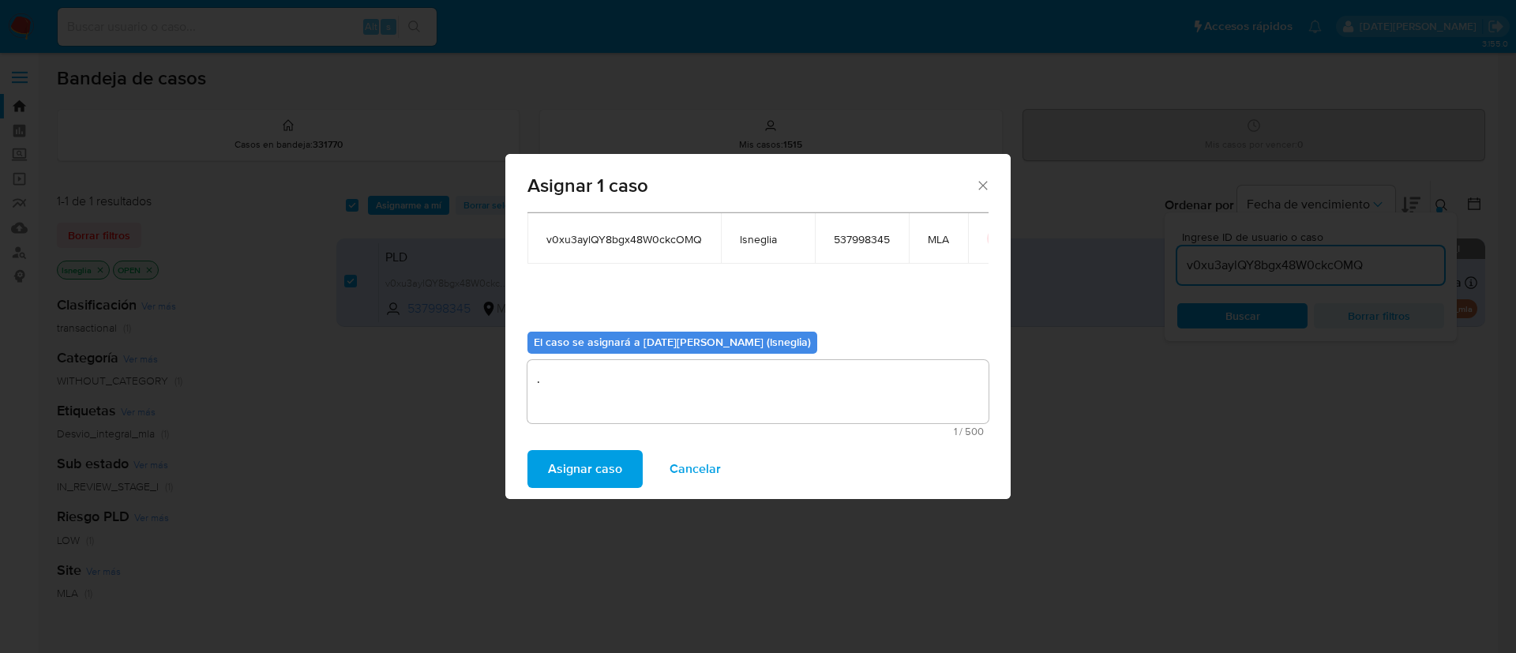
click at [610, 471] on span "Asignar caso" at bounding box center [585, 469] width 74 height 35
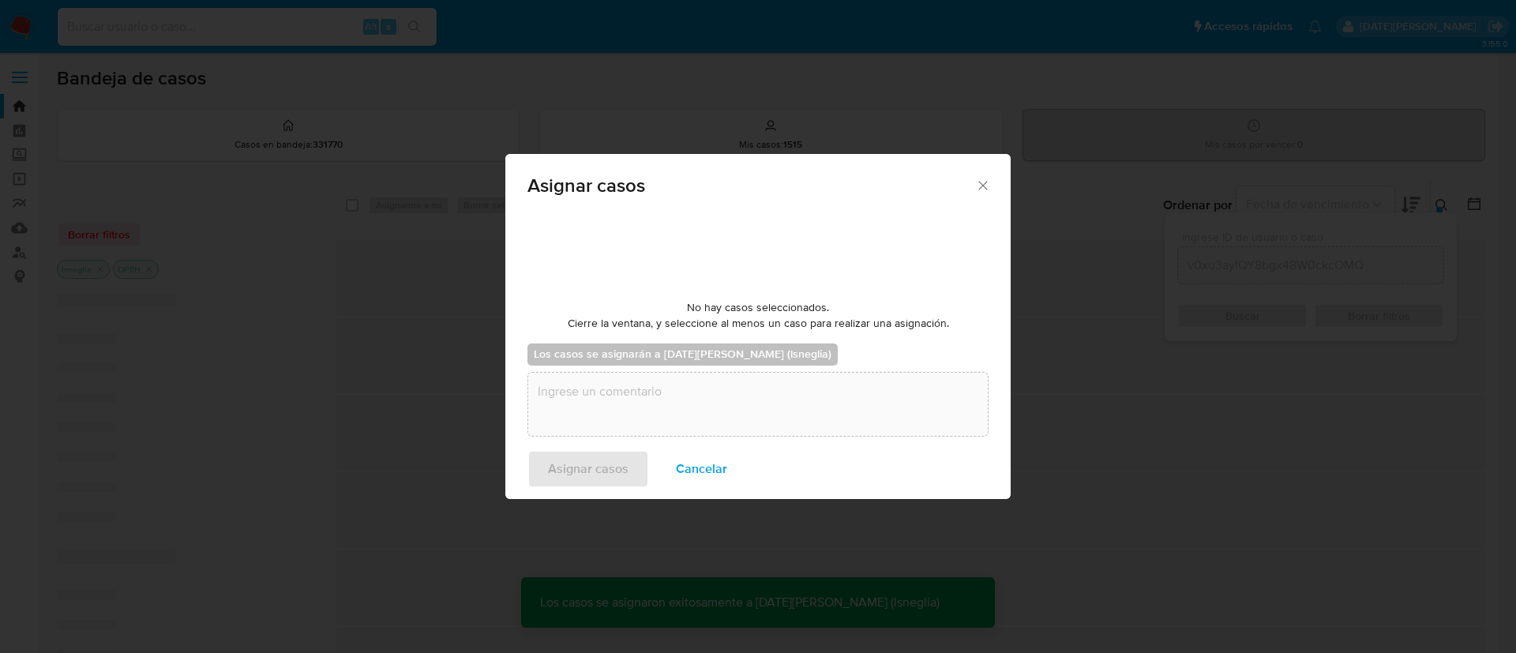
checkbox input "false"
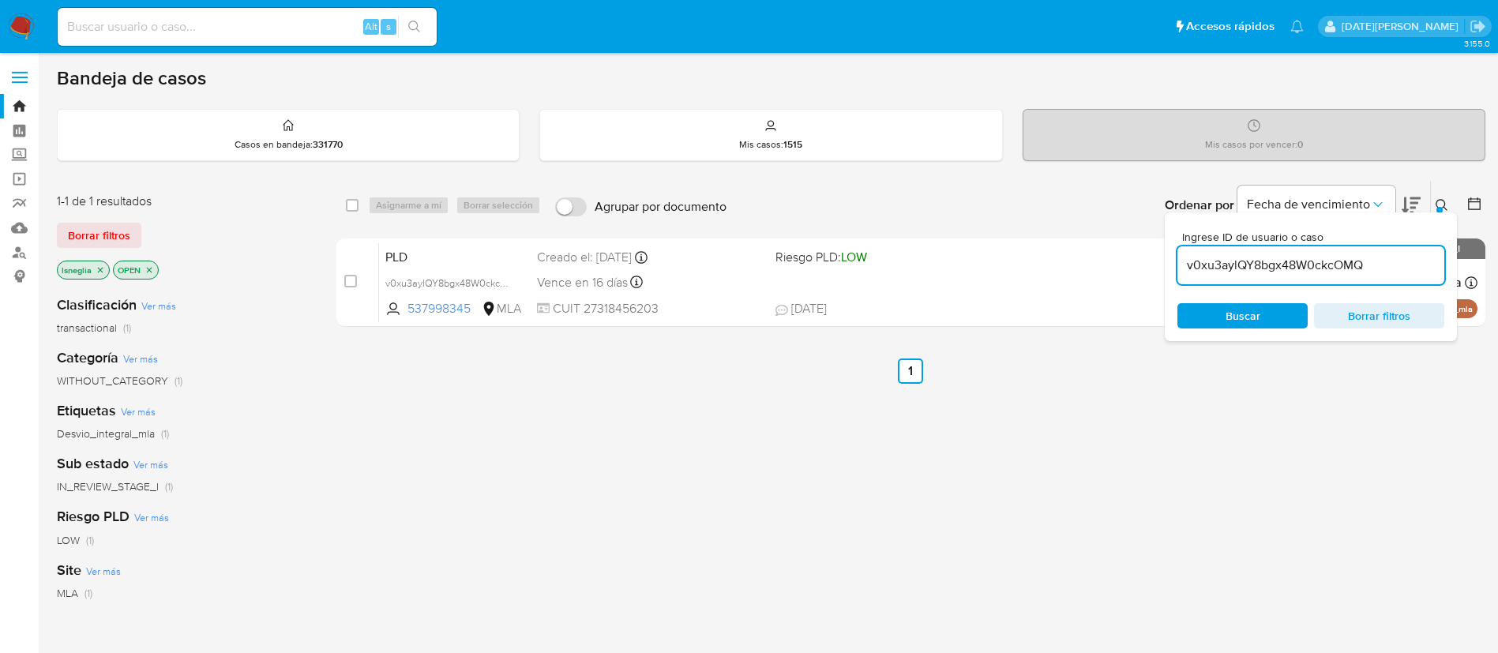
click at [973, 539] on div "select-all-cases-checkbox Asignarme a mí Borrar selección Agrupar por documento…" at bounding box center [910, 537] width 1149 height 715
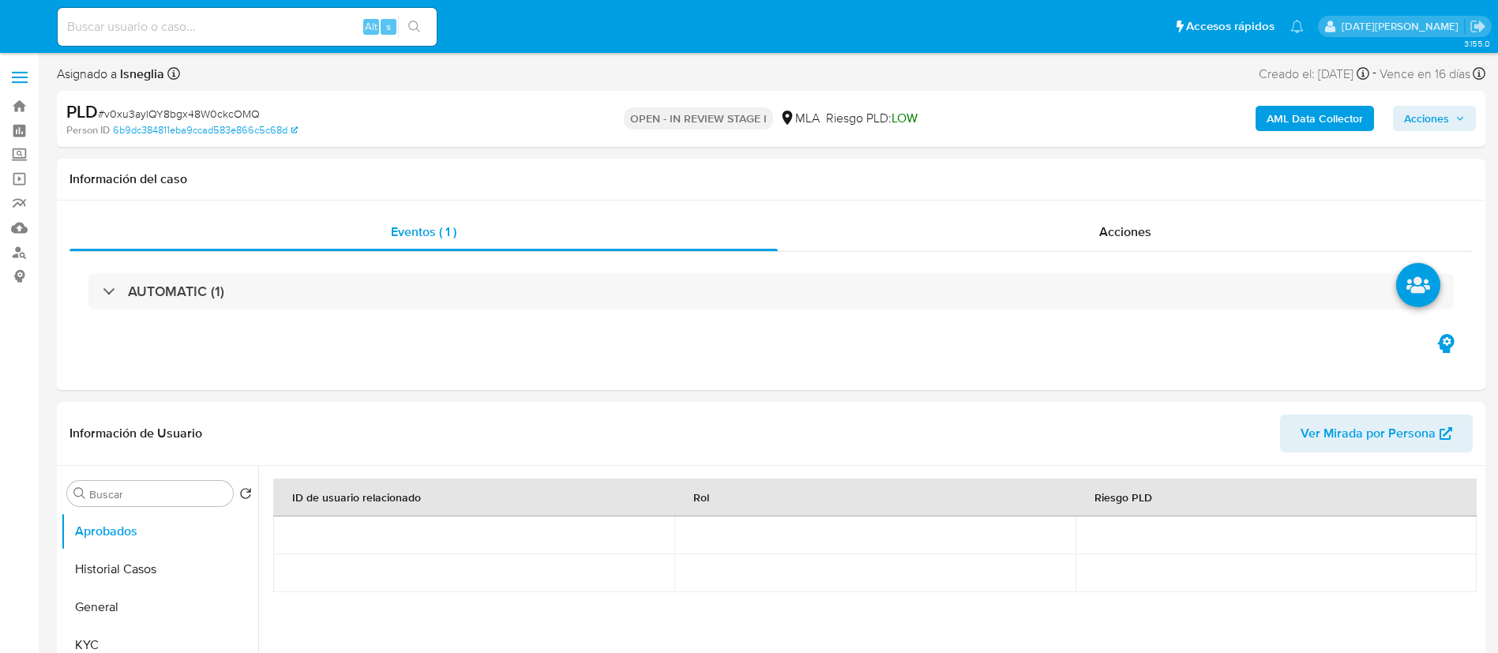
select select "10"
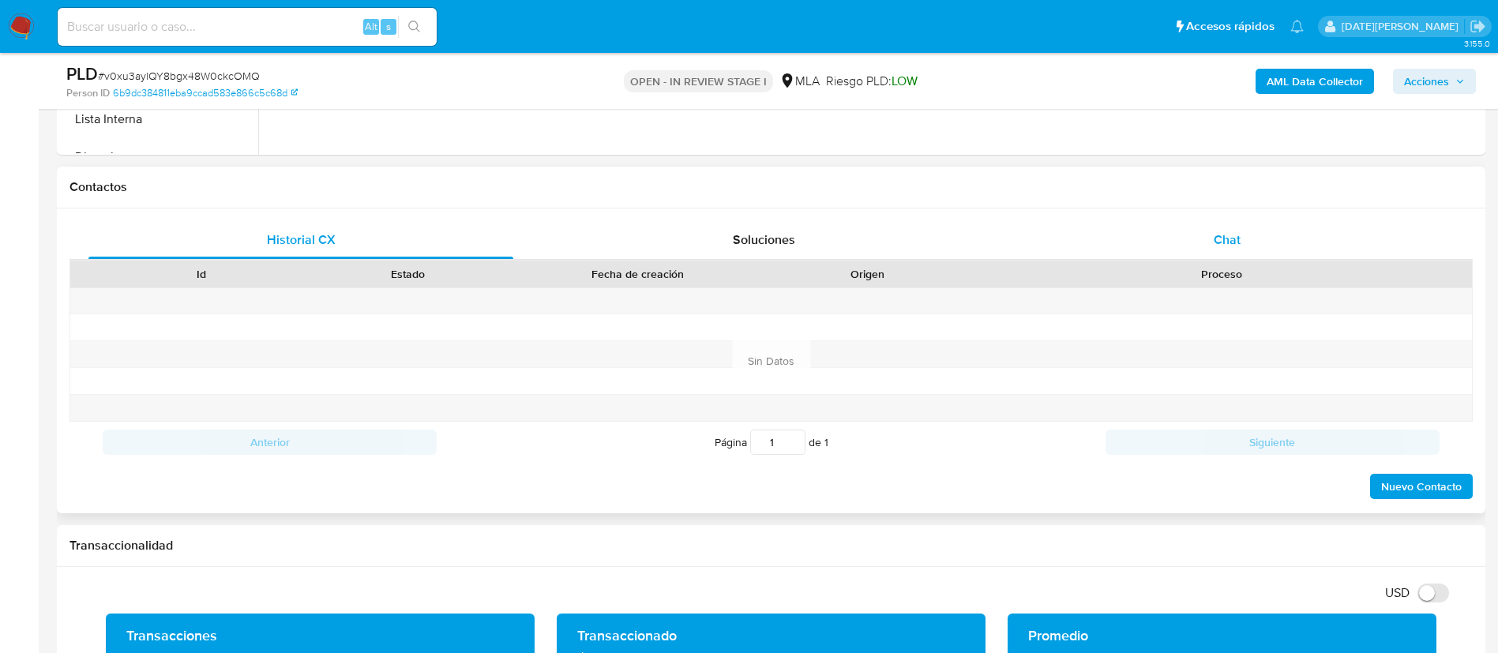
scroll to position [592, 0]
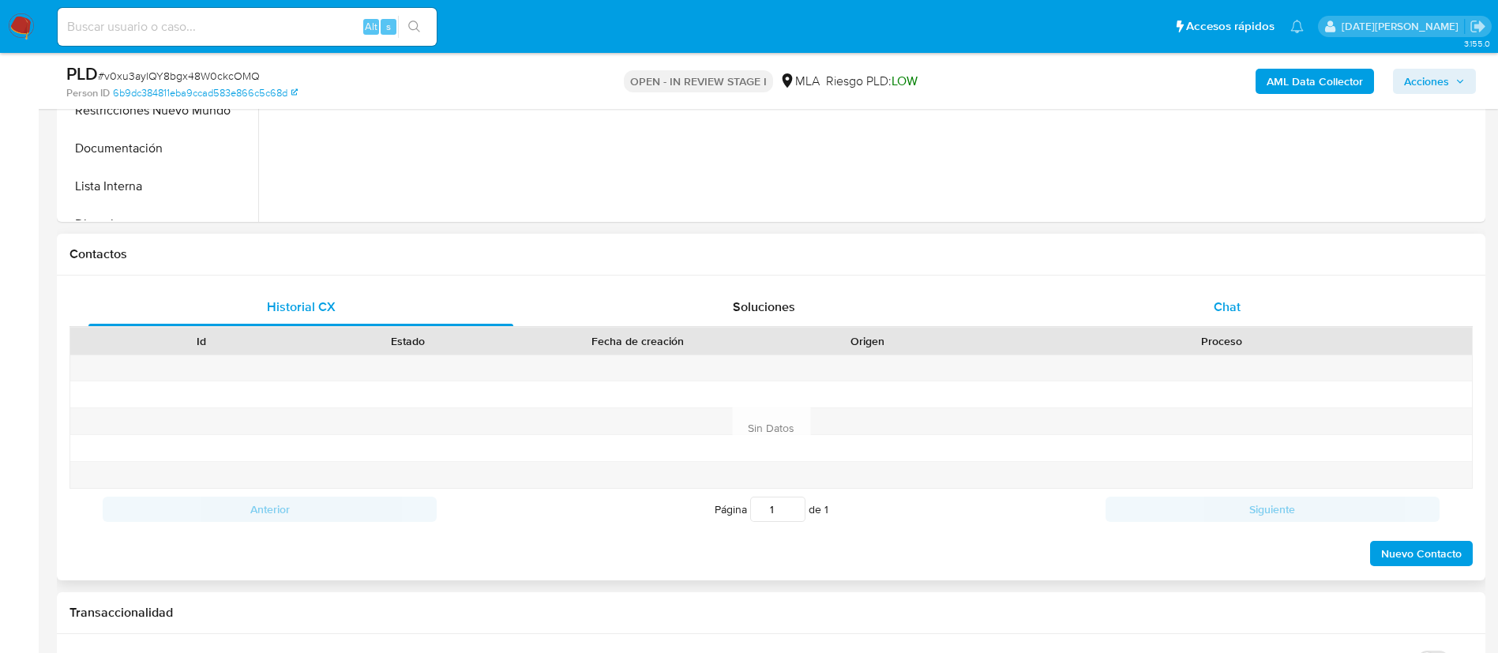
click at [1217, 312] on span "Chat" at bounding box center [1227, 307] width 27 height 18
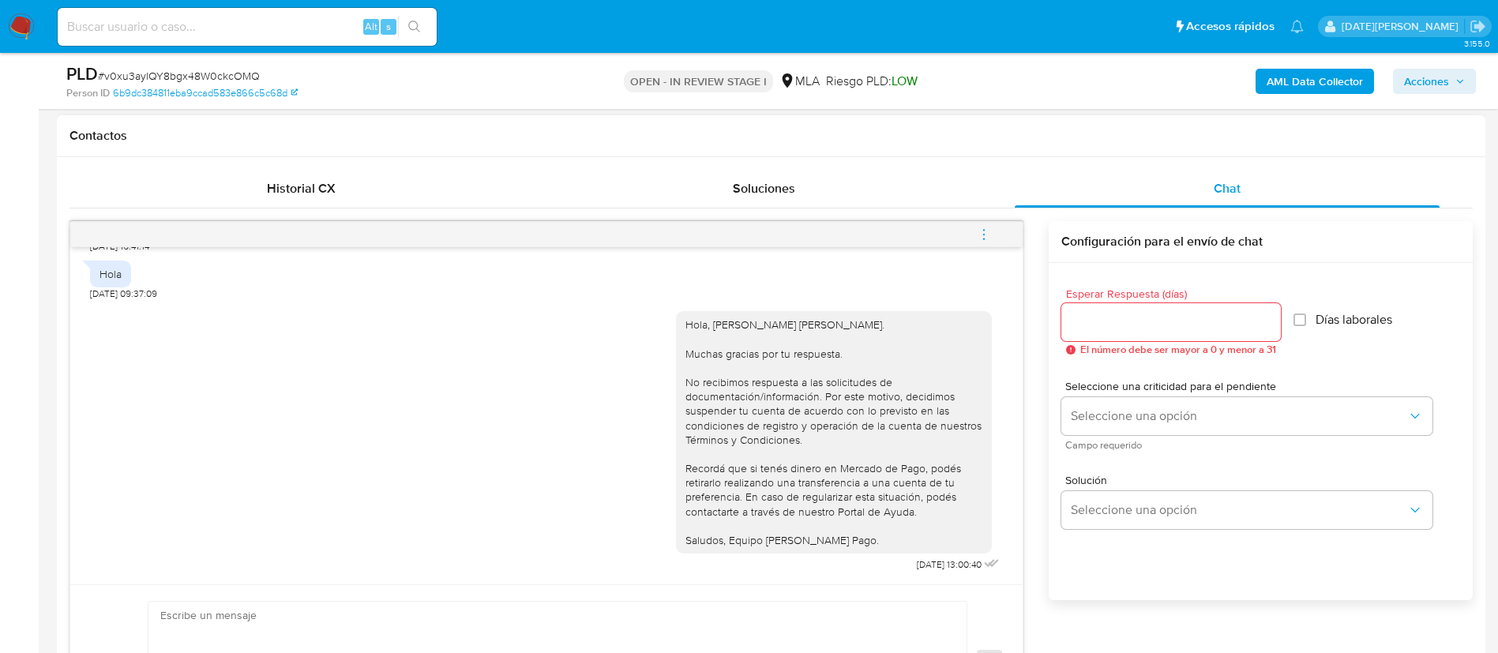
scroll to position [829, 0]
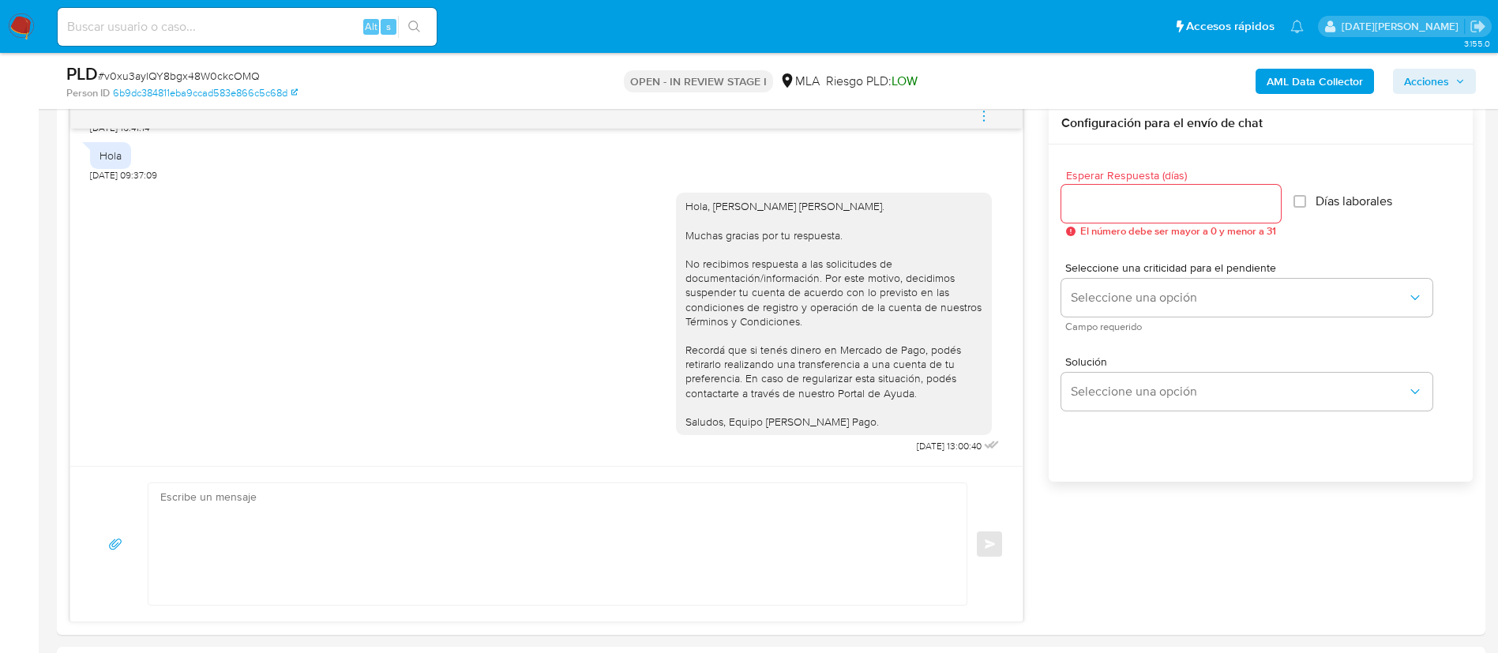
click at [978, 112] on icon "menu-action" at bounding box center [984, 116] width 14 height 14
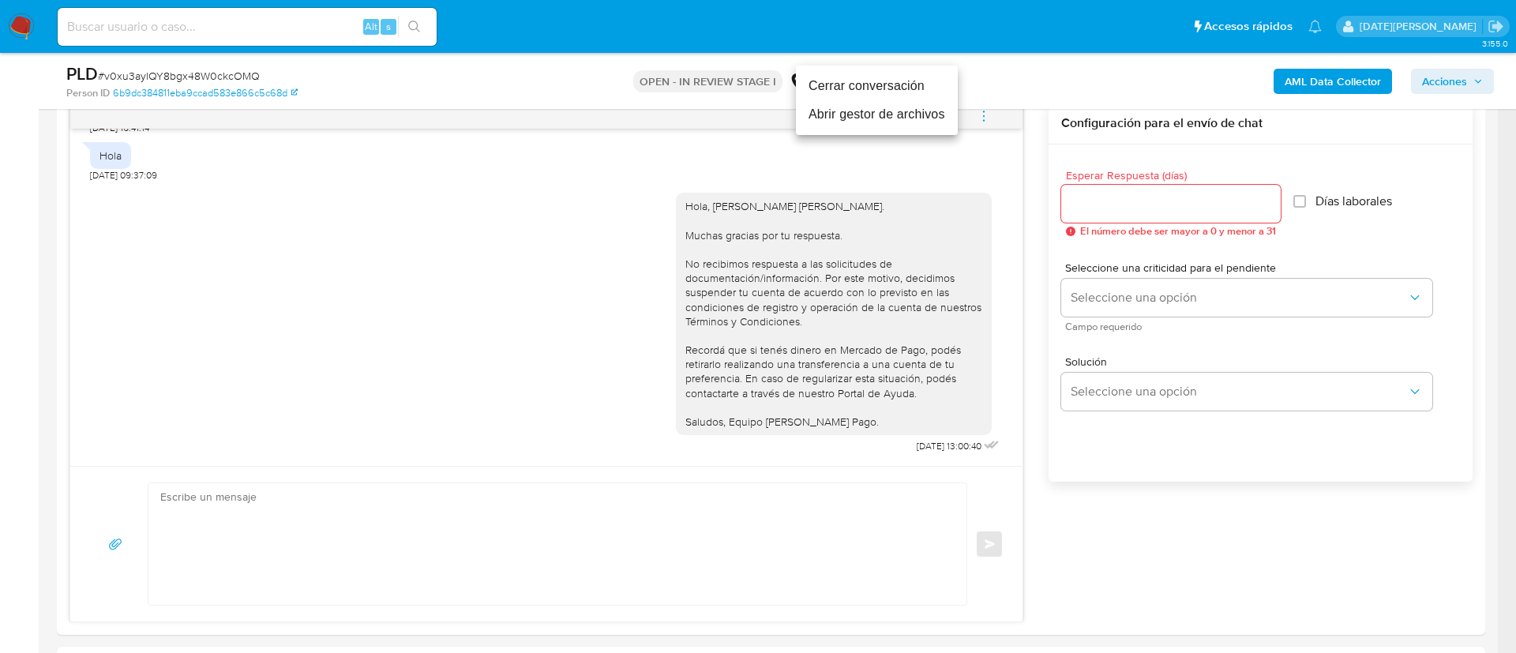
click at [882, 78] on li "Cerrar conversación" at bounding box center [877, 86] width 162 height 28
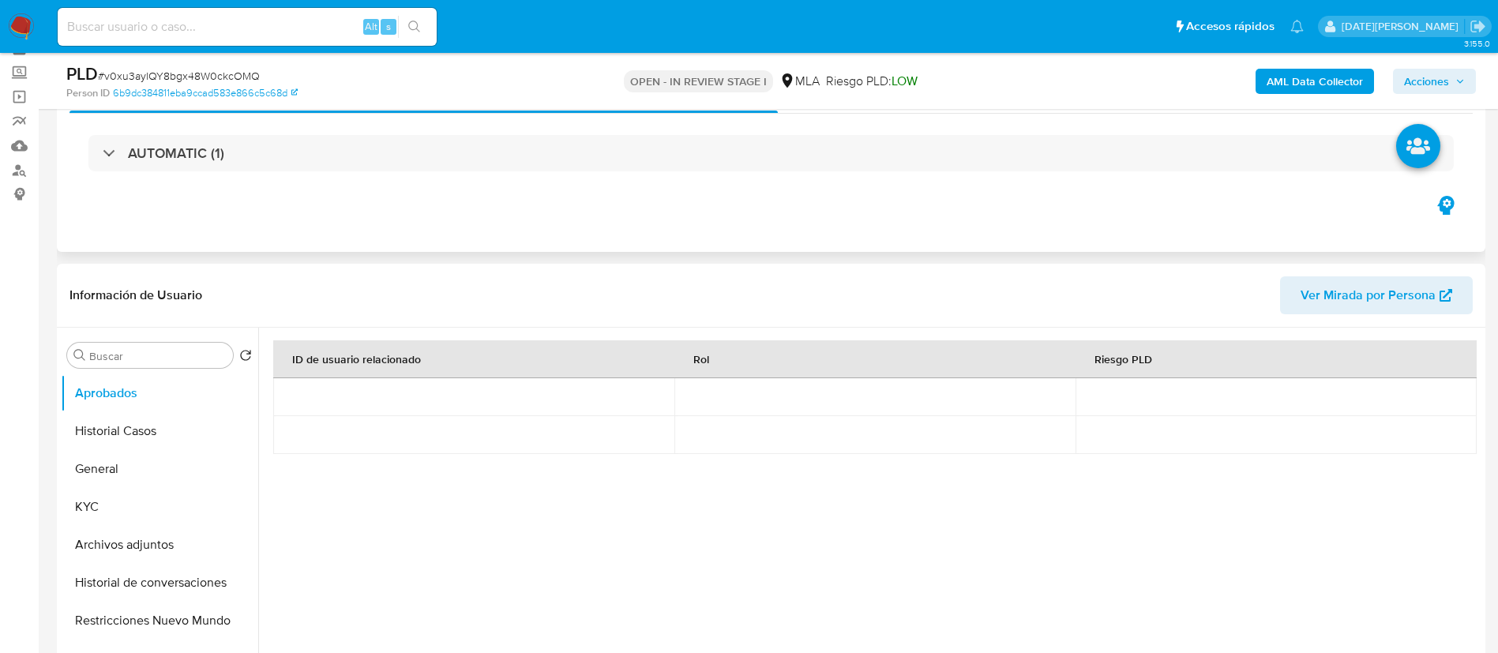
scroll to position [237, 0]
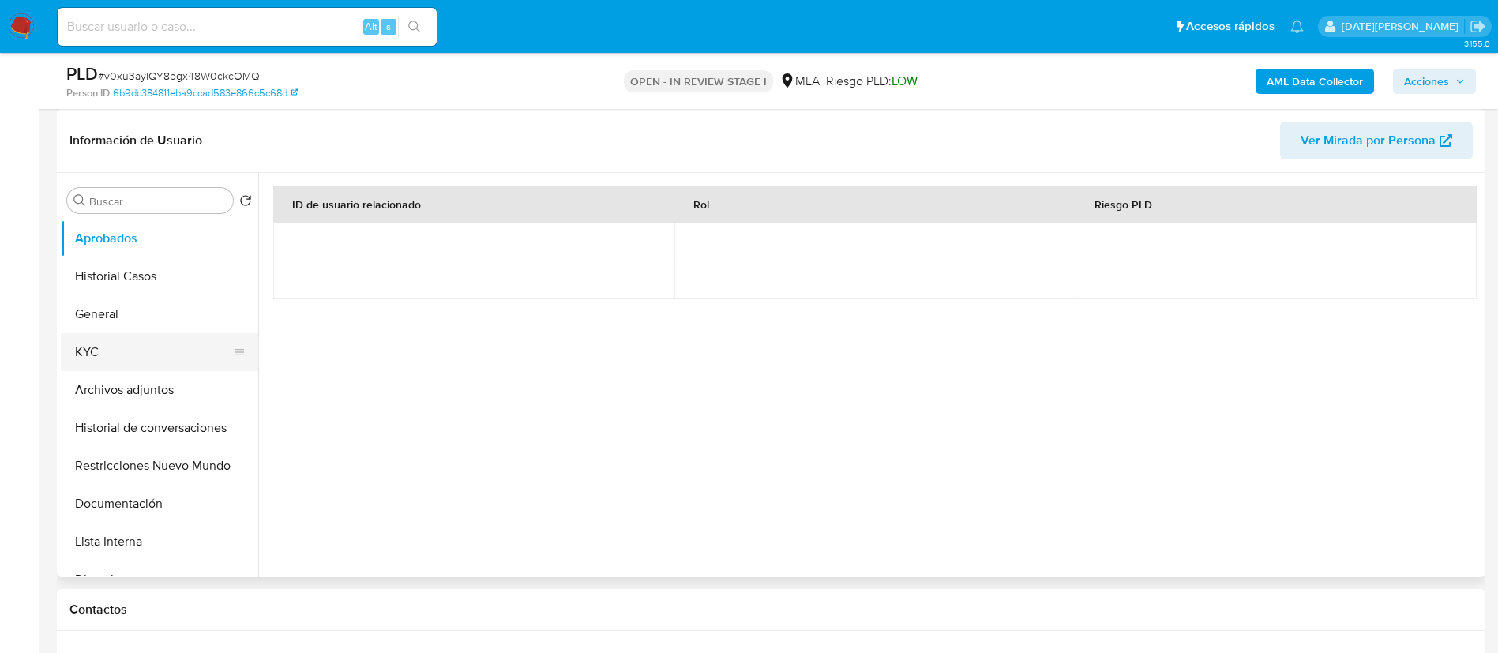
click at [135, 347] on button "KYC" at bounding box center [153, 352] width 185 height 38
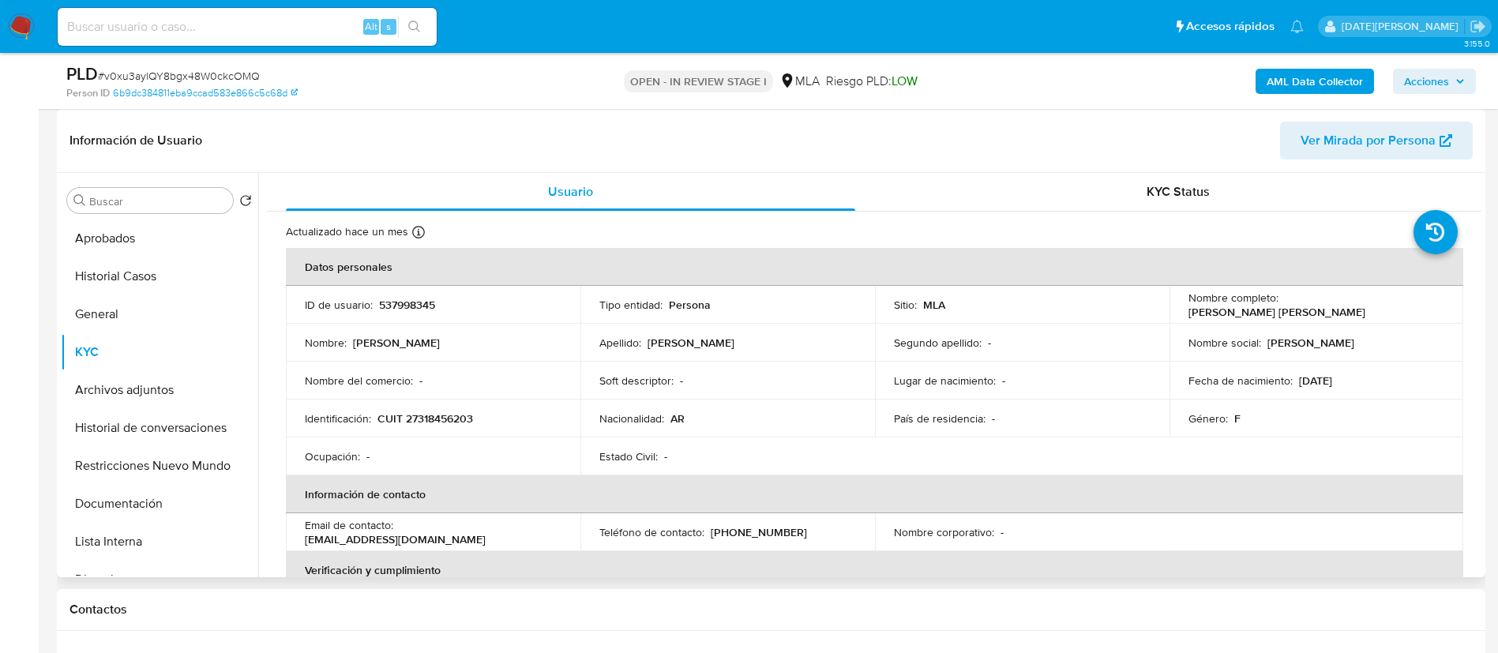
click at [465, 422] on p "CUIT 27318456203" at bounding box center [425, 418] width 96 height 14
copy p "27318456203"
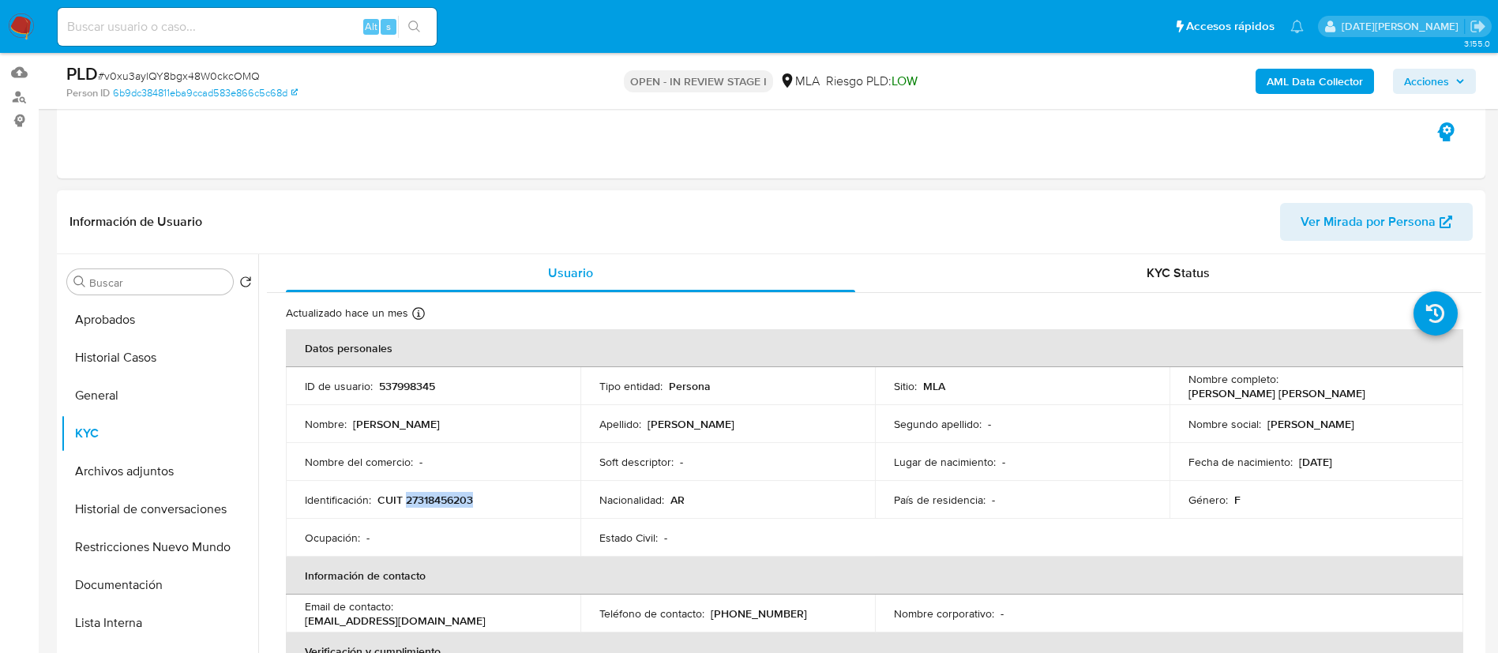
scroll to position [118, 0]
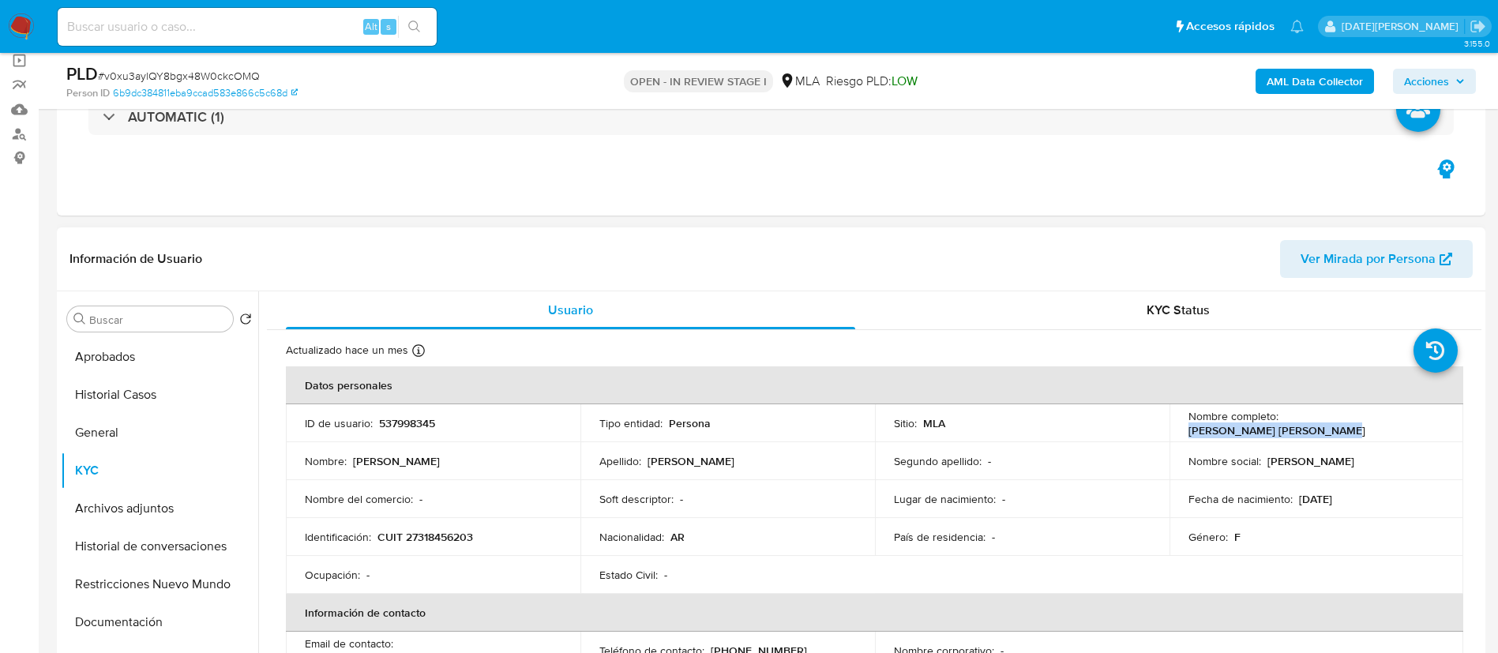
drag, startPoint x: 1280, startPoint y: 421, endPoint x: 1409, endPoint y: 422, distance: 128.7
click at [1416, 422] on div "Nombre completo : Yamile Nair Bunino Alcaraz" at bounding box center [1316, 423] width 257 height 28
copy p "[PERSON_NAME] Bunino [PERSON_NAME]"
drag, startPoint x: 170, startPoint y: 614, endPoint x: 236, endPoint y: 587, distance: 71.3
click at [169, 614] on button "Documentación" at bounding box center [159, 622] width 197 height 38
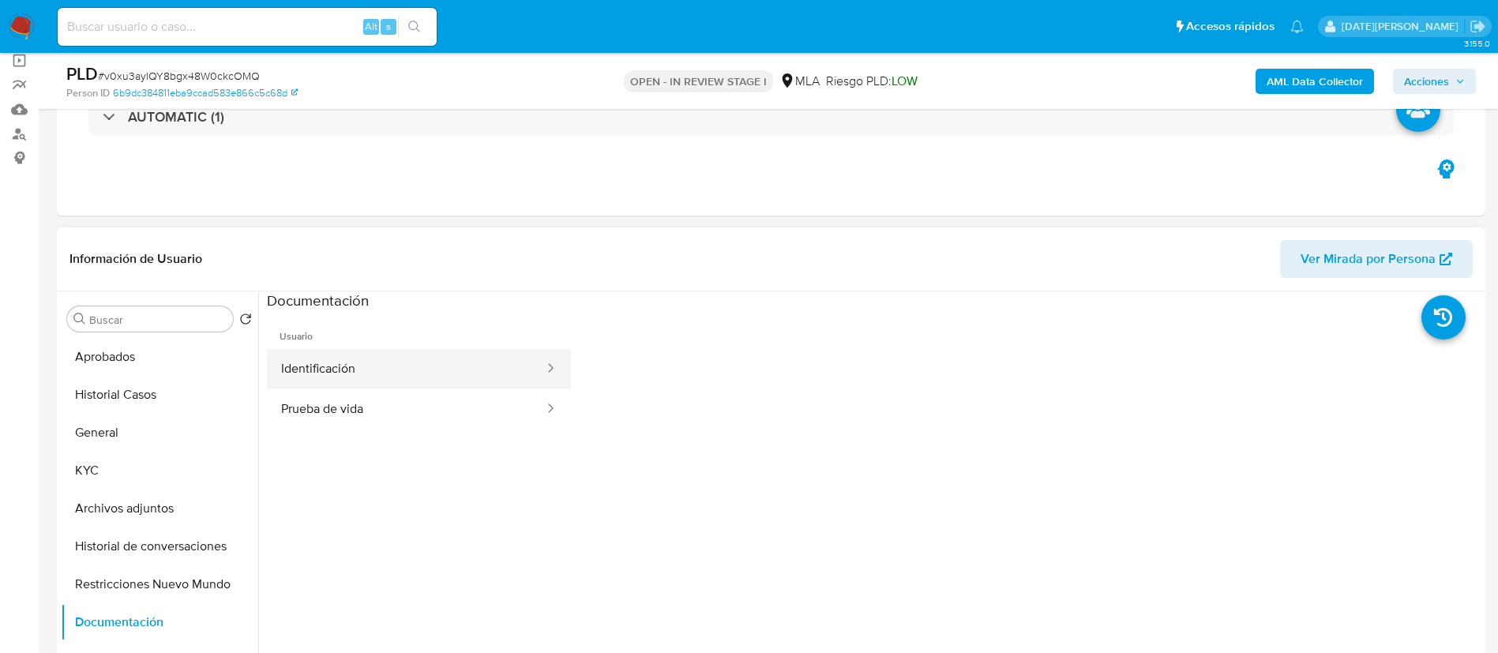
click at [429, 362] on button "Identificación" at bounding box center [406, 369] width 279 height 40
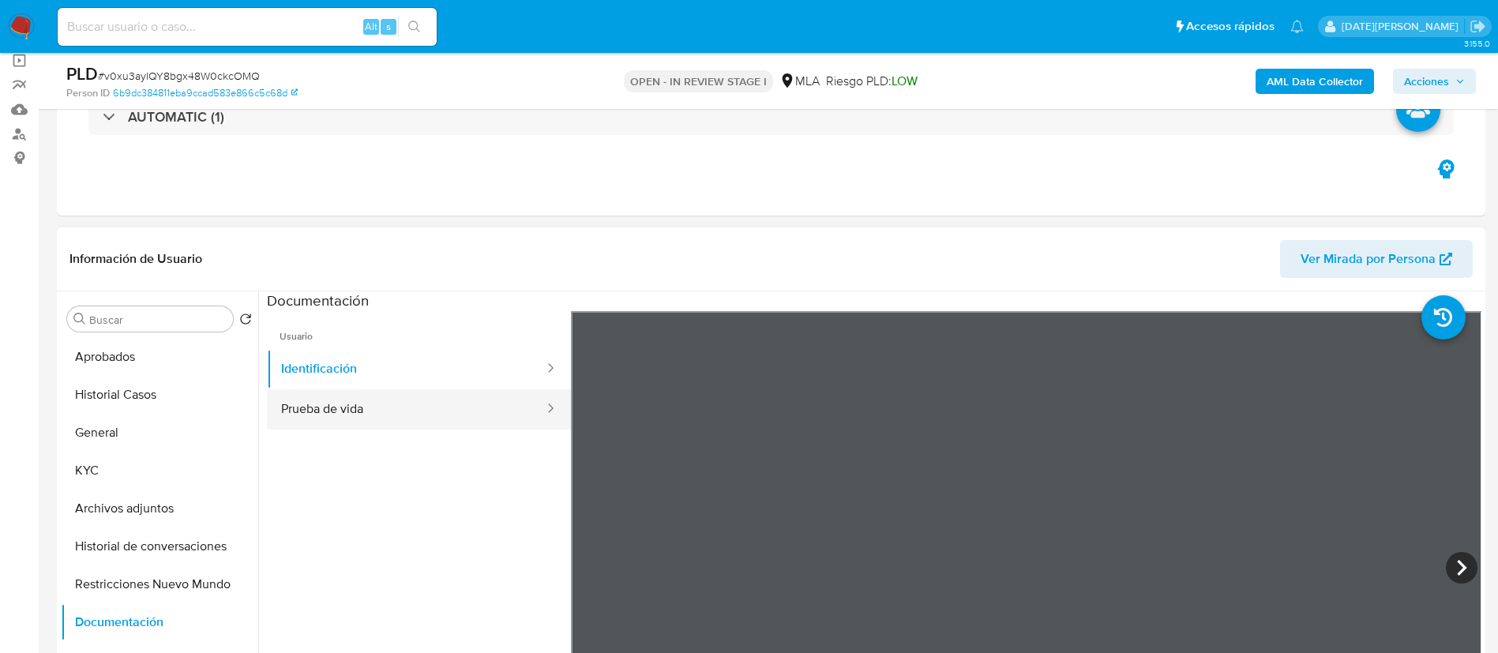
click at [445, 405] on button "Prueba de vida" at bounding box center [406, 409] width 279 height 40
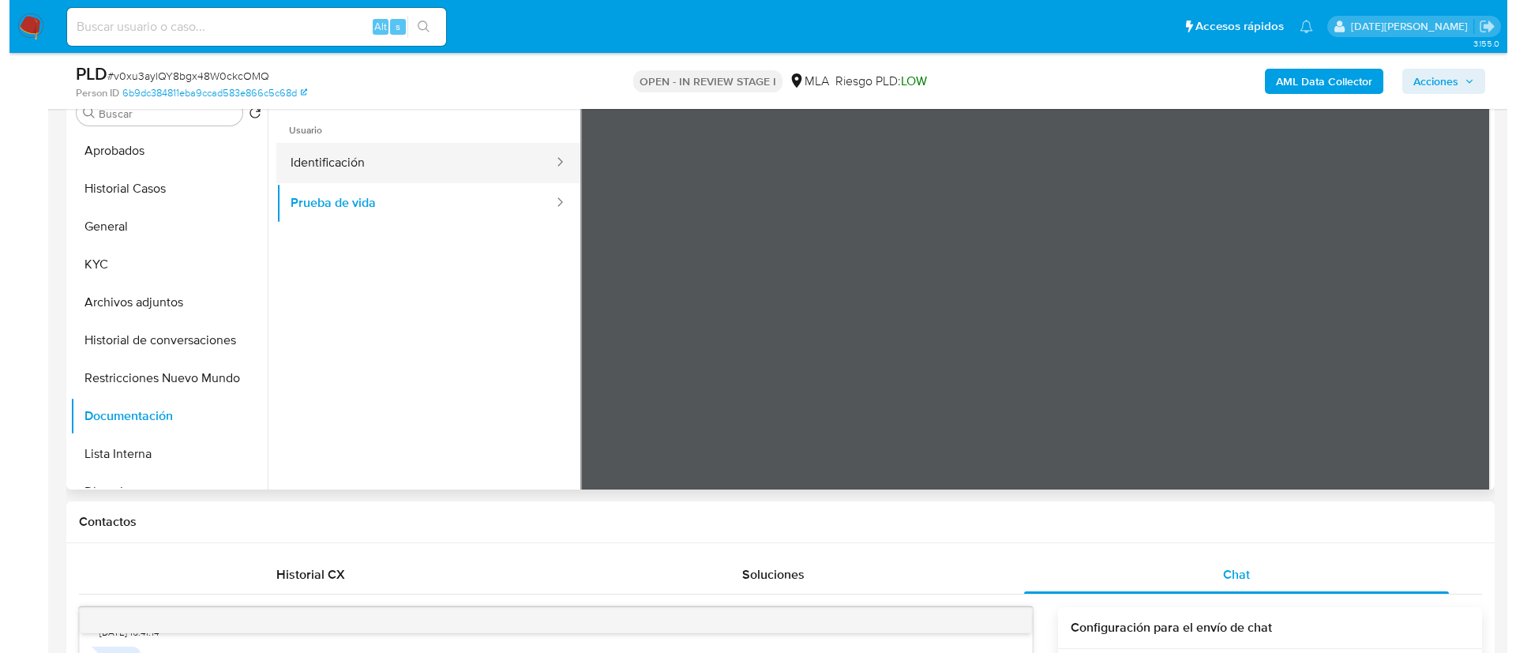
scroll to position [237, 0]
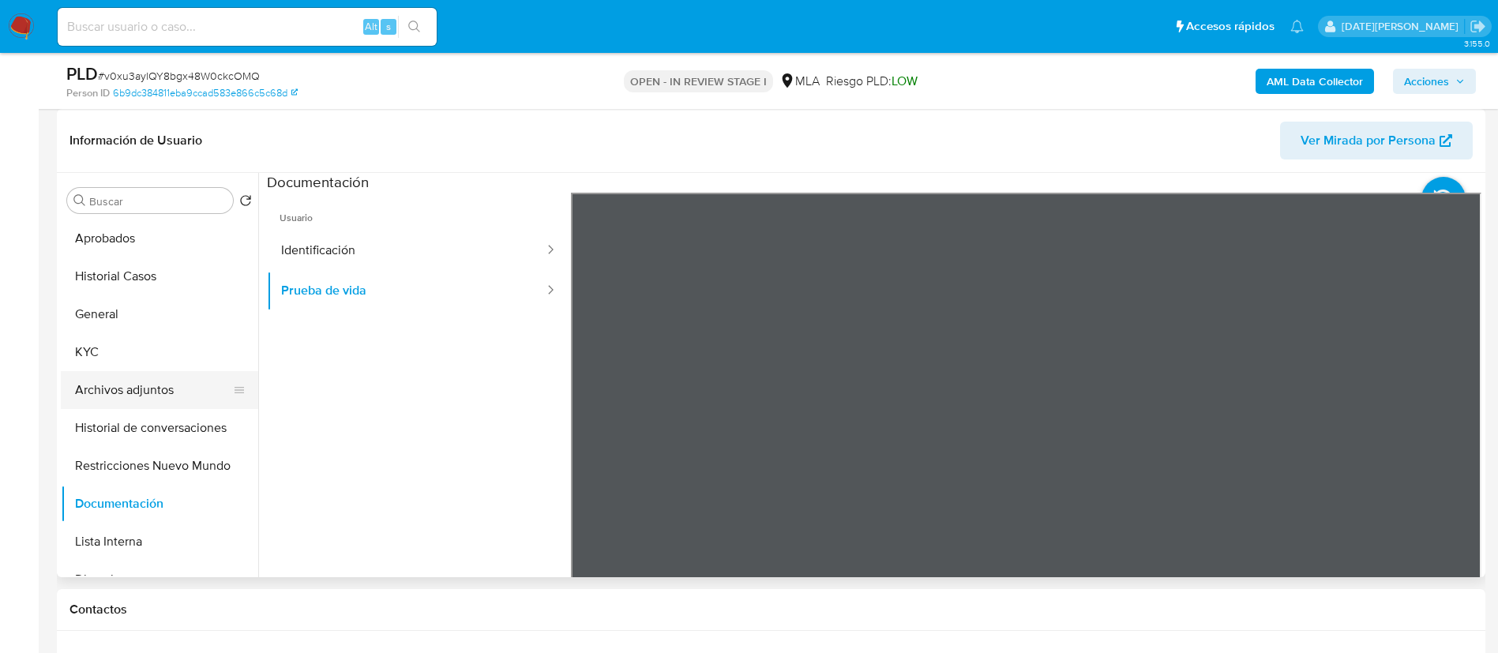
click at [144, 388] on button "Archivos adjuntos" at bounding box center [153, 390] width 185 height 38
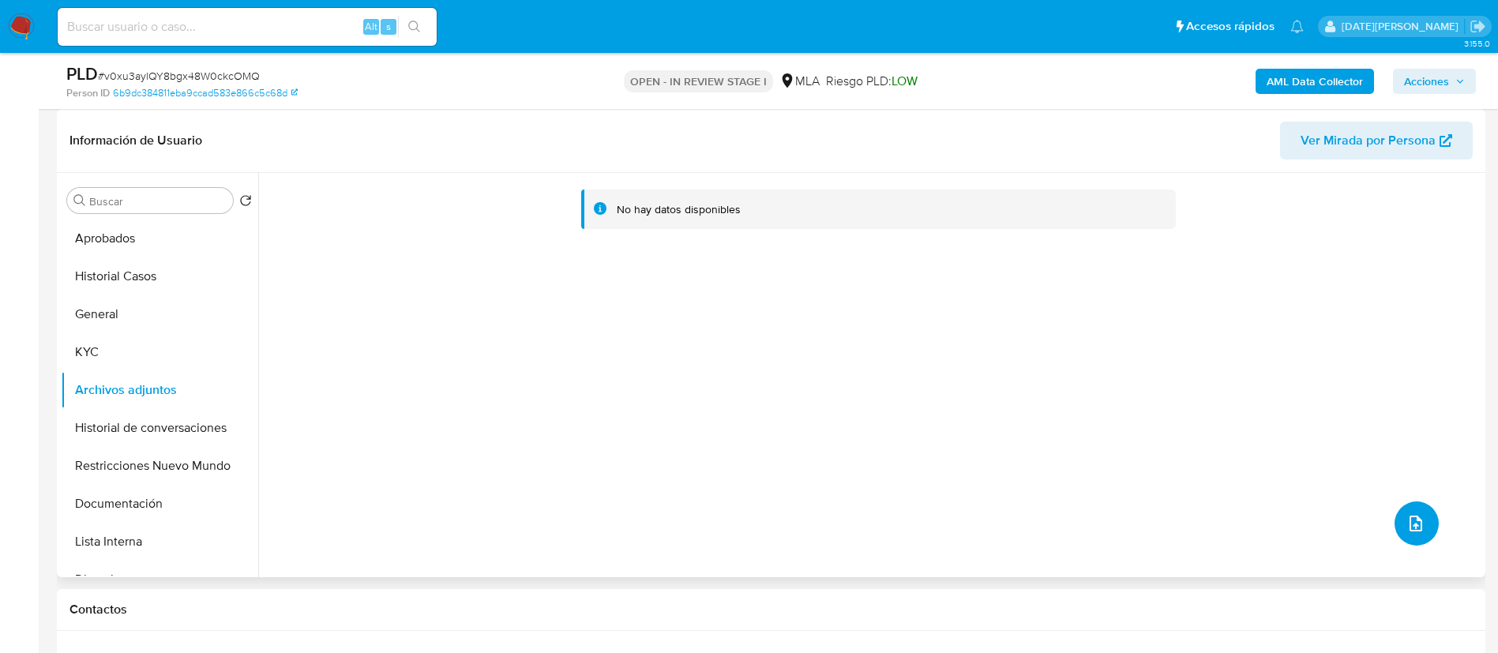
click at [1415, 516] on icon "upload-file" at bounding box center [1415, 523] width 19 height 19
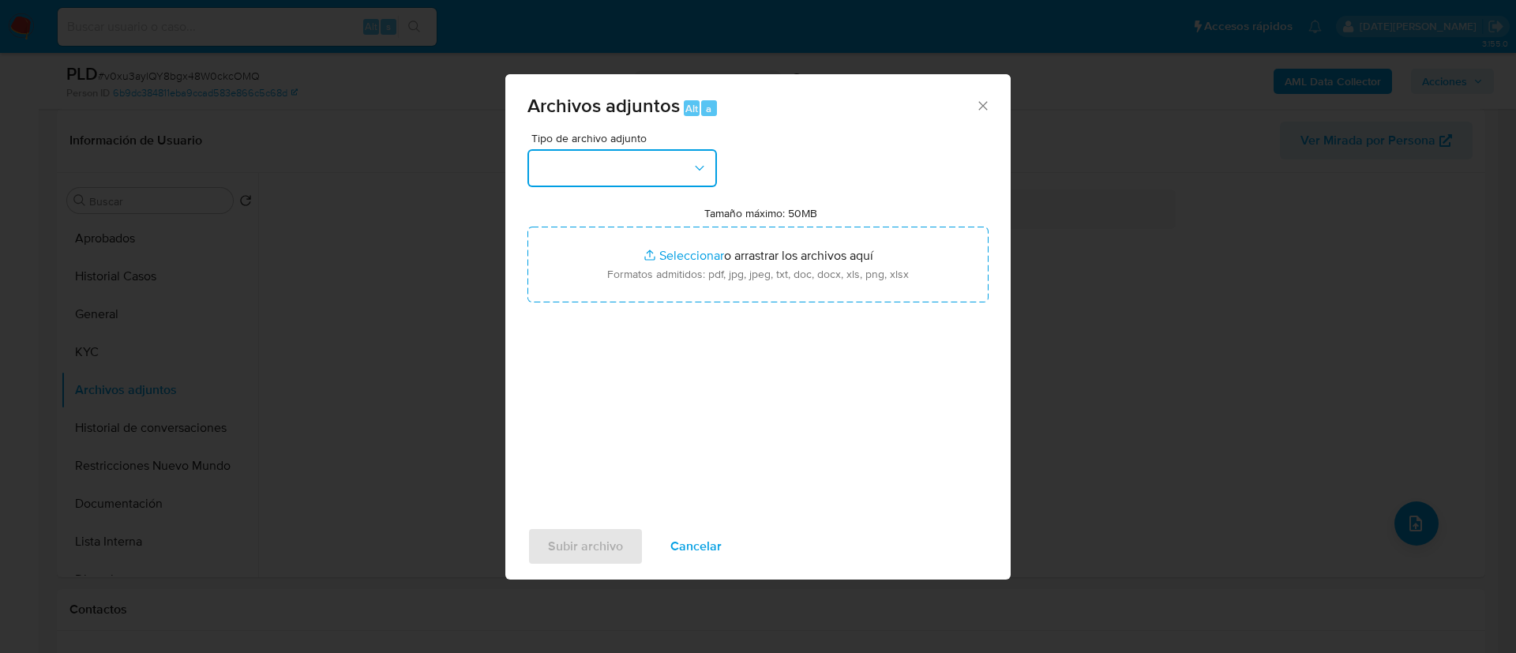
click at [669, 163] on button "button" at bounding box center [622, 168] width 190 height 38
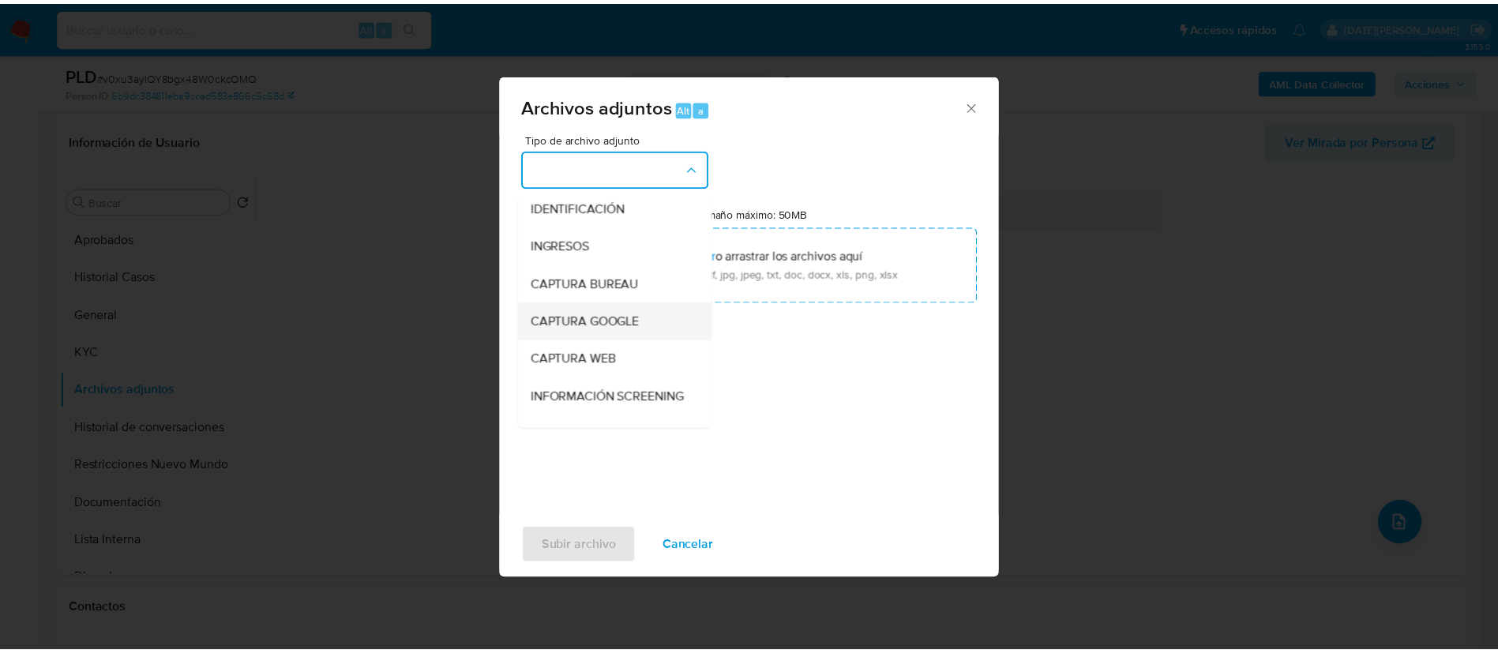
scroll to position [122, 0]
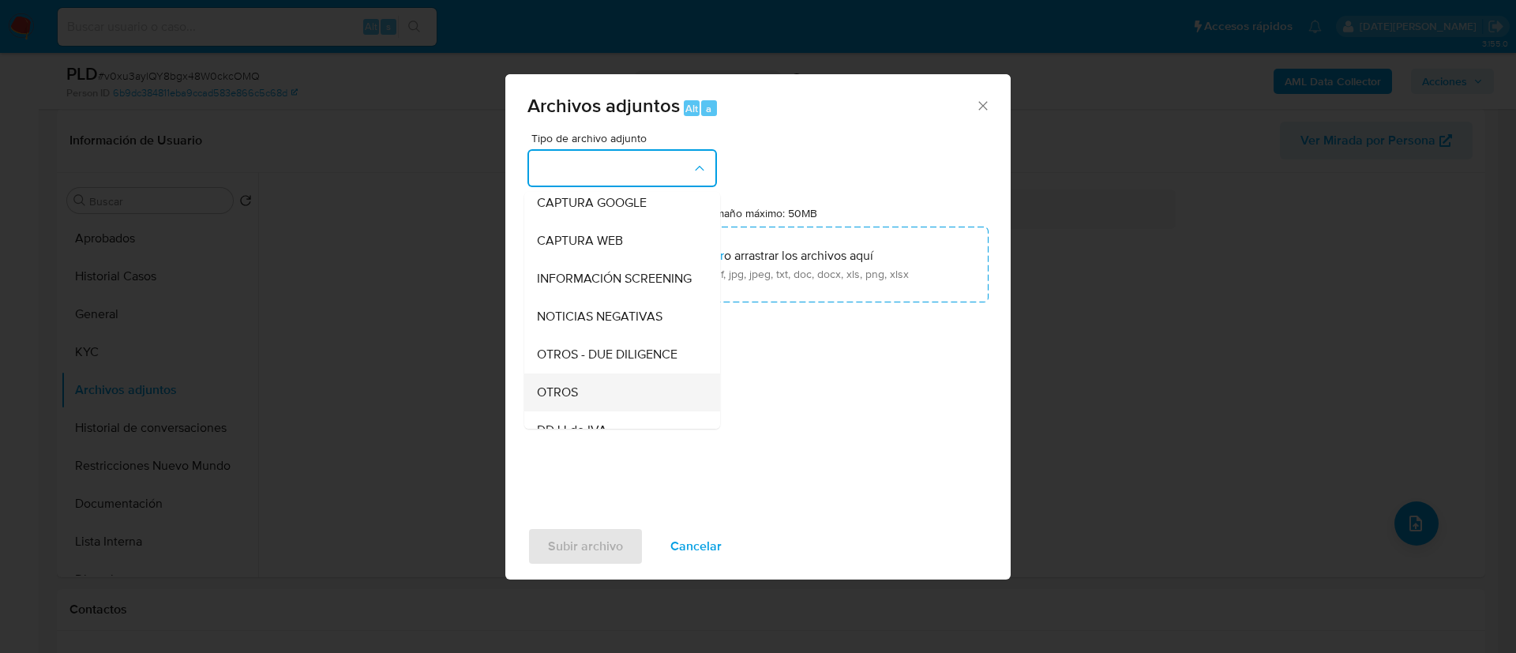
click at [583, 398] on div "OTROS" at bounding box center [617, 392] width 161 height 38
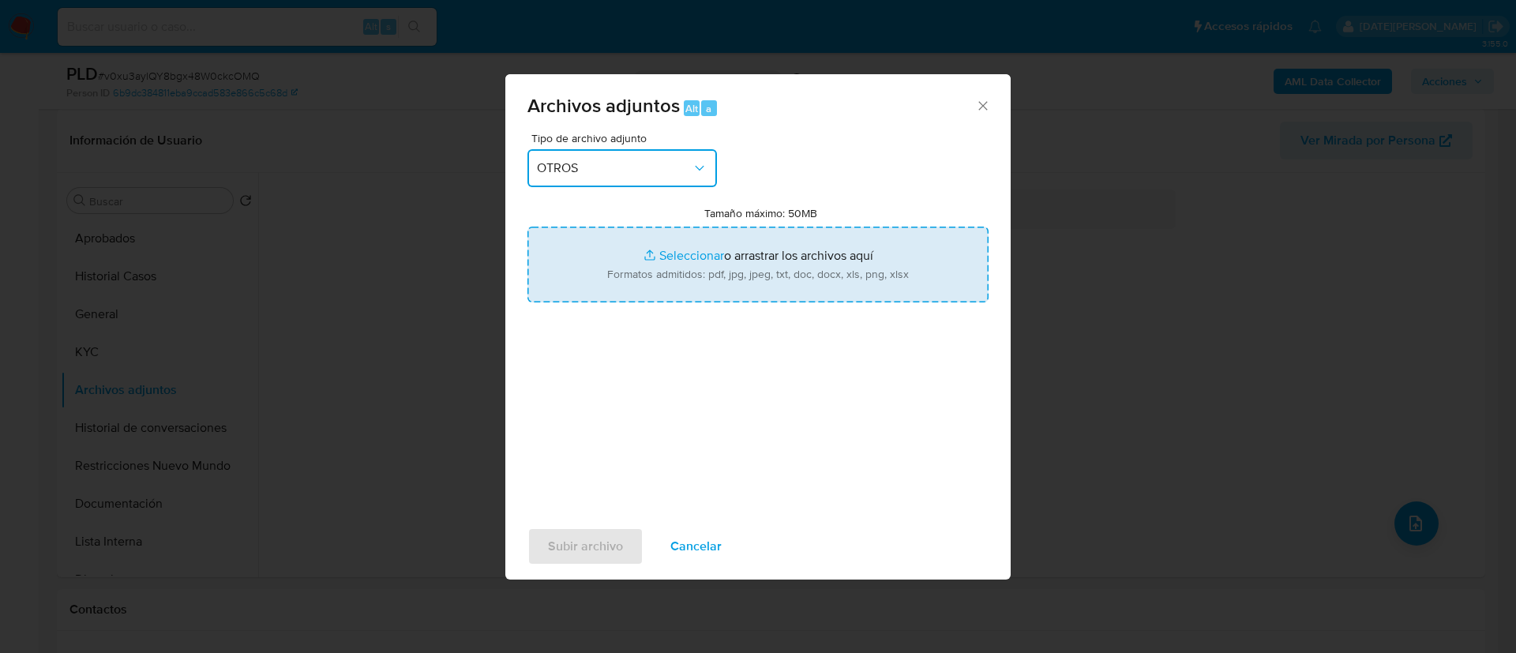
type input "C:\fakepath\537998345 Movimientos.xlsx"
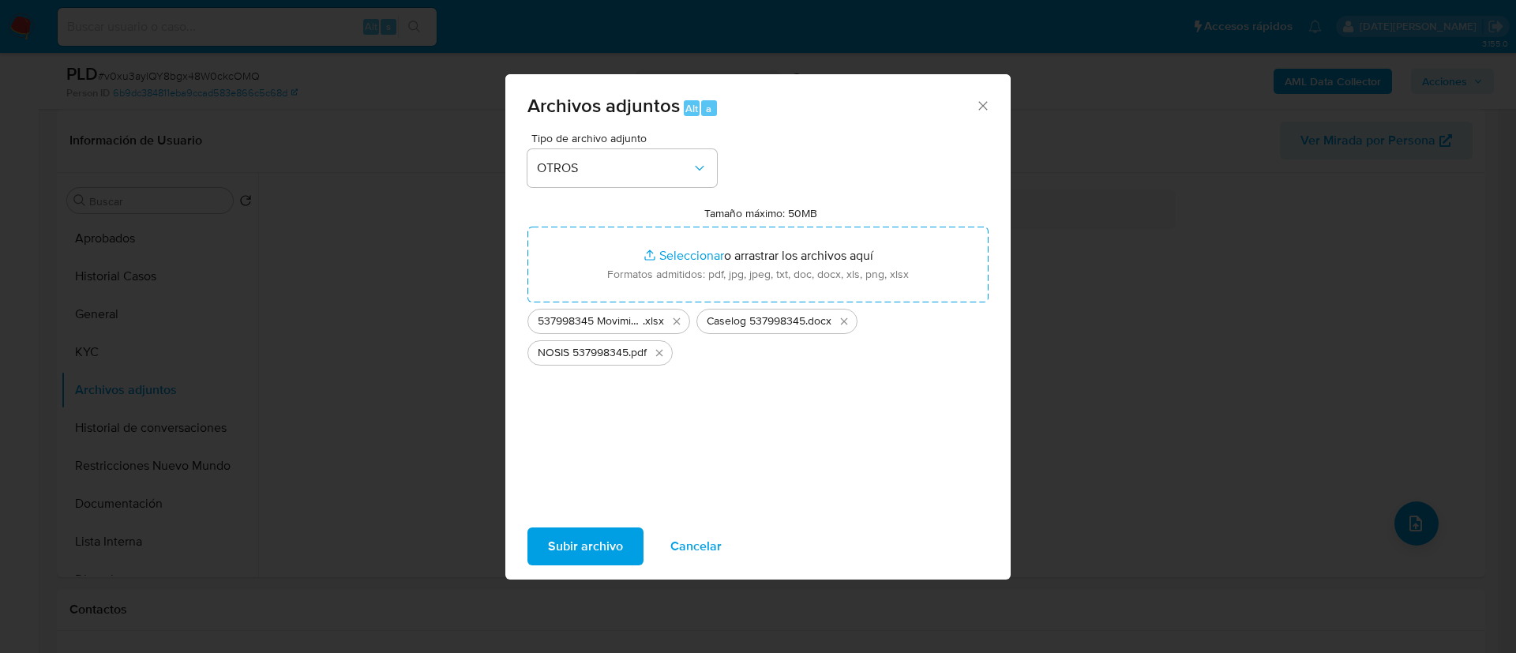
click at [621, 547] on span "Subir archivo" at bounding box center [585, 546] width 75 height 35
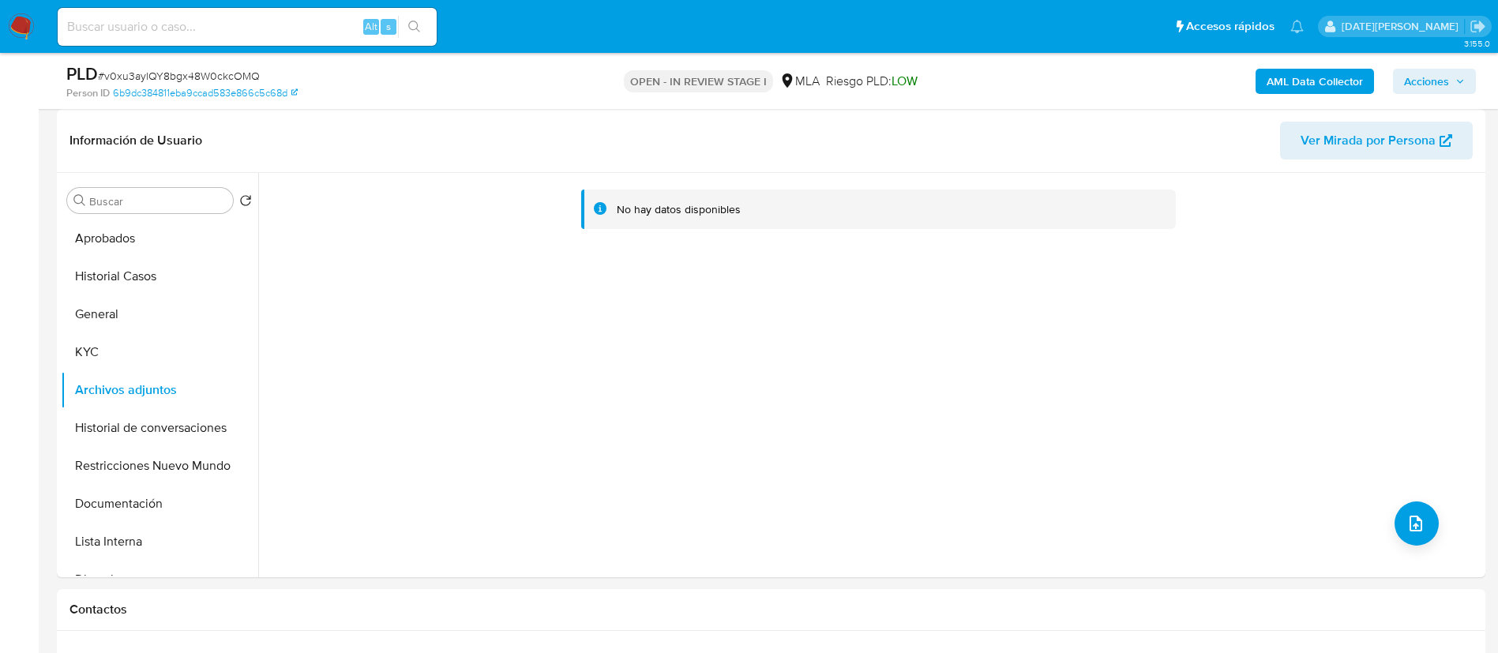
click at [1428, 76] on span "Acciones" at bounding box center [1426, 81] width 45 height 25
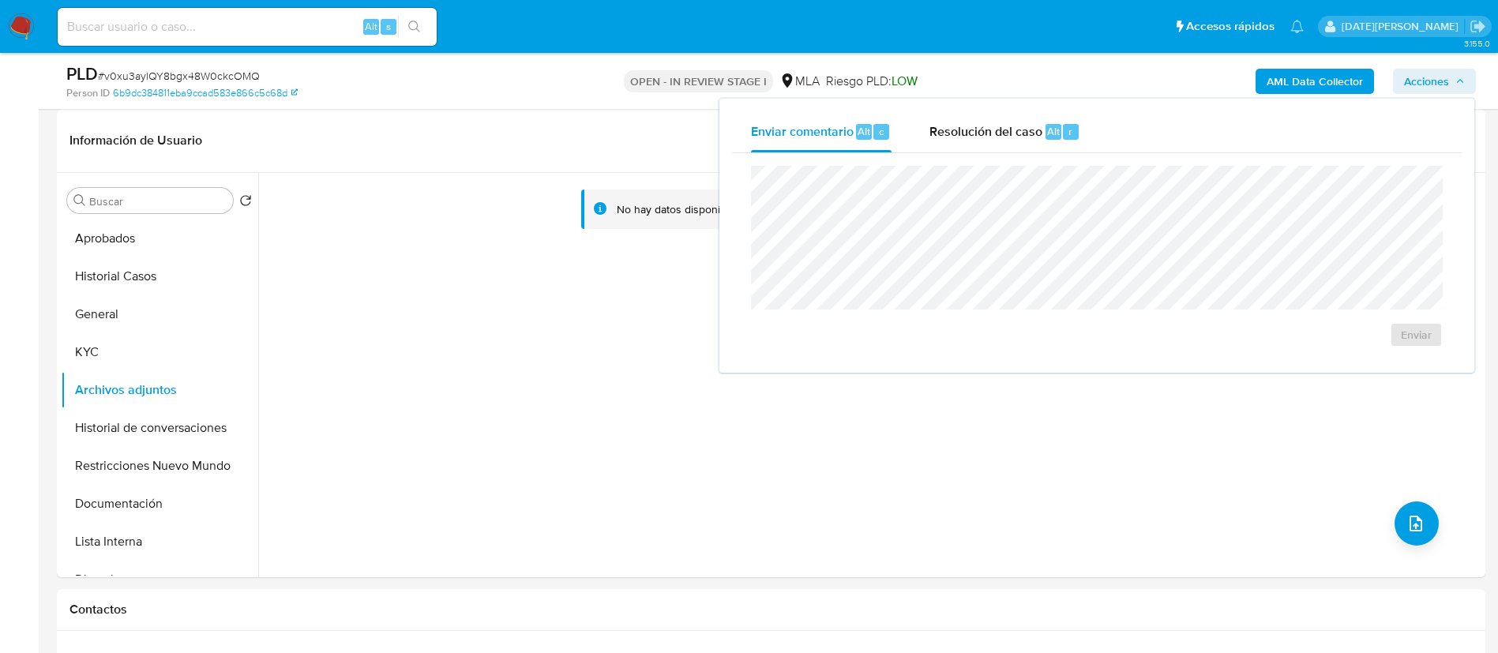
click at [1323, 80] on b "AML Data Collector" at bounding box center [1315, 81] width 96 height 25
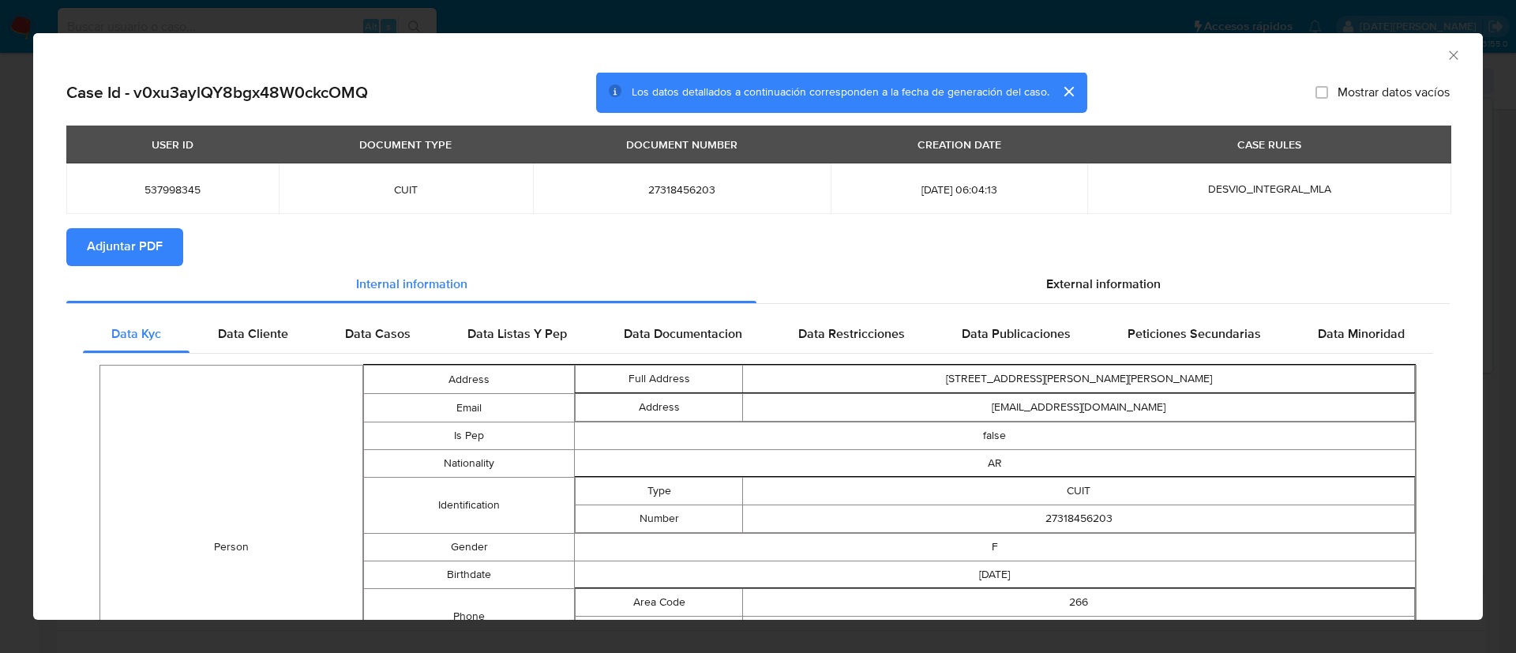
click at [115, 240] on span "Adjuntar PDF" at bounding box center [125, 247] width 76 height 35
click at [1446, 54] on icon "Cerrar ventana" at bounding box center [1454, 55] width 16 height 16
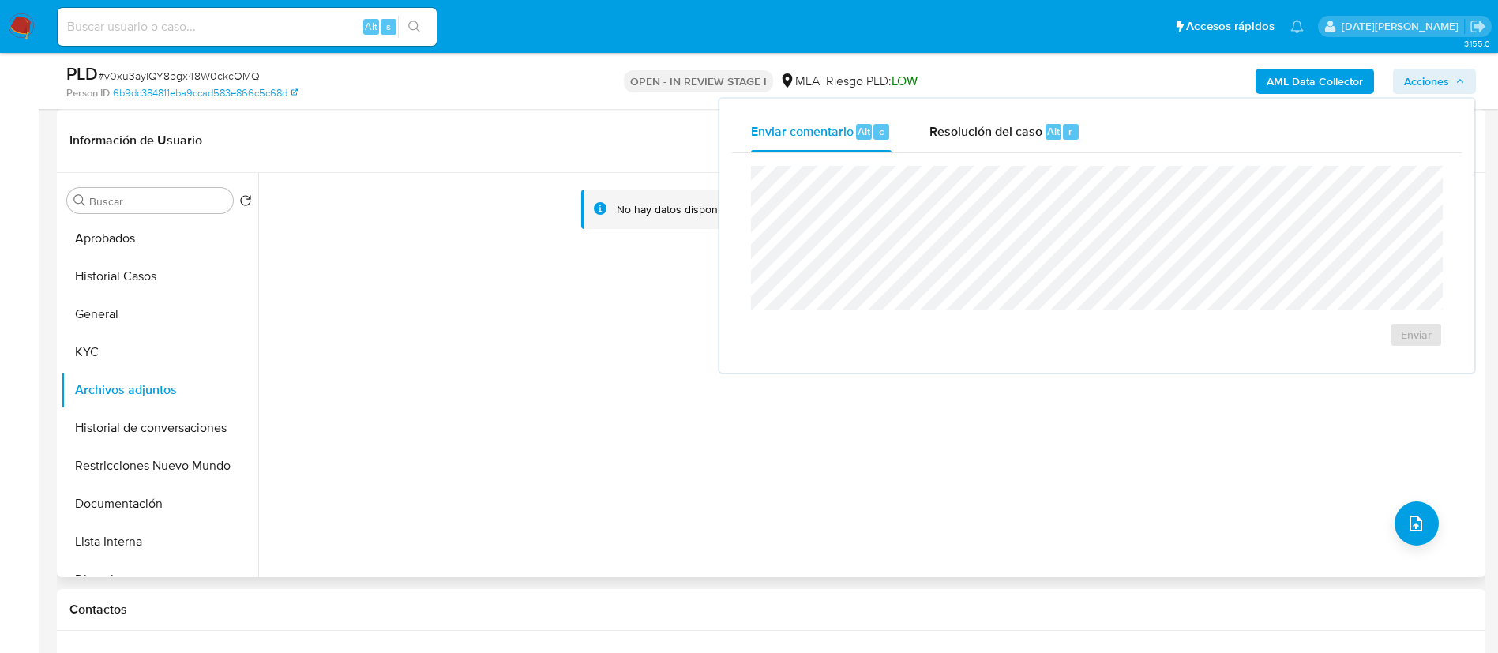
click at [367, 345] on div "No hay datos disponibles" at bounding box center [869, 375] width 1223 height 404
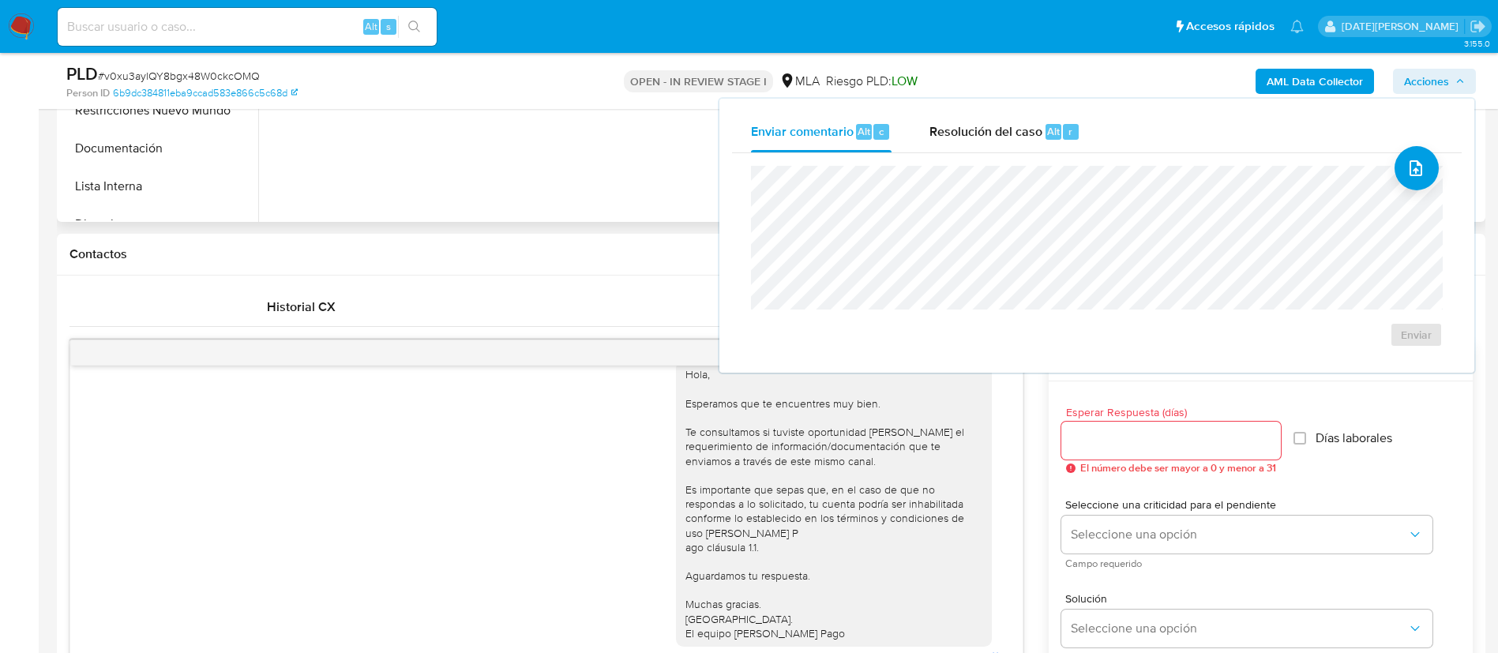
scroll to position [474, 0]
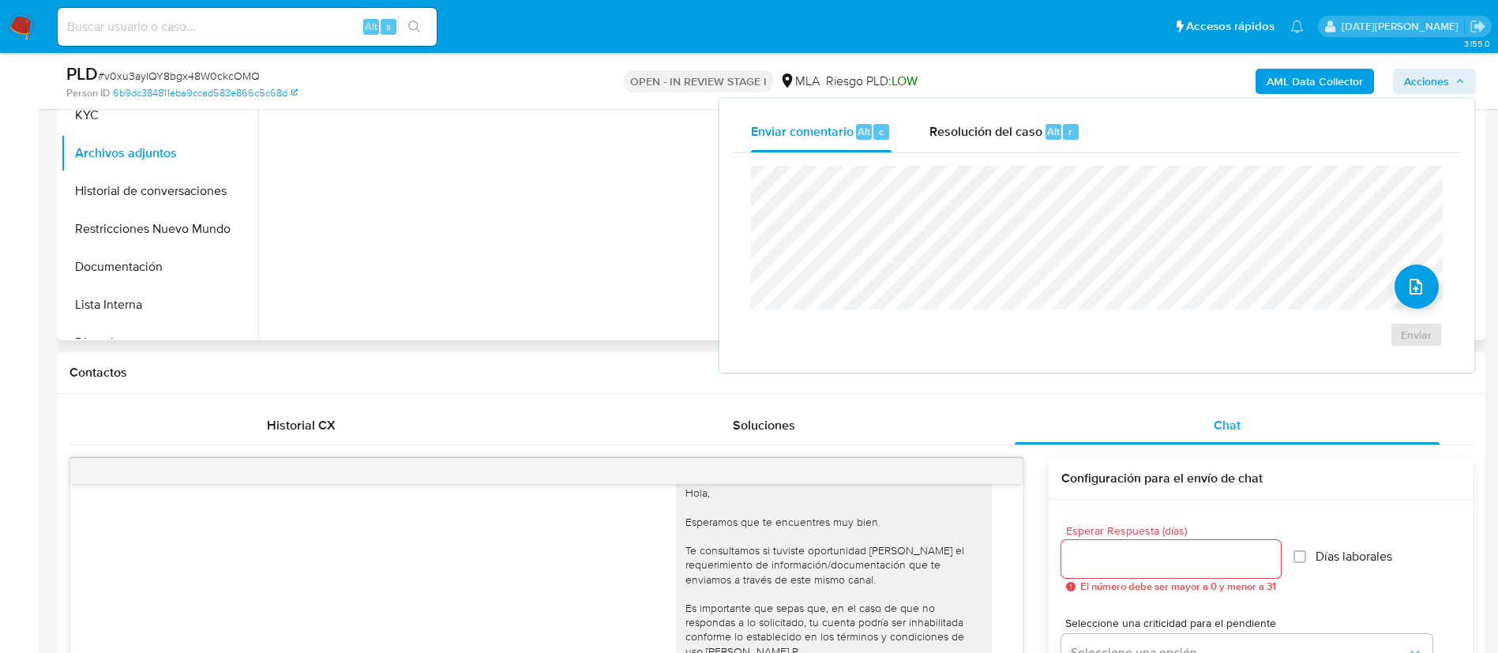
click at [455, 233] on div "No hay datos disponibles" at bounding box center [869, 138] width 1223 height 404
click at [207, 205] on button "Historial de conversaciones" at bounding box center [153, 191] width 185 height 38
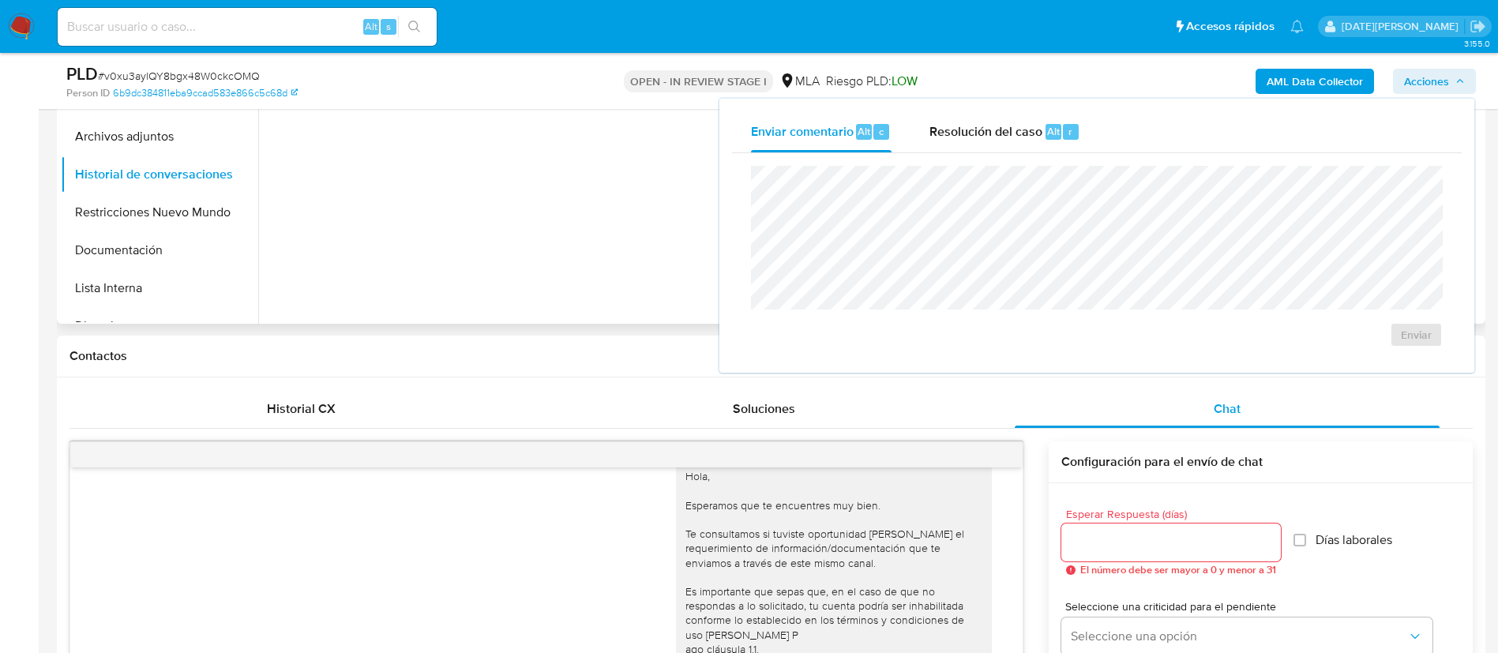
scroll to position [355, 0]
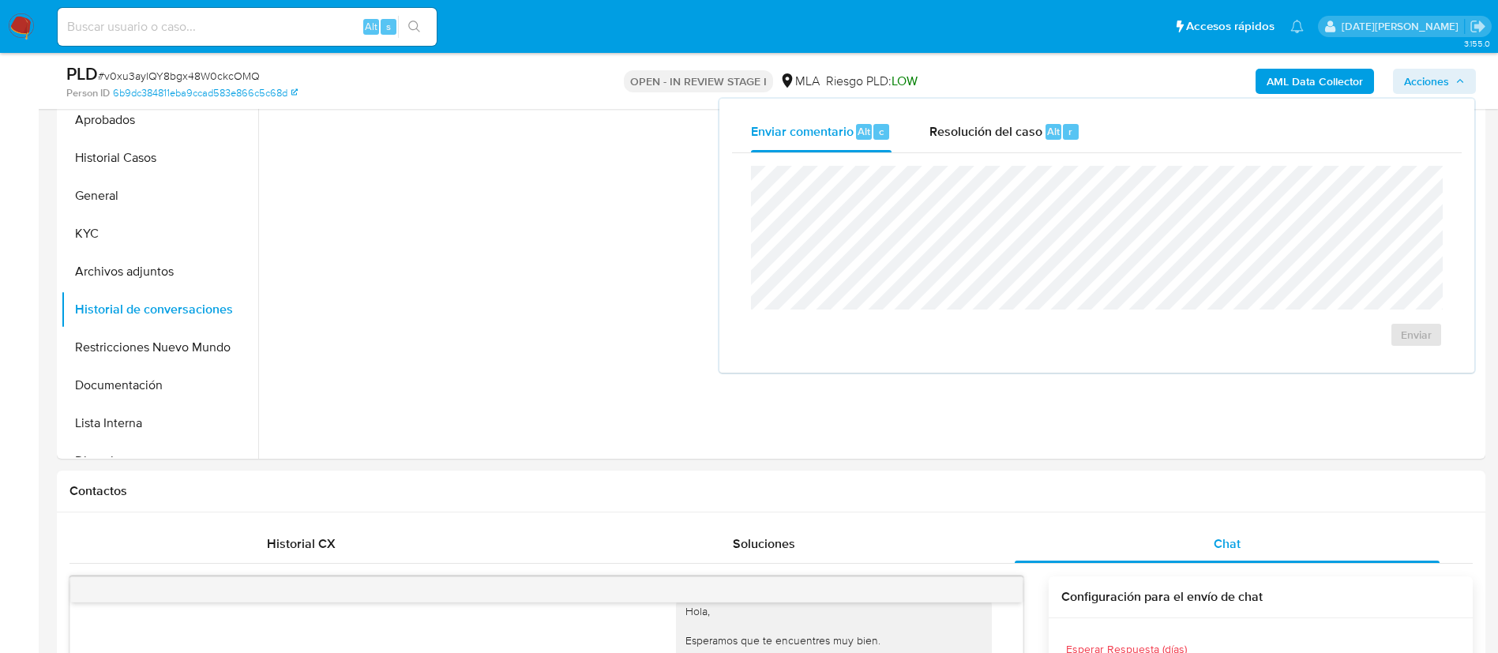
click at [1458, 79] on icon "button" at bounding box center [1459, 81] width 9 height 9
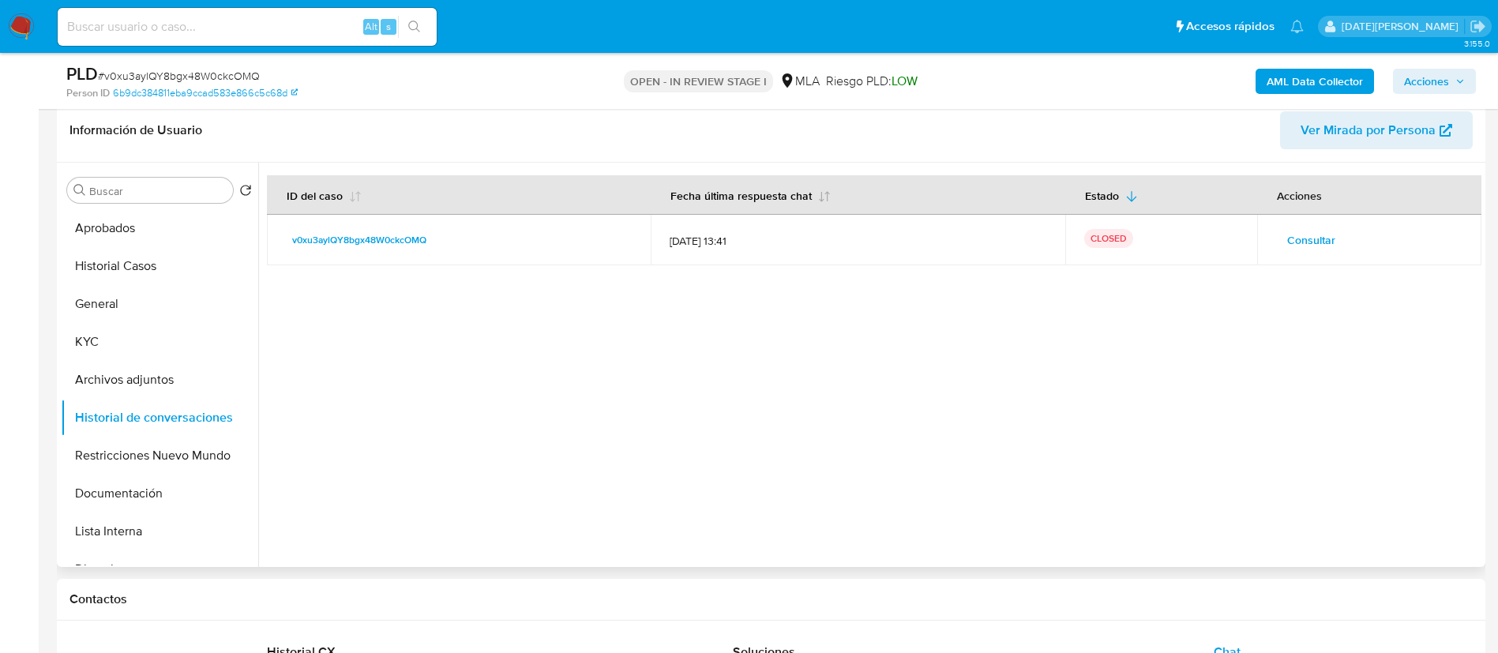
scroll to position [118, 0]
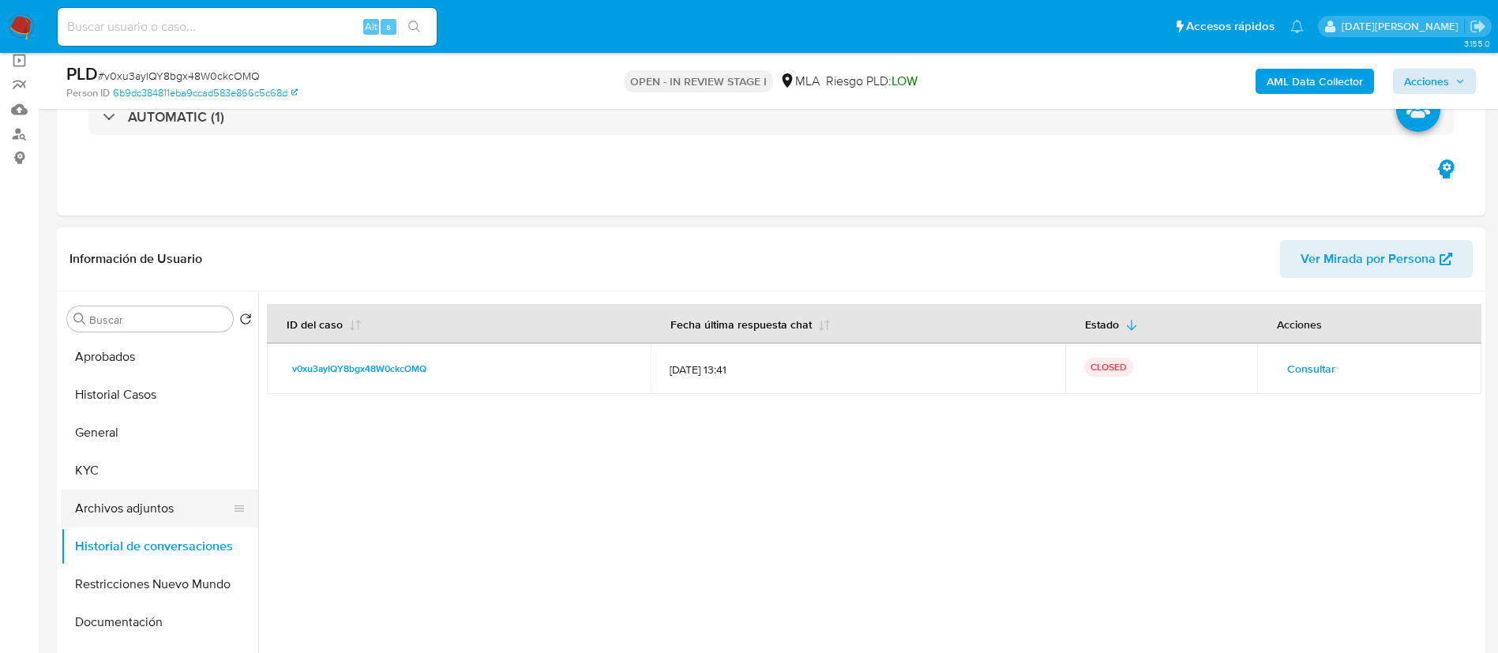
click at [150, 514] on button "Archivos adjuntos" at bounding box center [153, 509] width 185 height 38
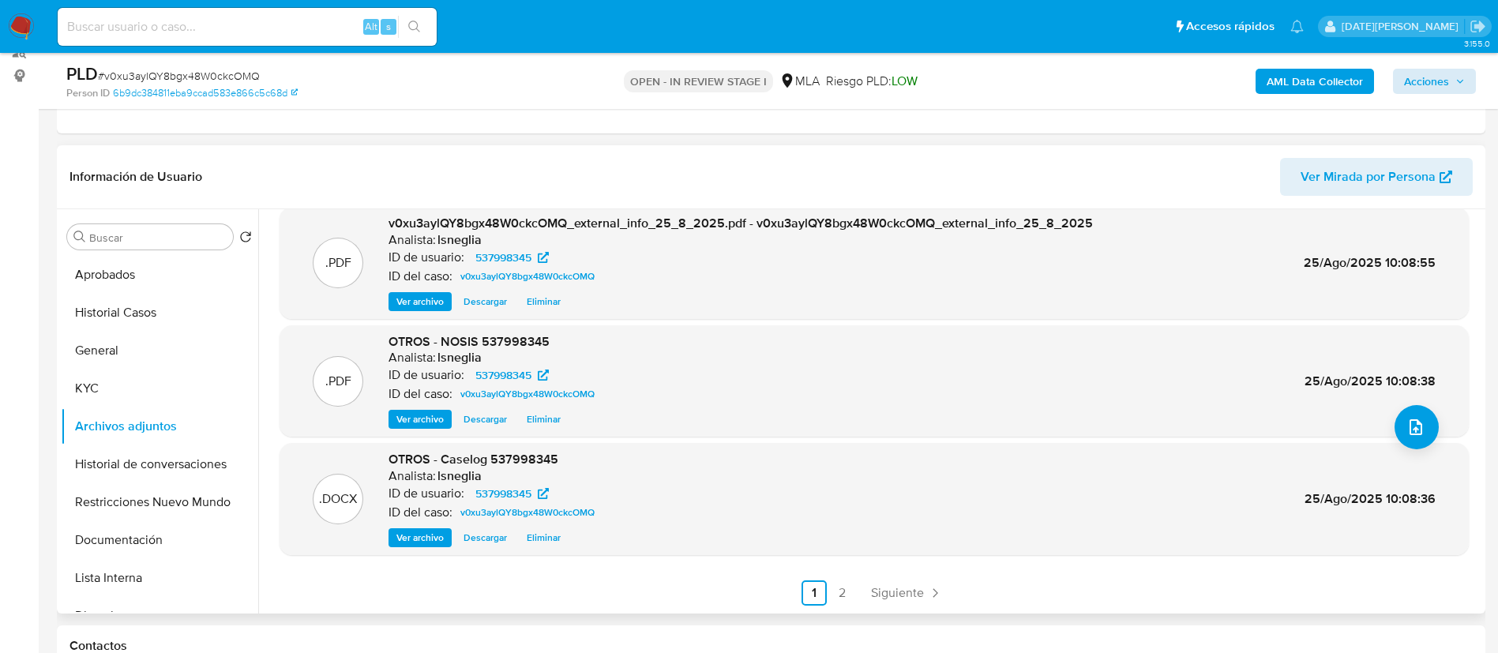
scroll to position [237, 0]
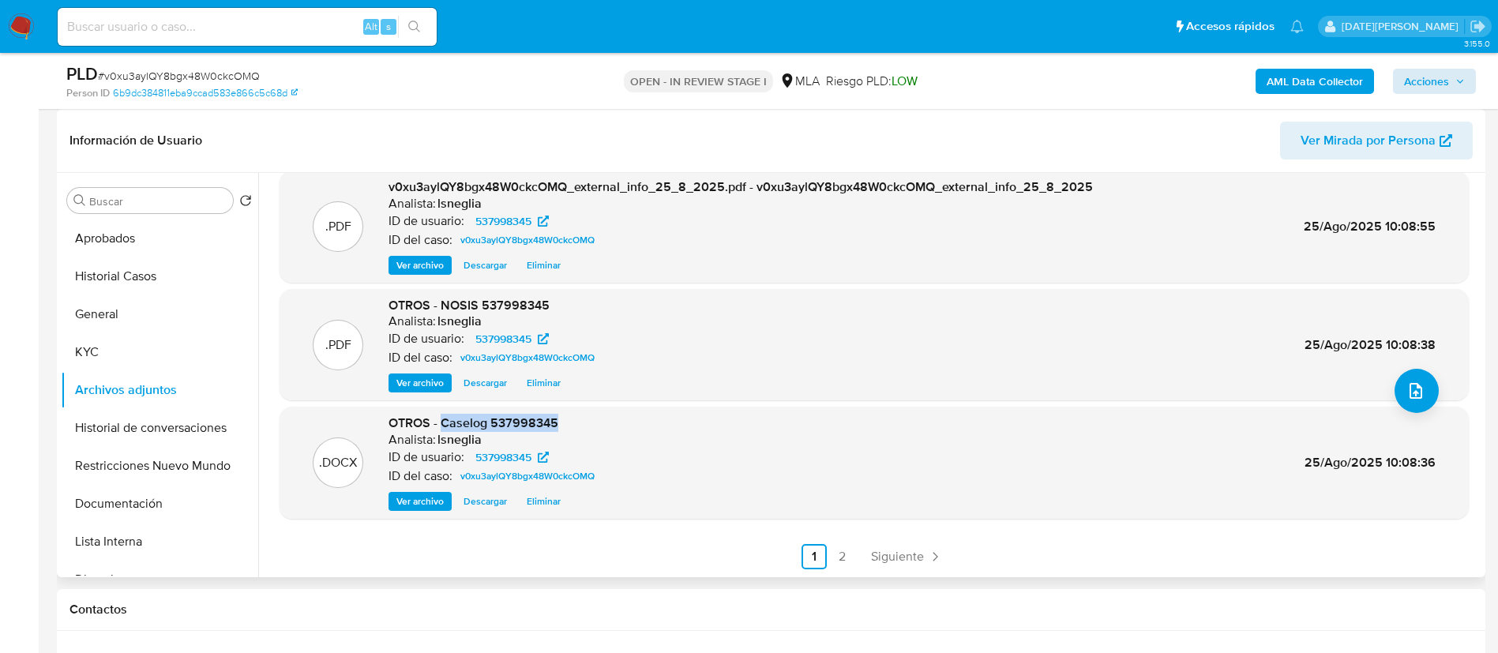
drag, startPoint x: 442, startPoint y: 422, endPoint x: 556, endPoint y: 423, distance: 113.7
click at [557, 423] on div "OTROS - Caselog 537998345 Analista: lsneglia ID de usuario: 537998345 ID del ca…" at bounding box center [494, 463] width 212 height 96
copy span "Caselog 537998345"
click at [163, 471] on button "Restricciones Nuevo Mundo" at bounding box center [153, 466] width 185 height 38
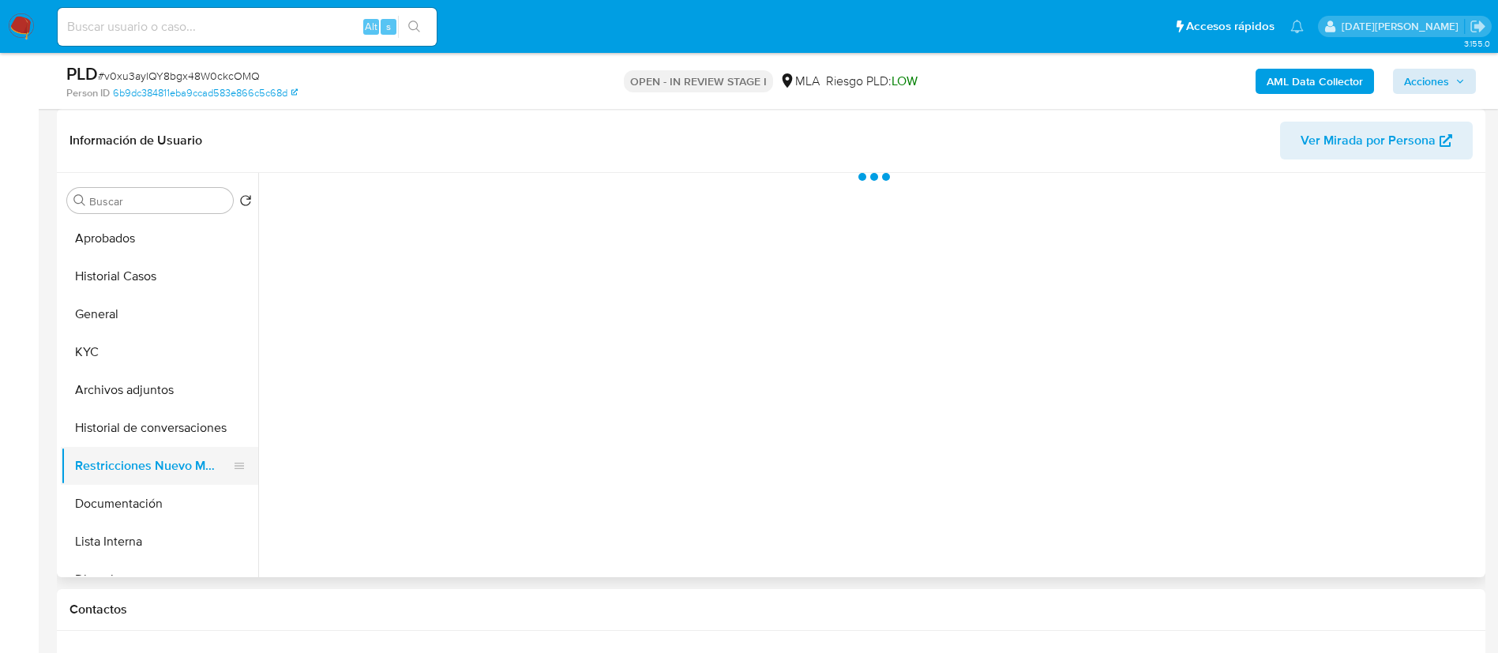
scroll to position [0, 0]
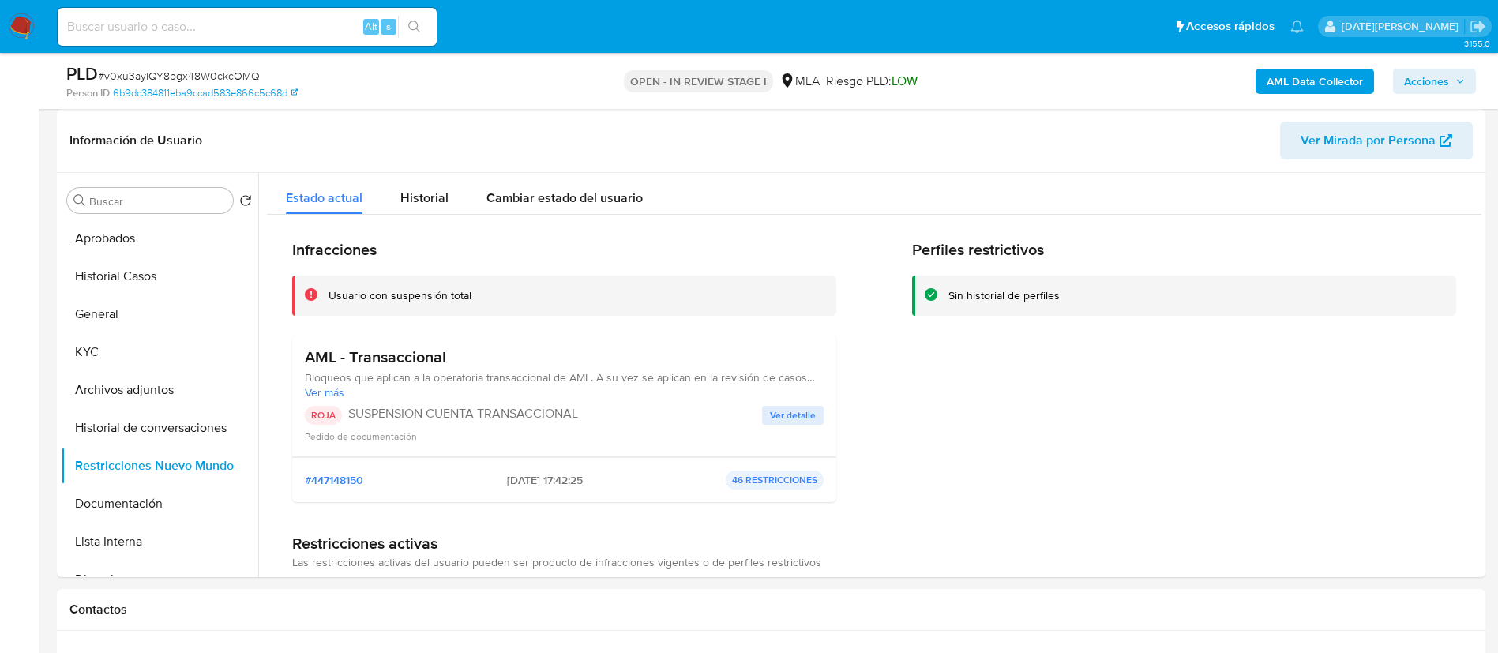
click at [1444, 81] on span "Acciones" at bounding box center [1426, 81] width 45 height 25
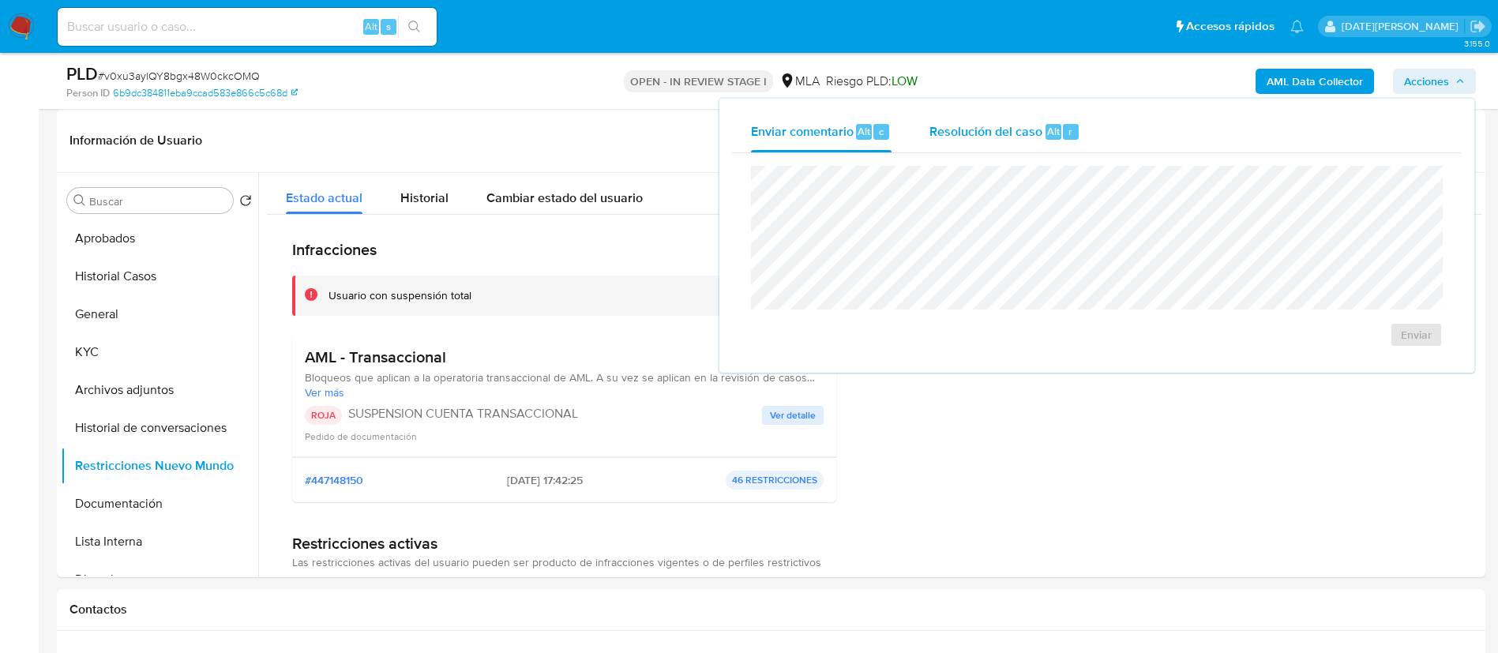
click at [1020, 130] on span "Resolución del caso" at bounding box center [985, 131] width 113 height 18
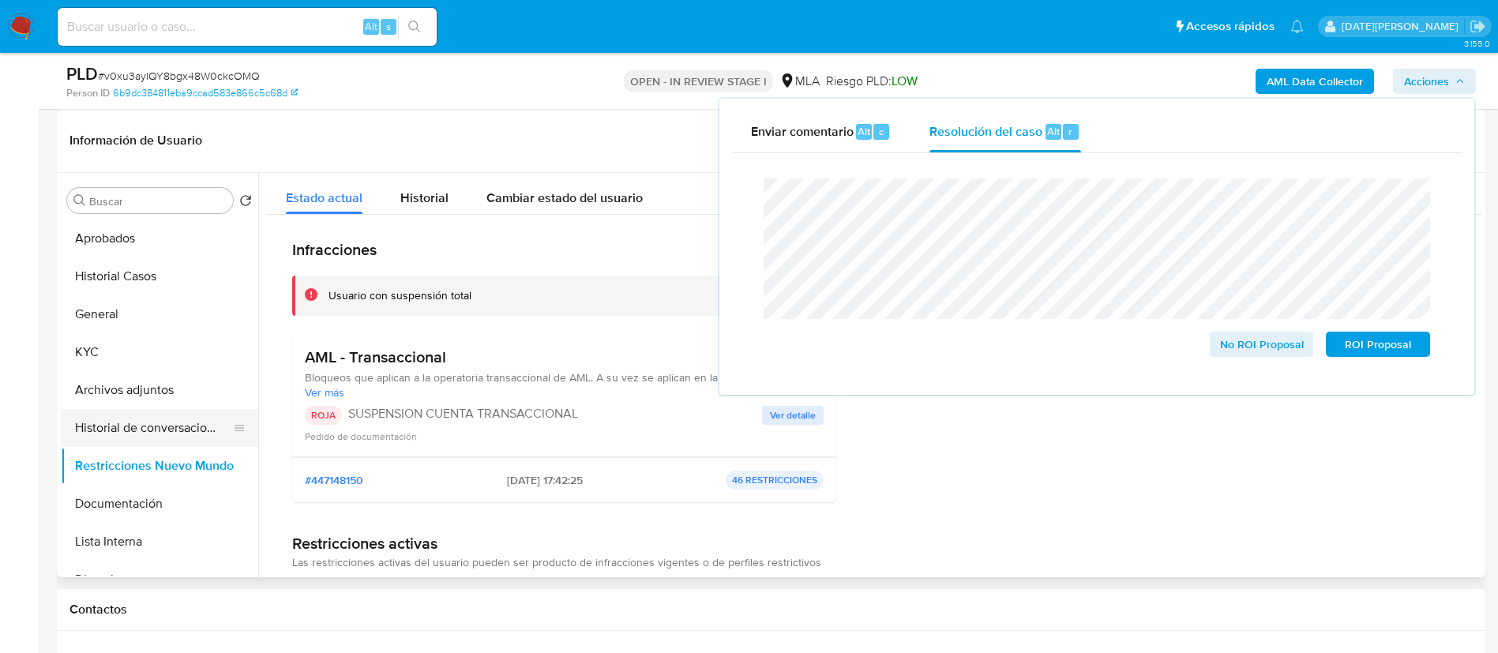
click at [163, 443] on button "Historial de conversaciones" at bounding box center [153, 428] width 185 height 38
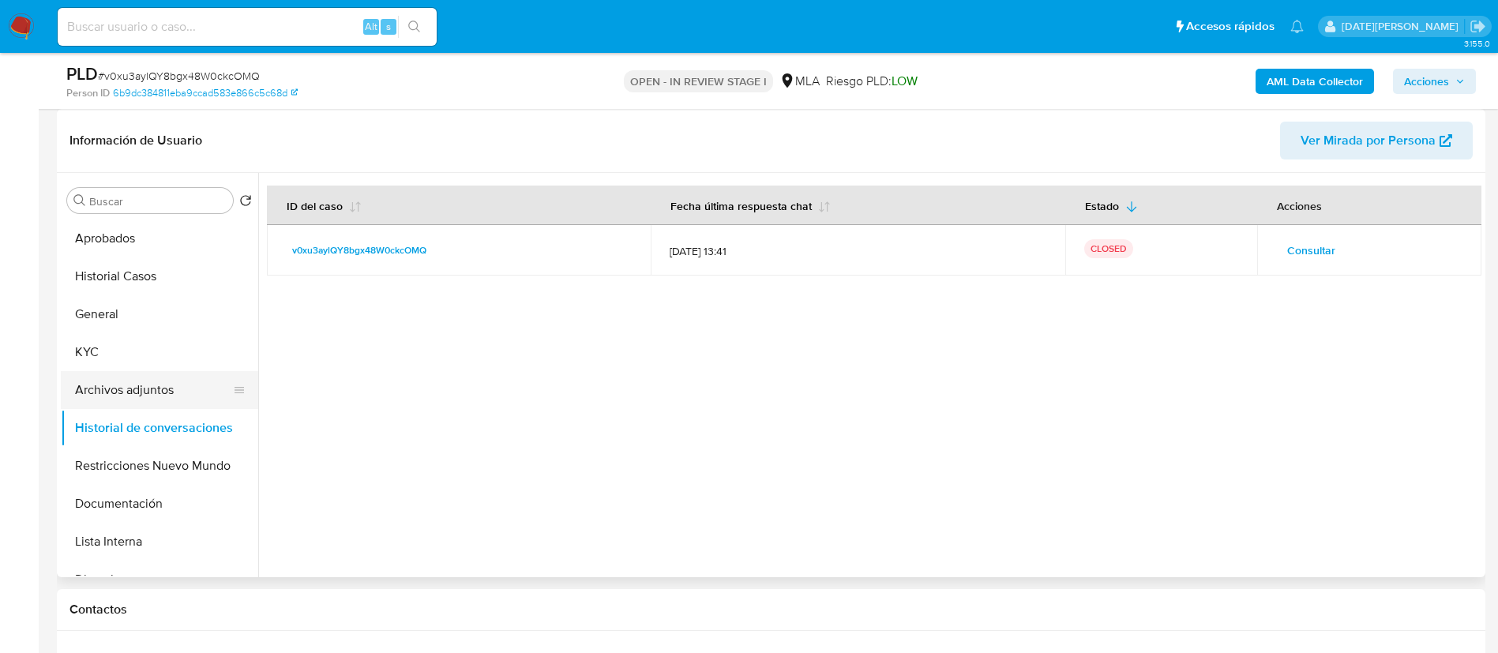
click at [178, 388] on button "Archivos adjuntos" at bounding box center [153, 390] width 185 height 38
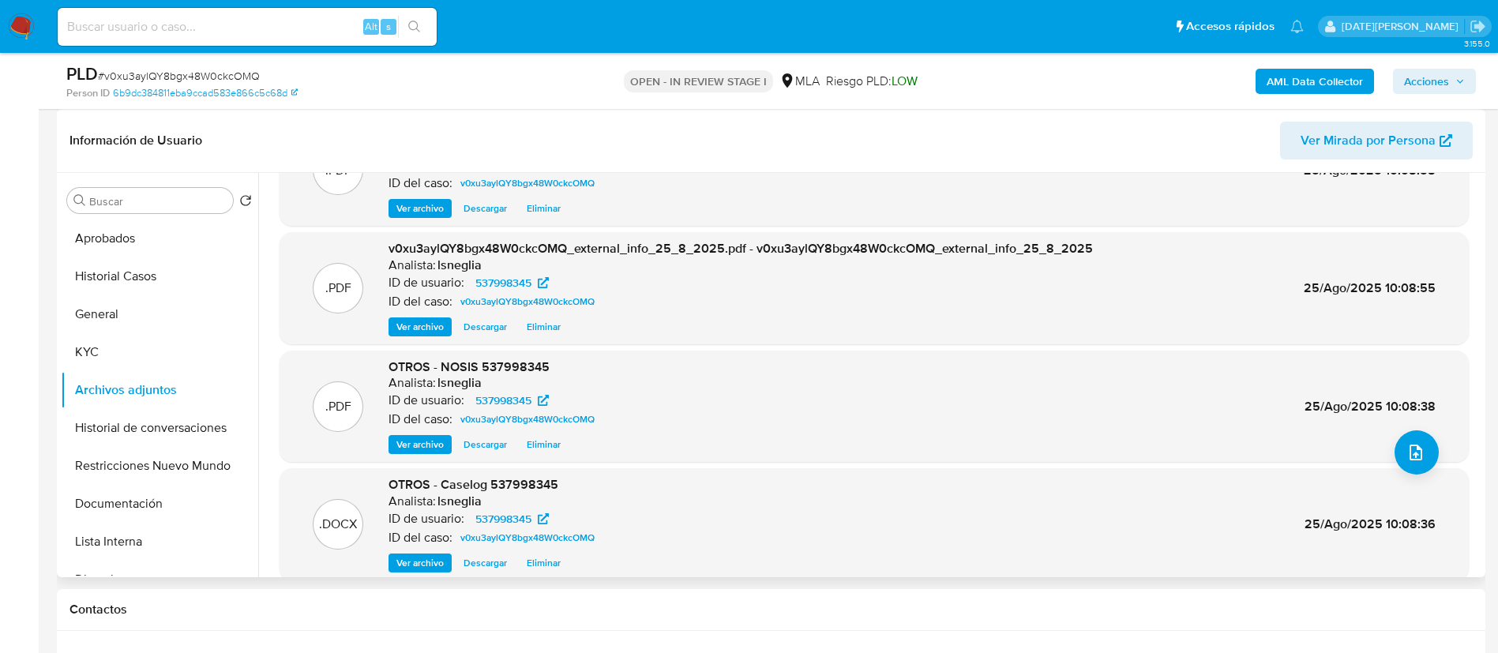
scroll to position [133, 0]
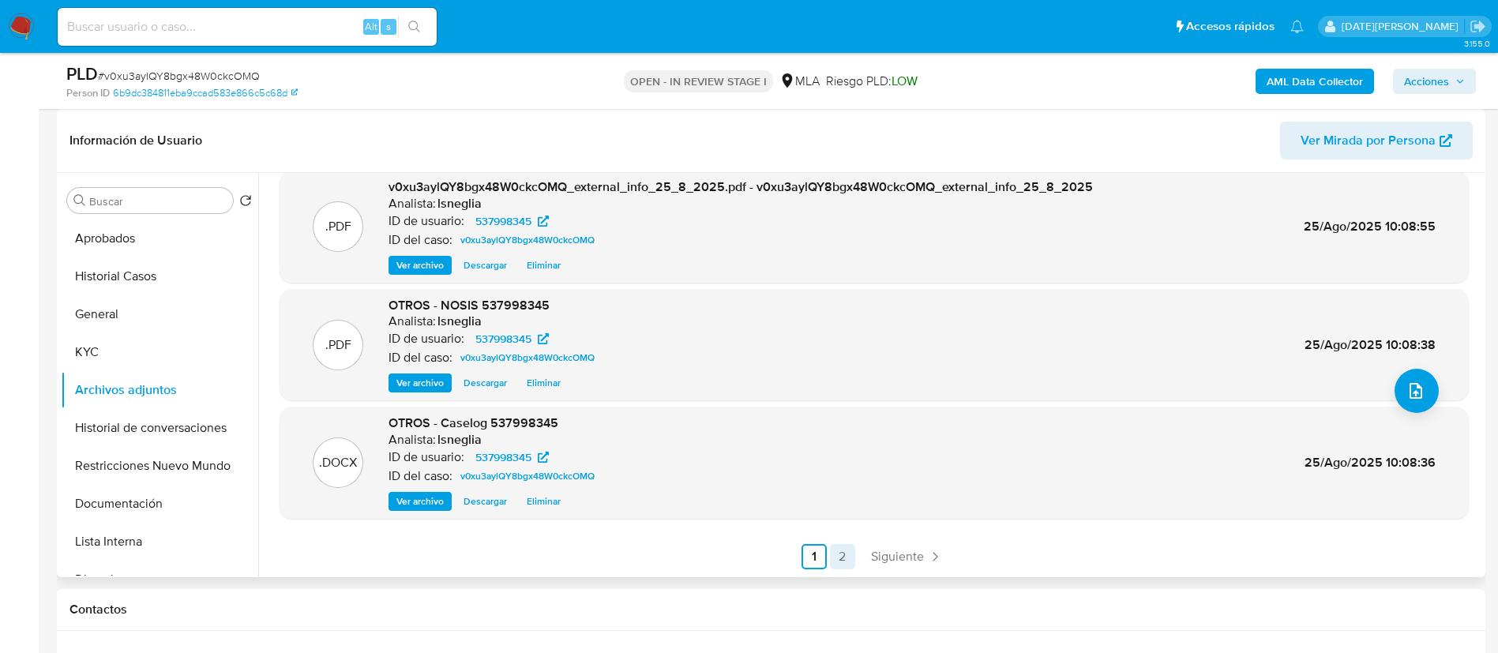
click at [832, 554] on link "2" at bounding box center [842, 556] width 25 height 25
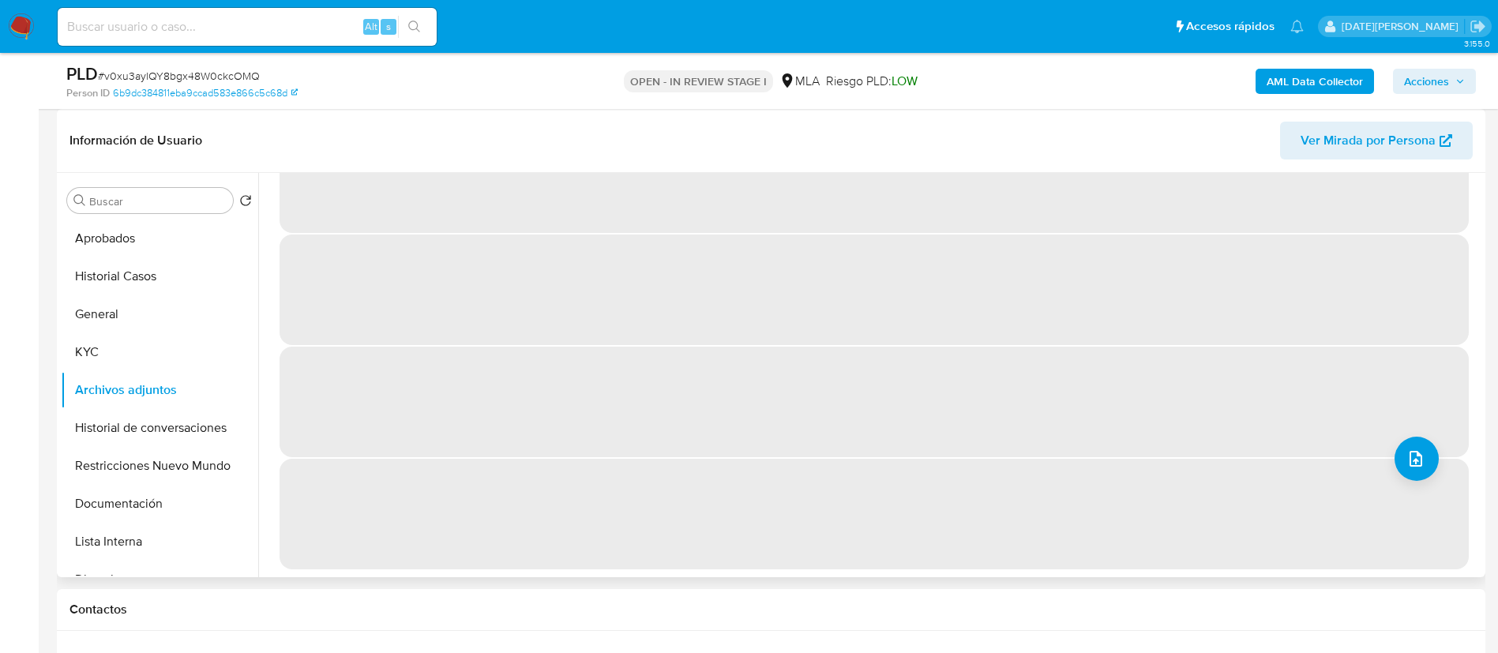
scroll to position [0, 0]
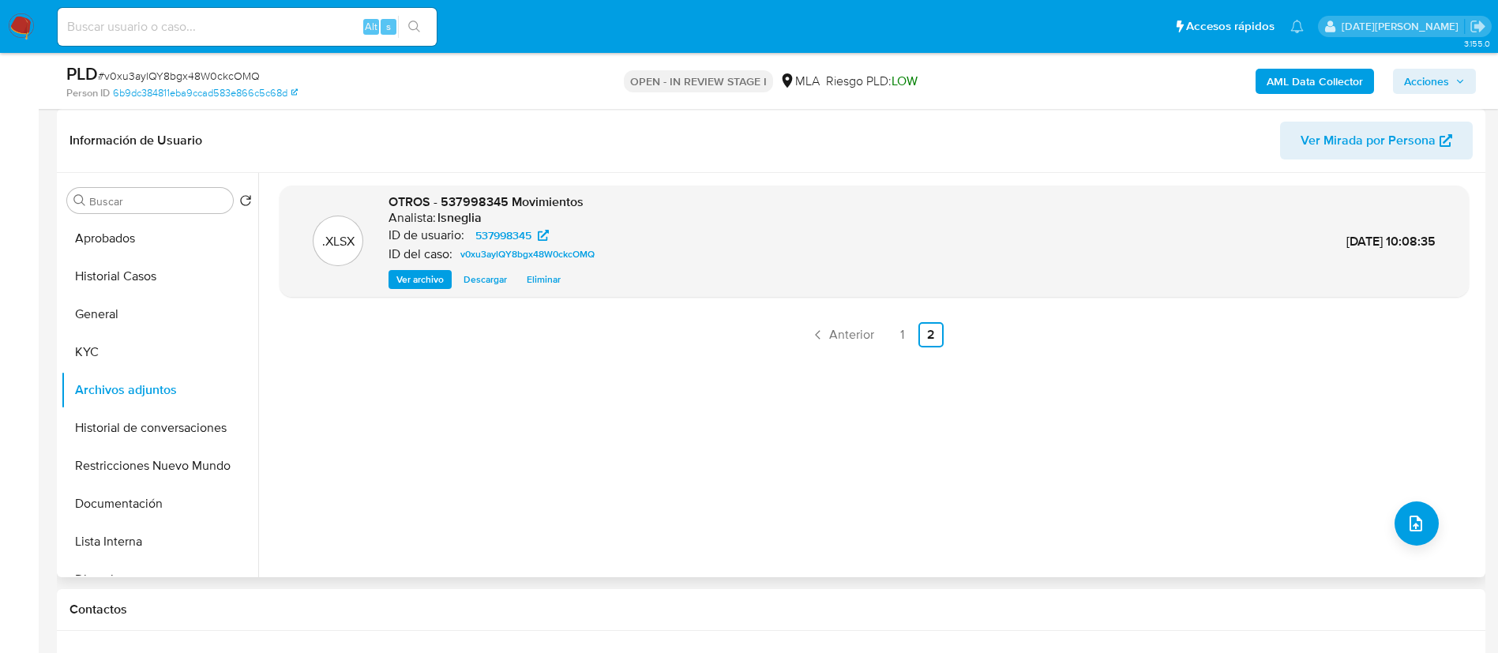
click at [1430, 73] on span "Acciones" at bounding box center [1426, 81] width 45 height 25
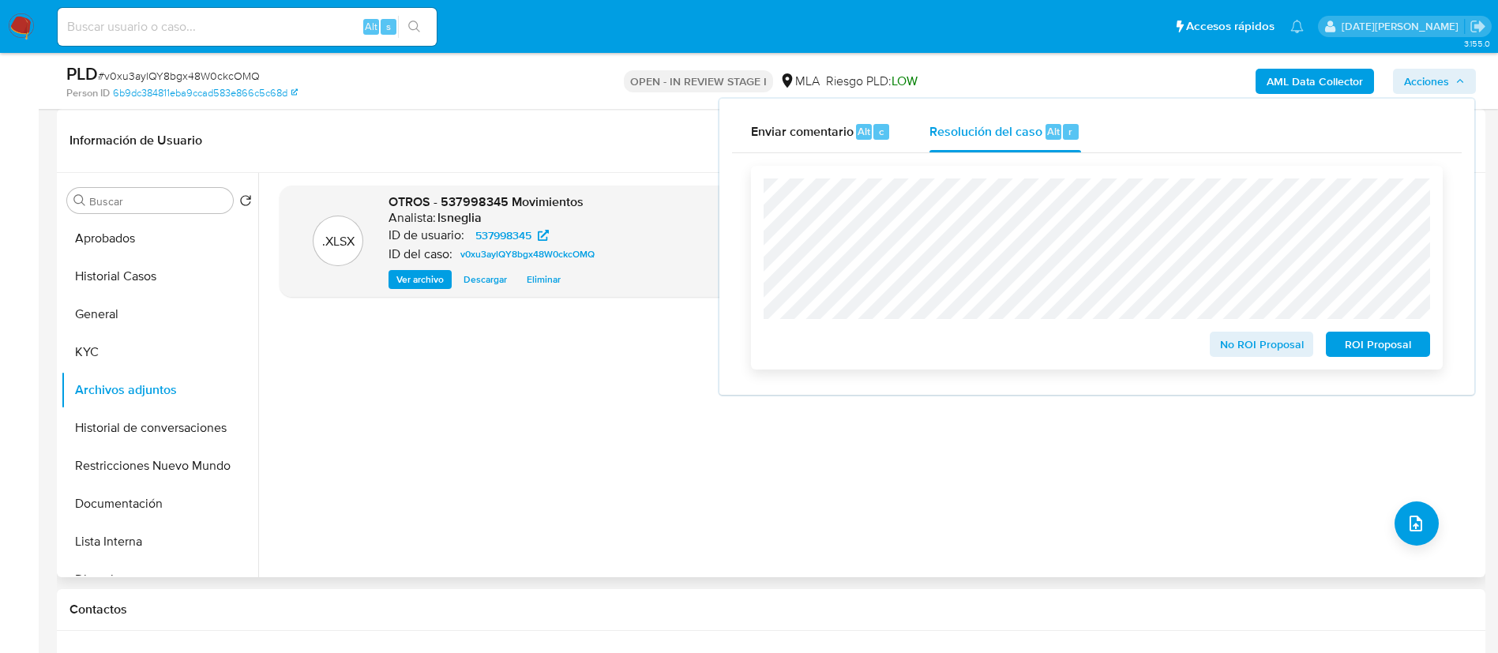
click at [1368, 346] on span "ROI Proposal" at bounding box center [1378, 344] width 82 height 22
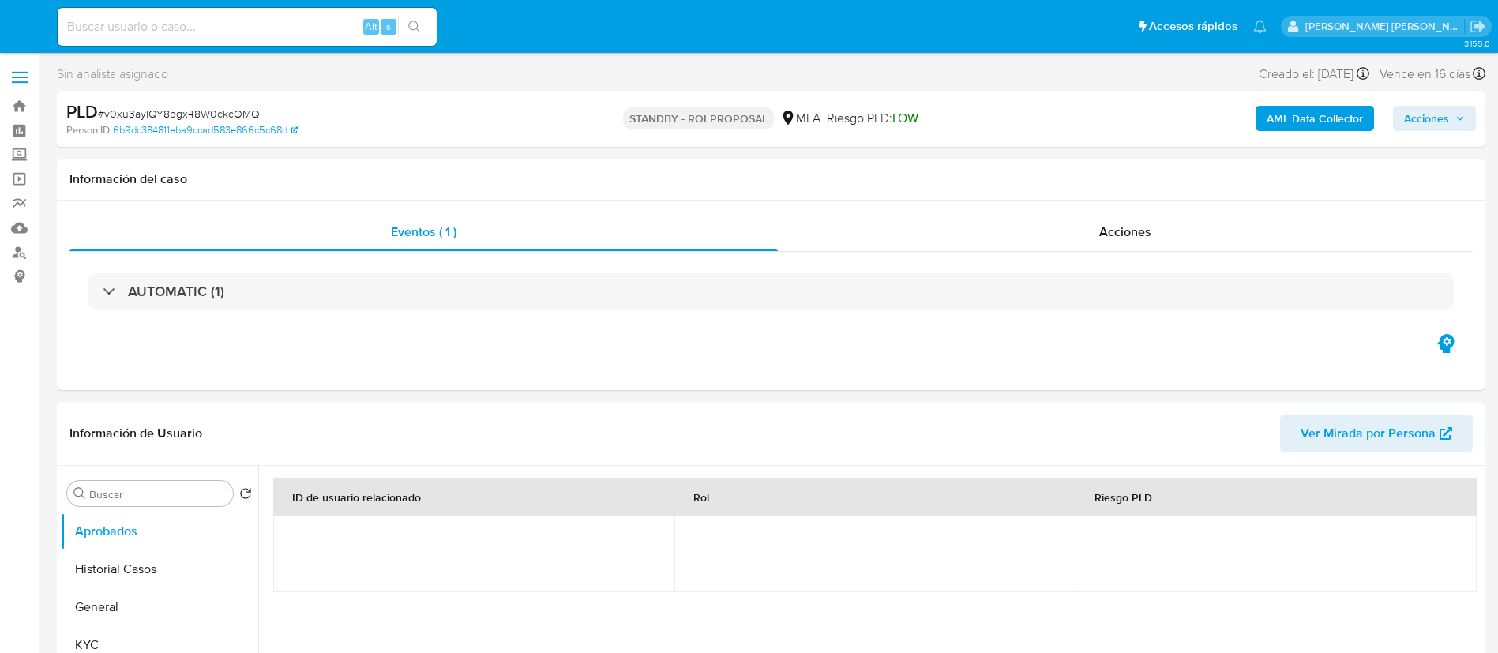
select select "10"
